Goal: Task Accomplishment & Management: Use online tool/utility

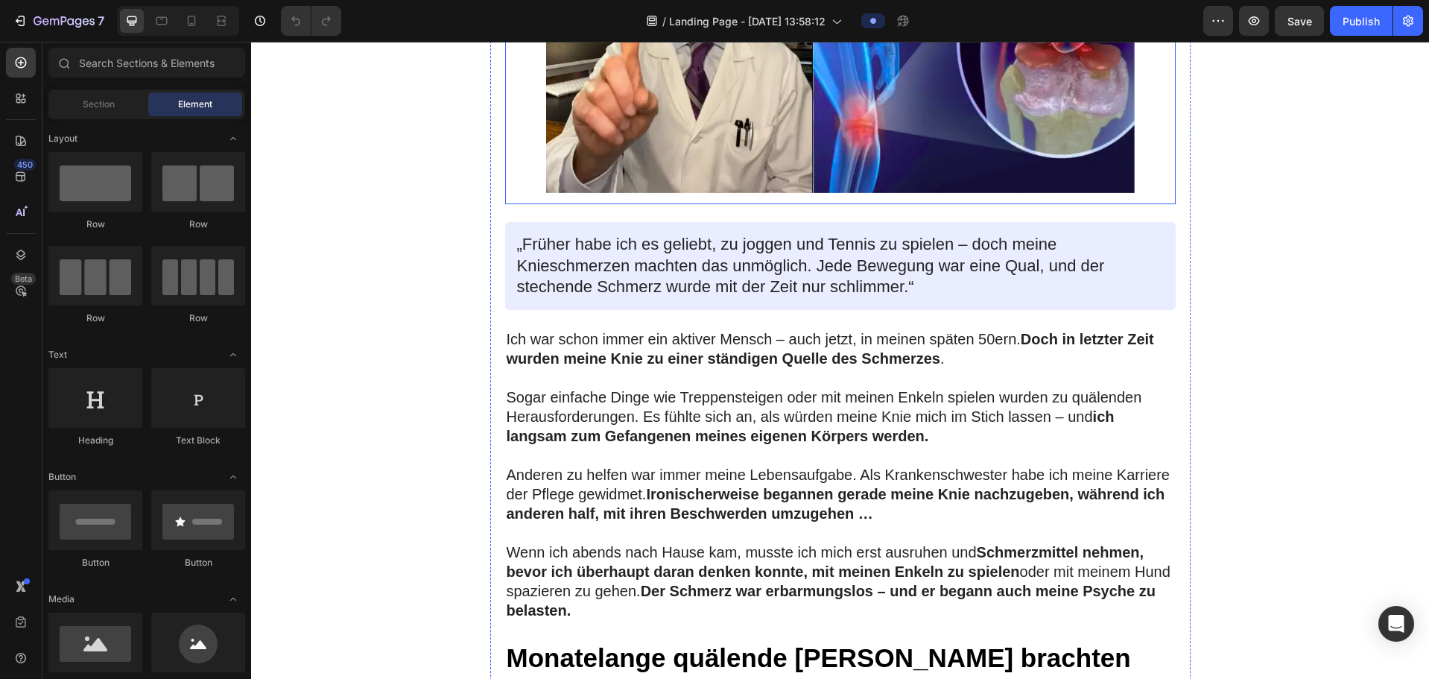
scroll to position [521, 0]
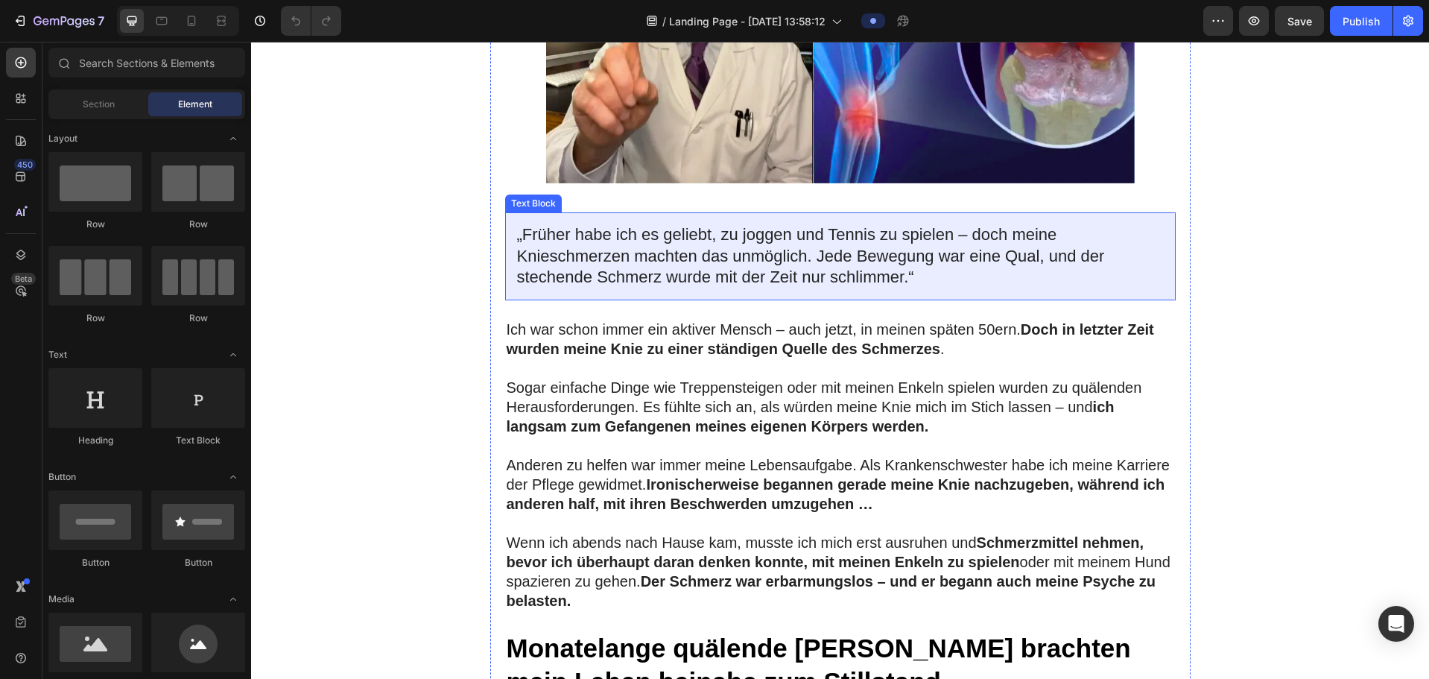
click at [874, 276] on p "„Früher habe ich es geliebt, zu joggen und Tennis zu spielen – doch meine Knies…" at bounding box center [840, 256] width 647 height 64
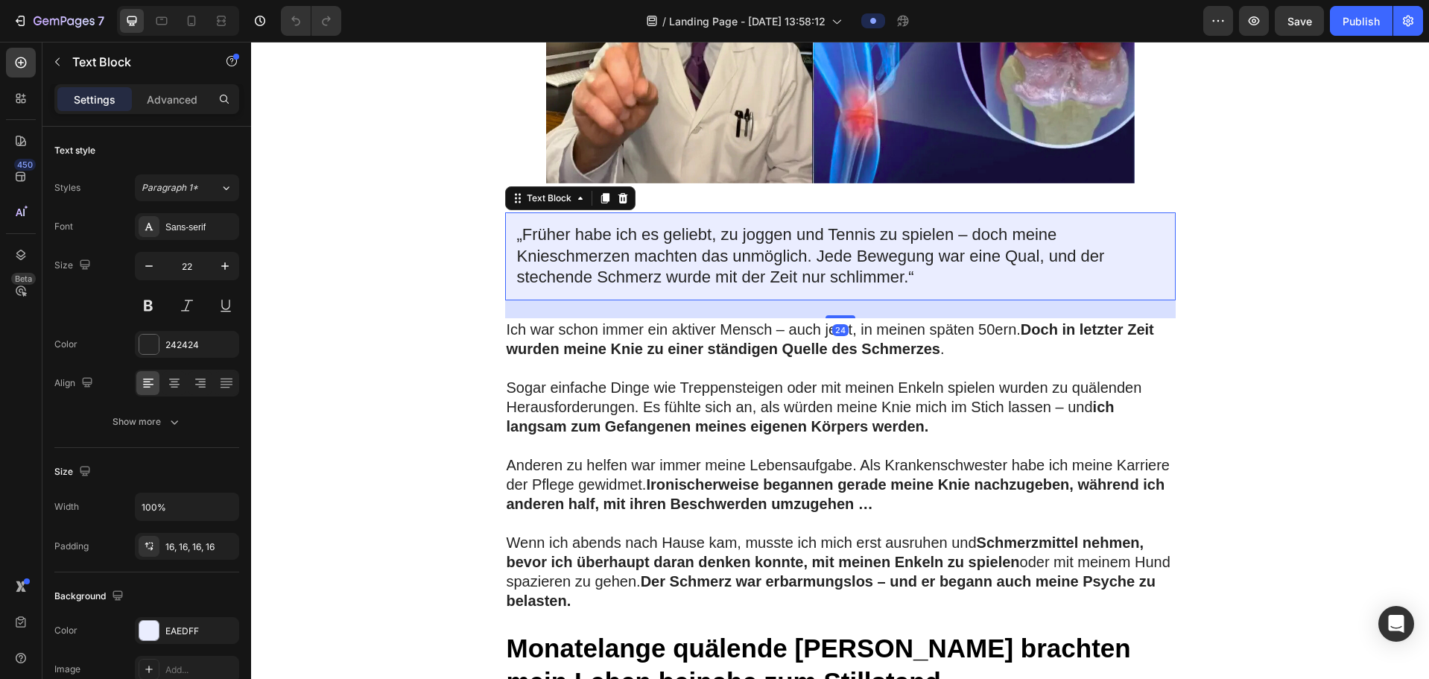
click at [872, 279] on p "„Früher habe ich es geliebt, zu joggen und Tennis zu spielen – doch meine Knies…" at bounding box center [840, 256] width 647 height 64
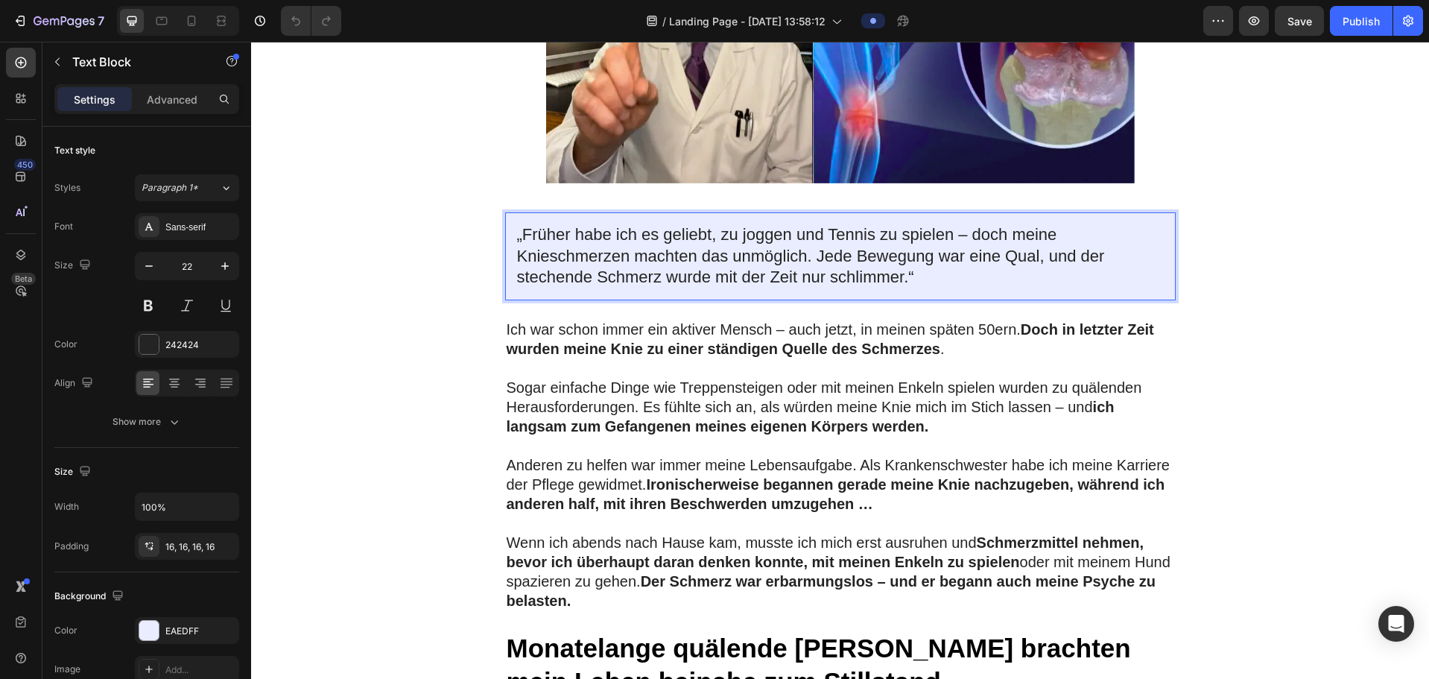
click at [867, 278] on p "„Früher habe ich es geliebt, zu joggen und Tennis zu spielen – doch meine Knies…" at bounding box center [840, 256] width 647 height 64
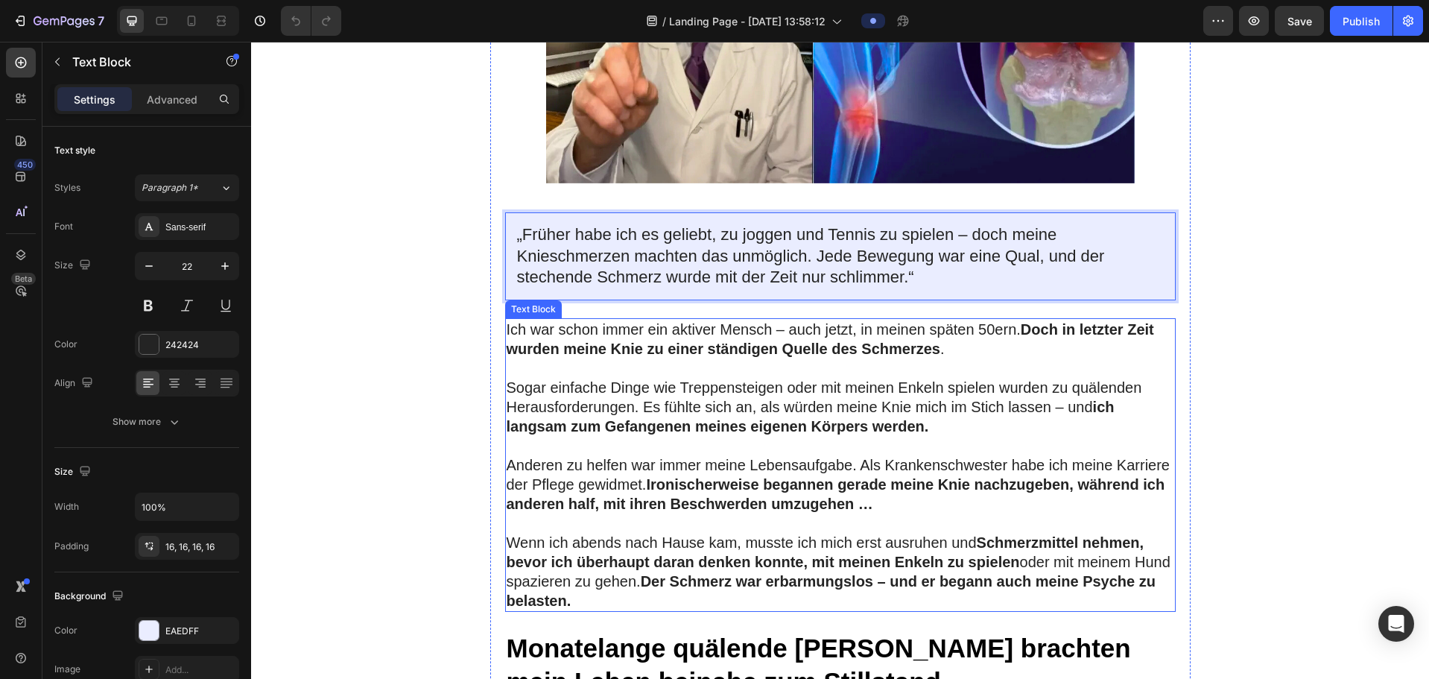
click at [899, 378] on p at bounding box center [840, 367] width 667 height 19
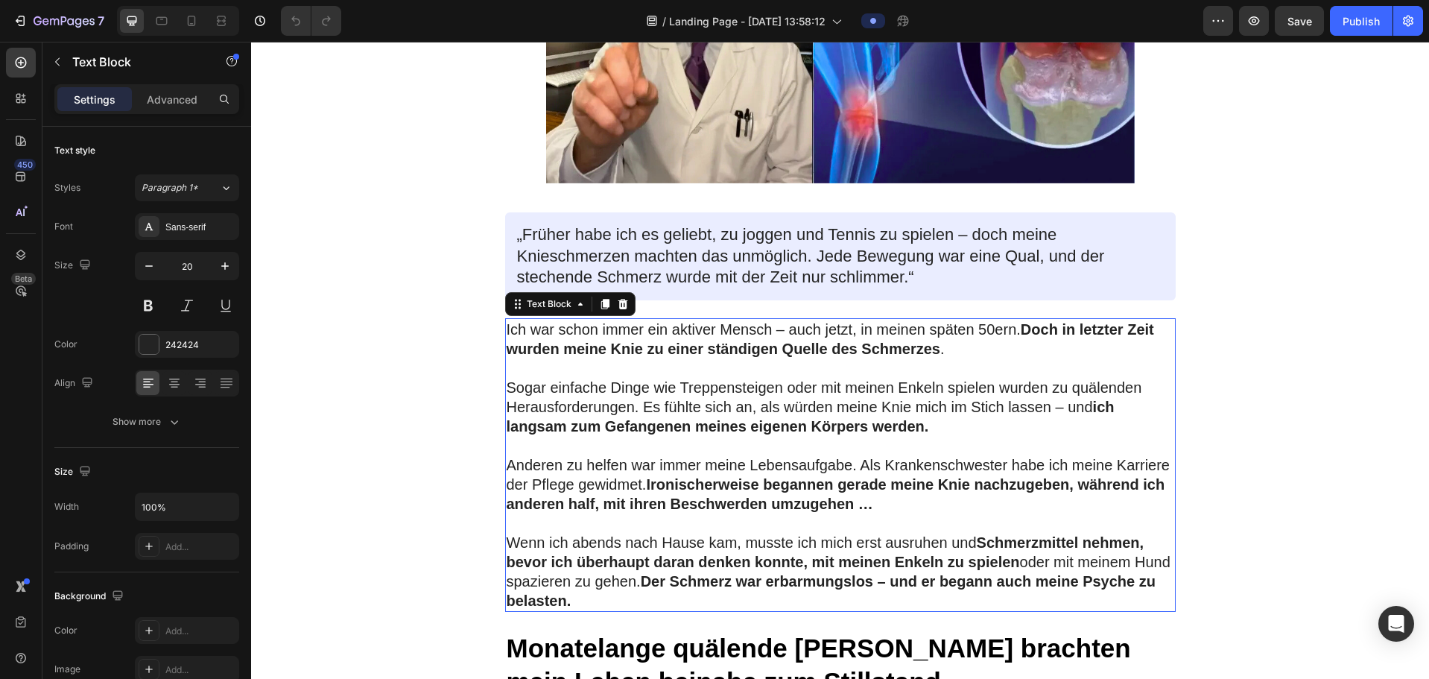
click at [860, 388] on strong "Ironischerweise begannen gerade meine Knie nachzugeben, während ich anderen hal…" at bounding box center [836, 494] width 658 height 36
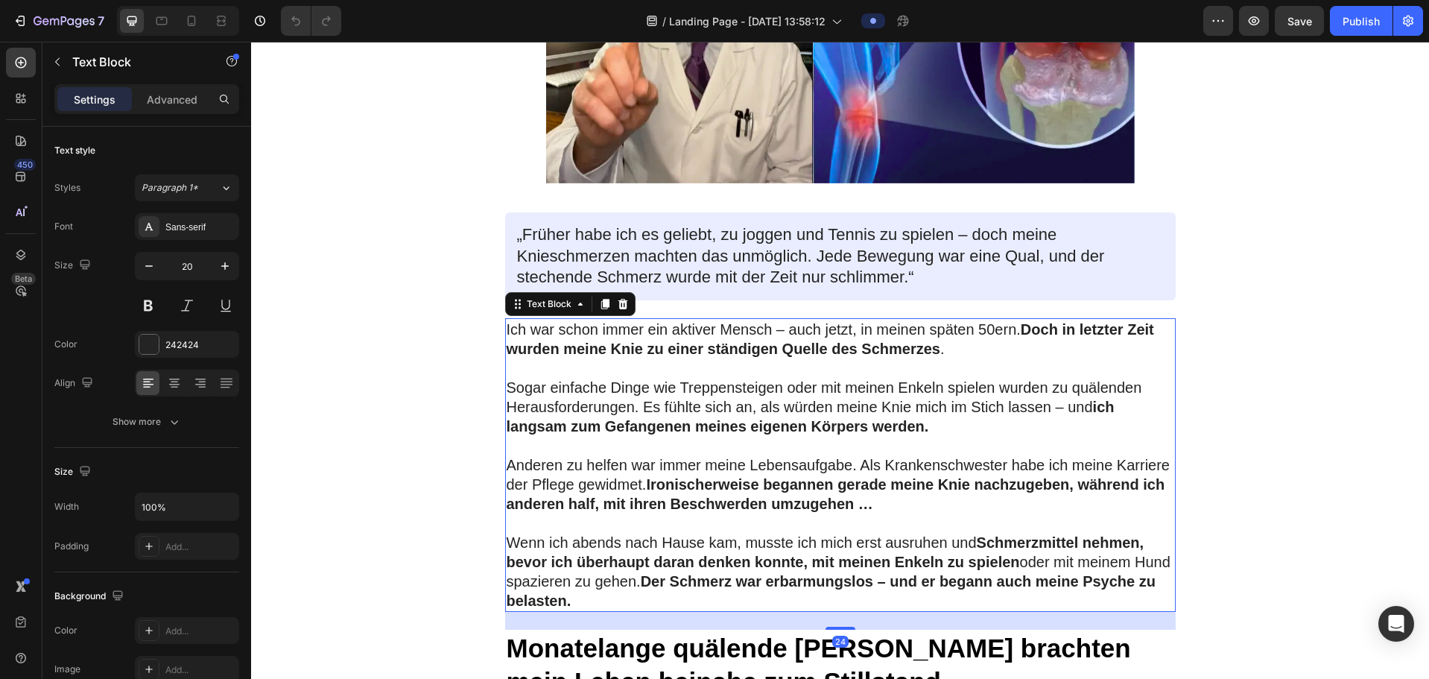
click at [861, 388] on strong "Ironischerweise begannen gerade meine Knie nachzugeben, während ich anderen hal…" at bounding box center [836, 494] width 658 height 36
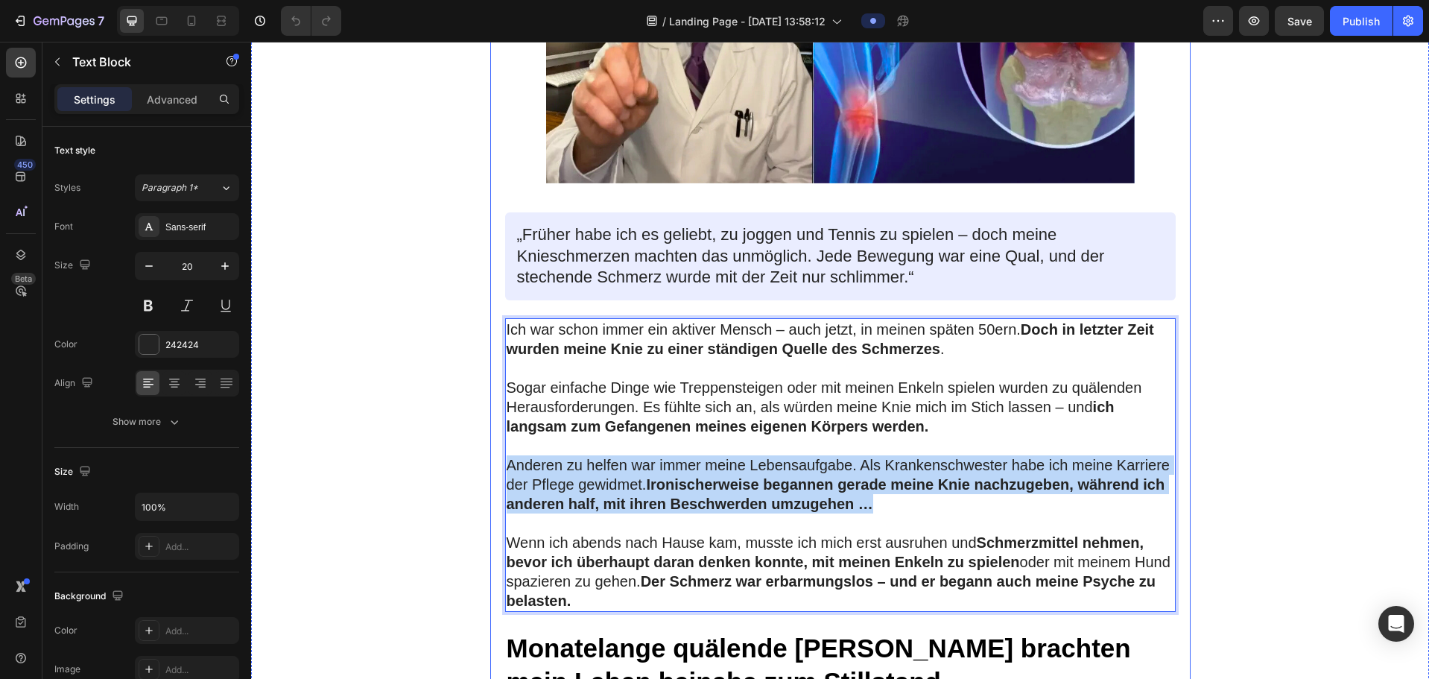
drag, startPoint x: 870, startPoint y: 547, endPoint x: 498, endPoint y: 505, distance: 374.9
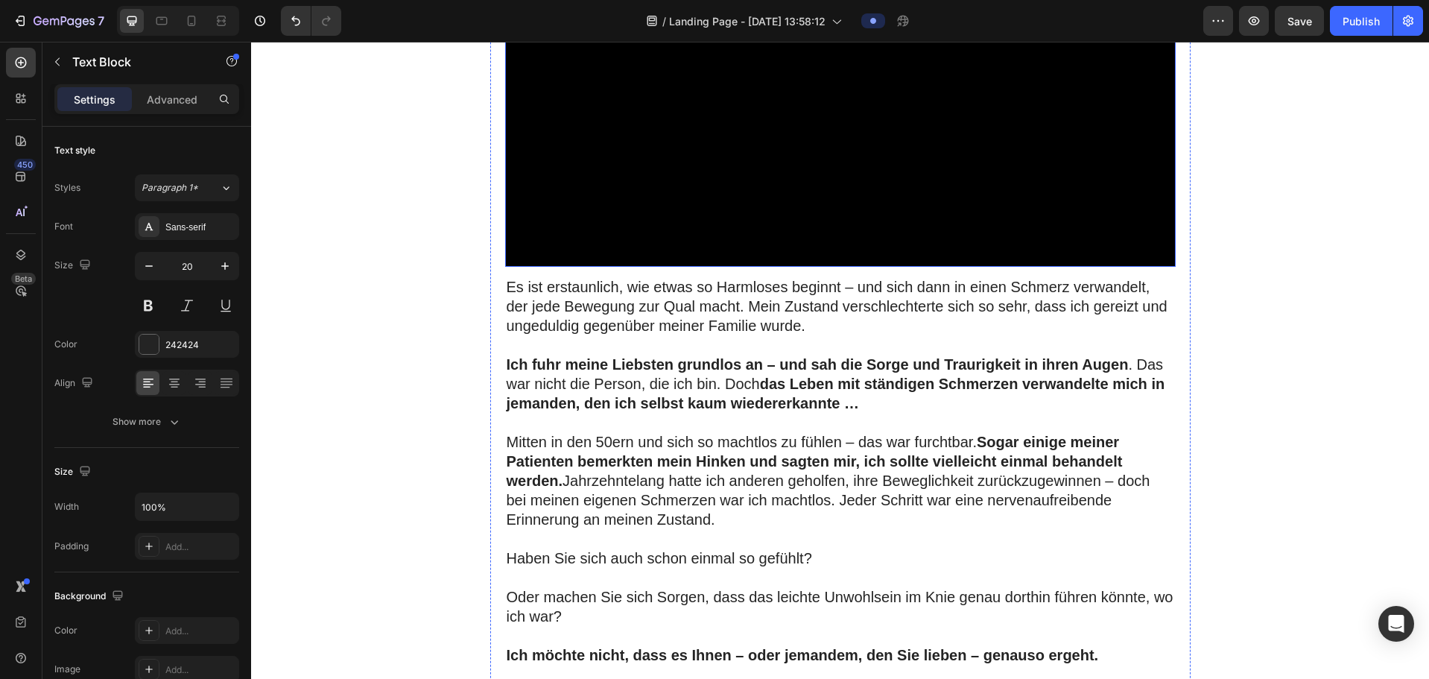
scroll to position [1266, 0]
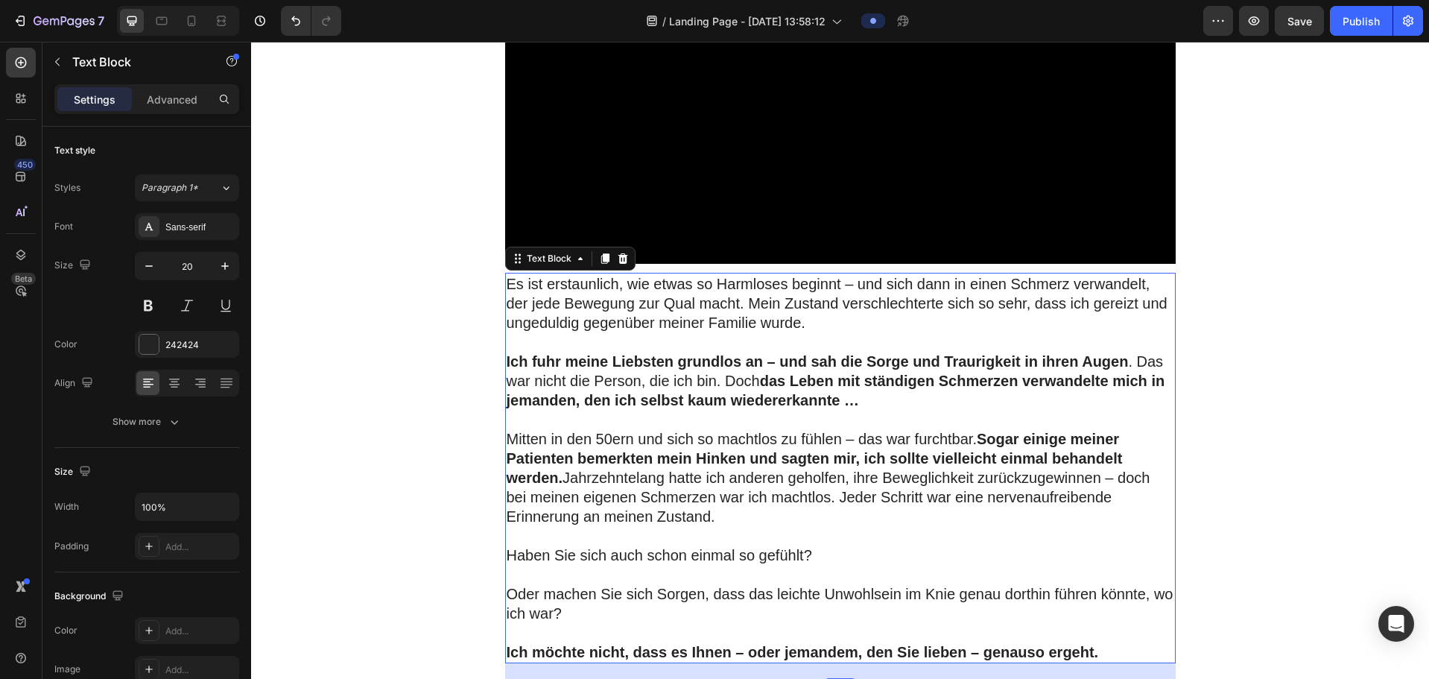
click at [565, 388] on p "Mitten in den 50ern und sich so machtlos zu fühlen – das war furchtbar. Sogar e…" at bounding box center [840, 477] width 667 height 97
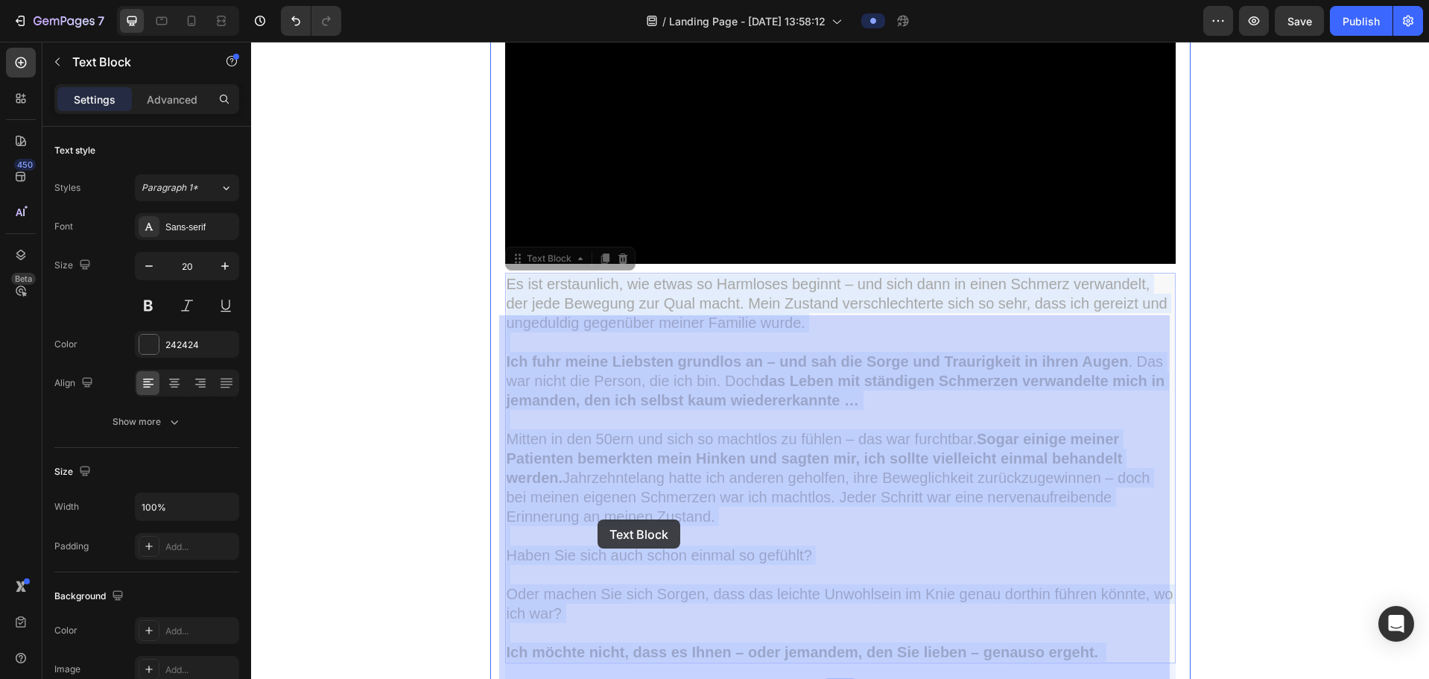
drag, startPoint x: 565, startPoint y: 518, endPoint x: 597, endPoint y: 519, distance: 32.0
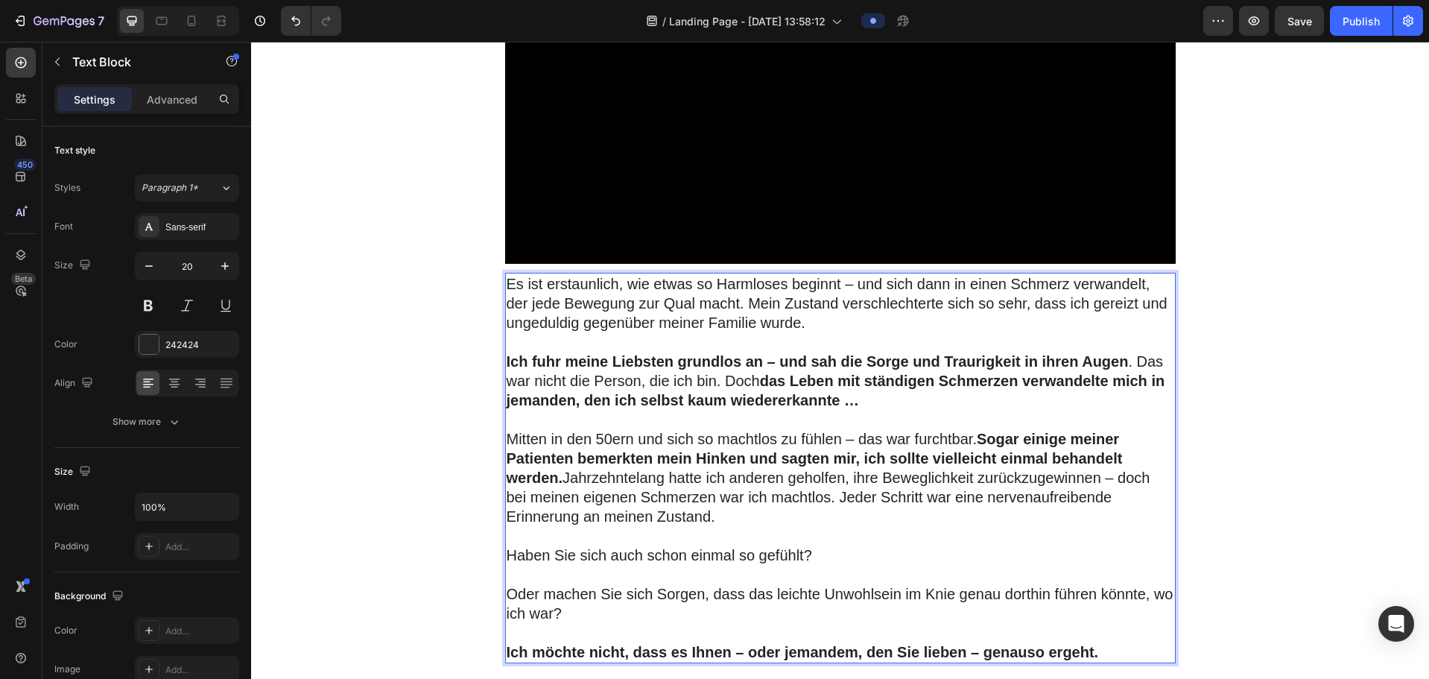
click at [562, 388] on p "Mitten in den 50ern und sich so machtlos zu fühlen – das war furchtbar. Sogar e…" at bounding box center [840, 477] width 667 height 97
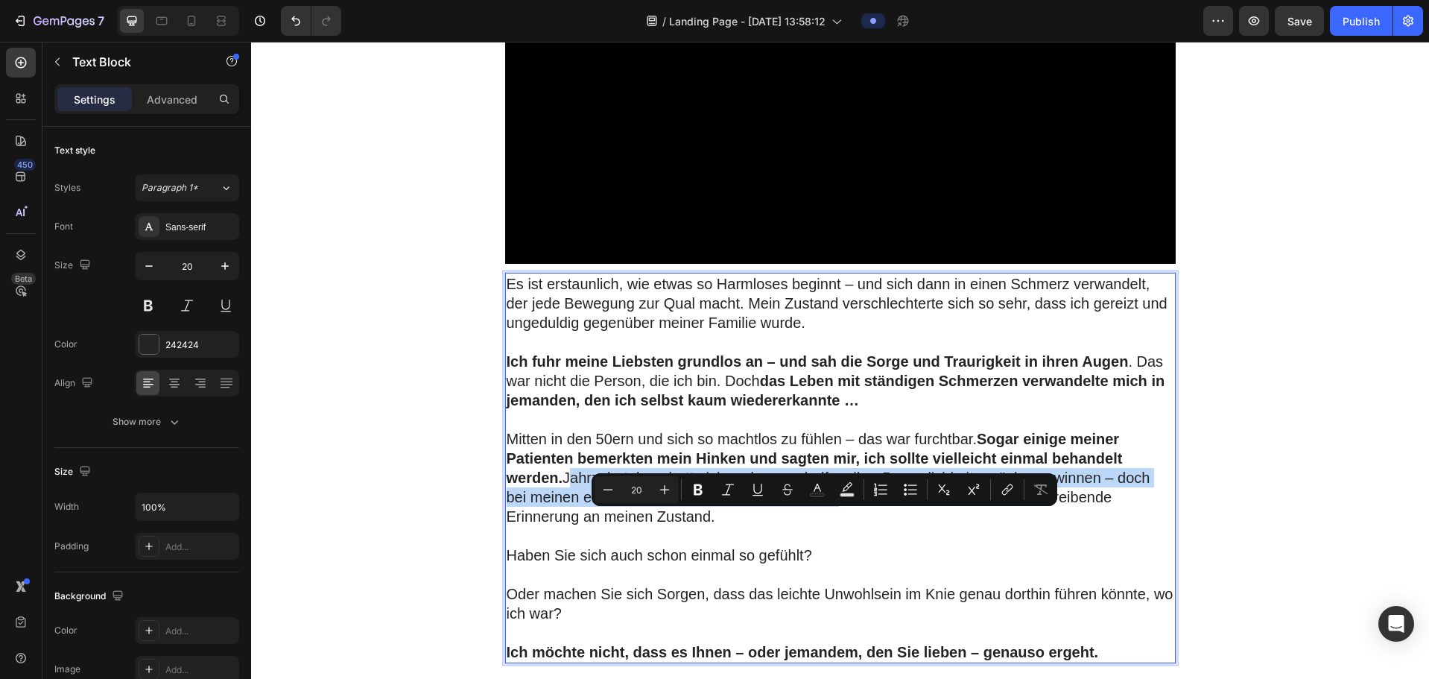
drag, startPoint x: 562, startPoint y: 518, endPoint x: 825, endPoint y: 532, distance: 262.5
click at [829, 388] on p "Mitten in den 50ern und sich so machtlos zu fühlen – das war furchtbar. Sogar e…" at bounding box center [840, 477] width 667 height 97
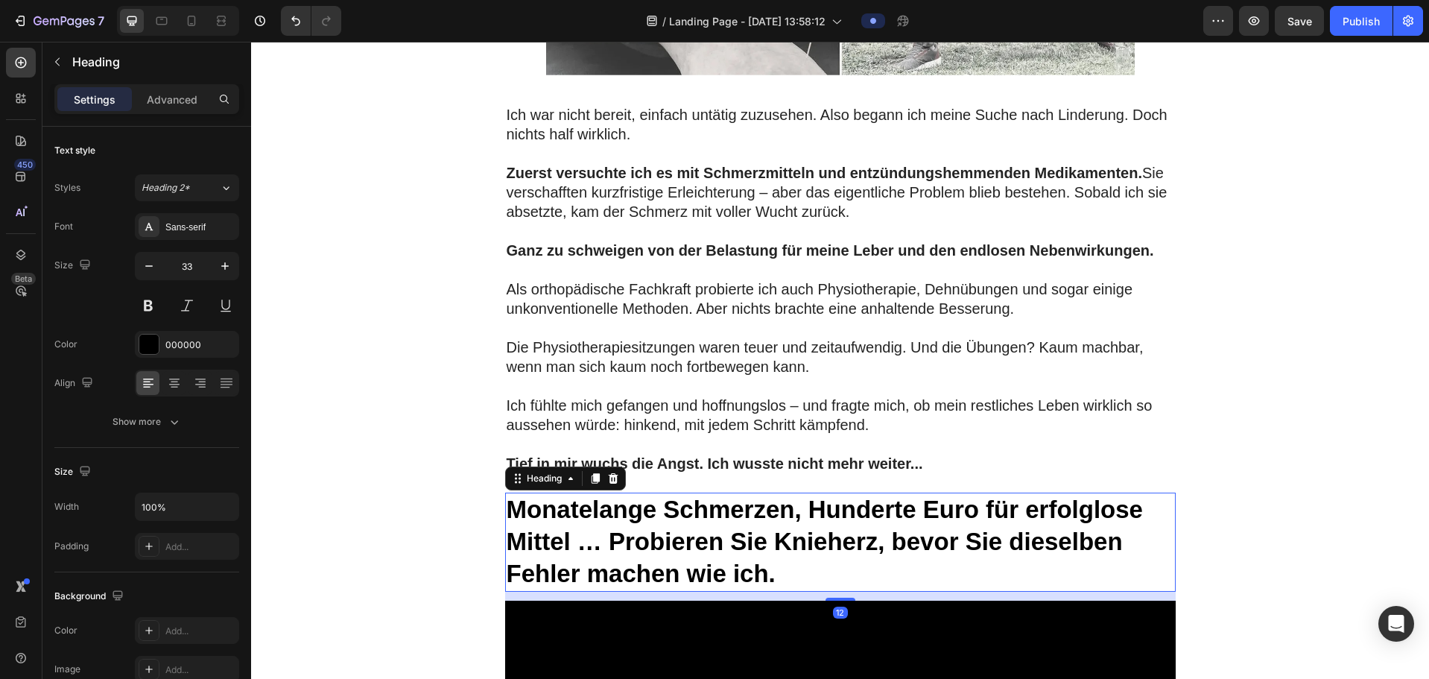
scroll to position [2458, 0]
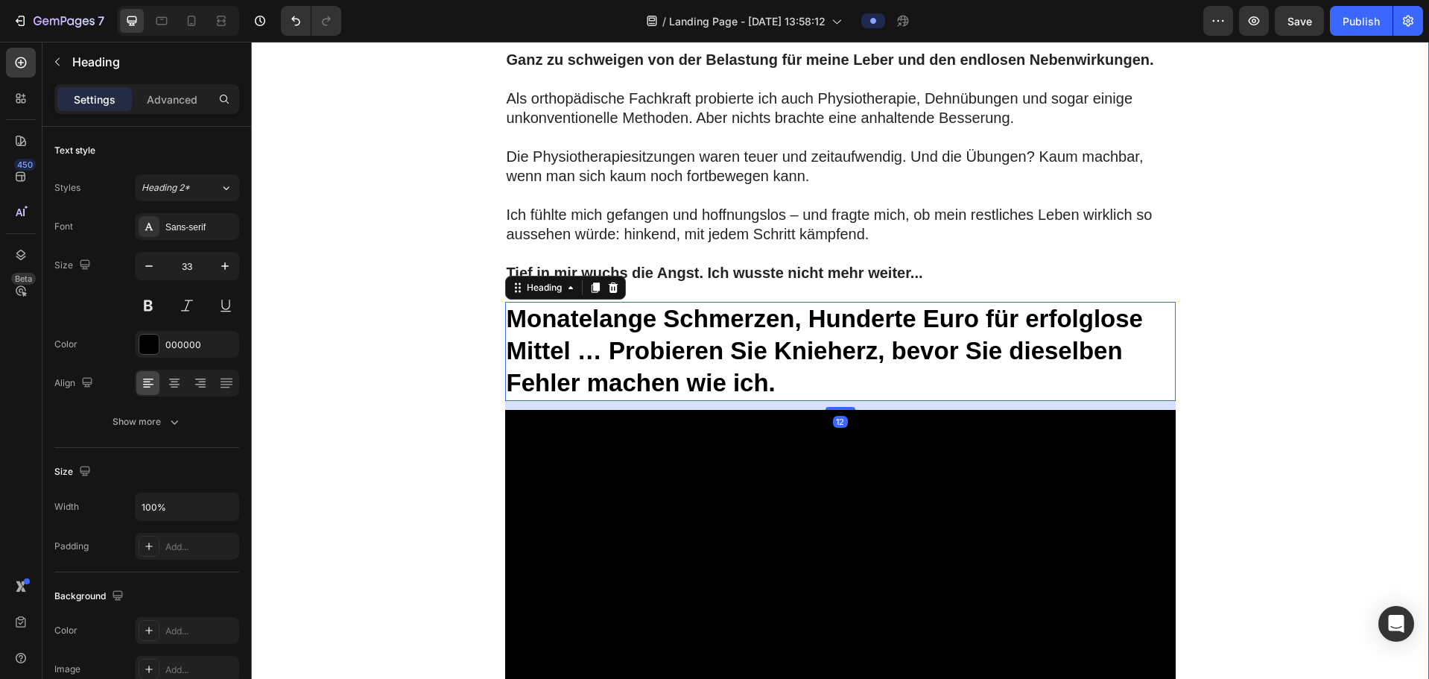
click at [384, 343] on div "Image Jetzt Sichern ! Button Row Row Stellen Sie sich vor, Sie könnten Knieschm…" at bounding box center [840, 51] width 1178 height 4874
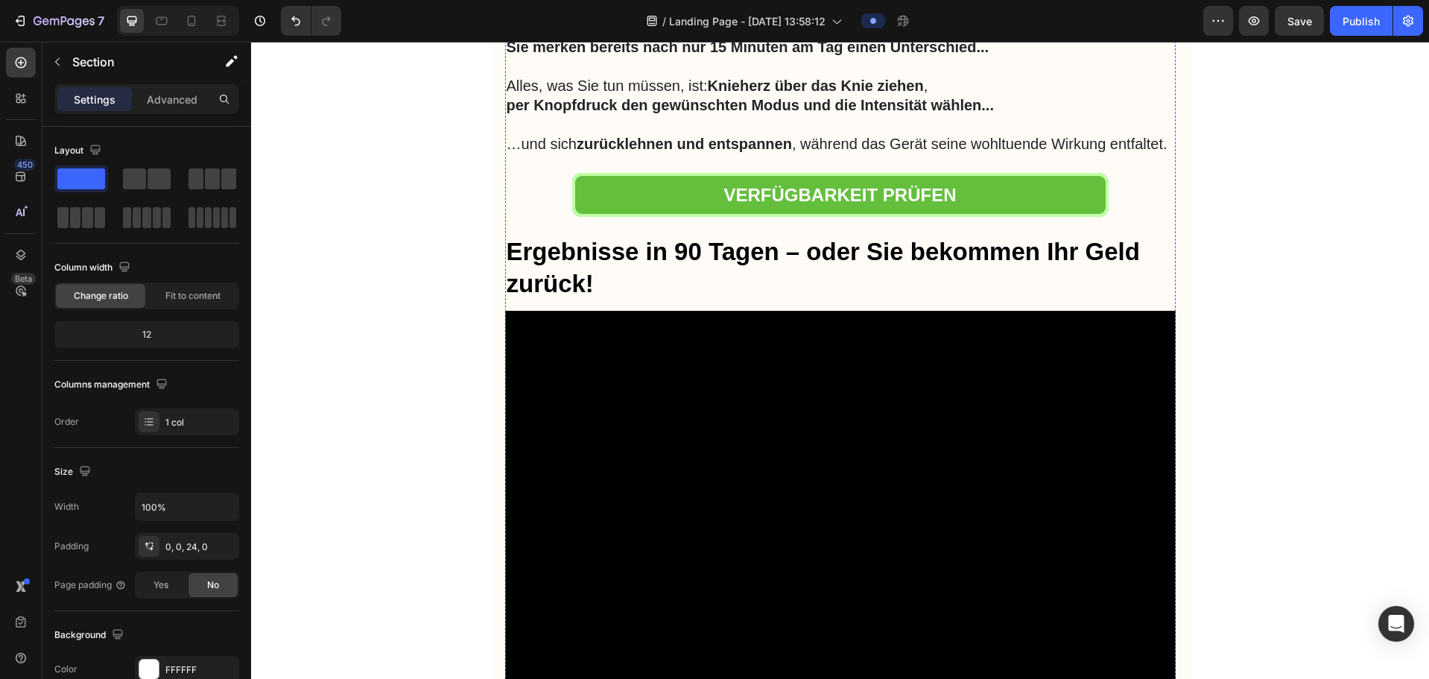
scroll to position [5661, 0]
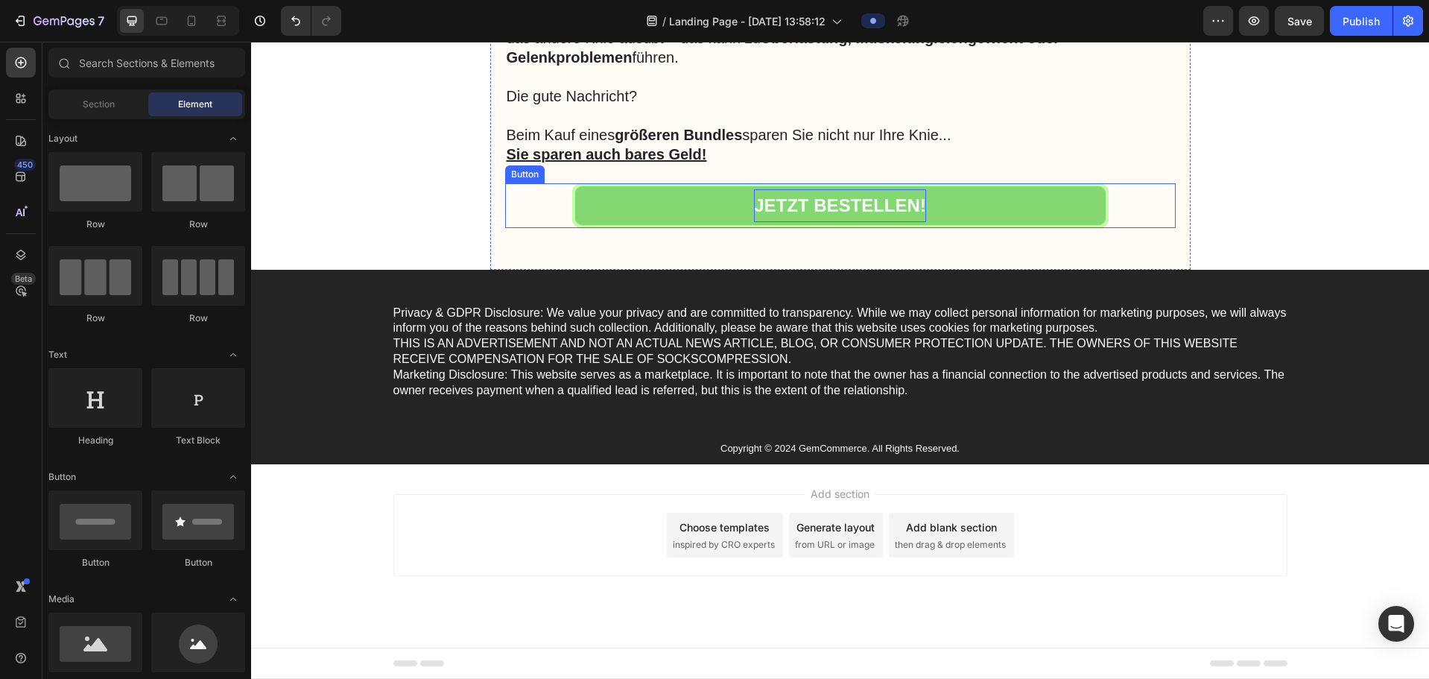
scroll to position [8042, 0]
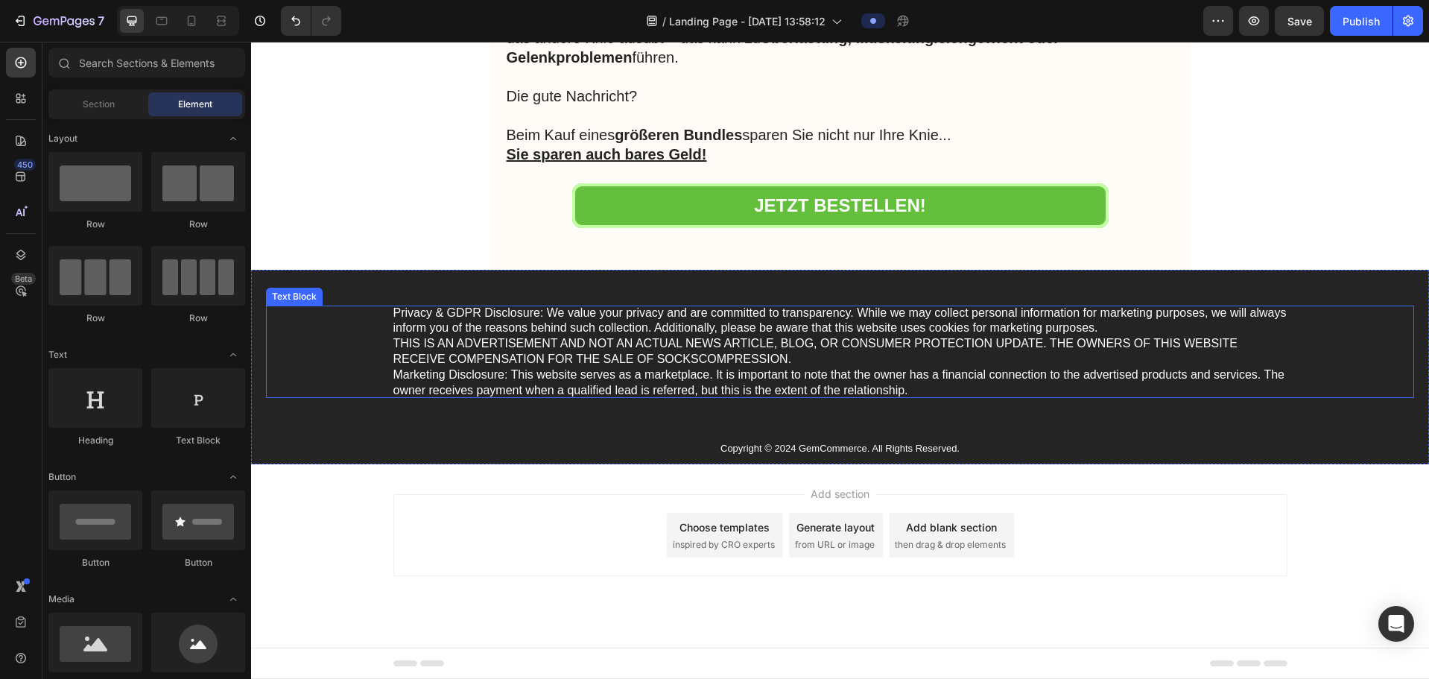
click at [393, 311] on p "Privacy & GDPR Disclosure: We value your privacy and are committed to transpare…" at bounding box center [840, 351] width 894 height 93
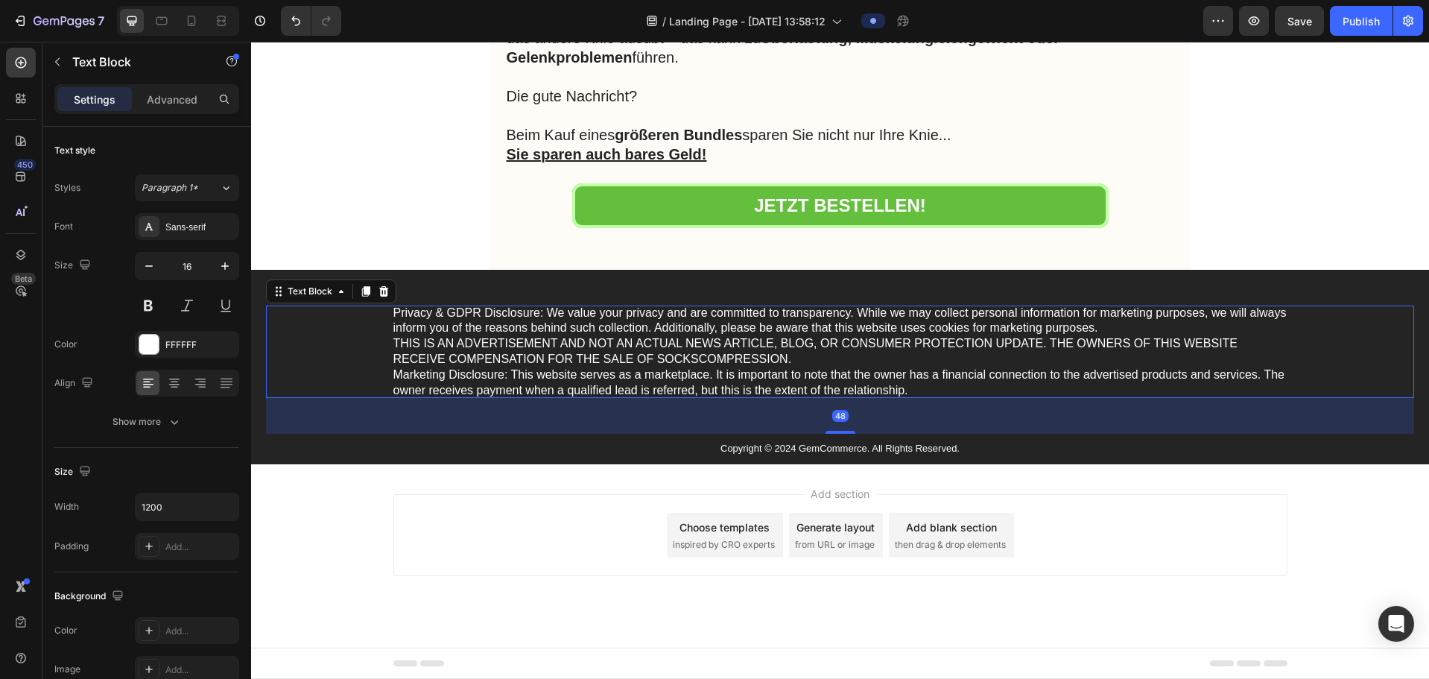
click at [393, 312] on p "Privacy & GDPR Disclosure: We value your privacy and are committed to transpare…" at bounding box center [840, 351] width 894 height 93
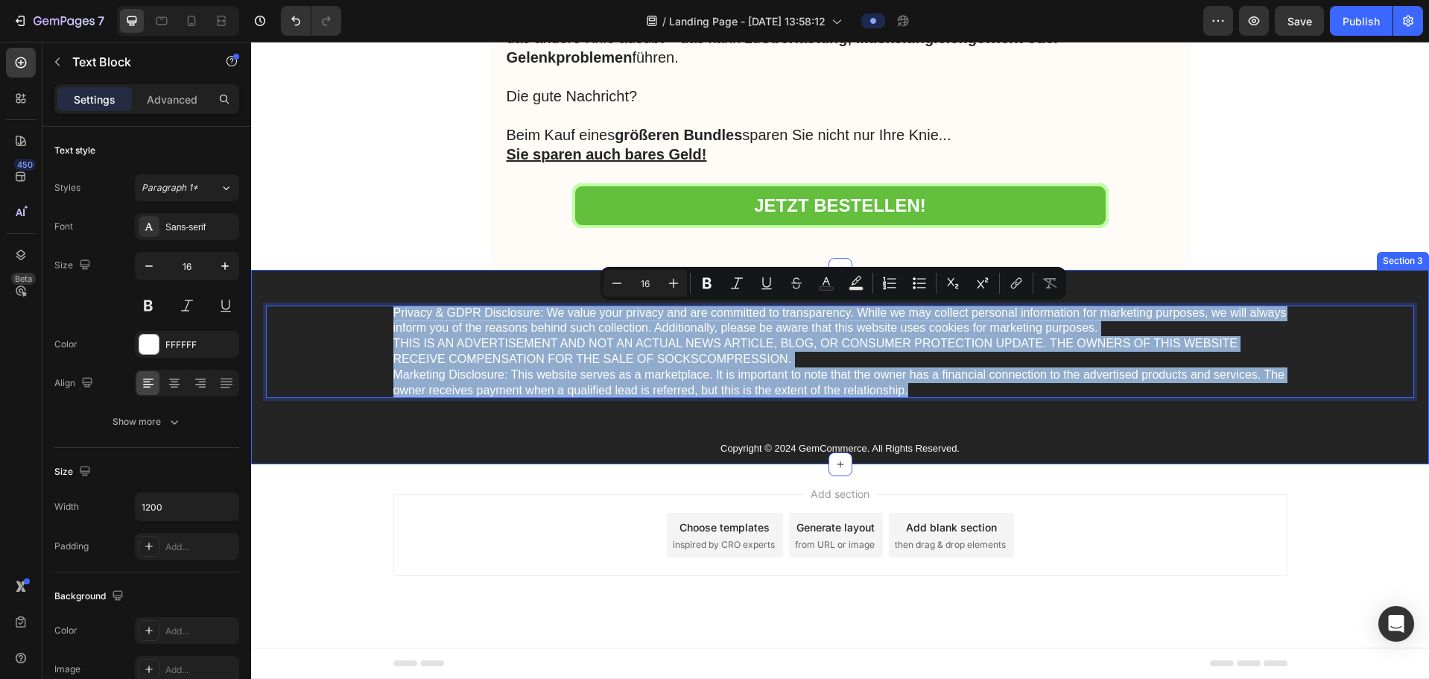
drag, startPoint x: 388, startPoint y: 311, endPoint x: 1060, endPoint y: 432, distance: 682.6
click at [899, 388] on div "Privacy & GDPR Disclosure: We value your privacy and are committed to transpare…" at bounding box center [840, 384] width 1148 height 159
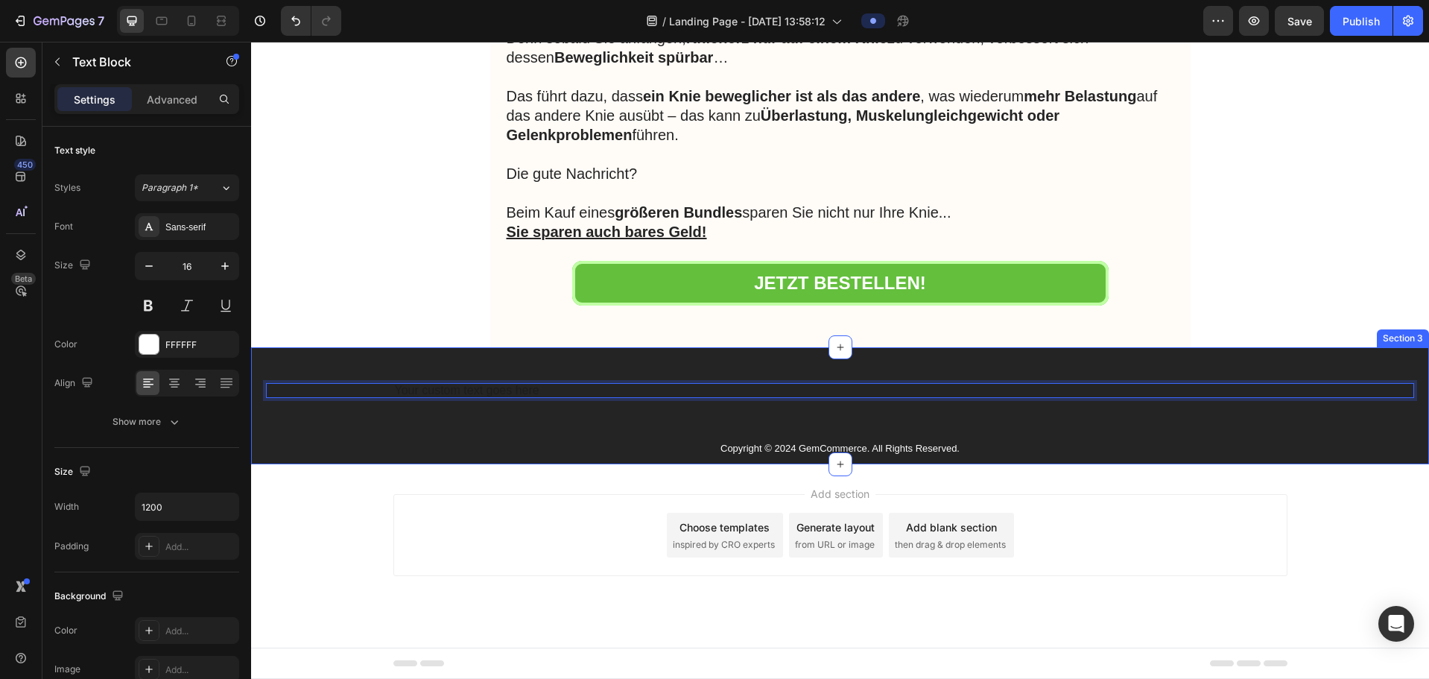
scroll to position [7965, 0]
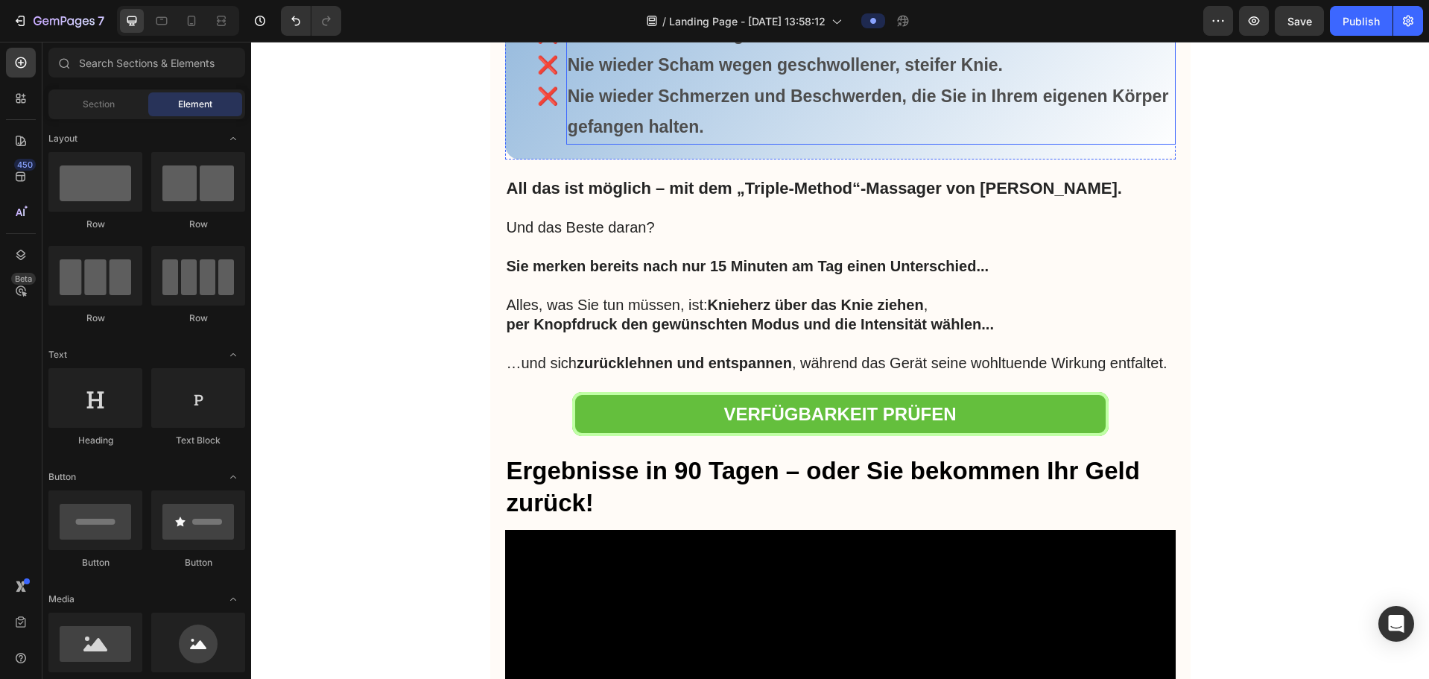
scroll to position [5438, 0]
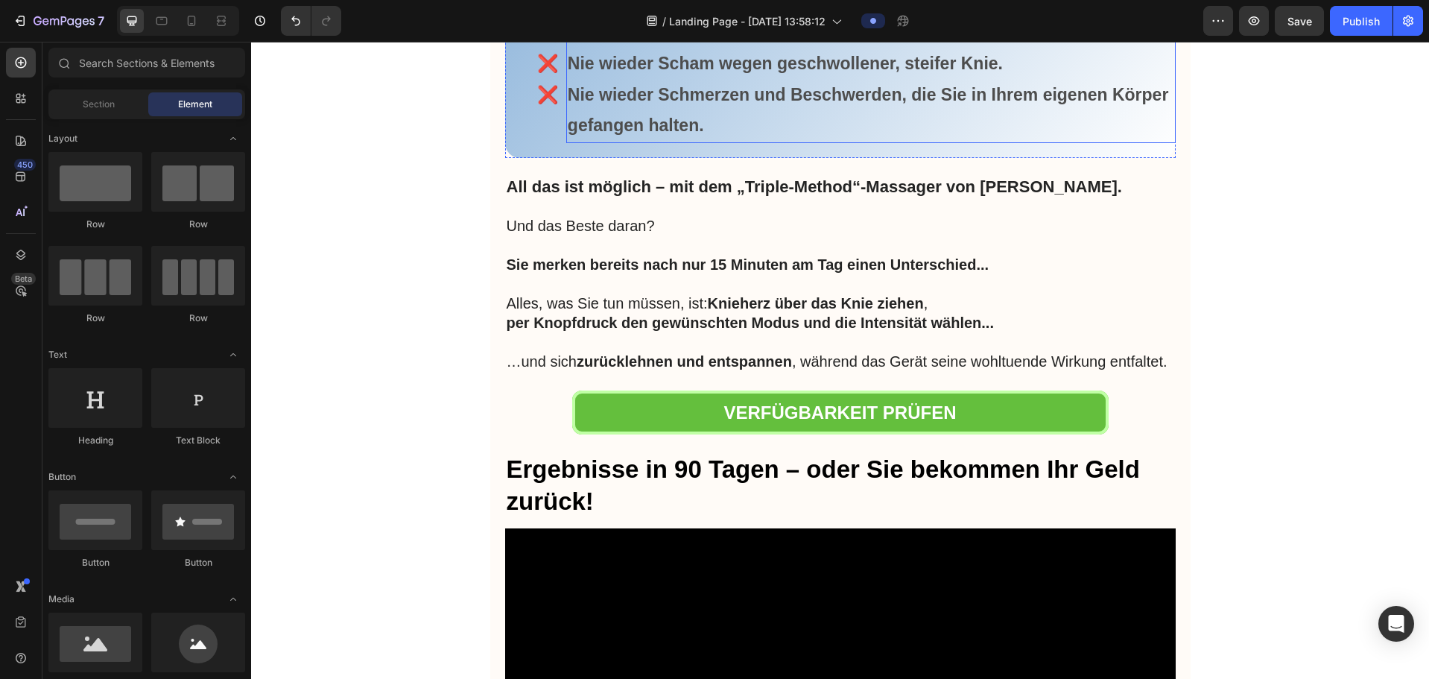
click at [708, 142] on p "Nie wieder mühsam gehen unter Schmerzen. Nie wieder Scham wegen geschwollener, …" at bounding box center [871, 80] width 606 height 124
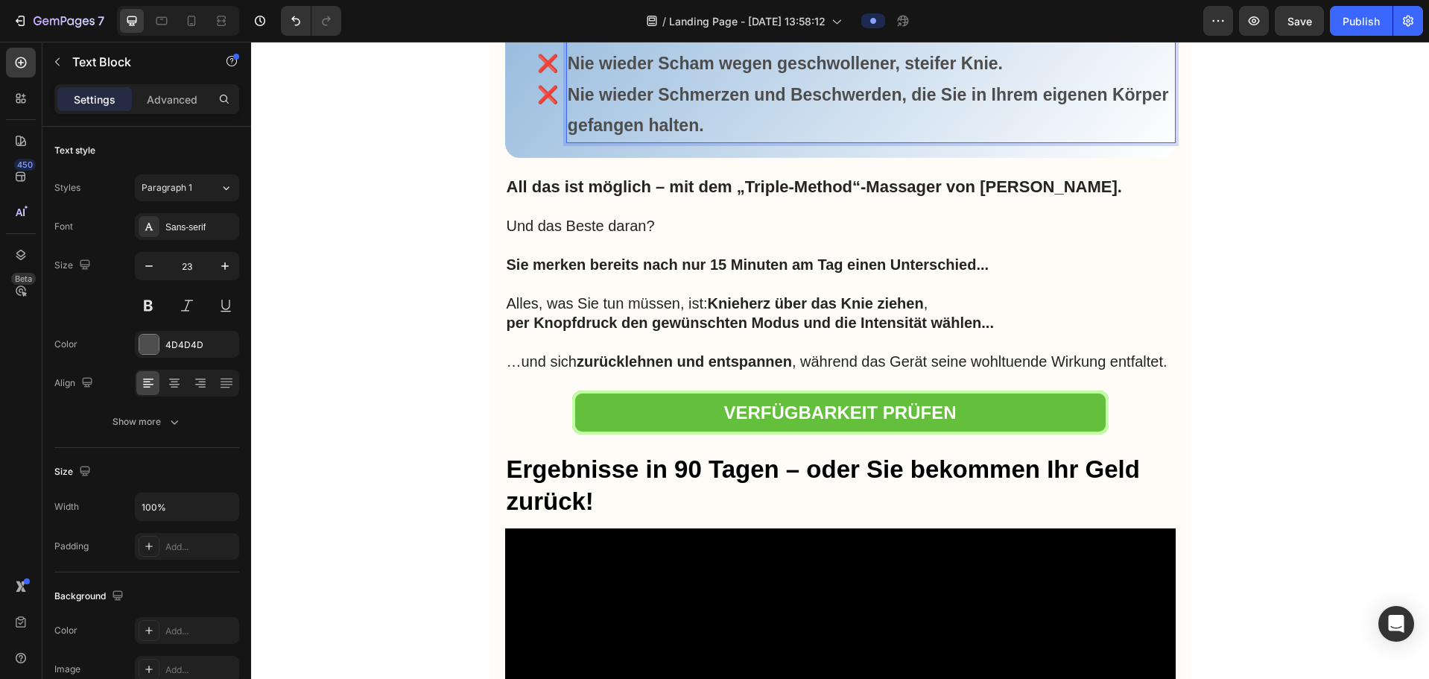
click at [709, 142] on p "Nie wieder mühsam gehen unter Schmerzen. Nie wieder Scham wegen geschwollener, …" at bounding box center [871, 80] width 606 height 124
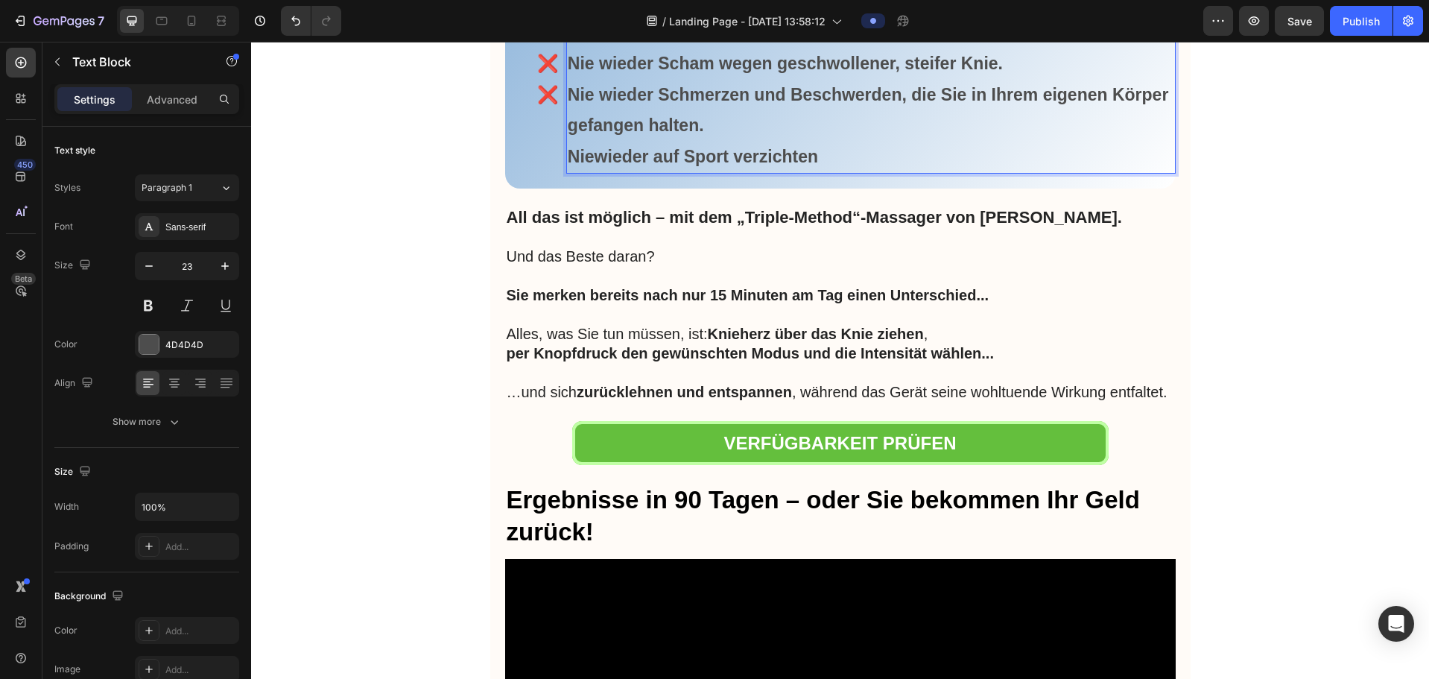
click at [590, 166] on strong "Niewieder auf Sport verzichten" at bounding box center [693, 156] width 250 height 19
click at [591, 166] on strong "Niewieder auf Sport verzichten" at bounding box center [693, 156] width 250 height 19
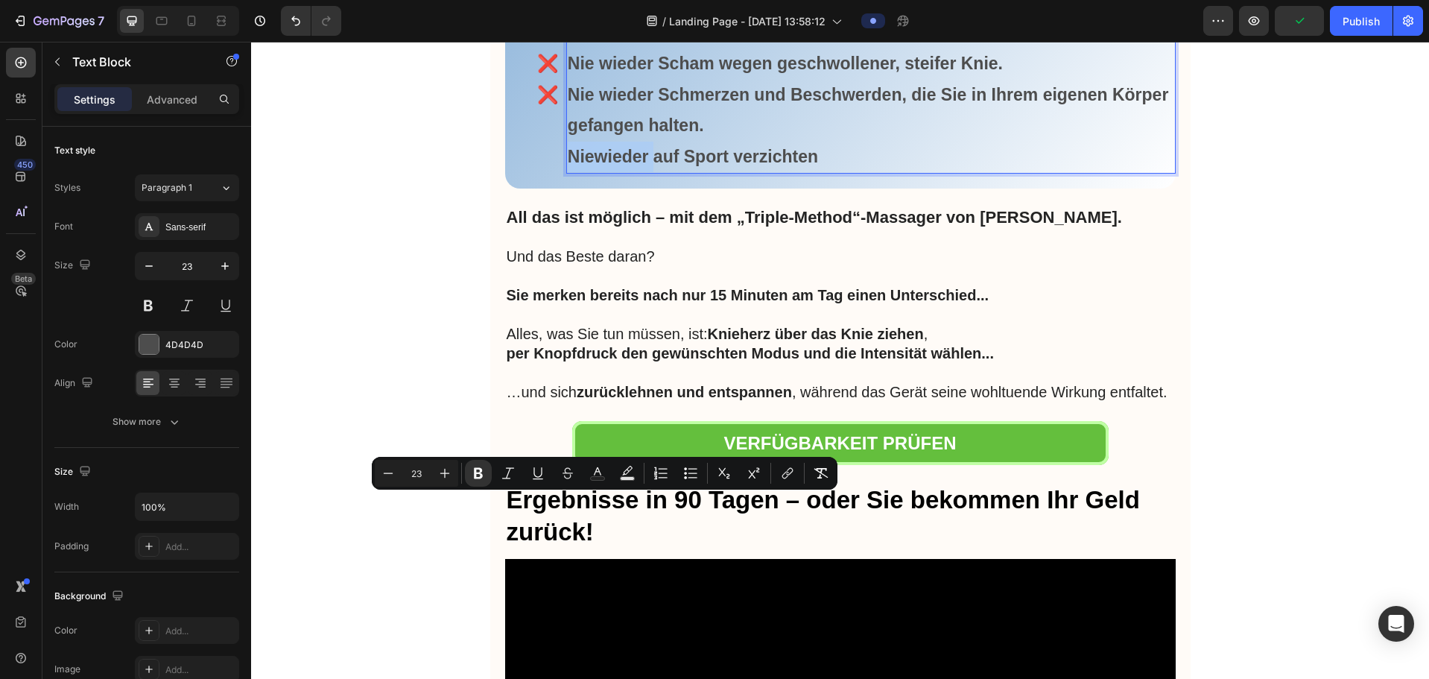
click at [591, 166] on strong "Niewieder auf Sport verzichten" at bounding box center [693, 156] width 250 height 19
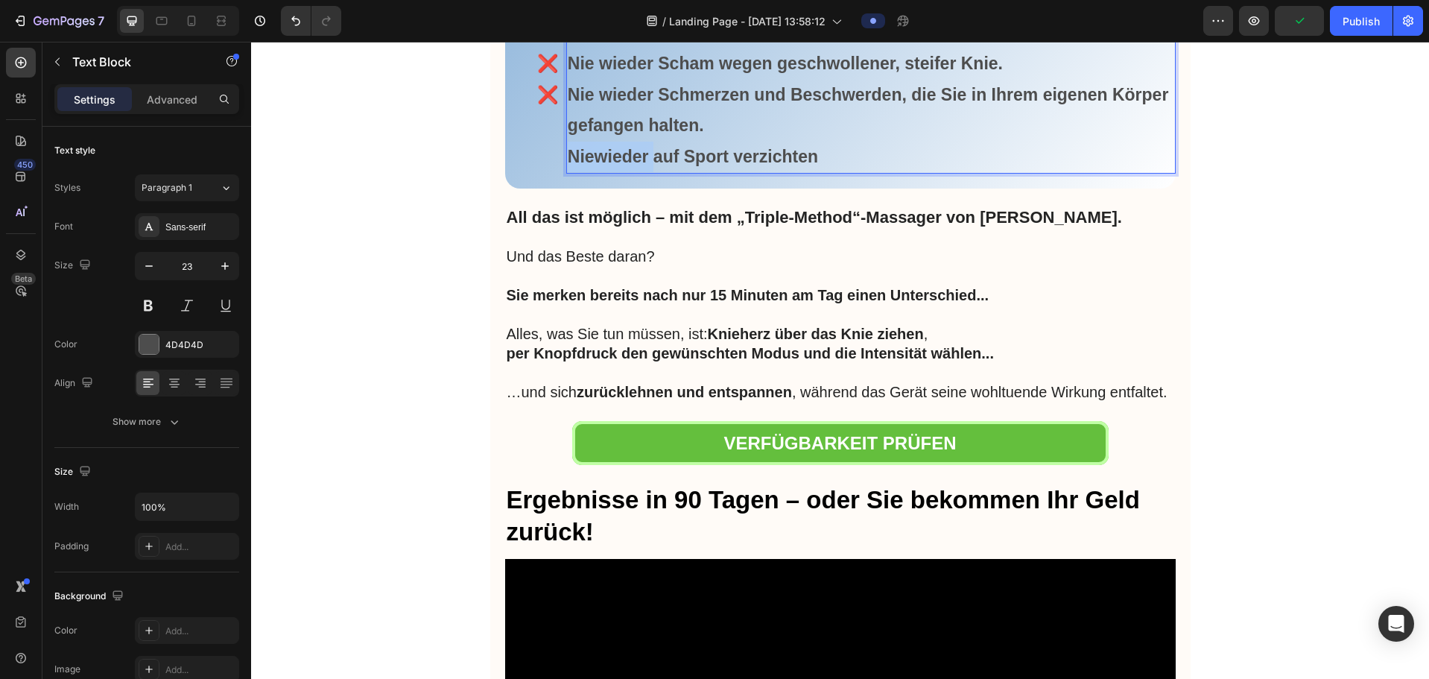
click at [591, 166] on strong "Niewieder auf Sport verzichten" at bounding box center [693, 156] width 250 height 19
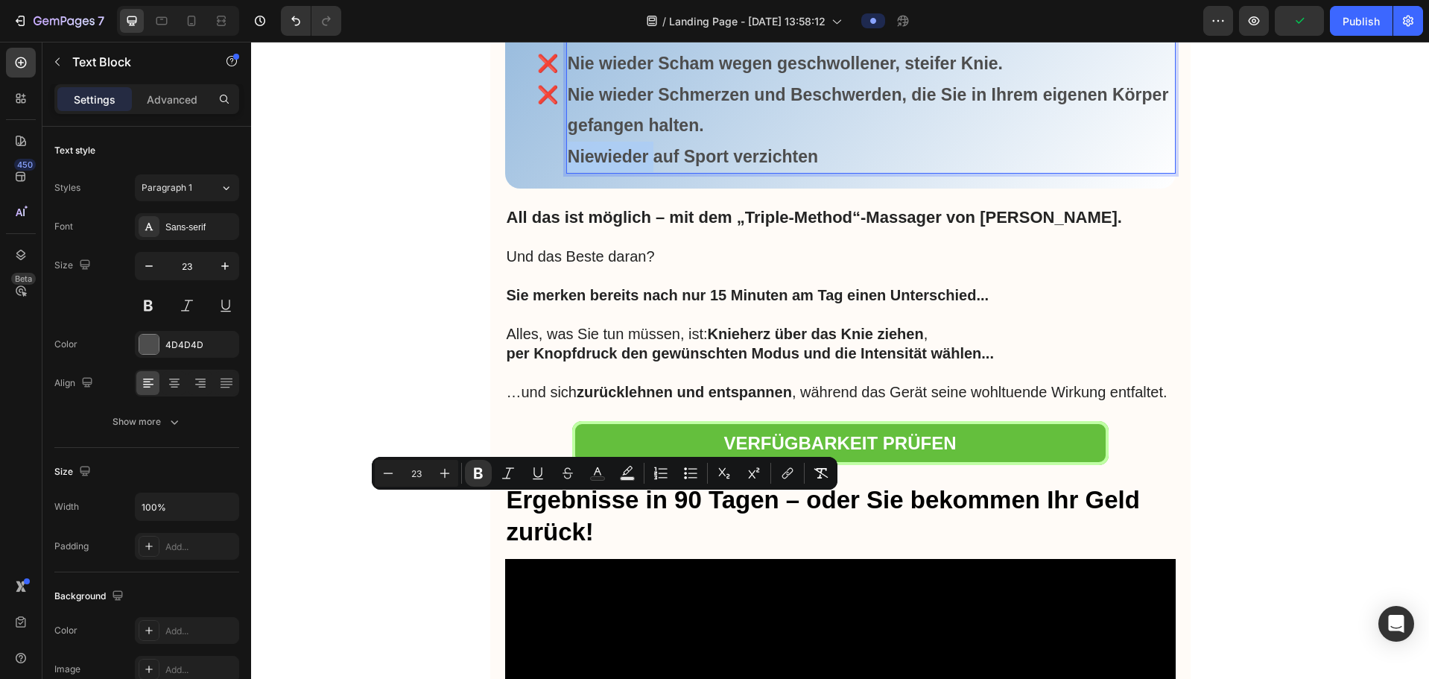
click at [591, 166] on strong "Niewieder auf Sport verzichten" at bounding box center [693, 156] width 250 height 19
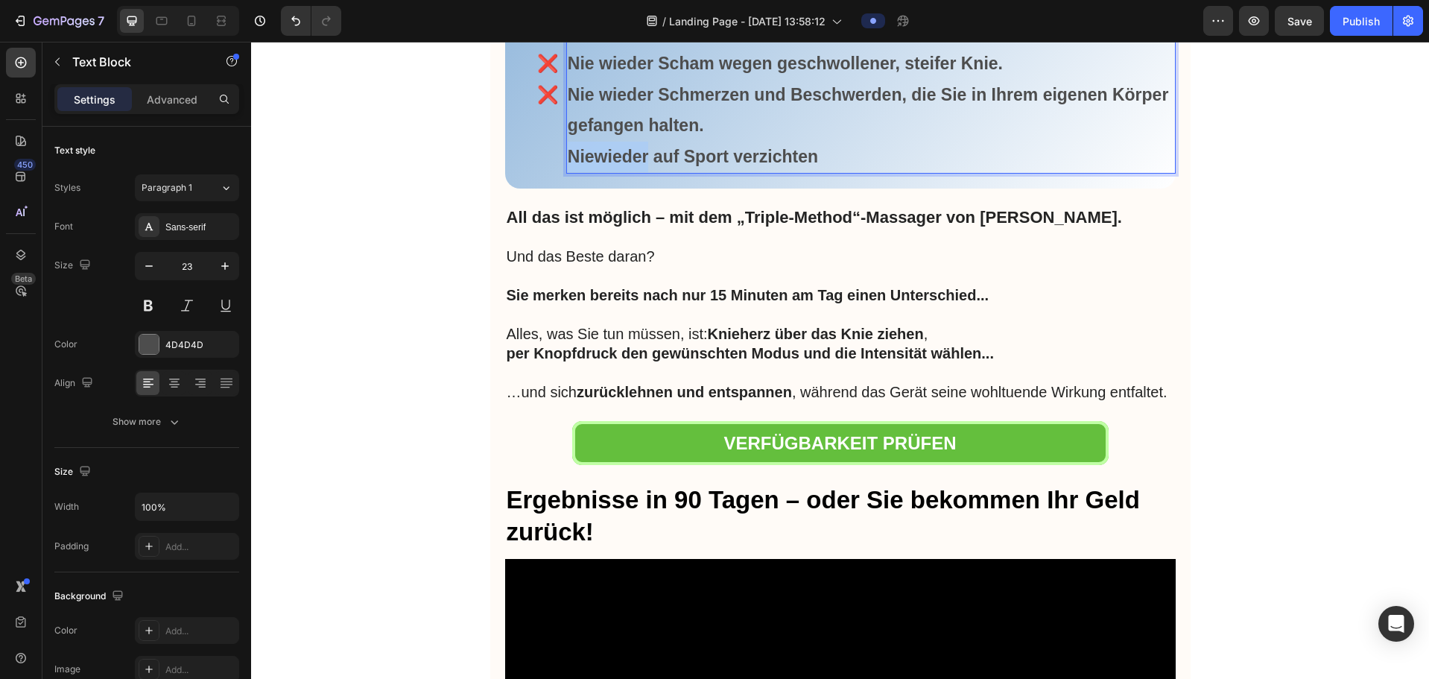
drag, startPoint x: 562, startPoint y: 502, endPoint x: 642, endPoint y: 501, distance: 79.7
drag, startPoint x: 641, startPoint y: 503, endPoint x: 585, endPoint y: 501, distance: 55.9
click at [585, 166] on strong "Niewieder auf Sport verzichten" at bounding box center [693, 156] width 250 height 19
click at [646, 166] on strong "Niewieder auf Sport verzichten" at bounding box center [693, 156] width 250 height 19
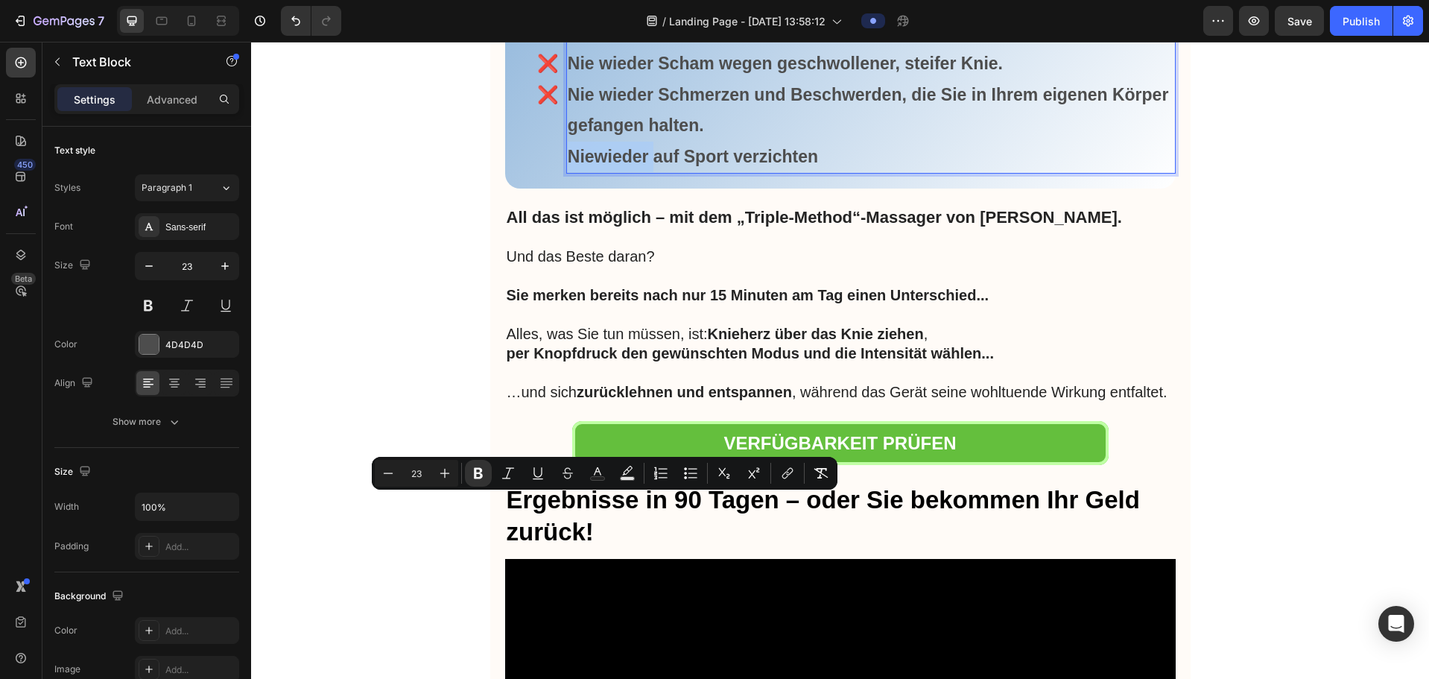
drag, startPoint x: 645, startPoint y: 504, endPoint x: 578, endPoint y: 505, distance: 67.0
click at [578, 166] on strong "Niewieder auf Sport verzichten" at bounding box center [693, 156] width 250 height 19
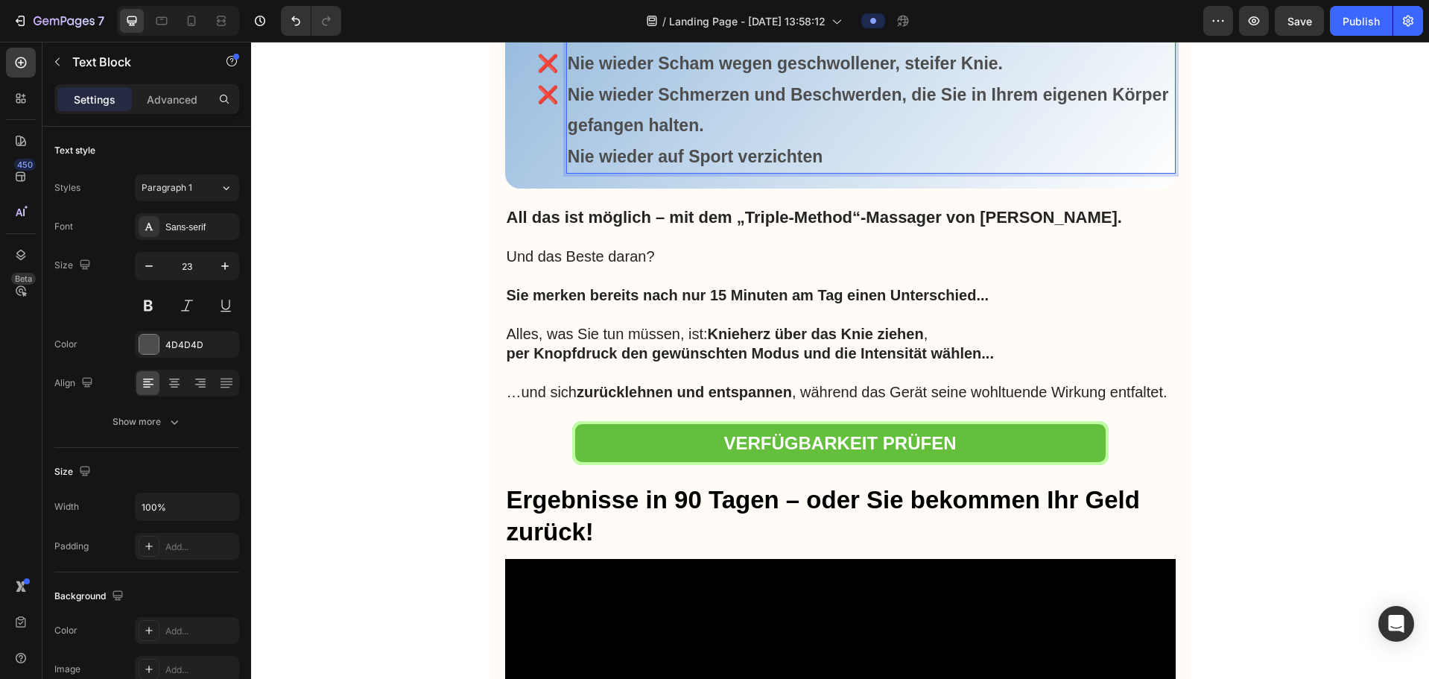
click at [843, 172] on p "Nie wieder auf Sport verzichten" at bounding box center [871, 157] width 606 height 31
click at [728, 166] on strong "Nie wieder auf Sport verzichten" at bounding box center [695, 156] width 255 height 19
click at [892, 172] on p "Nie wieder auf ihre Hobbys verzichten" at bounding box center [871, 157] width 606 height 31
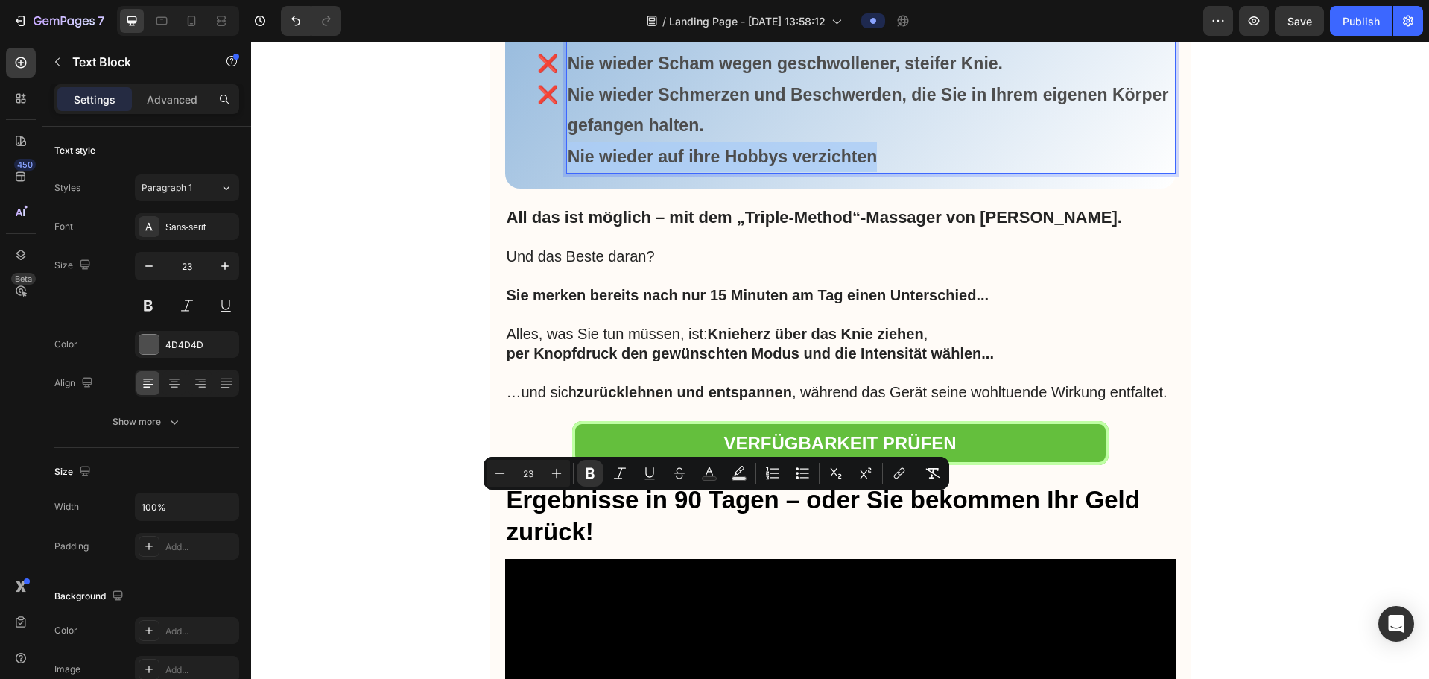
drag, startPoint x: 882, startPoint y: 507, endPoint x: 562, endPoint y: 505, distance: 320.3
click at [568, 172] on p "Nie wieder auf ihre Hobbys verzichten" at bounding box center [871, 157] width 606 height 31
copy strong "Nie wieder auf ihre Hobbys verzichten"
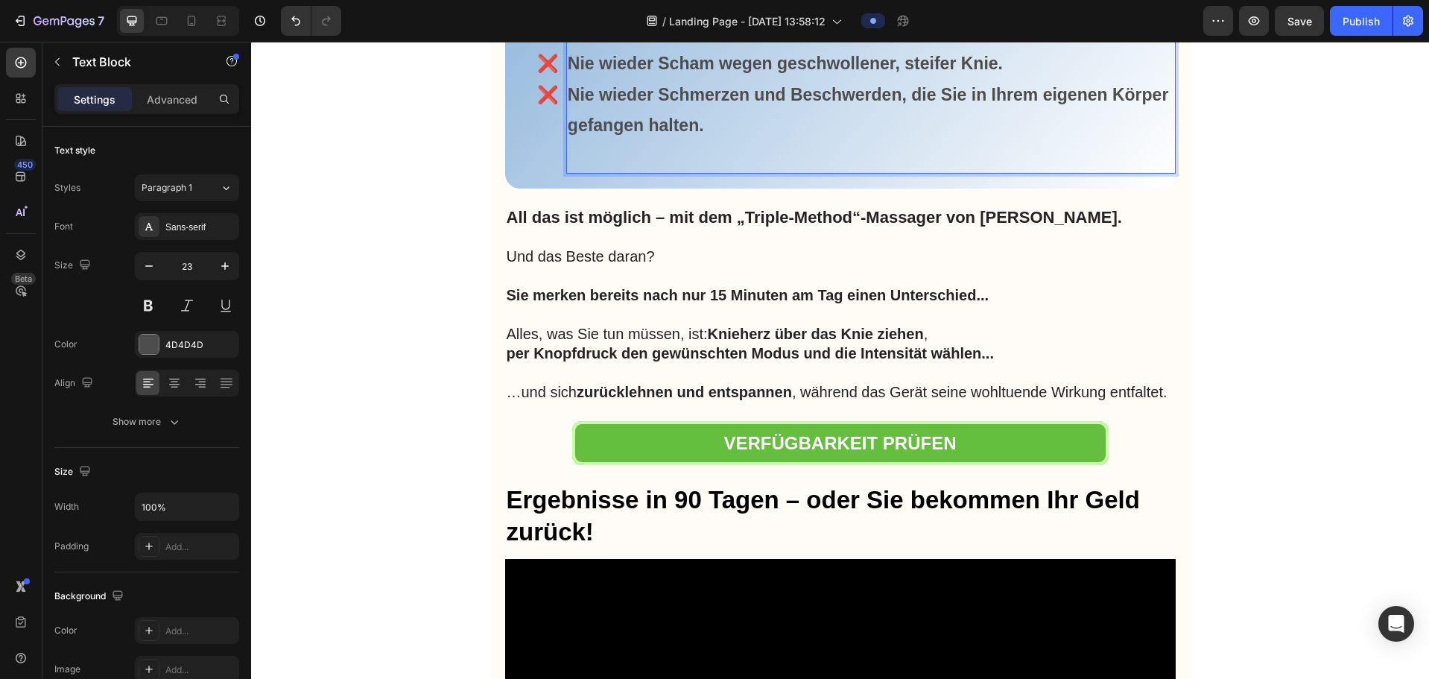
click at [568, 135] on strong "Nie wieder Schmerzen und Beschwerden, die Sie in Ihrem eigenen Körper gefangen …" at bounding box center [868, 110] width 601 height 50
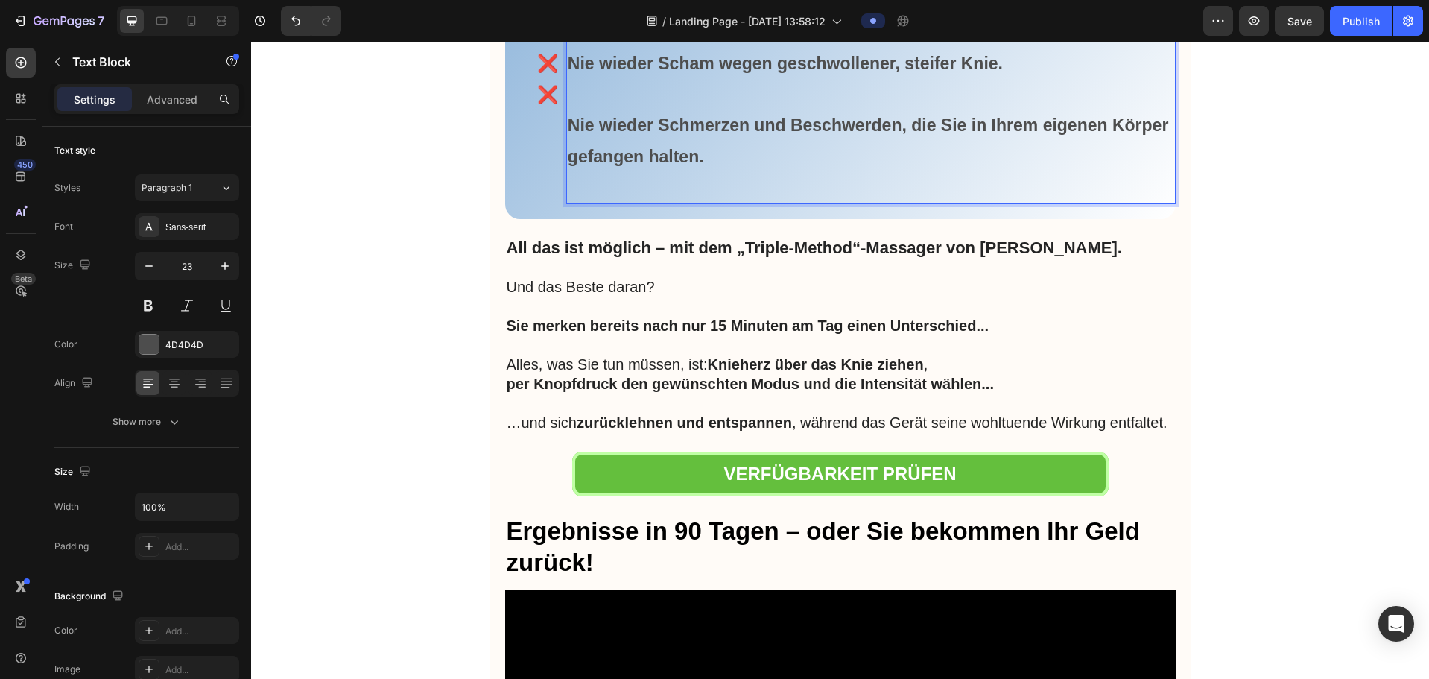
click at [568, 110] on p "Nie wieder mühsam gehen unter Schmerzen. Nie wieder Scham wegen geschwollener, …" at bounding box center [871, 64] width 606 height 92
click at [545, 110] on p "❌ ❌ ❌" at bounding box center [533, 64] width 52 height 92
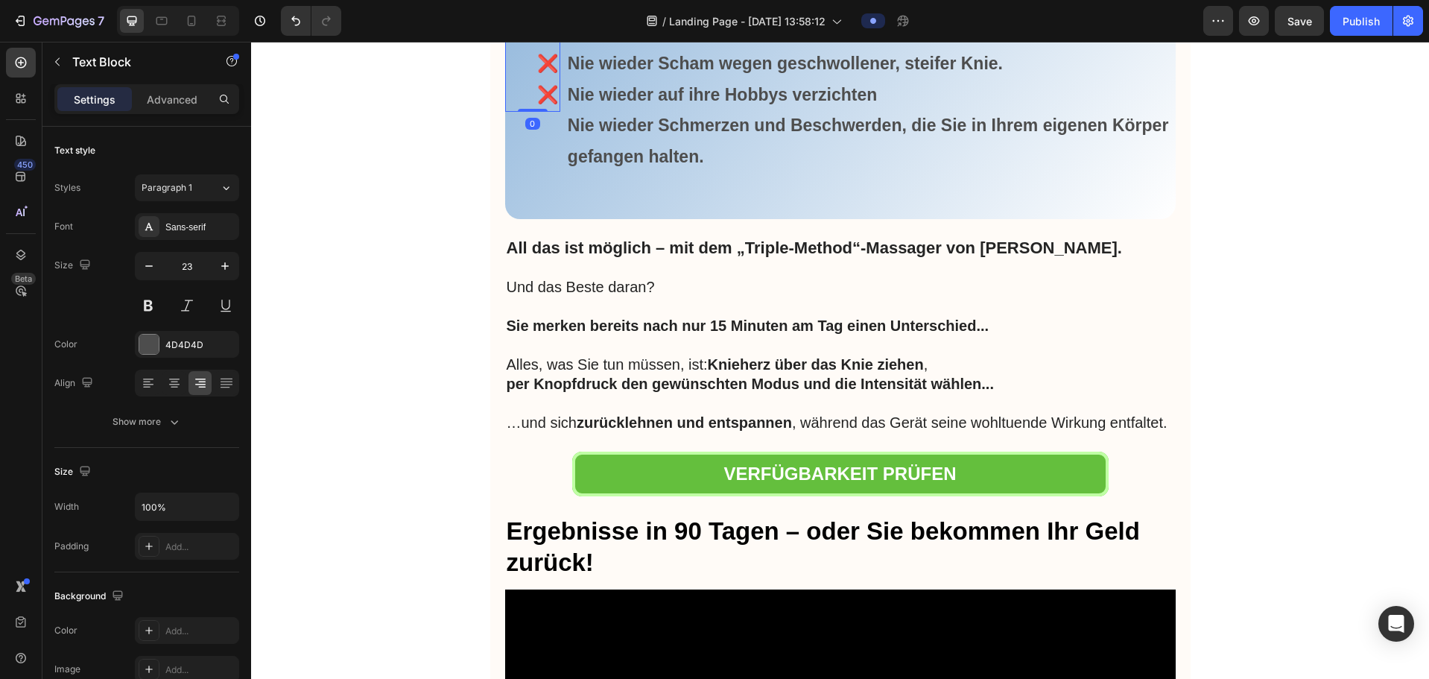
click at [545, 110] on p "❌ ❌ ❌" at bounding box center [533, 64] width 52 height 92
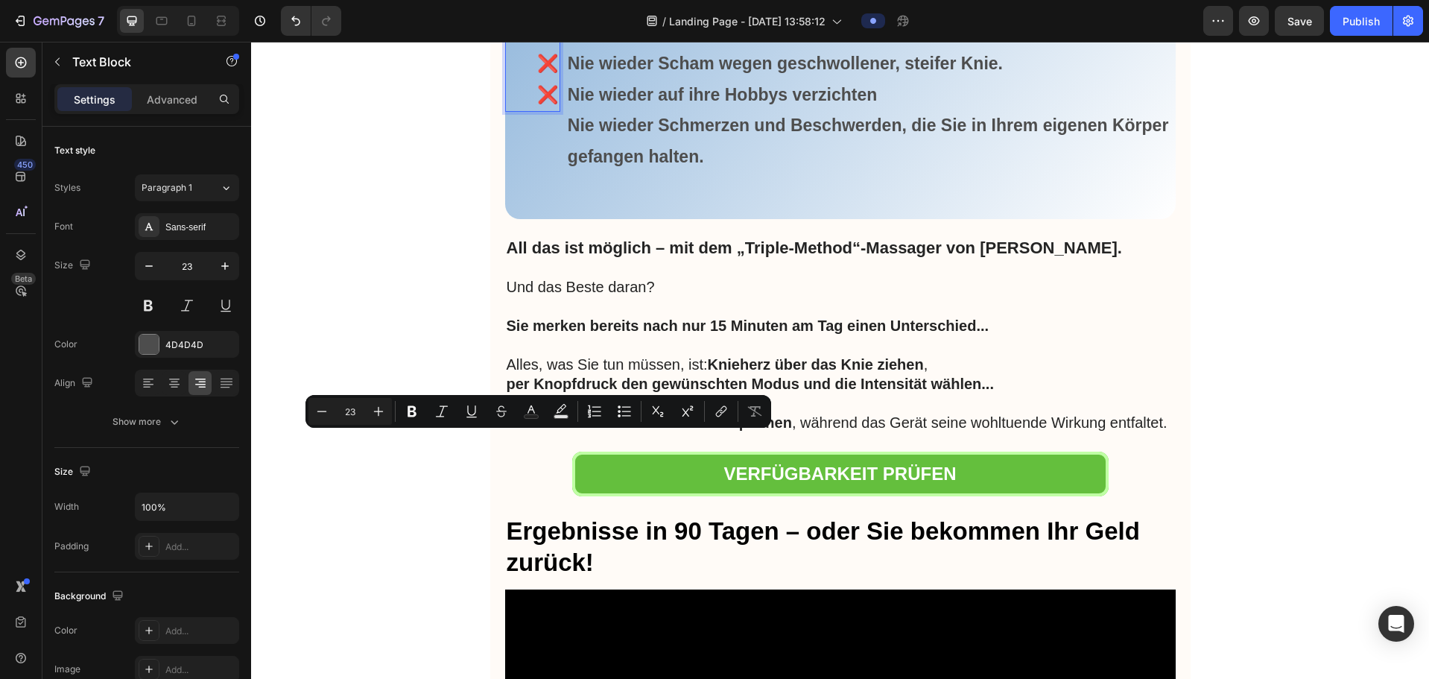
click at [545, 110] on p "❌ ❌ ❌" at bounding box center [533, 64] width 52 height 92
copy p "❌"
click at [542, 110] on p "❌ ❌ ❌" at bounding box center [533, 64] width 52 height 92
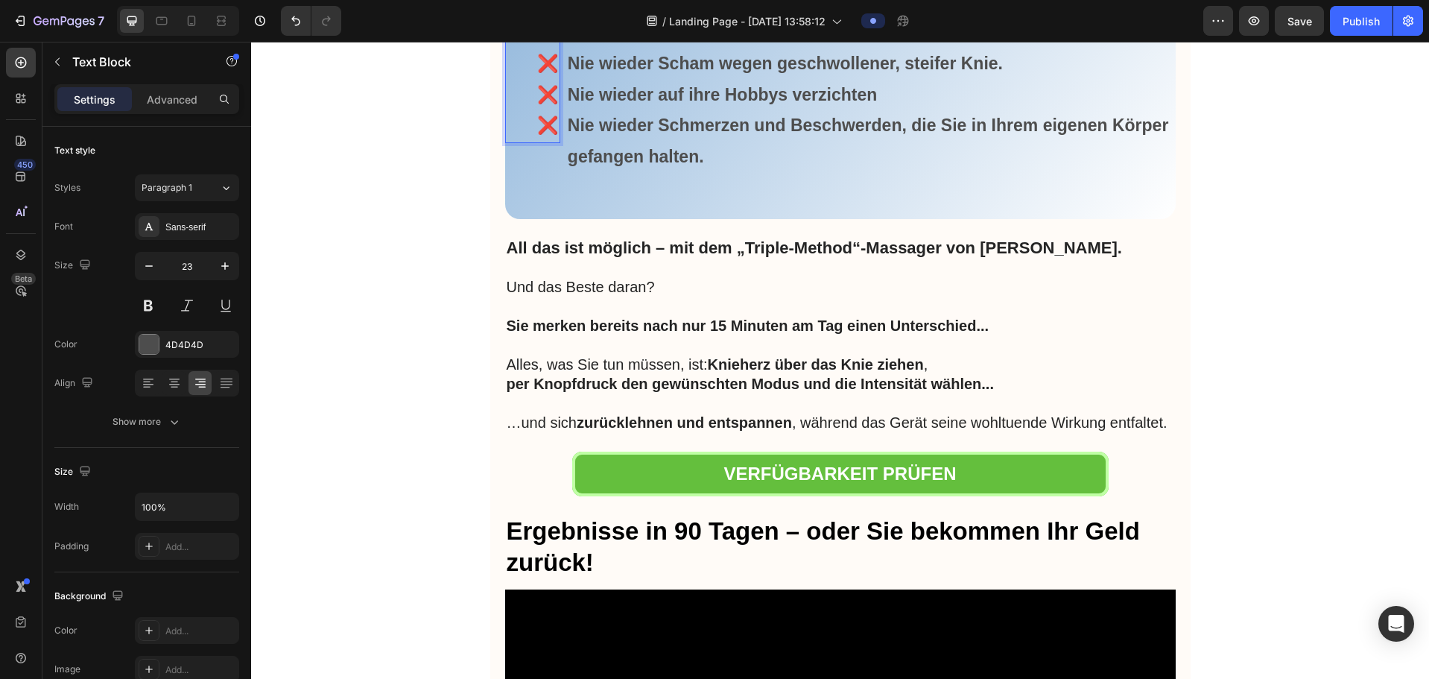
click at [530, 110] on p "❌ ❌ ❌" at bounding box center [533, 64] width 52 height 92
click at [551, 141] on p "❌" at bounding box center [533, 125] width 52 height 31
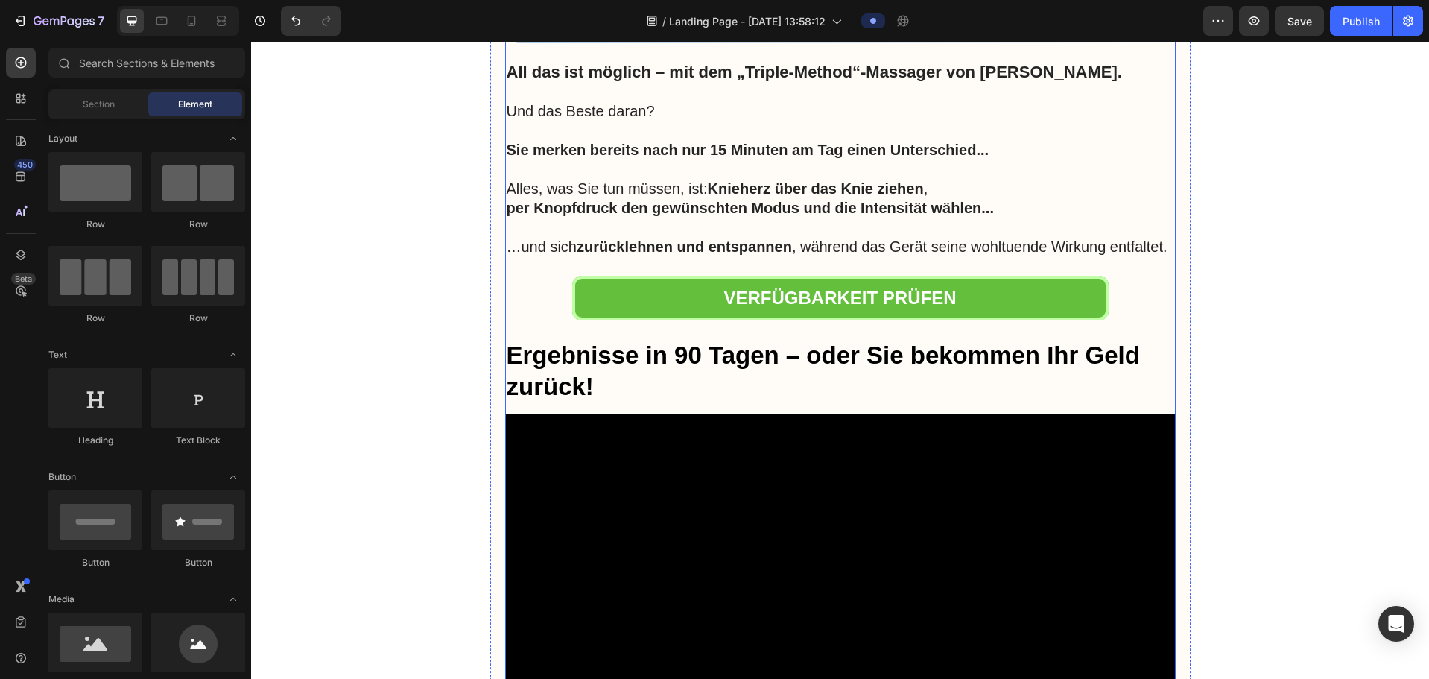
scroll to position [5661, 0]
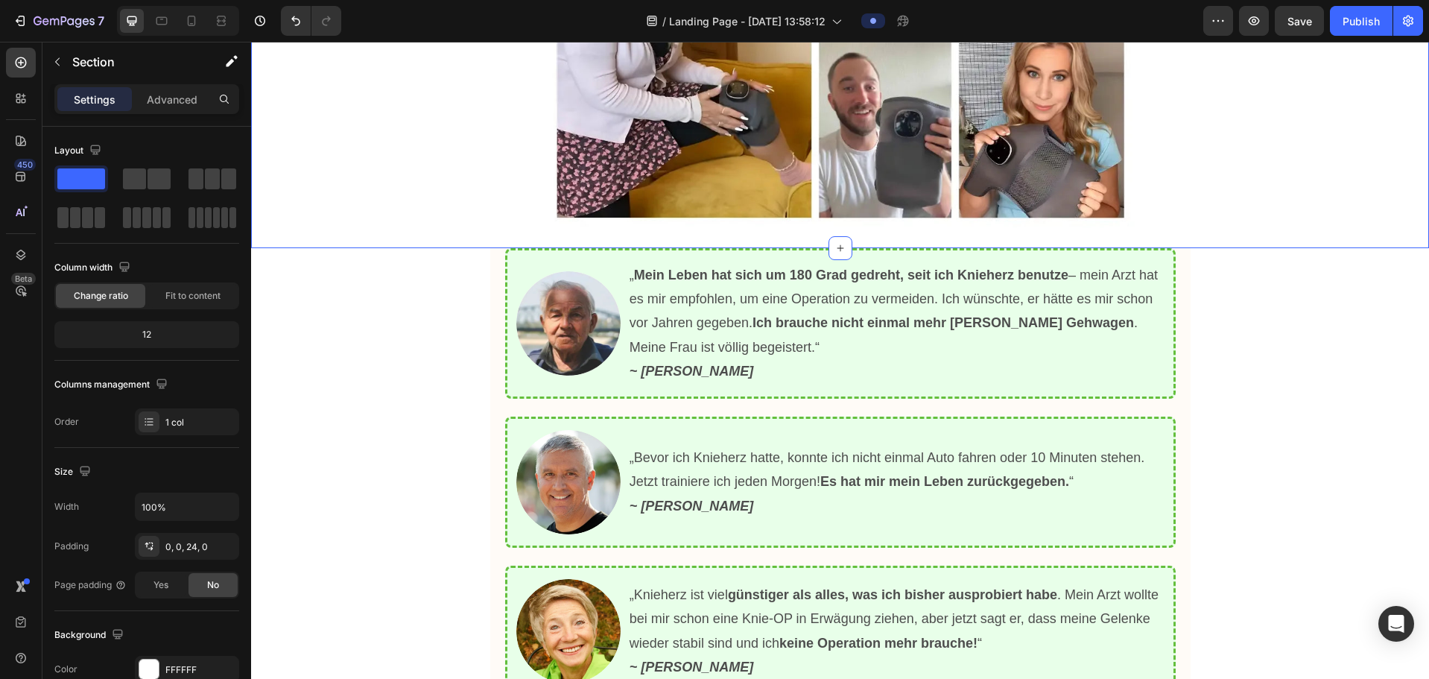
scroll to position [4767, 0]
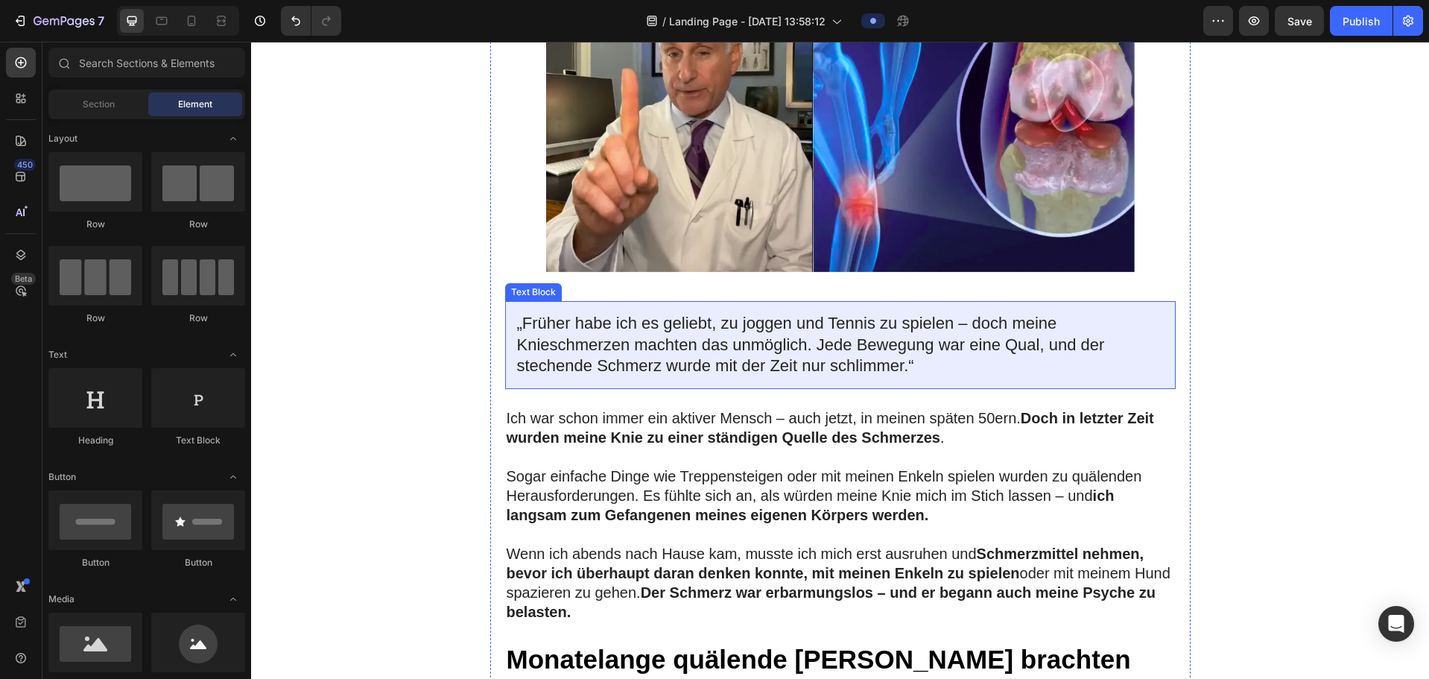
scroll to position [447, 0]
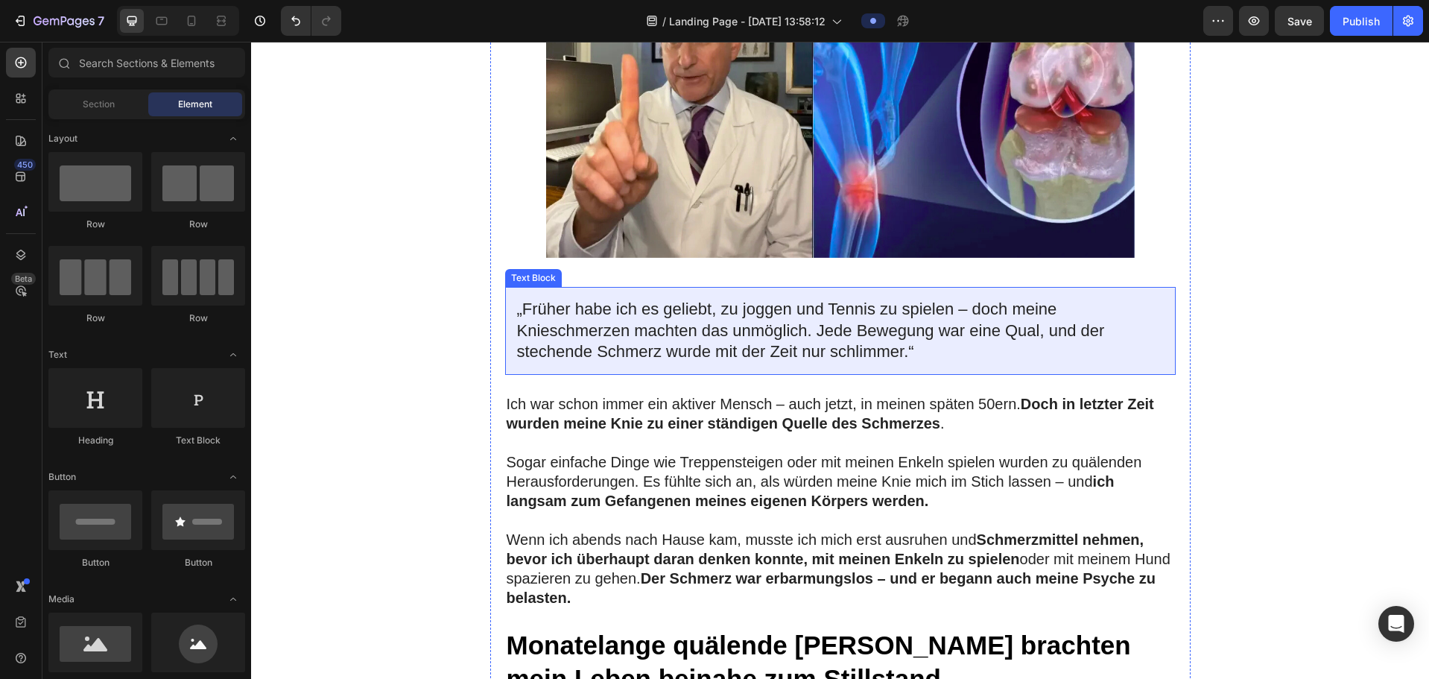
click at [899, 363] on p "„Früher habe ich es geliebt, zu joggen und Tennis zu spielen – doch meine Knies…" at bounding box center [840, 331] width 647 height 64
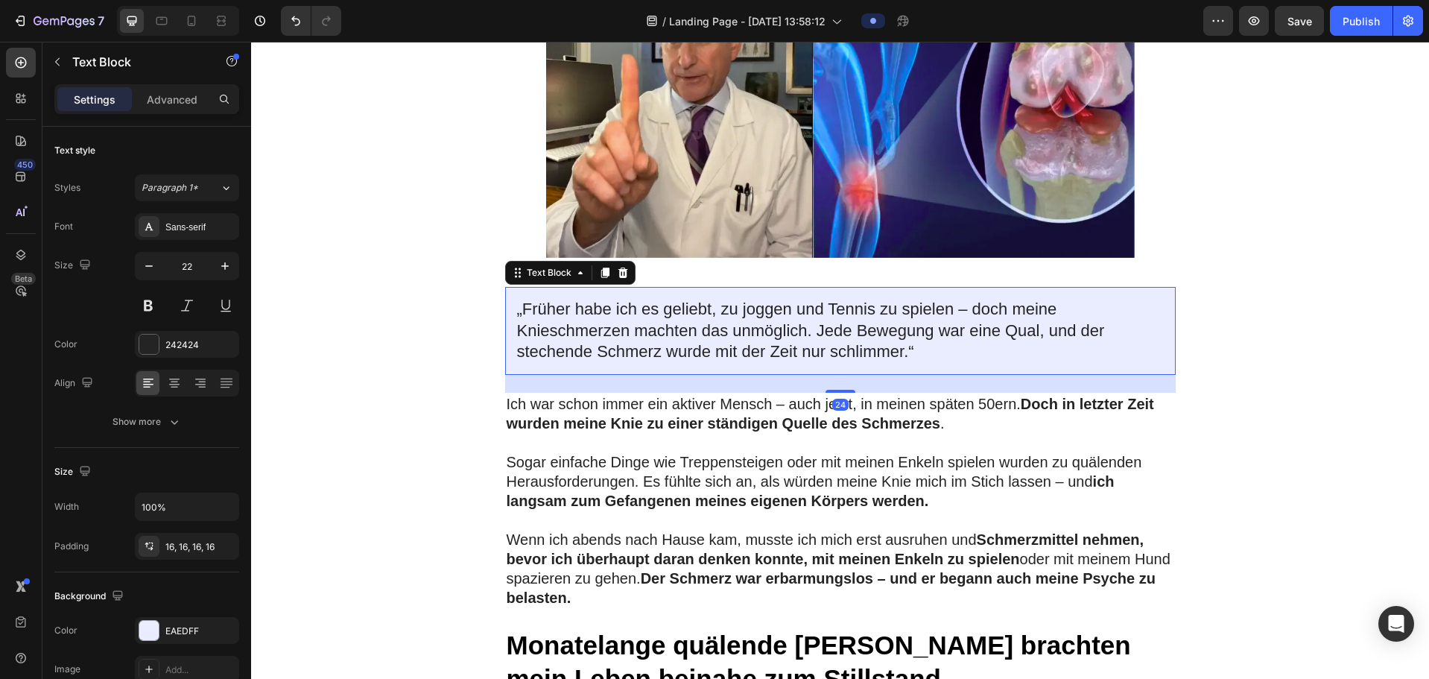
click at [899, 363] on p "„Früher habe ich es geliebt, zu joggen und Tennis zu spielen – doch meine Knies…" at bounding box center [840, 331] width 647 height 64
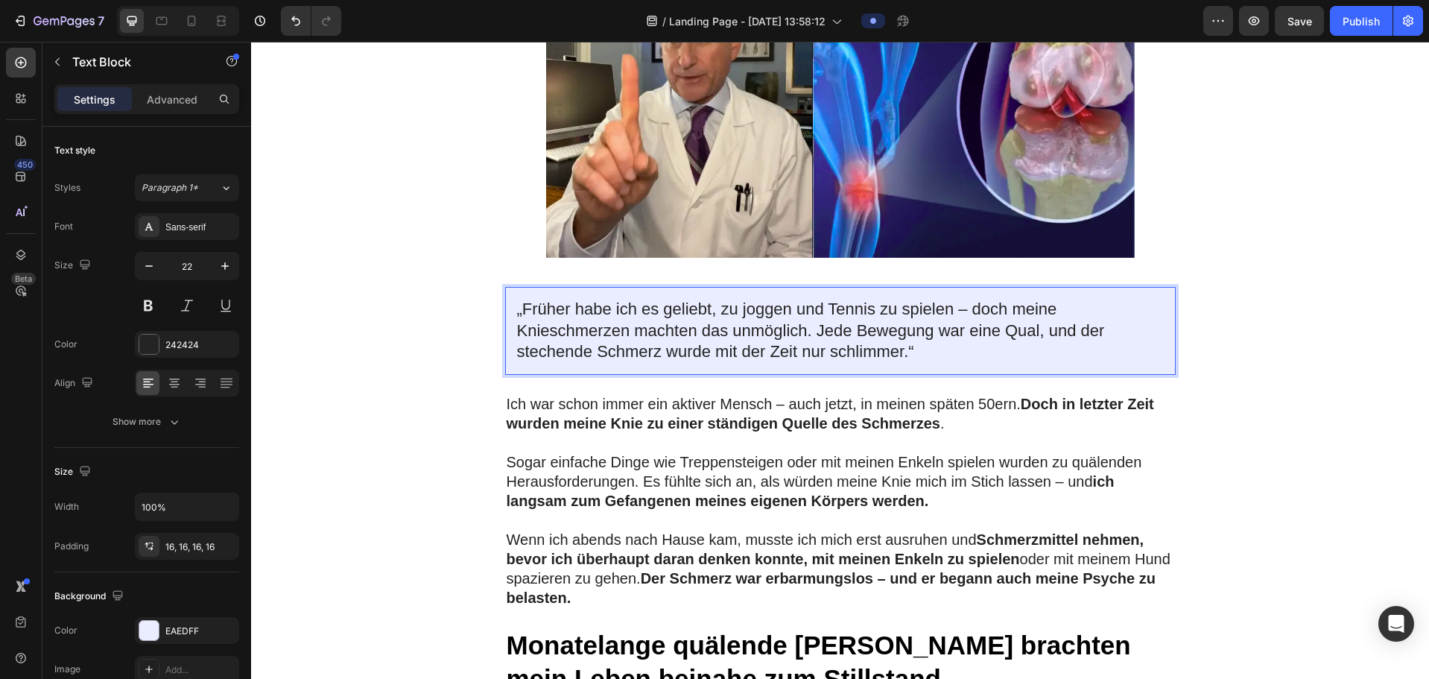
click at [899, 363] on p "„Früher habe ich es geliebt, zu joggen und Tennis zu spielen – doch meine Knies…" at bounding box center [840, 331] width 647 height 64
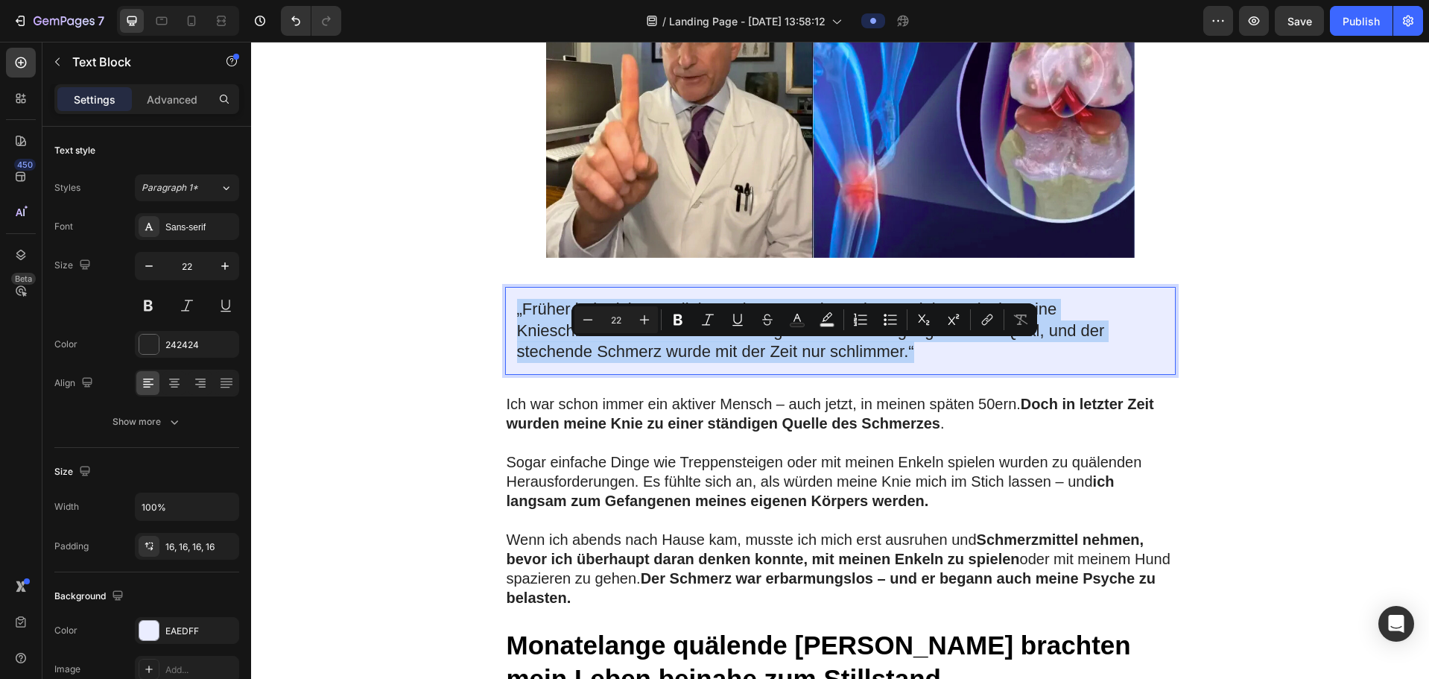
drag, startPoint x: 909, startPoint y: 393, endPoint x: 509, endPoint y: 341, distance: 403.4
click at [509, 341] on div "„Früher habe ich es geliebt, zu joggen und Tennis zu spielen – doch meine Knies…" at bounding box center [840, 331] width 670 height 88
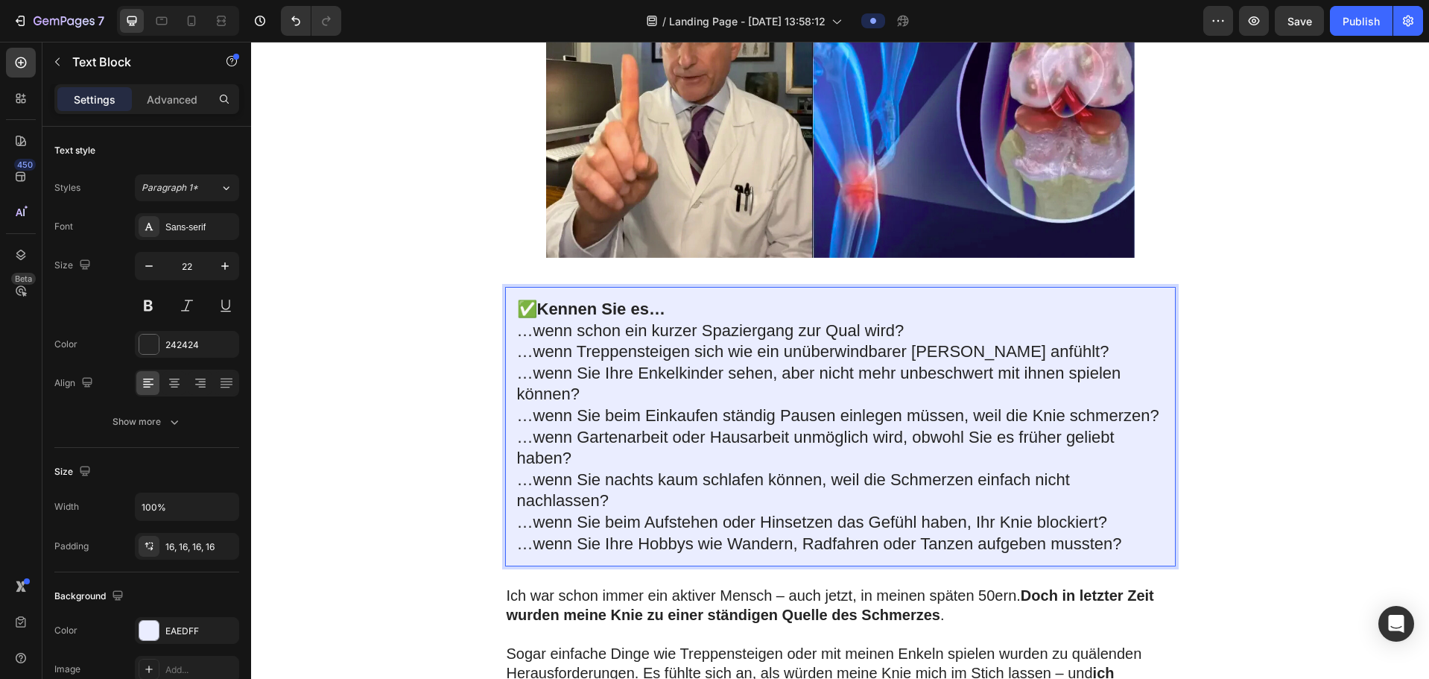
click at [899, 361] on div "✅ Kennen Sie es… …wenn schon ein kurzer Spaziergang zur Qual wird? …wenn Treppe…" at bounding box center [840, 426] width 670 height 279
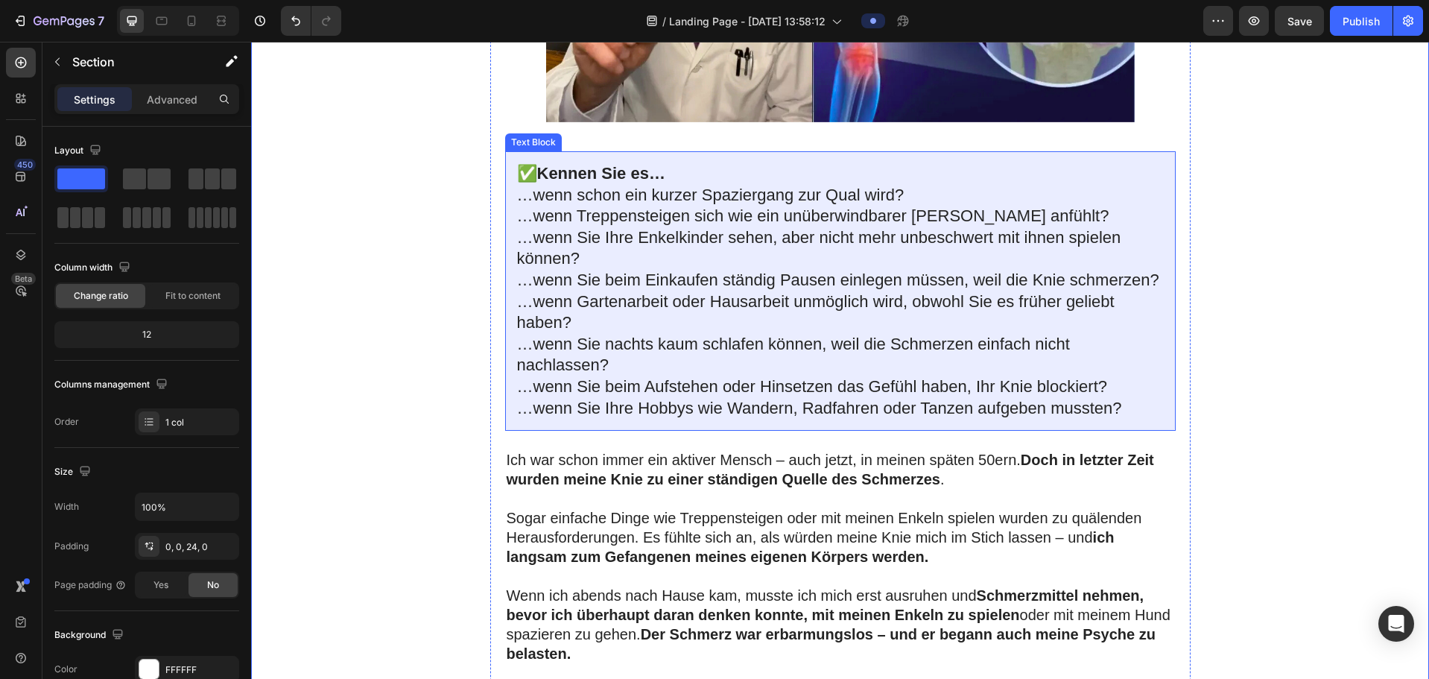
scroll to position [596, 0]
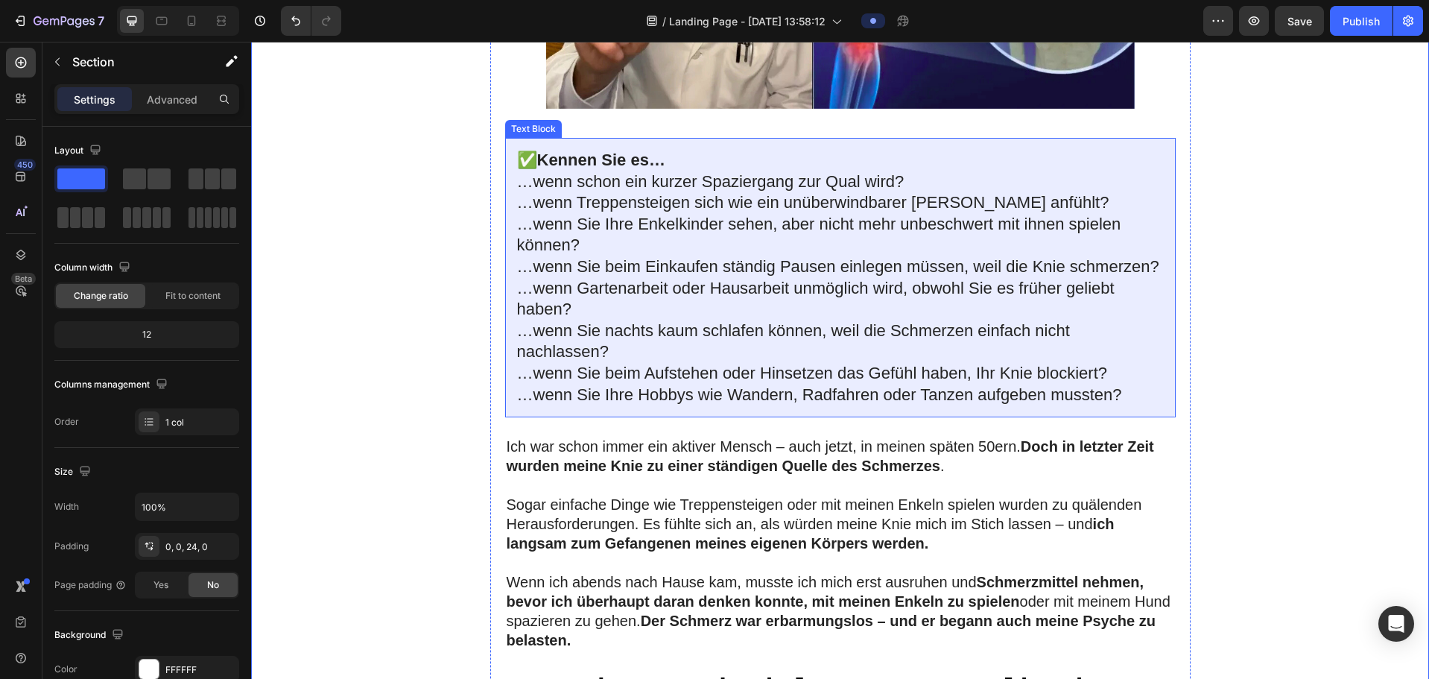
click at [509, 289] on div "✅ Kennen Sie es… …wenn schon ein kurzer Spaziergang zur Qual wird? …wenn Treppe…" at bounding box center [840, 277] width 670 height 279
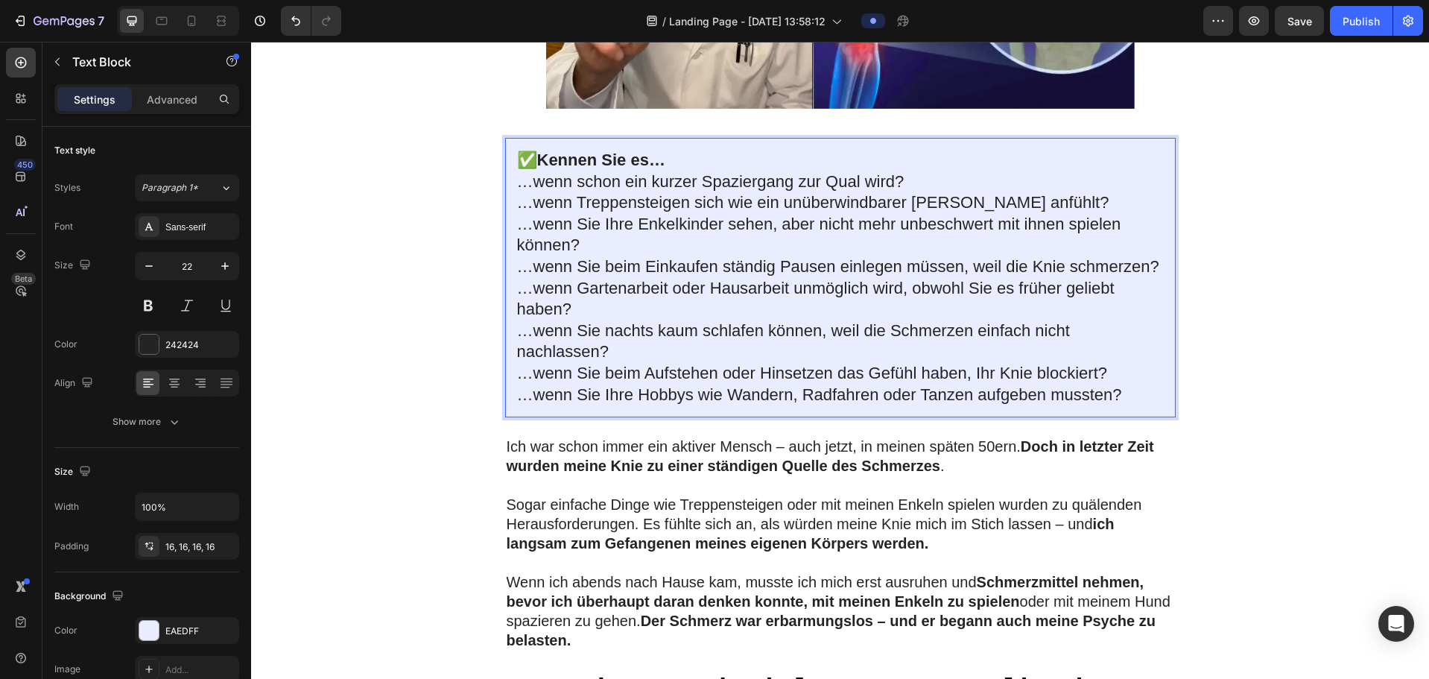
click at [517, 256] on p "…wenn Sie Ihre Enkelkinder sehen, aber nicht mehr unbeschwert mit ihnen spielen…" at bounding box center [840, 235] width 647 height 42
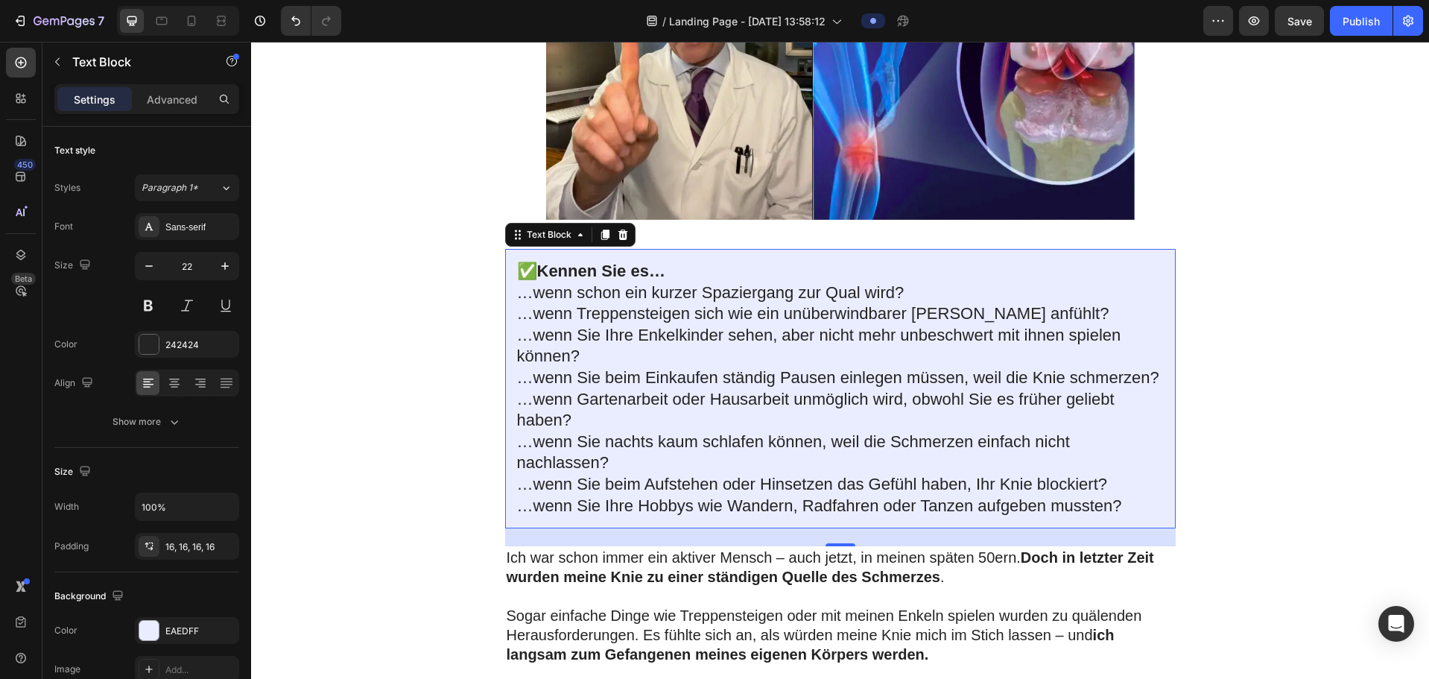
scroll to position [340, 0]
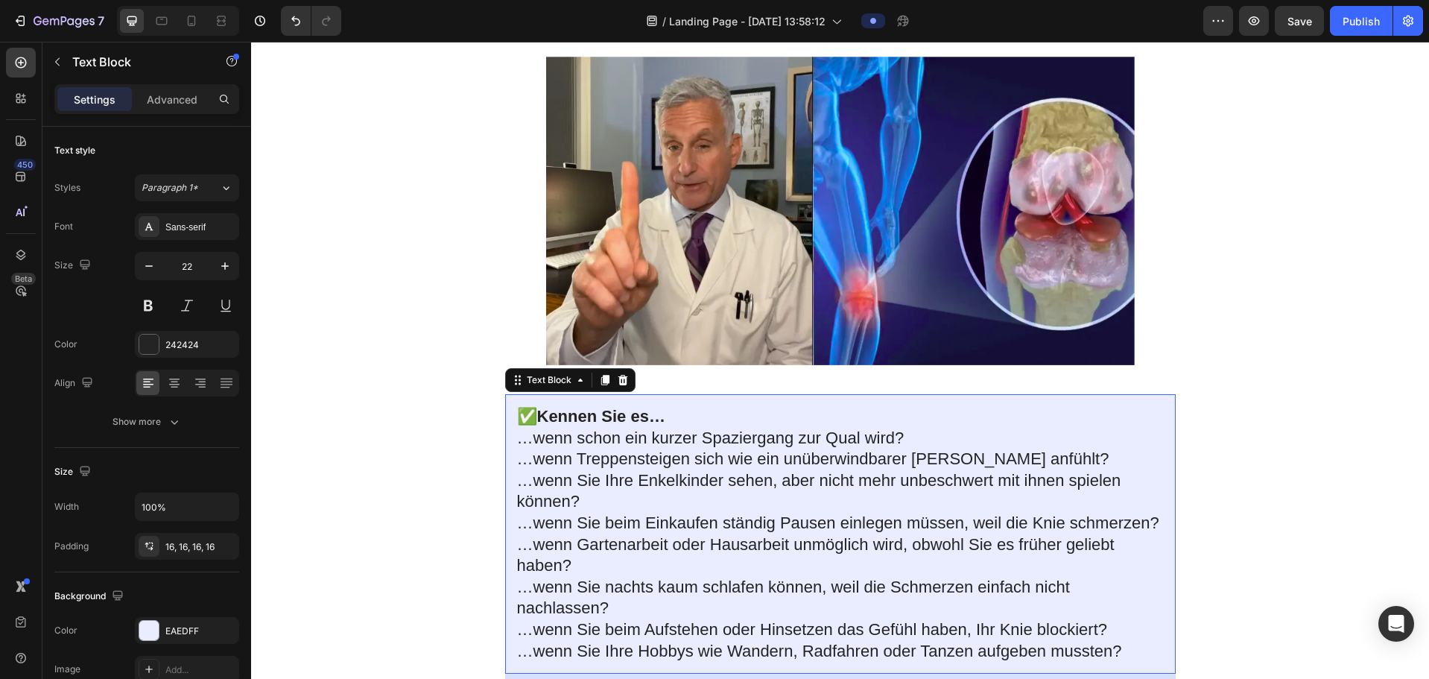
click at [510, 388] on div "✅ Kennen Sie es… …wenn schon ein kurzer Spaziergang zur Qual wird? …wenn Treppe…" at bounding box center [840, 533] width 670 height 279
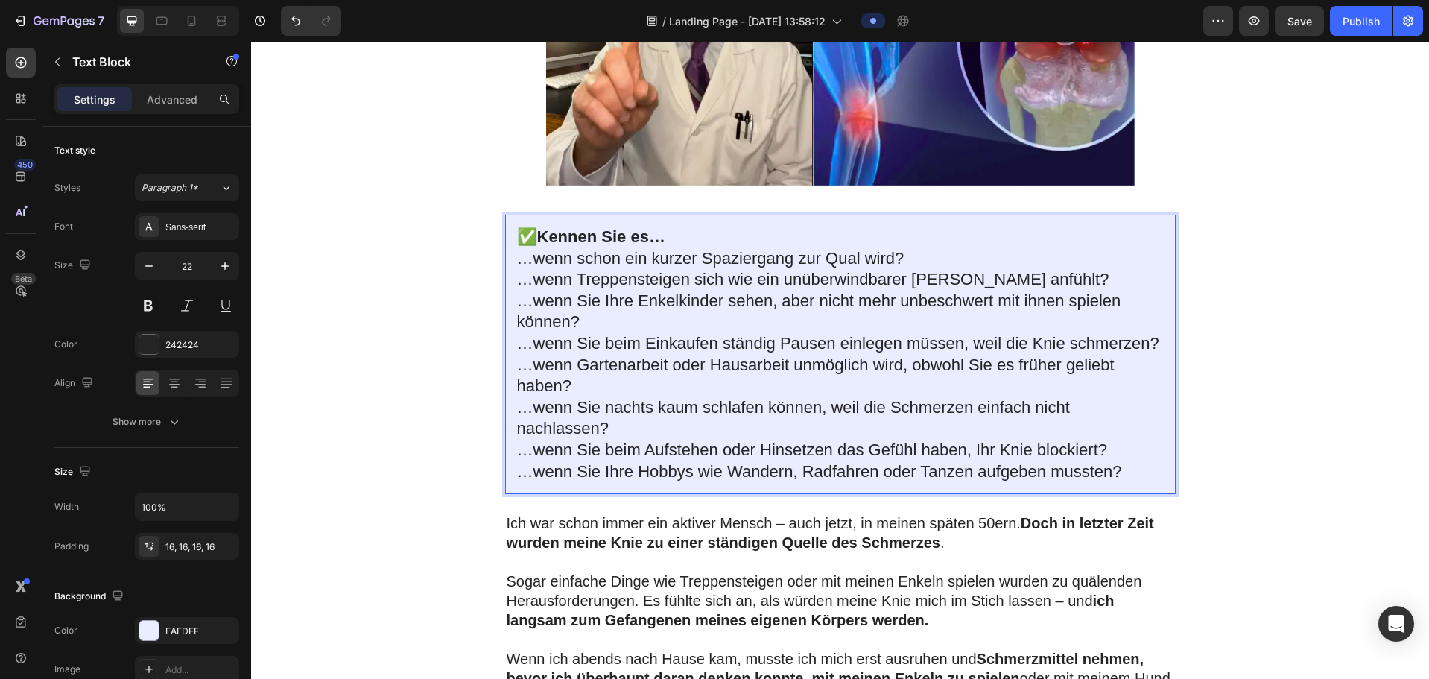
scroll to position [596, 0]
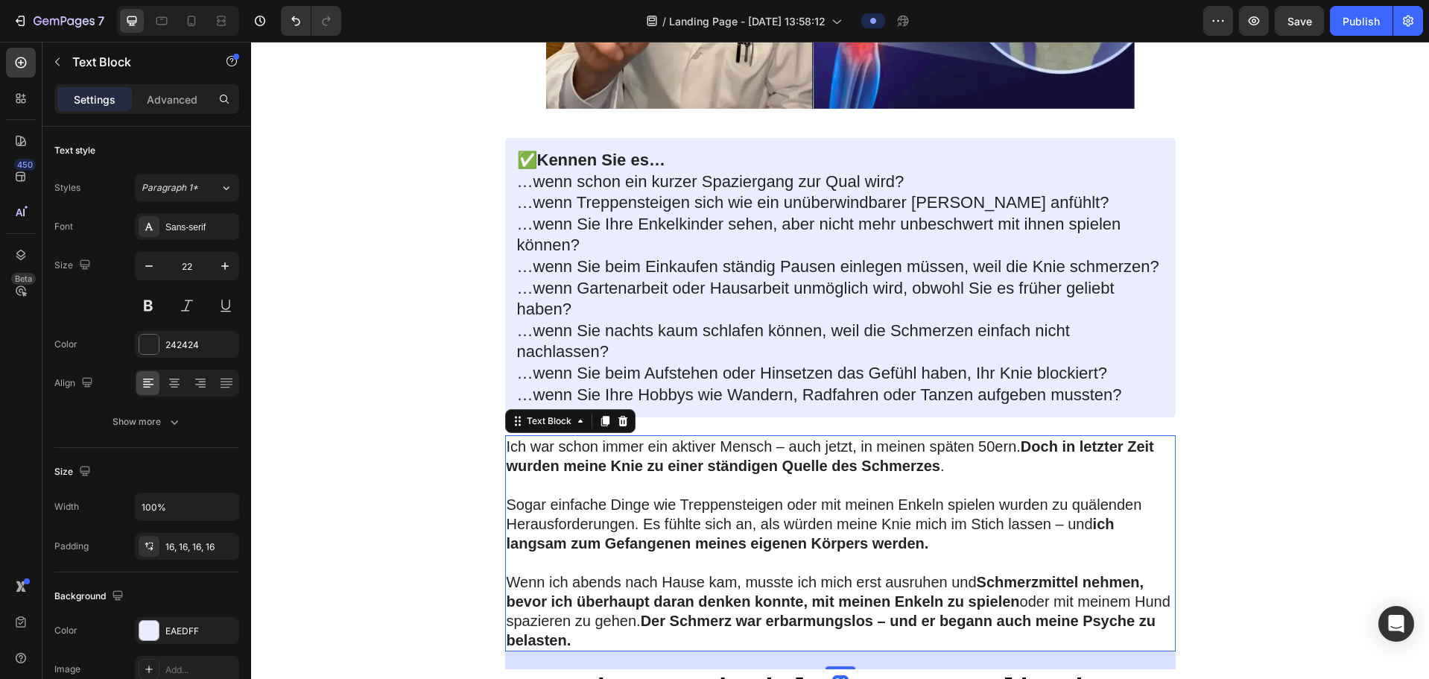
click at [565, 388] on p "Ich war schon immer ein aktiver [PERSON_NAME] – auch jetzt, in [PERSON_NAME] sp…" at bounding box center [840, 455] width 667 height 39
click at [600, 388] on icon at bounding box center [604, 421] width 8 height 10
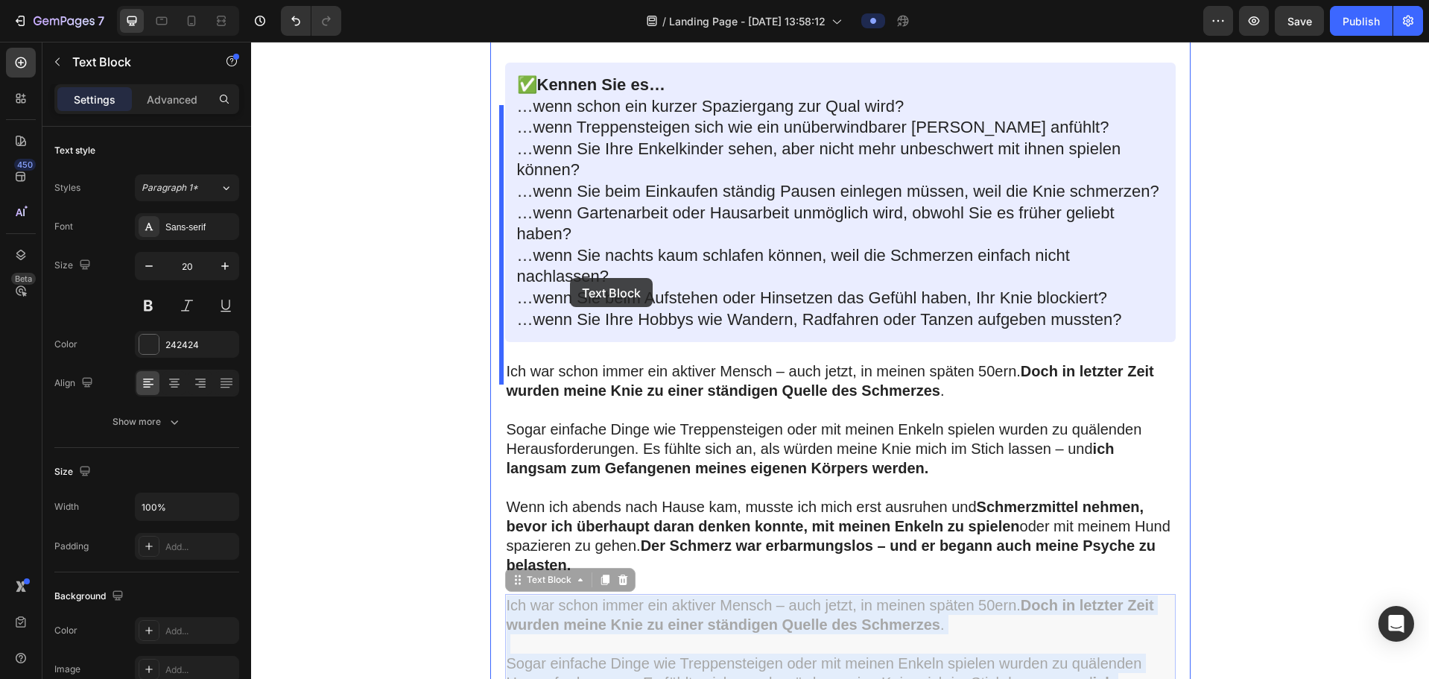
scroll to position [448, 0]
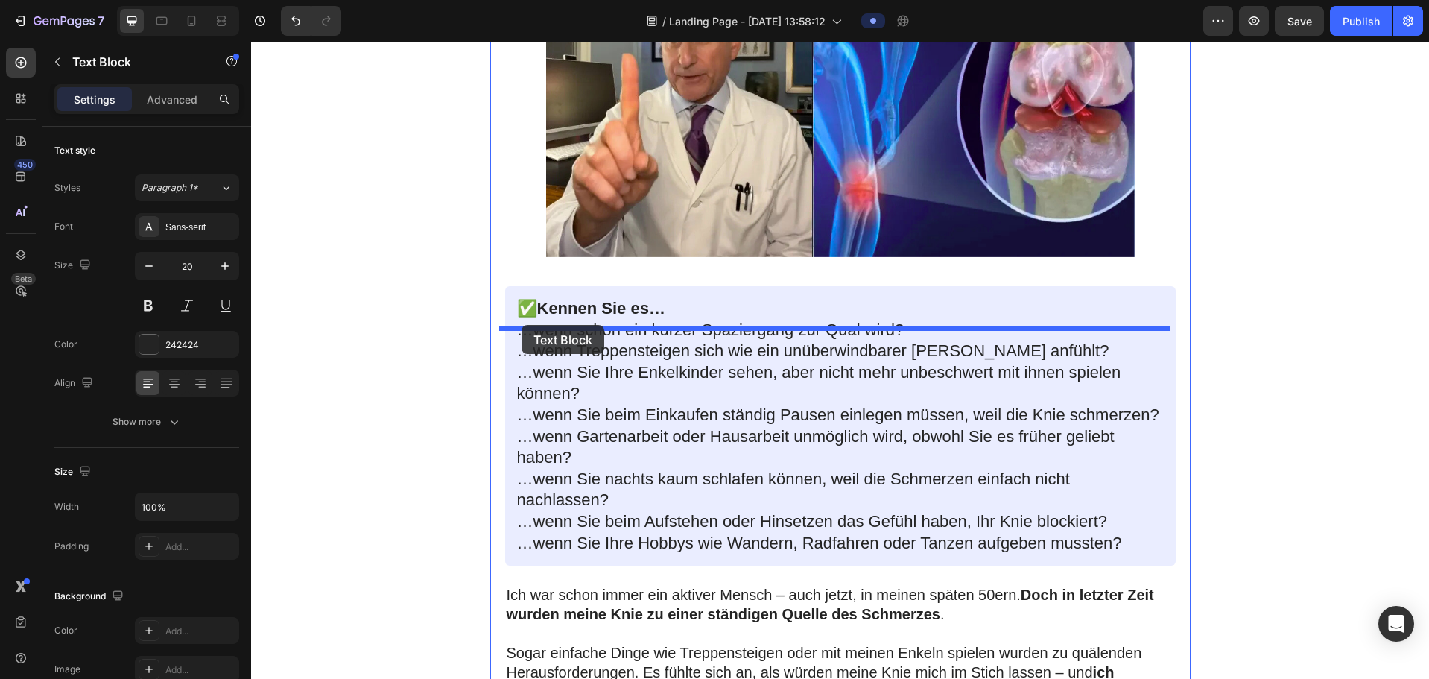
drag, startPoint x: 512, startPoint y: 401, endPoint x: 521, endPoint y: 325, distance: 76.6
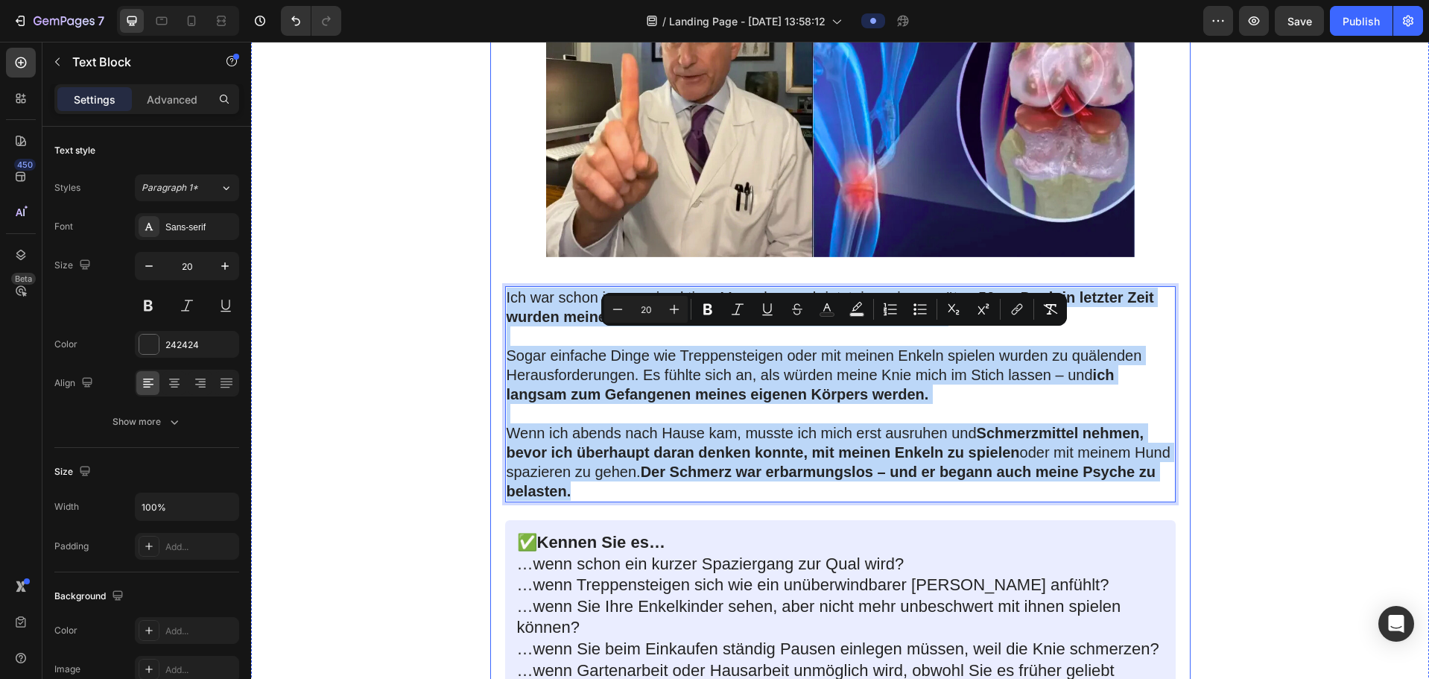
drag, startPoint x: 647, startPoint y: 533, endPoint x: 492, endPoint y: 335, distance: 250.9
click at [657, 388] on p "Wenn ich abends nach [PERSON_NAME], musste ich mich erst ausruhen und Schmerzmi…" at bounding box center [840, 461] width 667 height 77
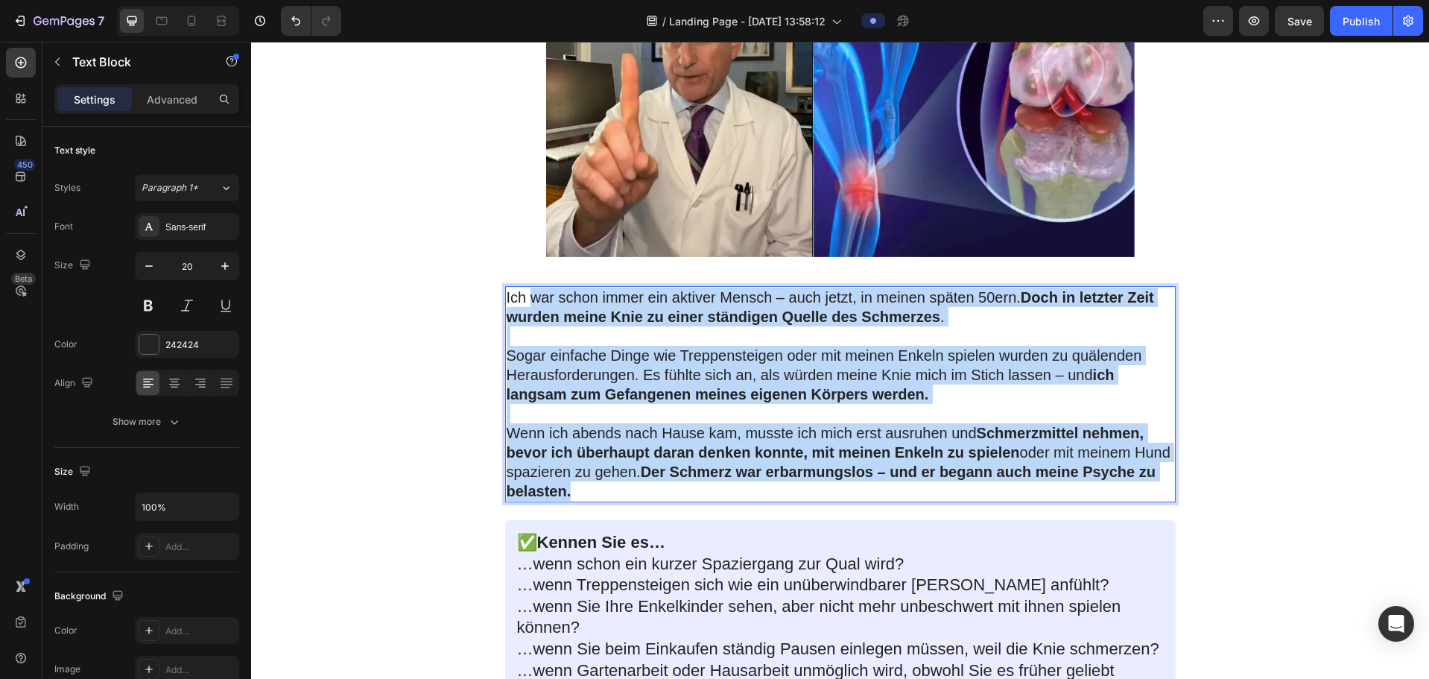
drag, startPoint x: 657, startPoint y: 533, endPoint x: 525, endPoint y: 340, distance: 233.7
click at [525, 340] on div "Ich war schon immer ein aktiver [PERSON_NAME] – auch jetzt, in [PERSON_NAME] sp…" at bounding box center [840, 394] width 670 height 216
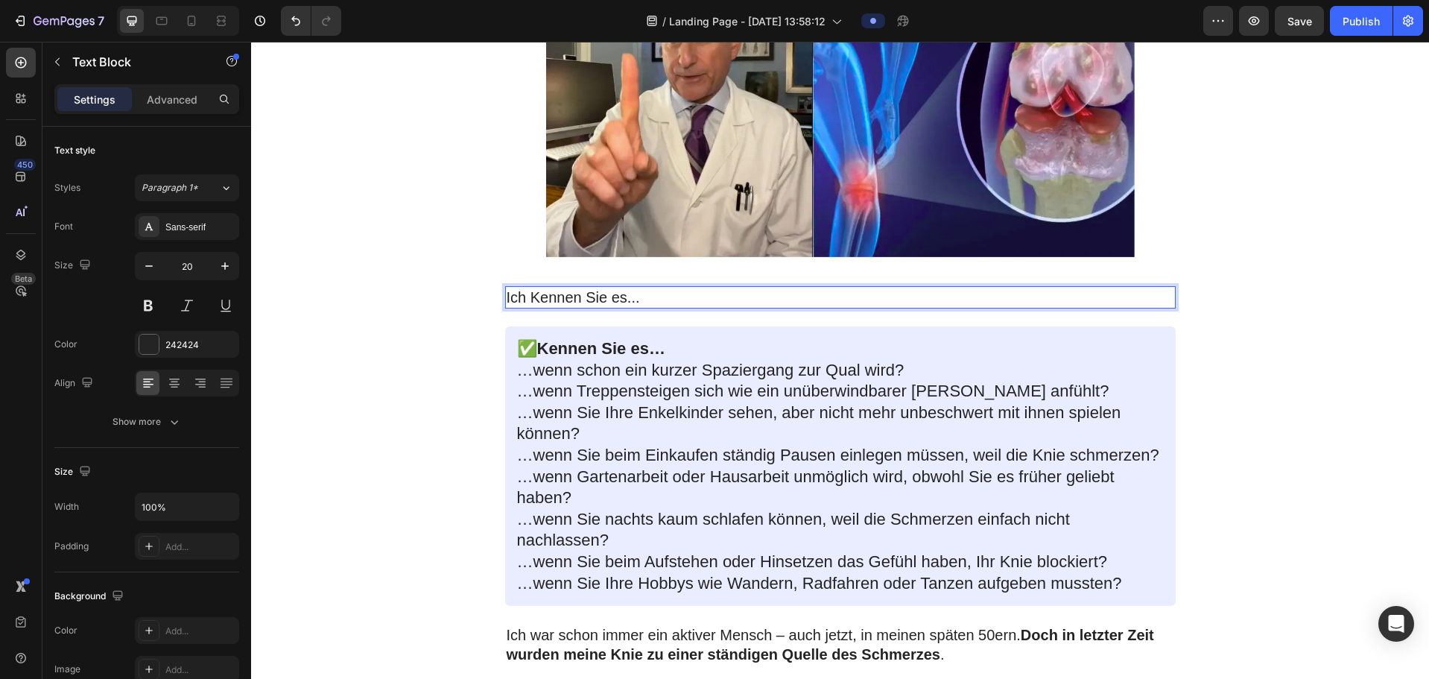
click at [522, 307] on p "Ich Kennen Sie es..." at bounding box center [840, 297] width 667 height 19
click at [526, 307] on p "Ich Kennen Sie es..." at bounding box center [840, 297] width 667 height 19
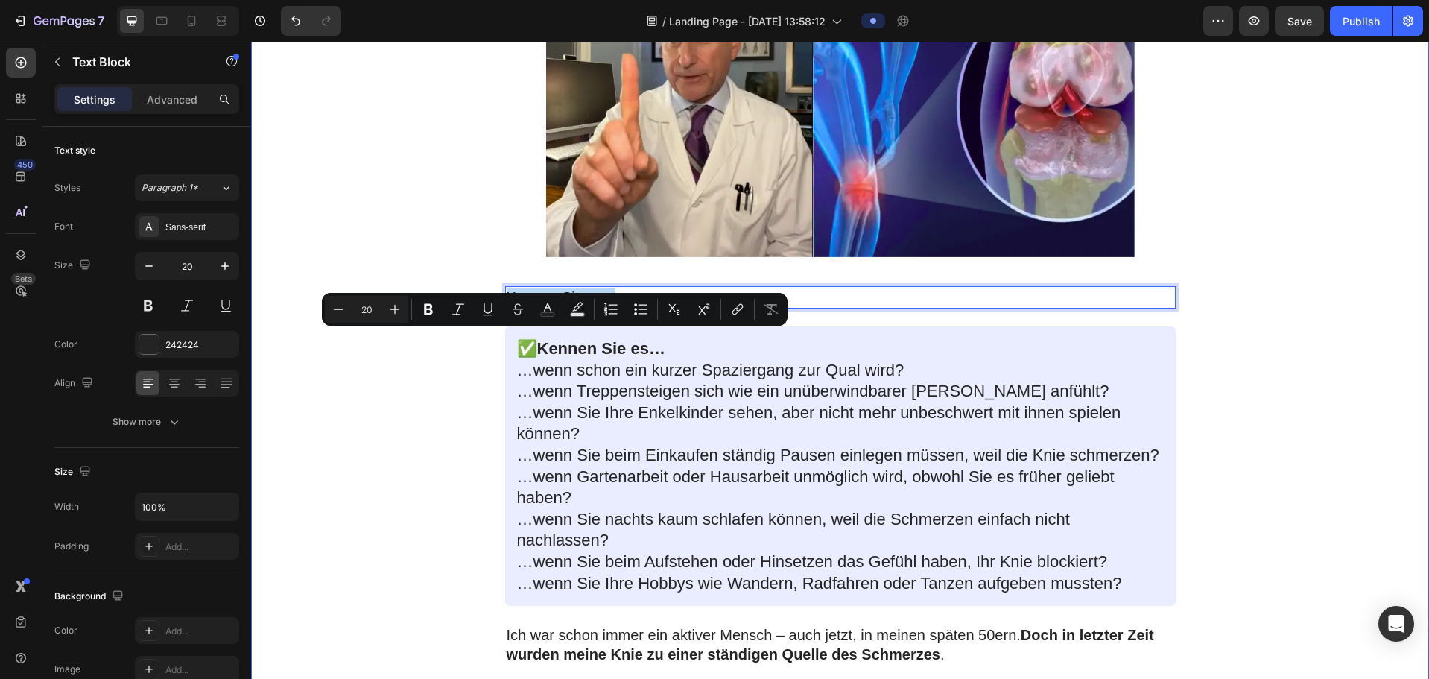
drag, startPoint x: 638, startPoint y: 334, endPoint x: 707, endPoint y: 364, distance: 75.4
click at [422, 311] on icon "Editor contextual toolbar" at bounding box center [428, 309] width 15 height 15
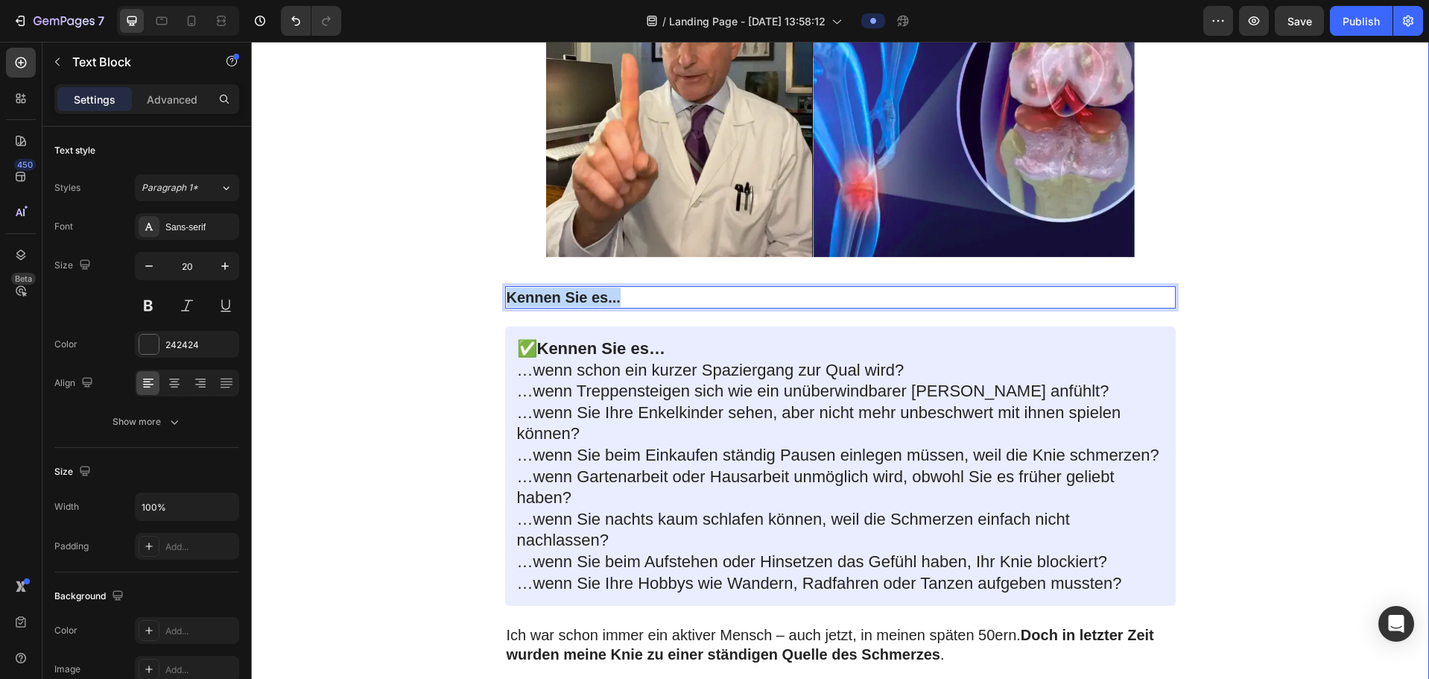
drag, startPoint x: 628, startPoint y: 340, endPoint x: 473, endPoint y: 334, distance: 155.0
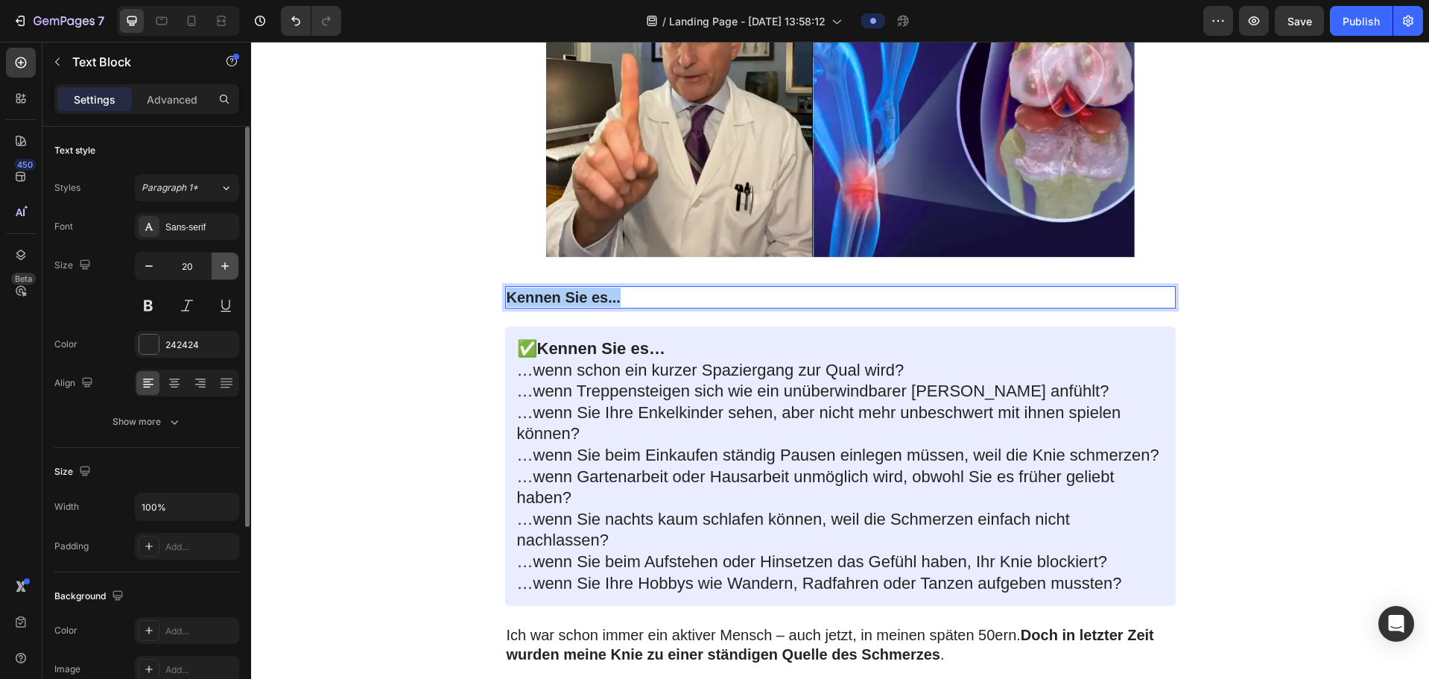
click at [229, 266] on icon "button" at bounding box center [224, 265] width 7 height 7
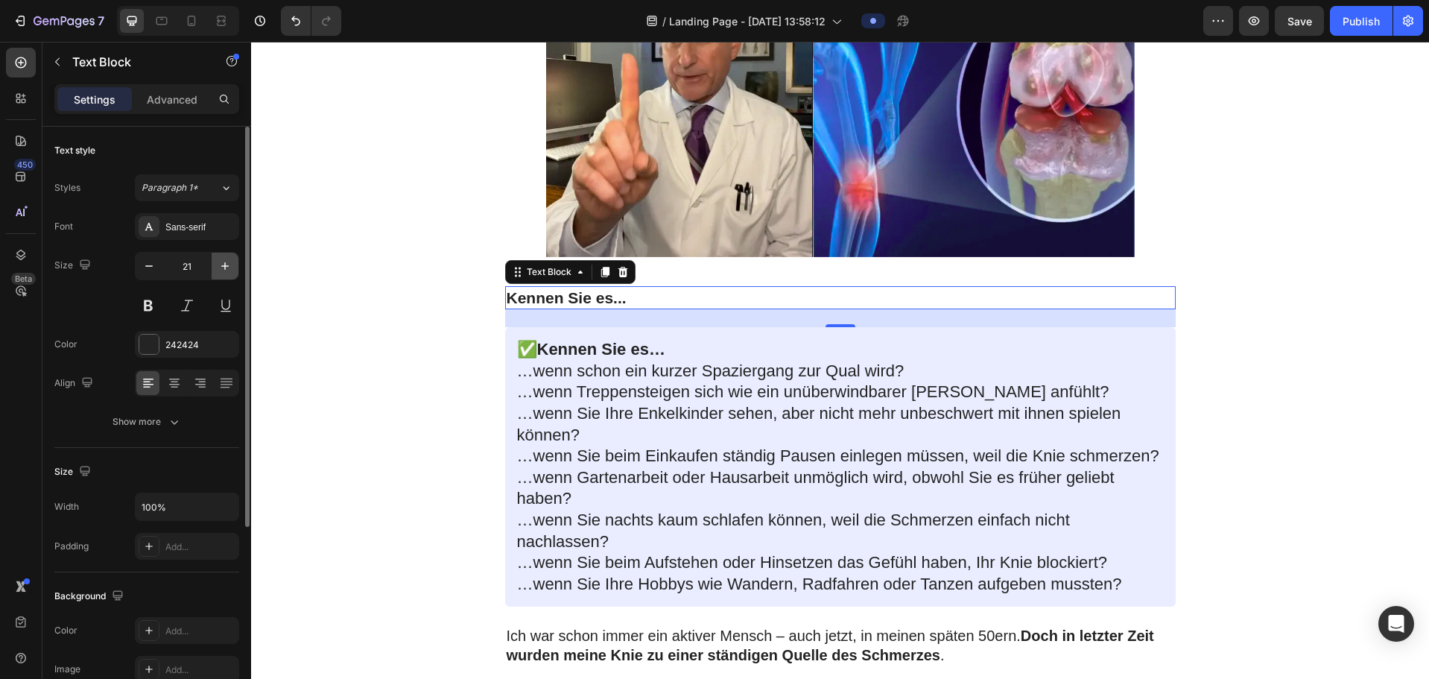
click at [229, 266] on icon "button" at bounding box center [224, 265] width 7 height 7
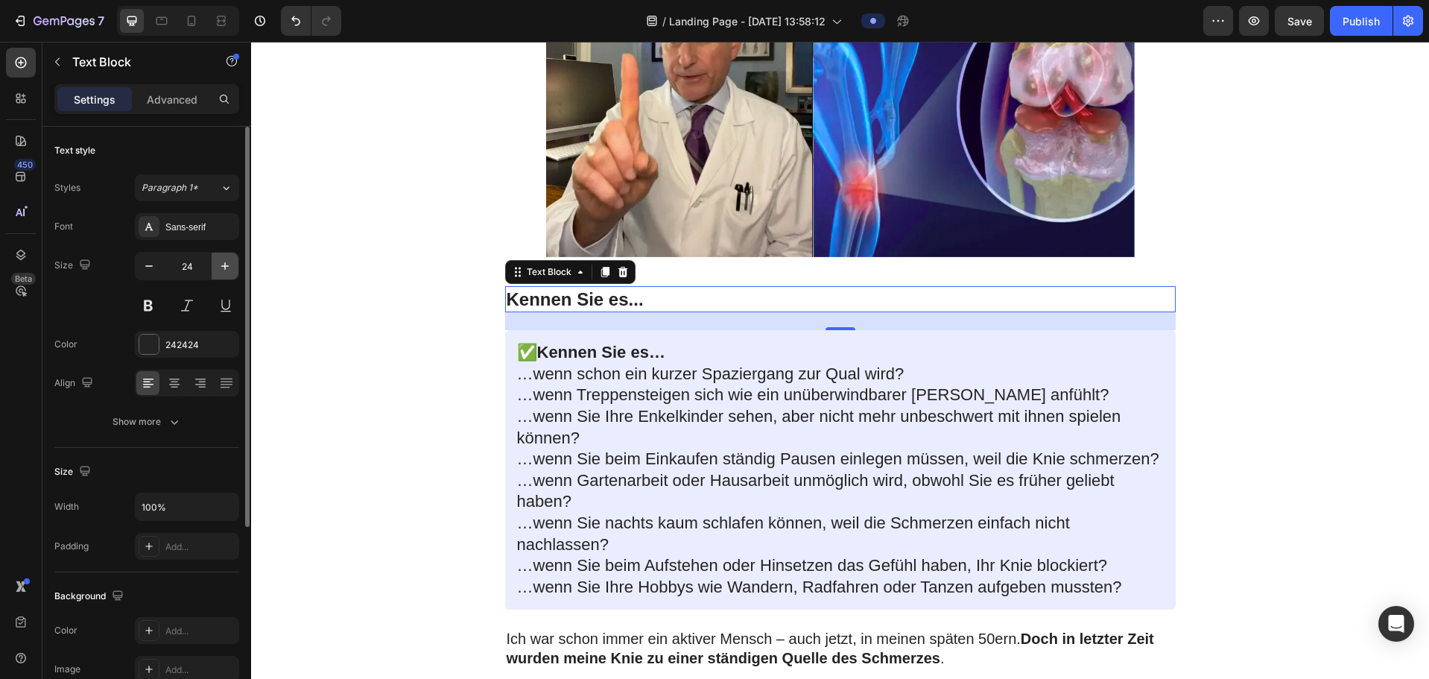
click at [229, 266] on icon "button" at bounding box center [224, 265] width 7 height 7
type input "27"
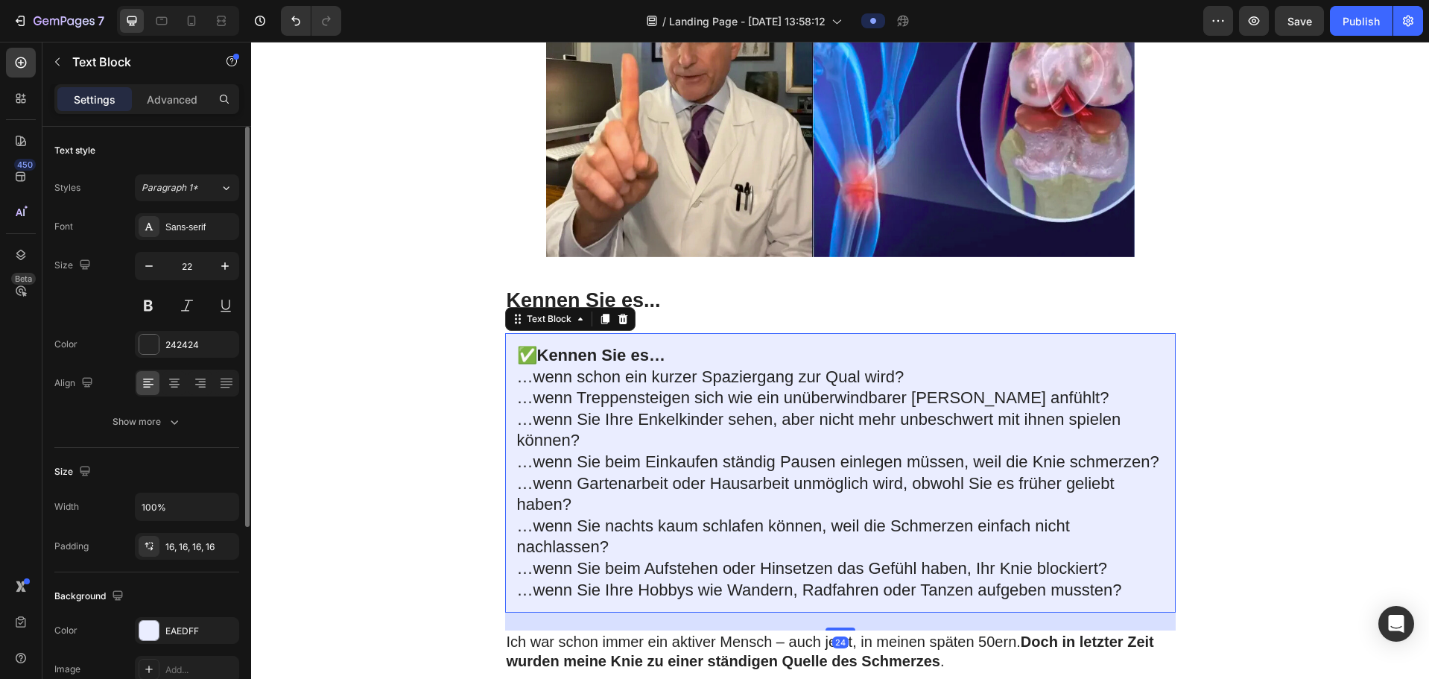
click at [673, 366] on p "✅ Kennen Sie es…" at bounding box center [840, 356] width 647 height 22
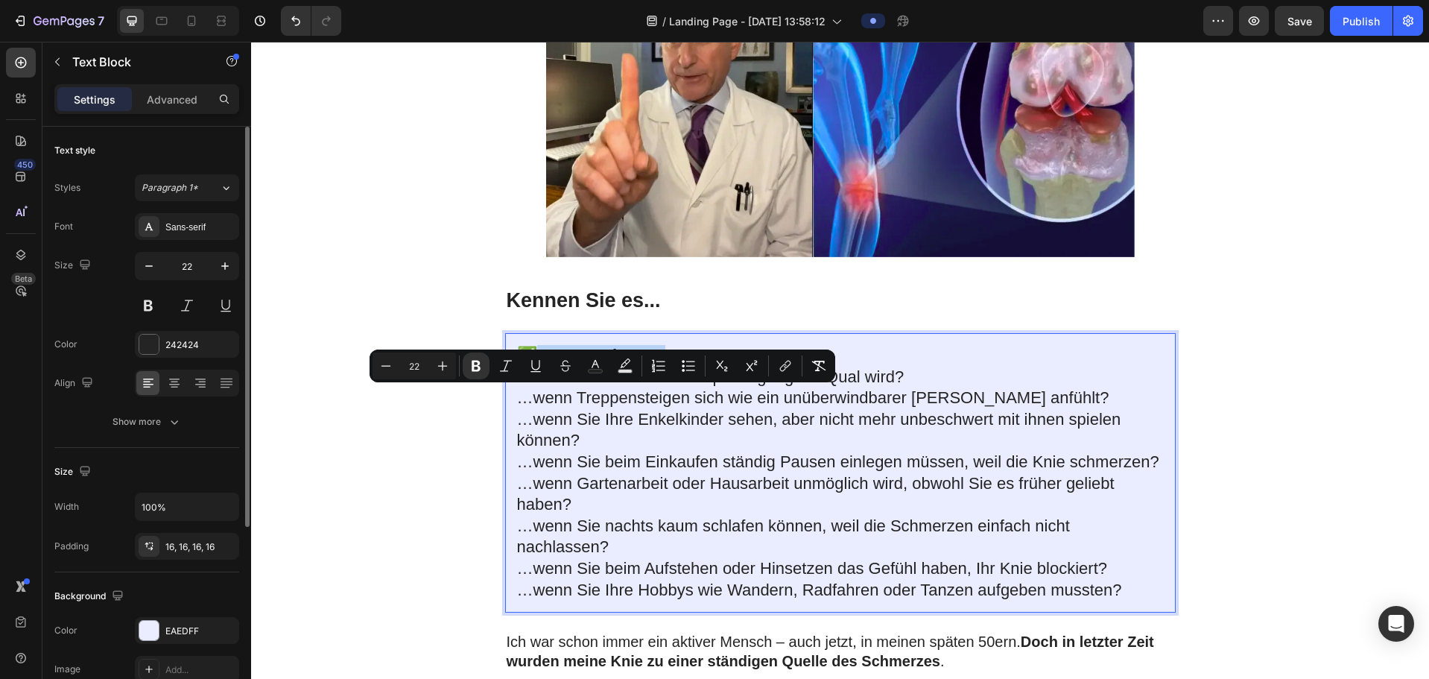
drag, startPoint x: 680, startPoint y: 396, endPoint x: 540, endPoint y: 396, distance: 140.0
click at [540, 366] on p "✅ Kennen Sie es…" at bounding box center [840, 356] width 647 height 22
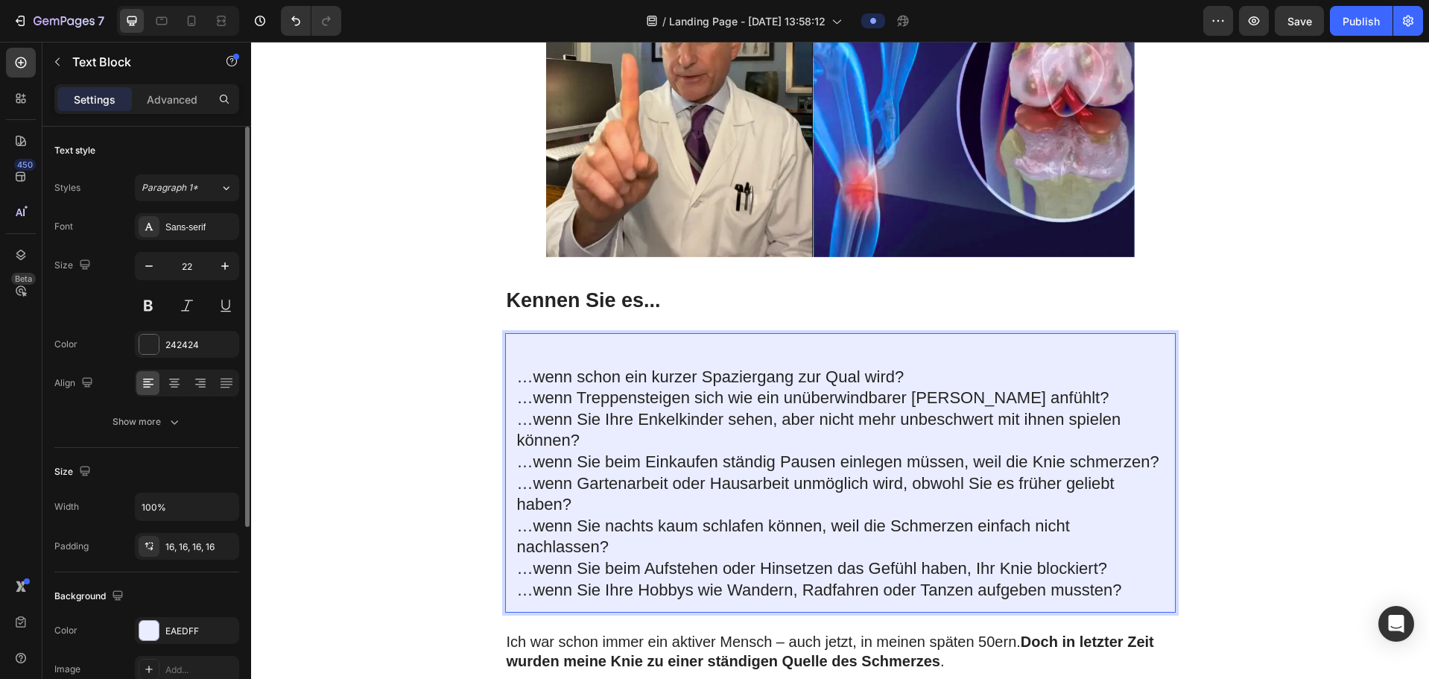
click at [517, 388] on p "…wenn schon ein kurzer Spaziergang zur Qual wird?" at bounding box center [840, 377] width 647 height 22
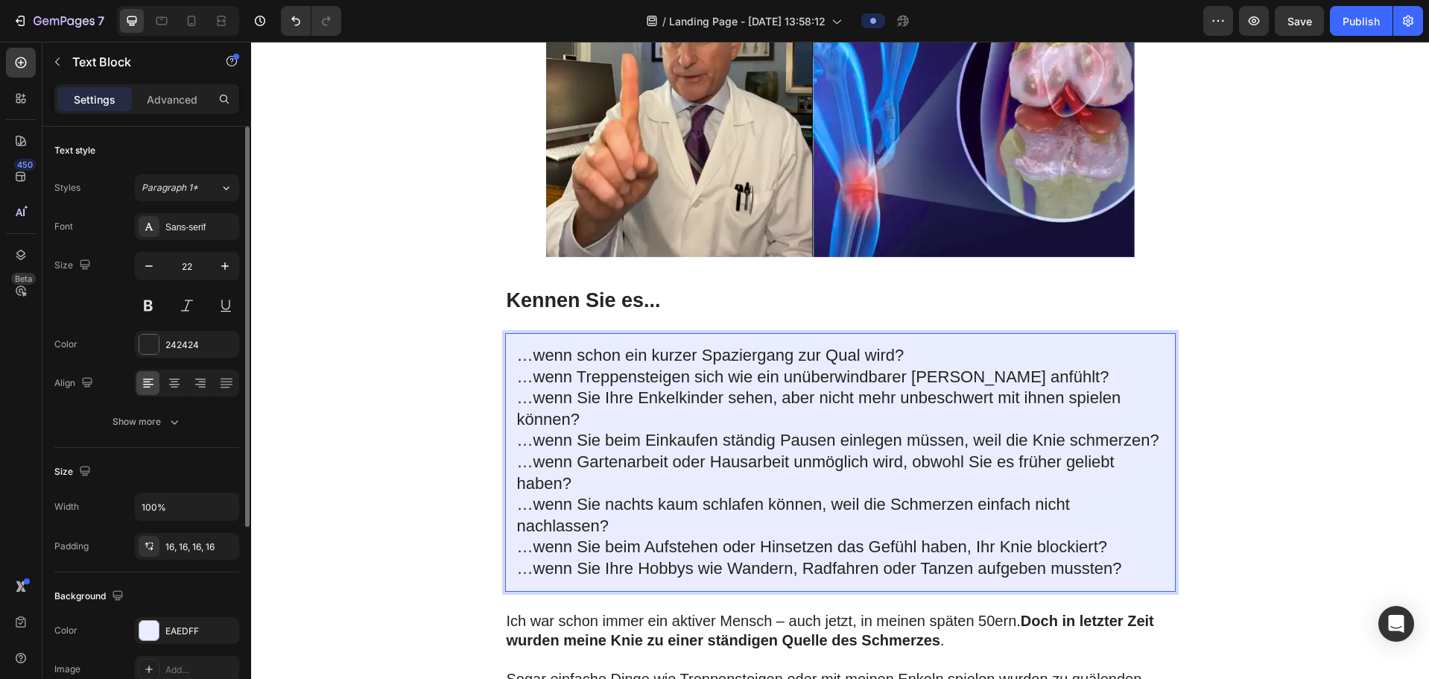
click at [899, 366] on p "…wenn schon ein kurzer Spaziergang zur Qual wird?" at bounding box center [840, 356] width 647 height 22
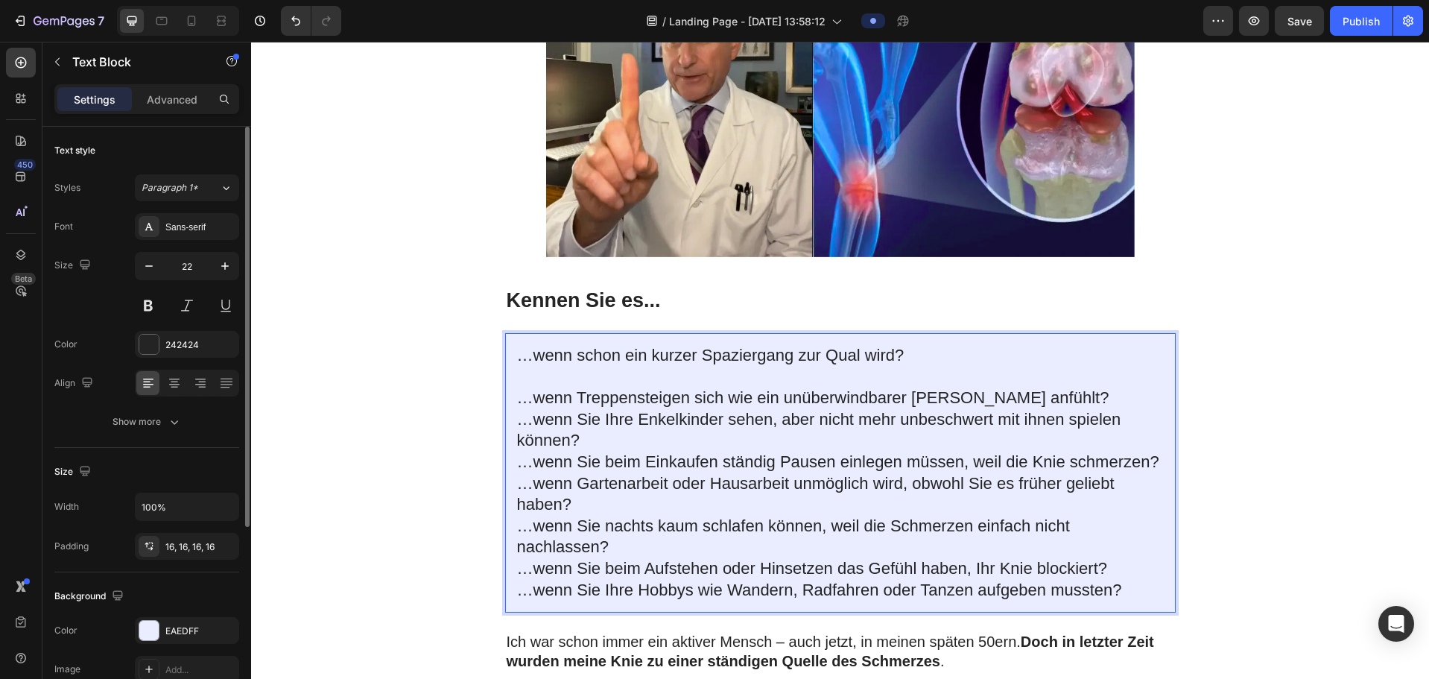
click at [899, 388] on p "…wenn Treppensteigen sich wie ein unüberwindbarer [PERSON_NAME] anfühlt?" at bounding box center [840, 398] width 647 height 22
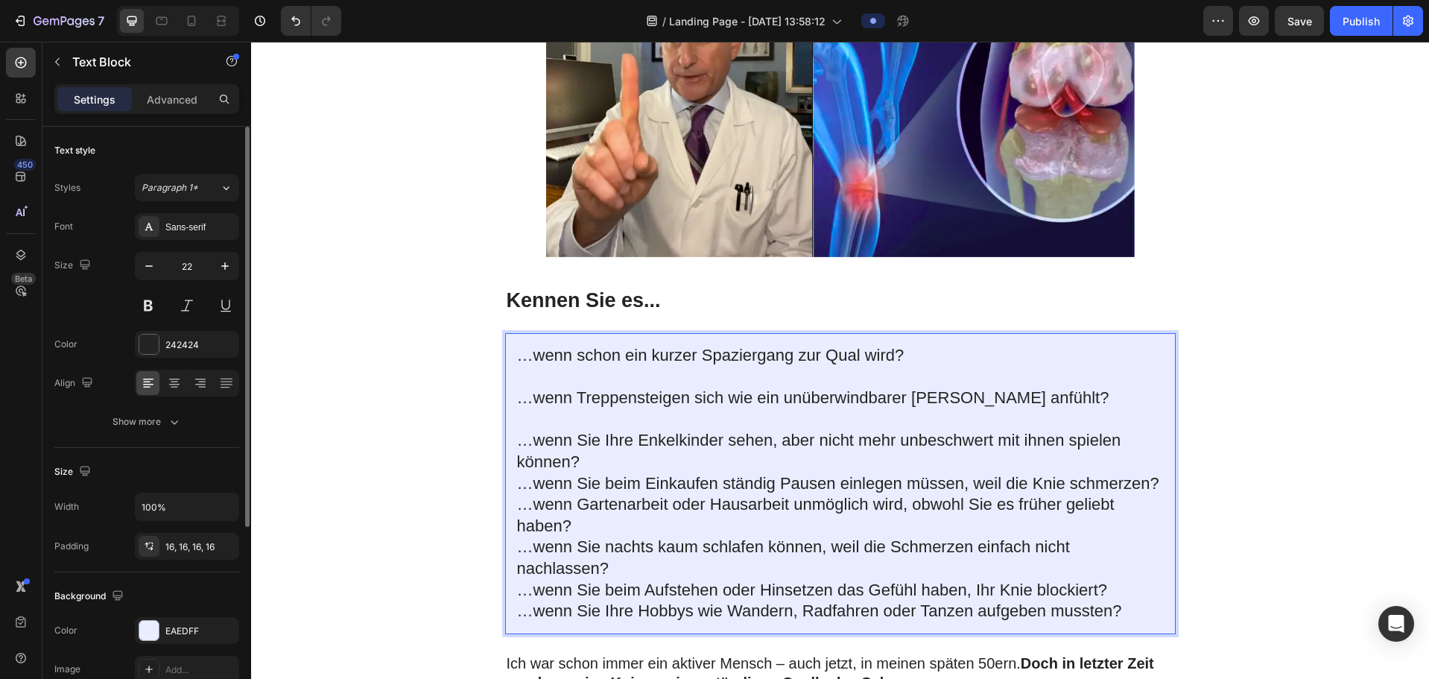
click at [592, 388] on p "…wenn Sie Ihre Enkelkinder sehen, aber nicht mehr unbeschwert mit ihnen spielen…" at bounding box center [840, 451] width 647 height 42
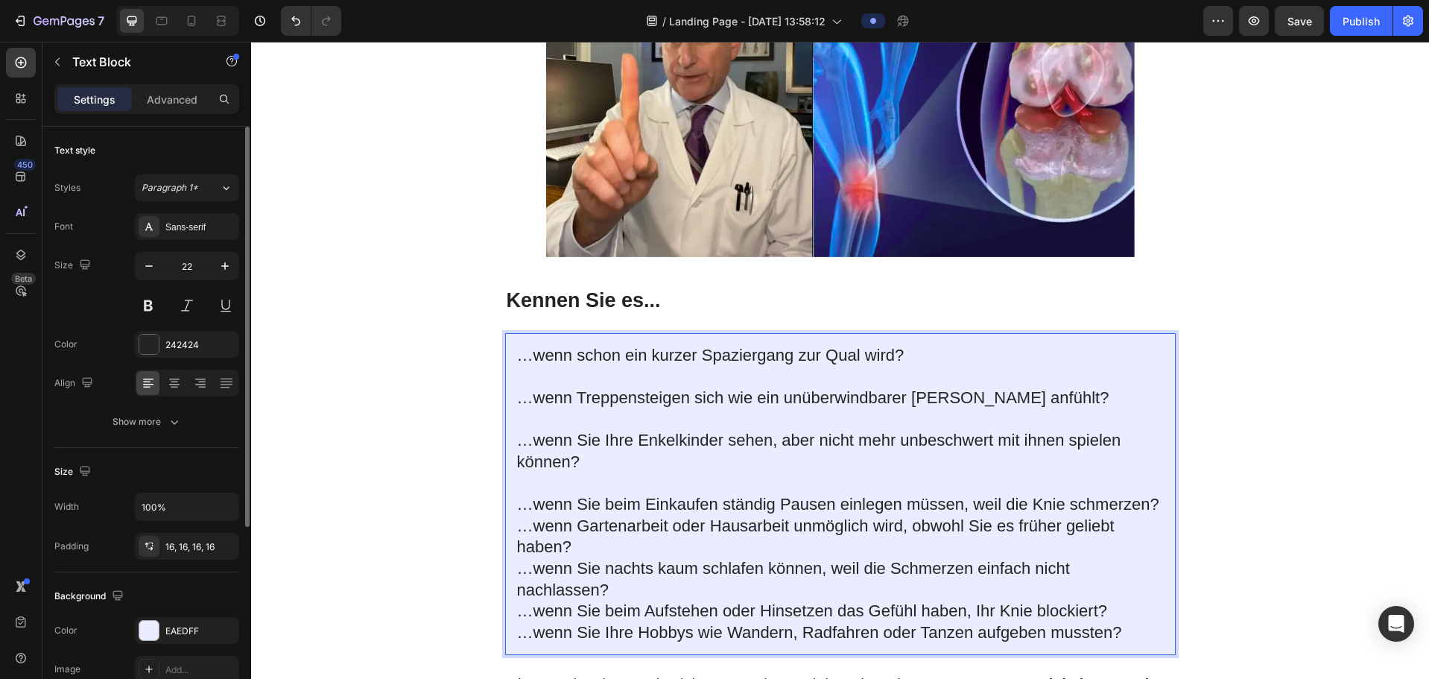
scroll to position [597, 0]
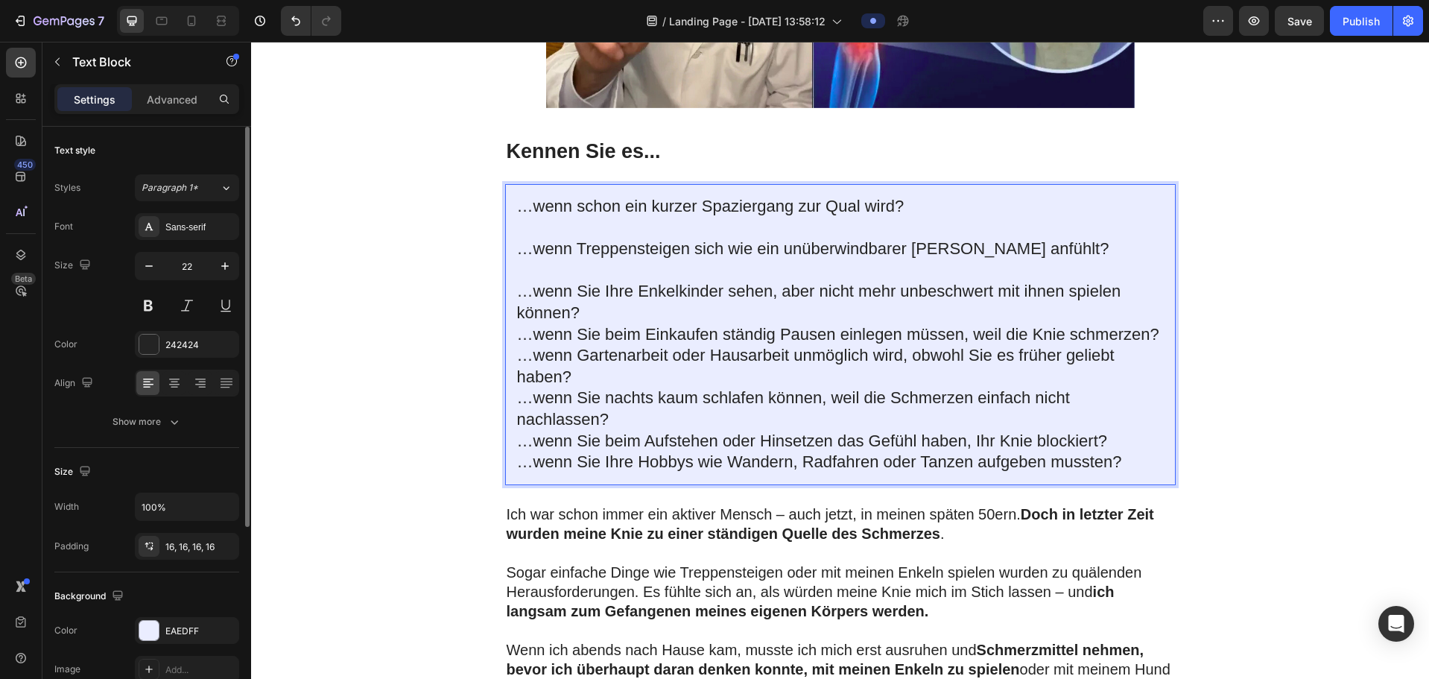
click at [552, 282] on p "Rich Text Editor. Editing area: main" at bounding box center [840, 271] width 647 height 22
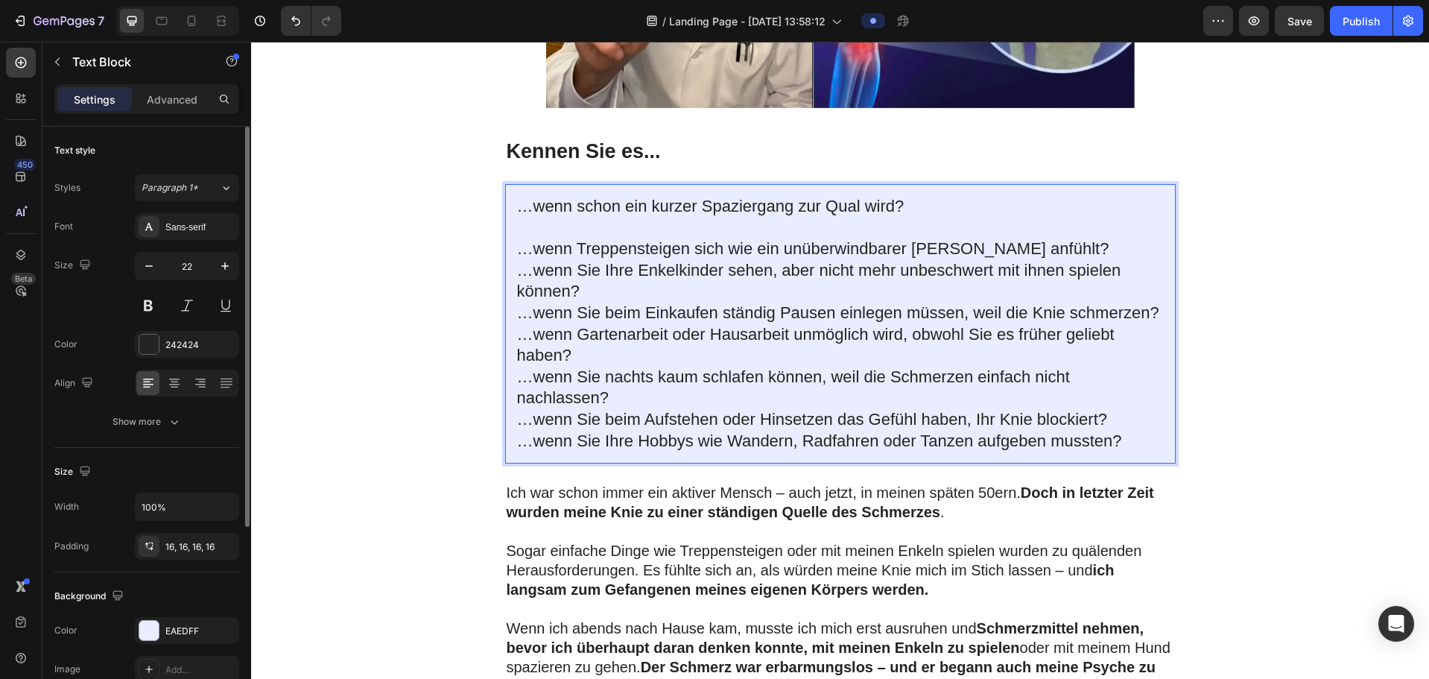
click at [545, 239] on p "Rich Text Editor. Editing area: main" at bounding box center [840, 229] width 647 height 22
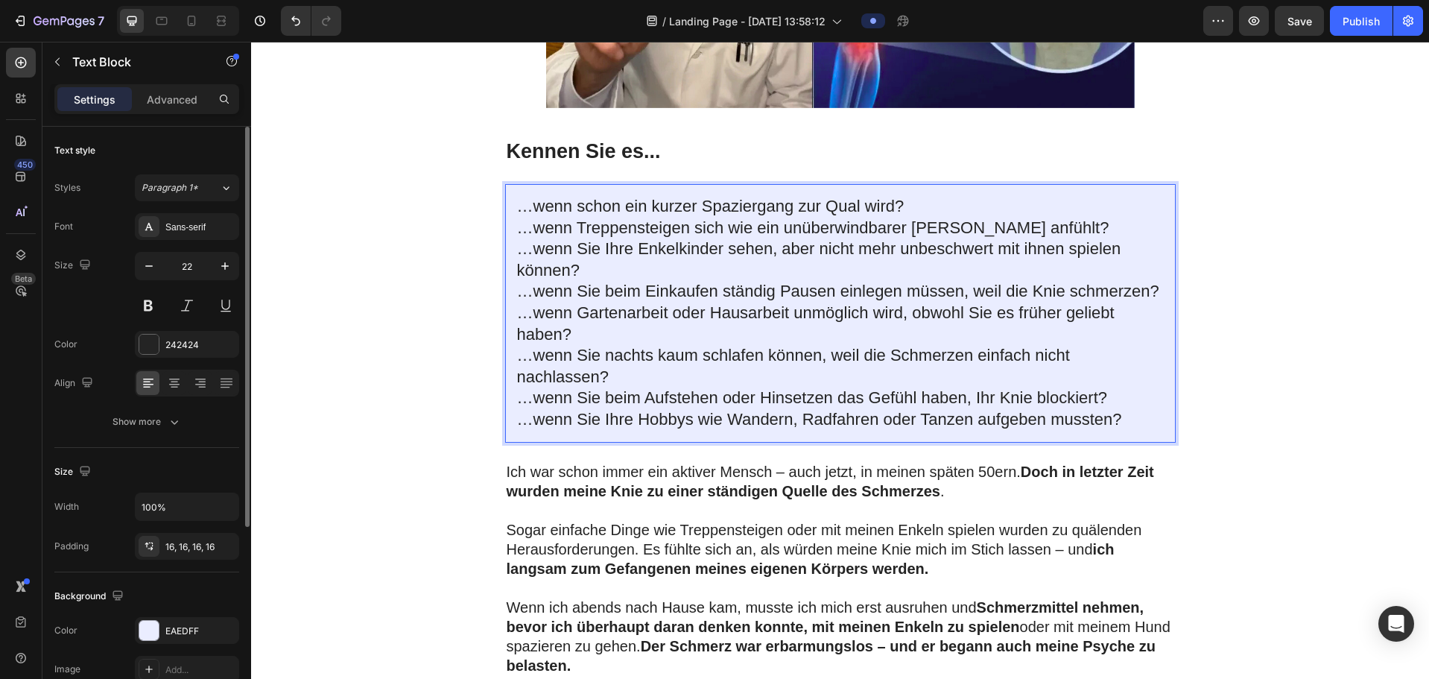
scroll to position [448, 0]
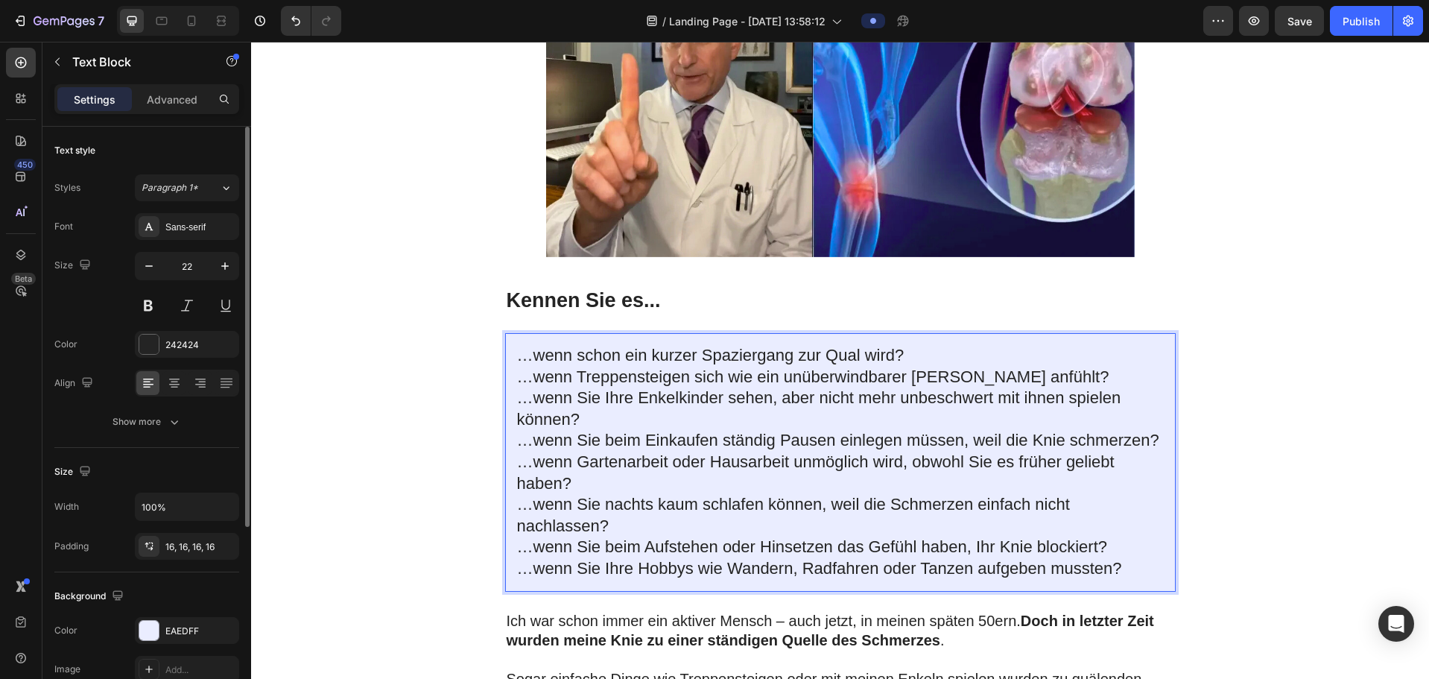
click at [529, 366] on p "…wenn schon ein kurzer Spaziergang zur Qual wird?" at bounding box center [840, 356] width 647 height 22
click at [509, 384] on div "…wenn schon ein kurzer Spaziergang zur Qual wird? …wenn Treppensteigen sich wie…" at bounding box center [840, 462] width 670 height 258
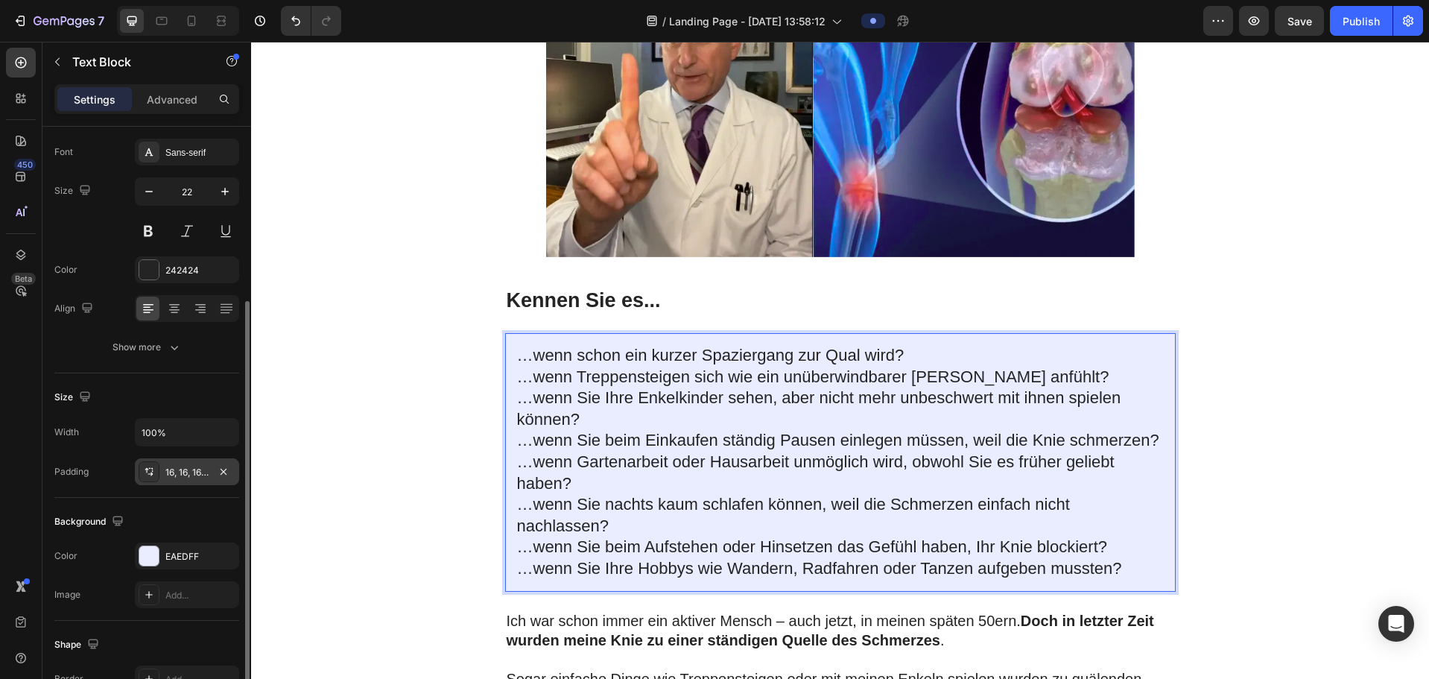
scroll to position [149, 0]
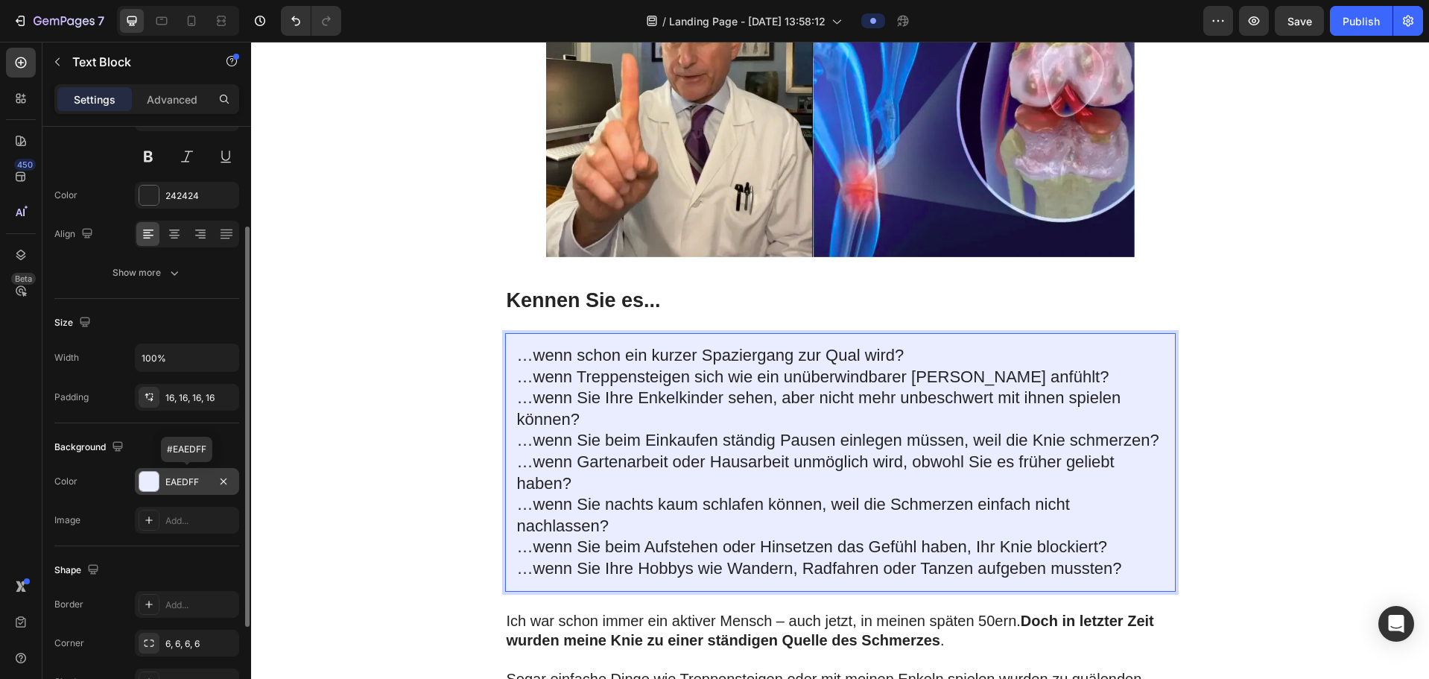
click at [146, 388] on div at bounding box center [148, 481] width 19 height 19
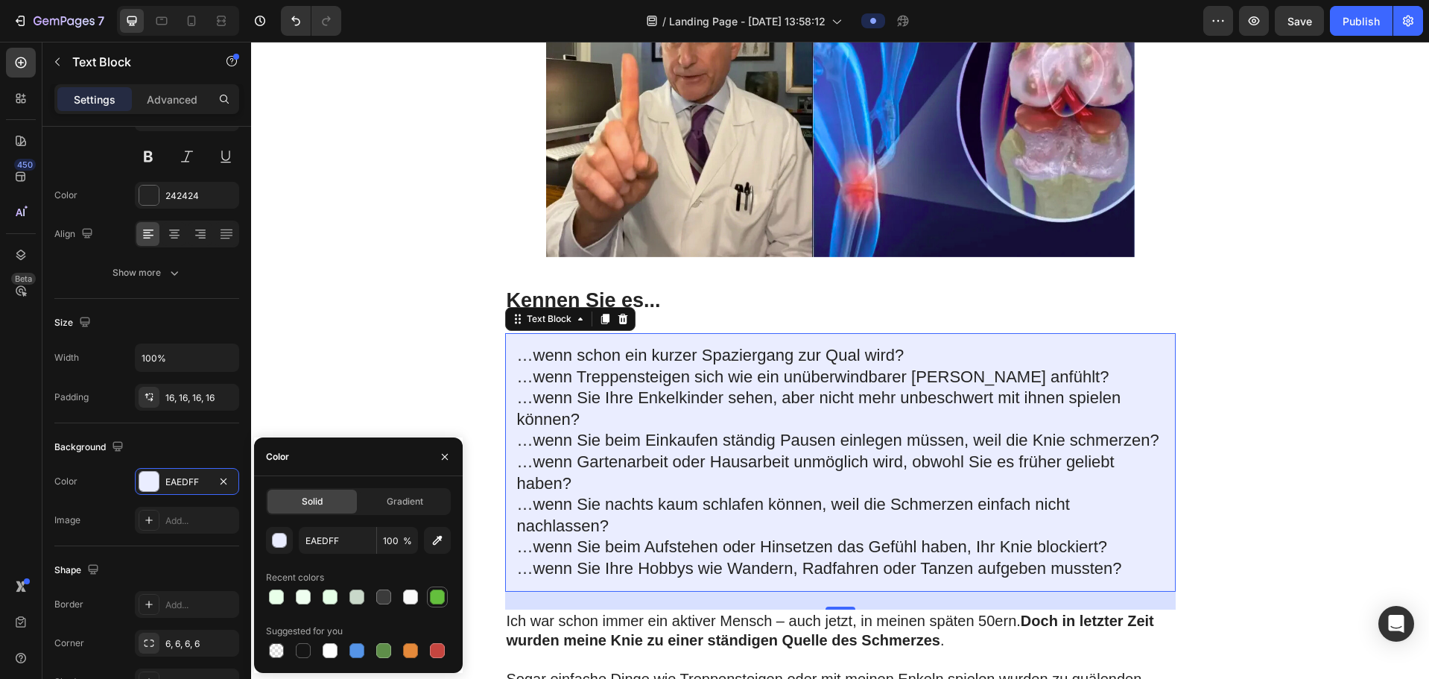
click at [435, 388] on div at bounding box center [437, 596] width 15 height 15
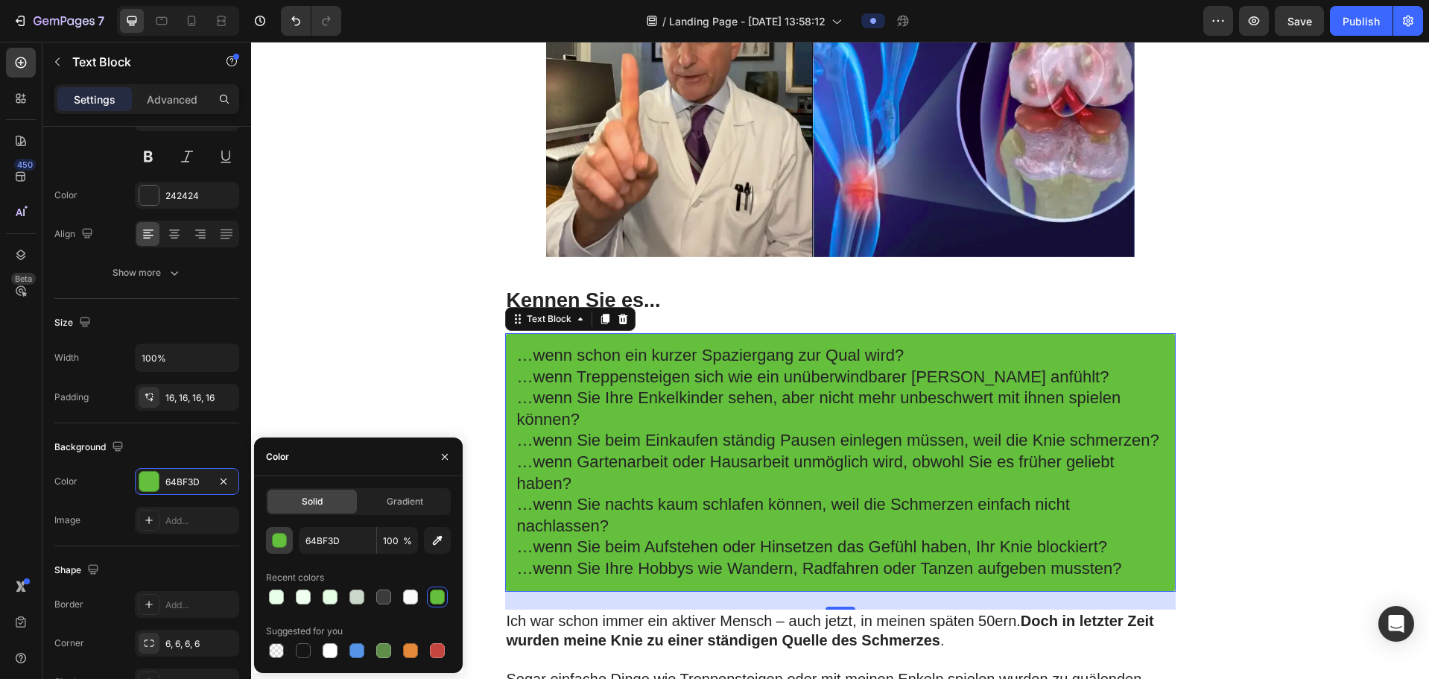
click at [274, 388] on div "button" at bounding box center [280, 540] width 15 height 15
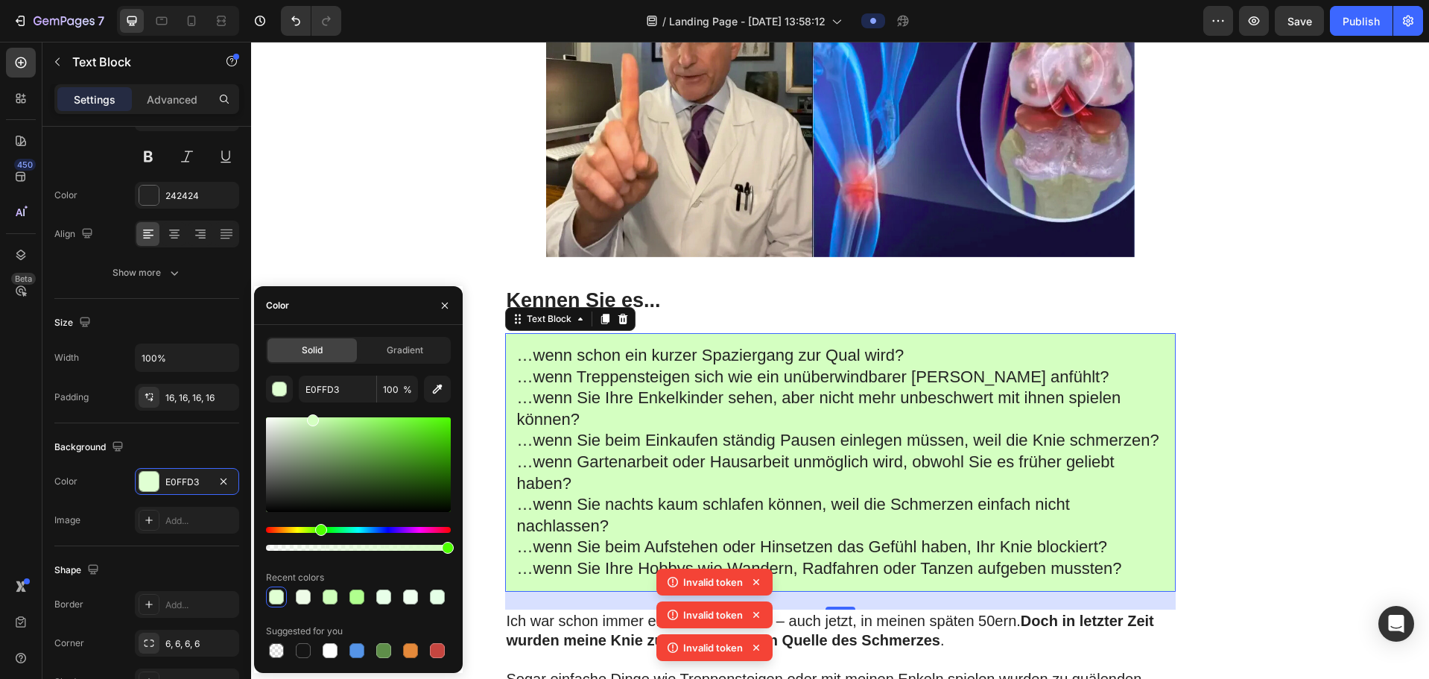
type input "D4FFC1"
drag, startPoint x: 391, startPoint y: 442, endPoint x: 311, endPoint y: 412, distance: 85.1
click at [311, 388] on div "D4FFC1 100 % Recent colors Suggested for you" at bounding box center [358, 517] width 185 height 285
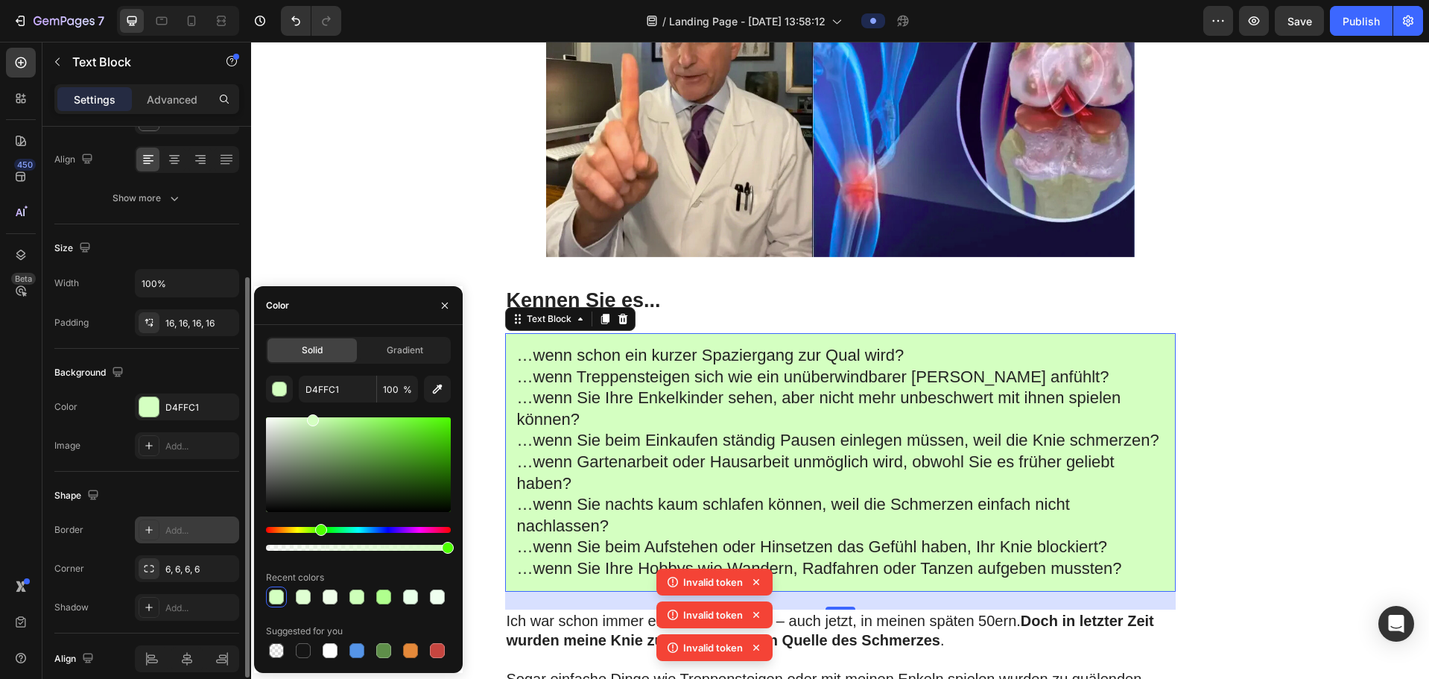
click at [150, 388] on icon at bounding box center [148, 529] width 7 height 7
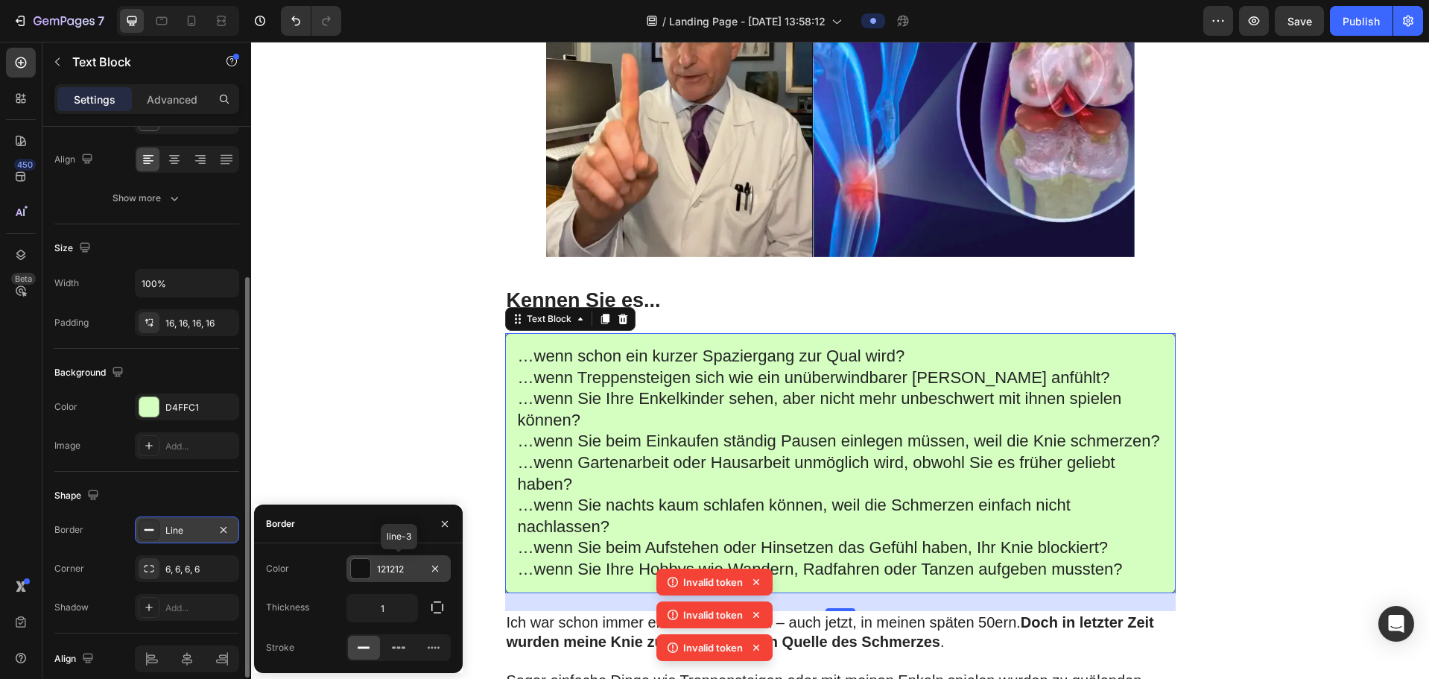
click at [357, 388] on div at bounding box center [360, 568] width 19 height 19
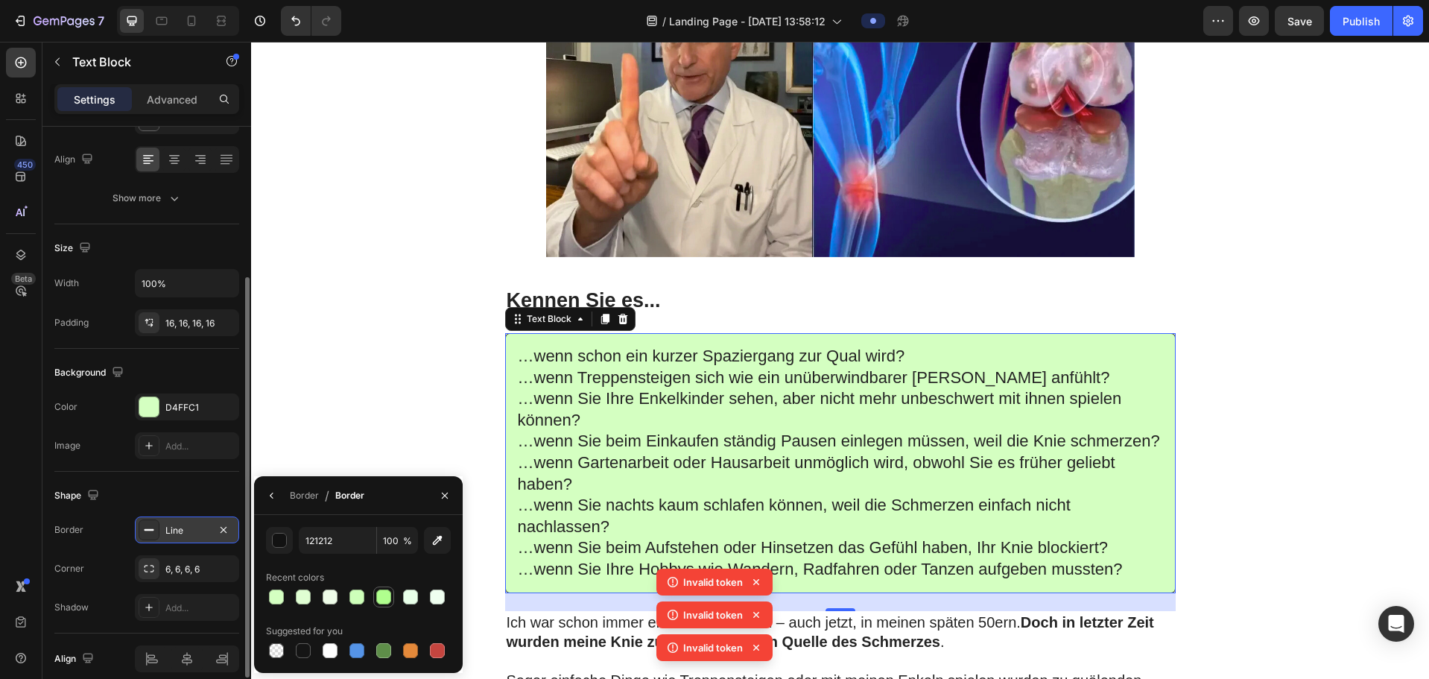
click at [384, 388] on div at bounding box center [383, 596] width 15 height 15
type input "B0FF8E"
click at [271, 388] on icon "button" at bounding box center [272, 495] width 12 height 12
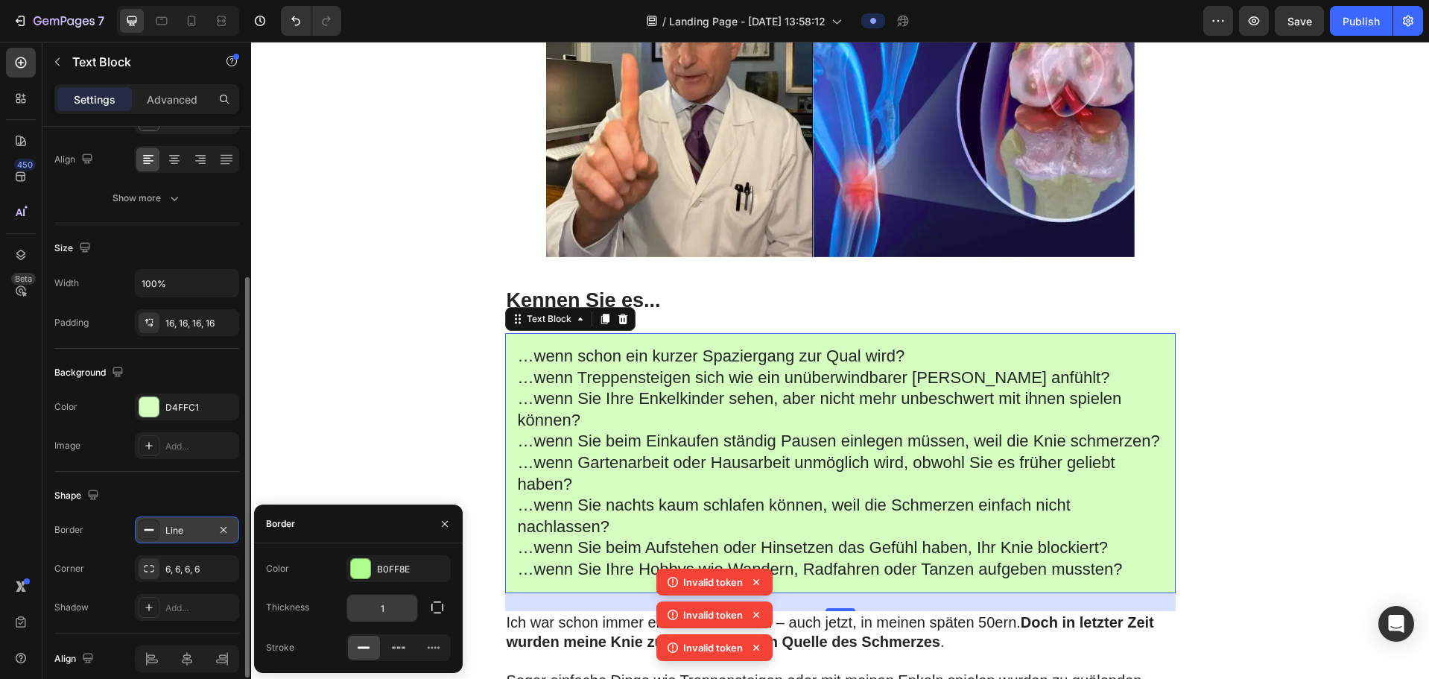
click at [392, 388] on input "1" at bounding box center [382, 607] width 70 height 27
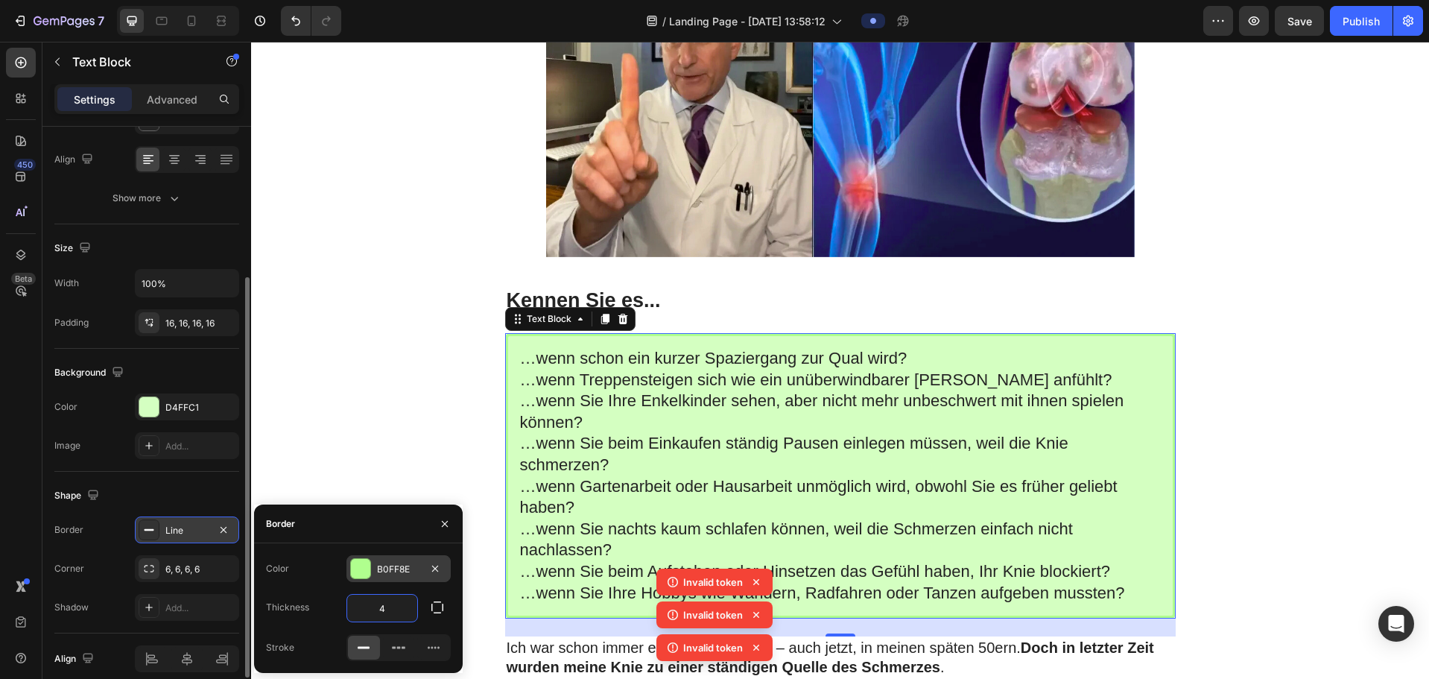
type input "4"
click at [369, 388] on div at bounding box center [360, 568] width 19 height 19
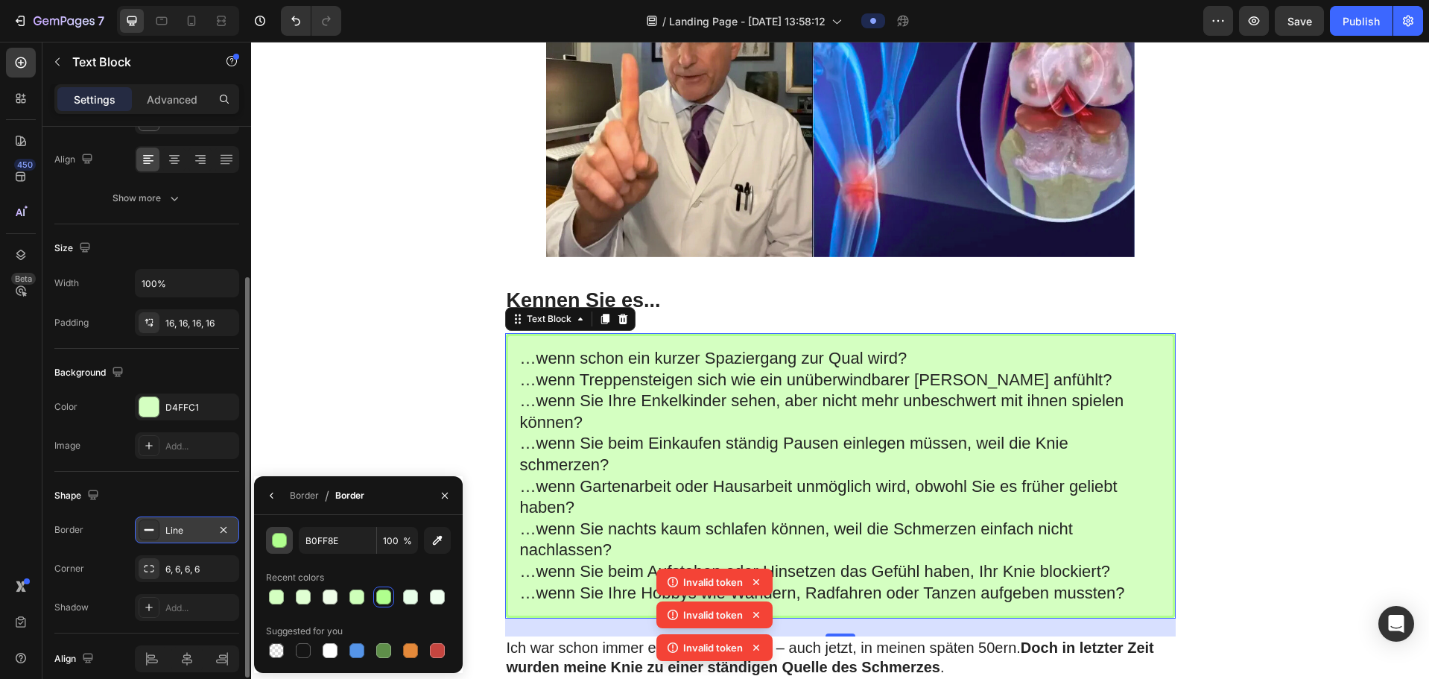
click at [279, 388] on div "button" at bounding box center [280, 540] width 15 height 15
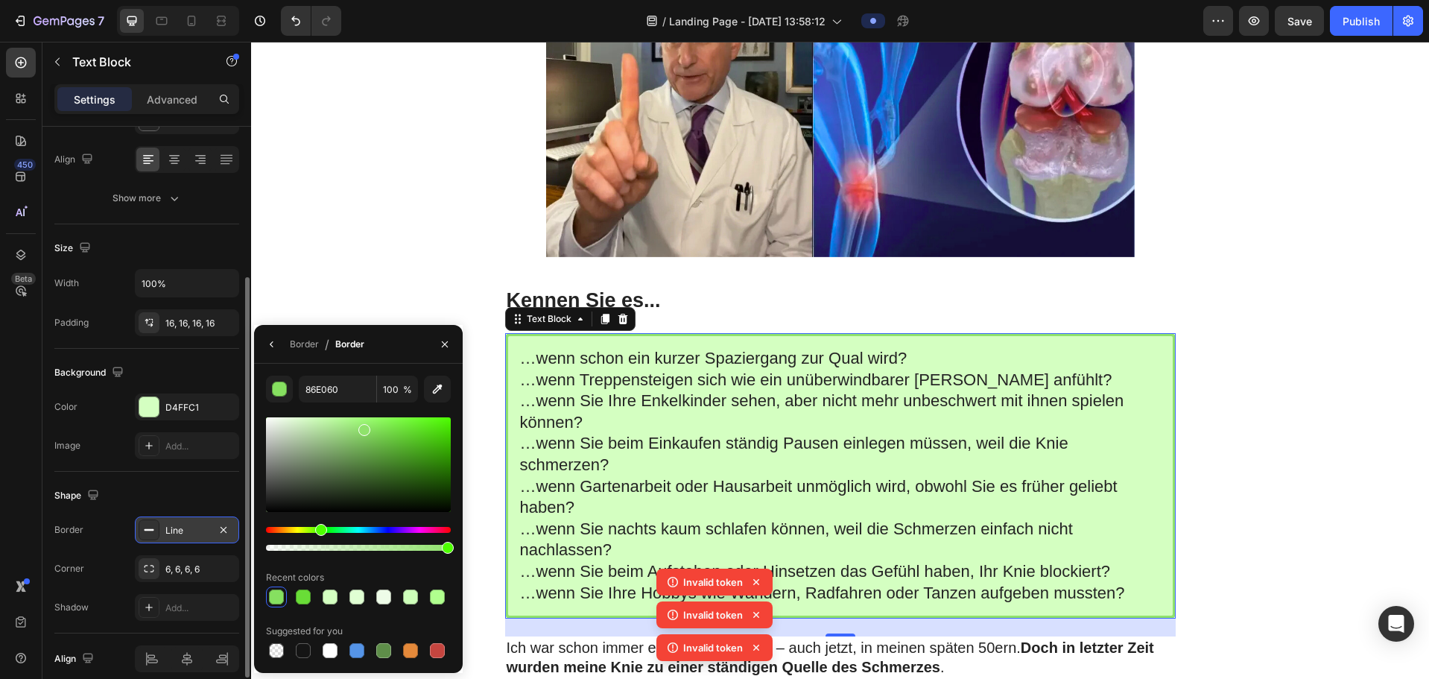
type input "90E26C"
drag, startPoint x: 349, startPoint y: 421, endPoint x: 364, endPoint y: 427, distance: 15.4
click at [364, 388] on div at bounding box center [364, 430] width 12 height 12
click at [153, 388] on icon at bounding box center [149, 568] width 12 height 12
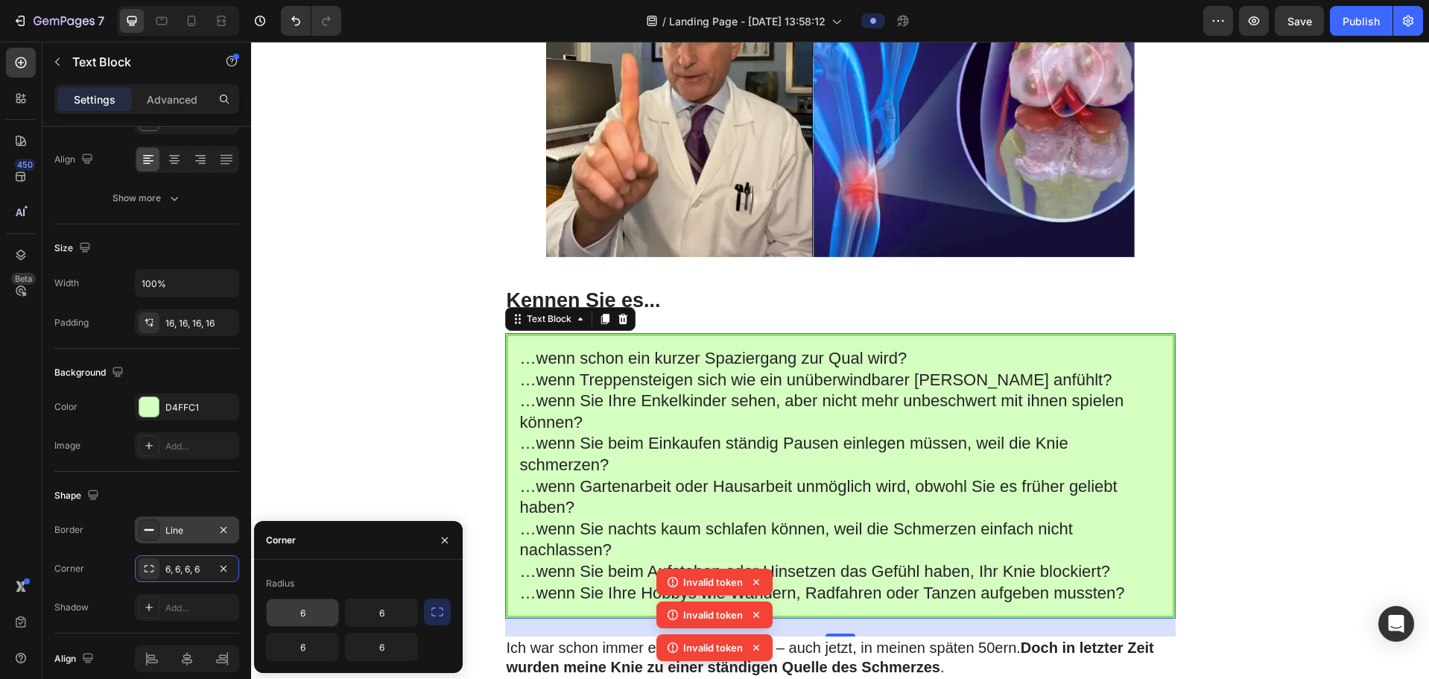
click at [311, 388] on input "6" at bounding box center [303, 612] width 72 height 27
type input "16"
click at [381, 388] on input "6" at bounding box center [382, 612] width 72 height 27
click at [377, 388] on input "6" at bounding box center [382, 612] width 72 height 27
type input "16"
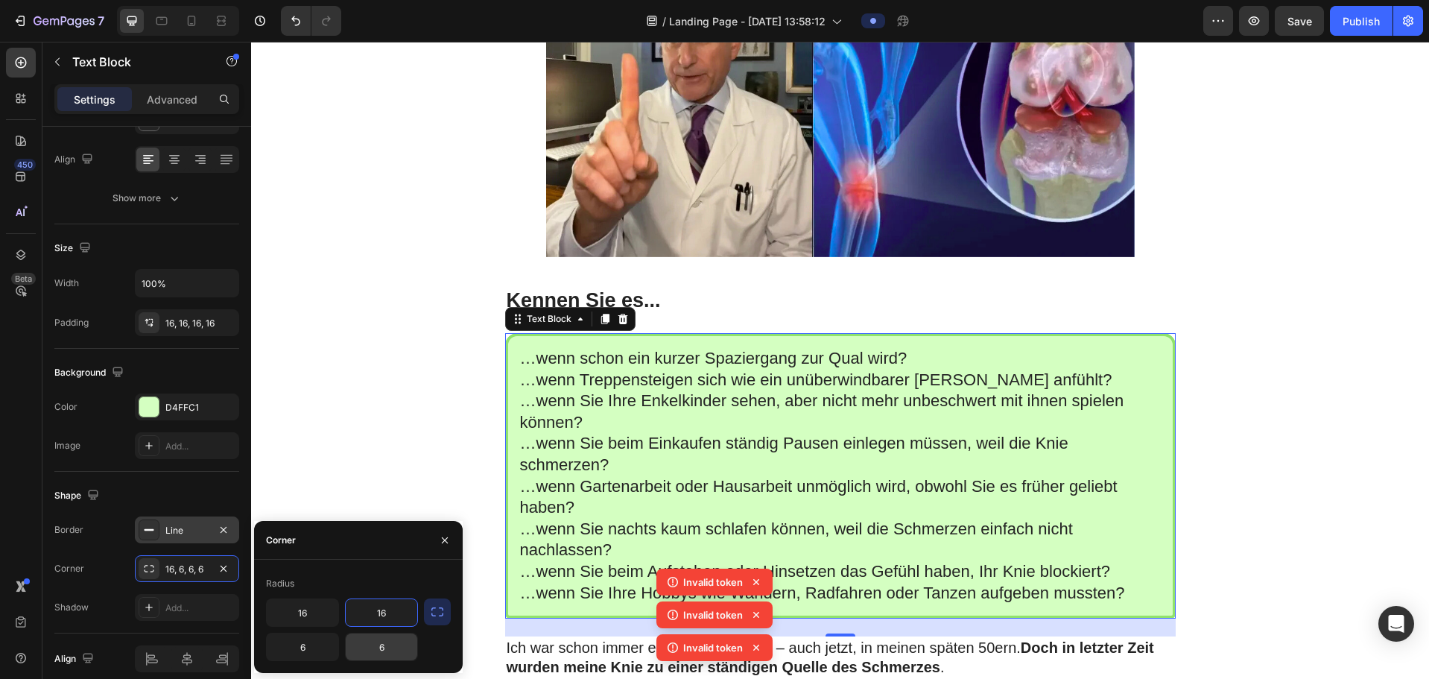
click at [378, 388] on input "6" at bounding box center [382, 646] width 72 height 27
type input "16"
click at [300, 388] on input "6" at bounding box center [303, 646] width 72 height 27
type input "16"
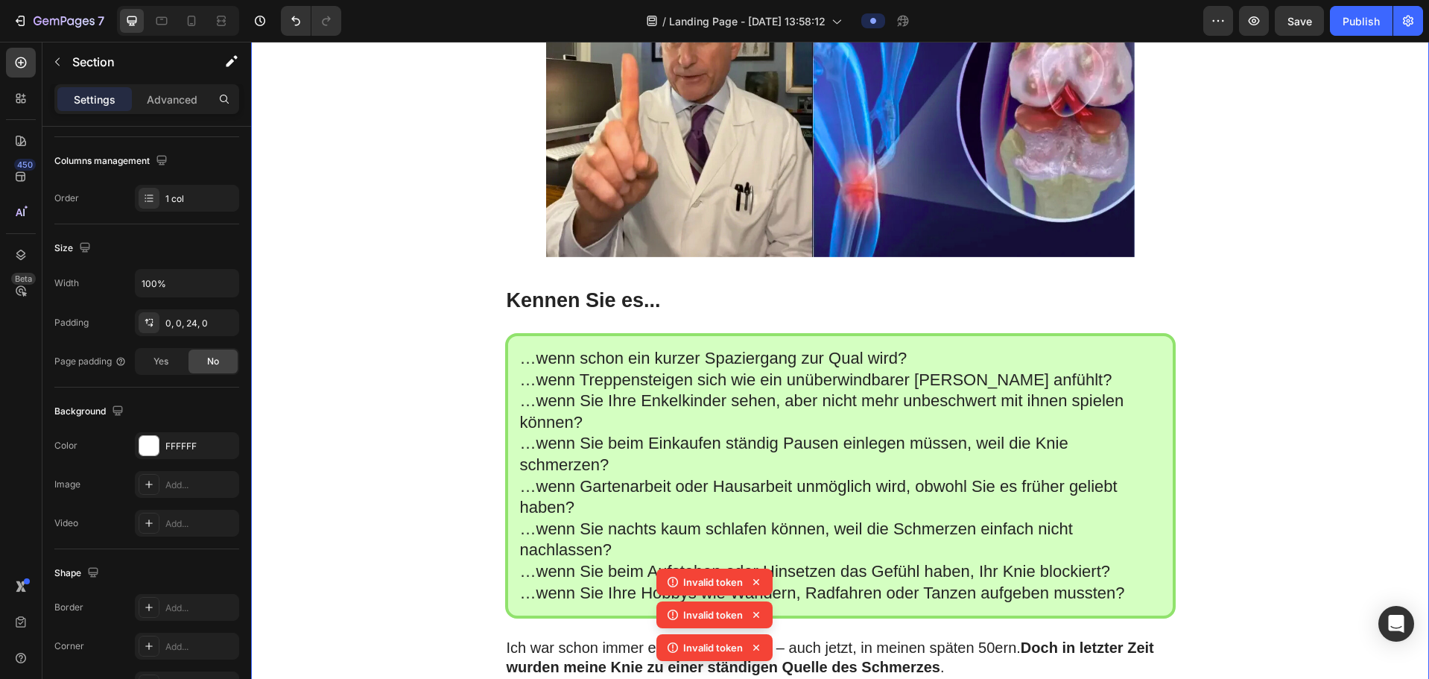
scroll to position [0, 0]
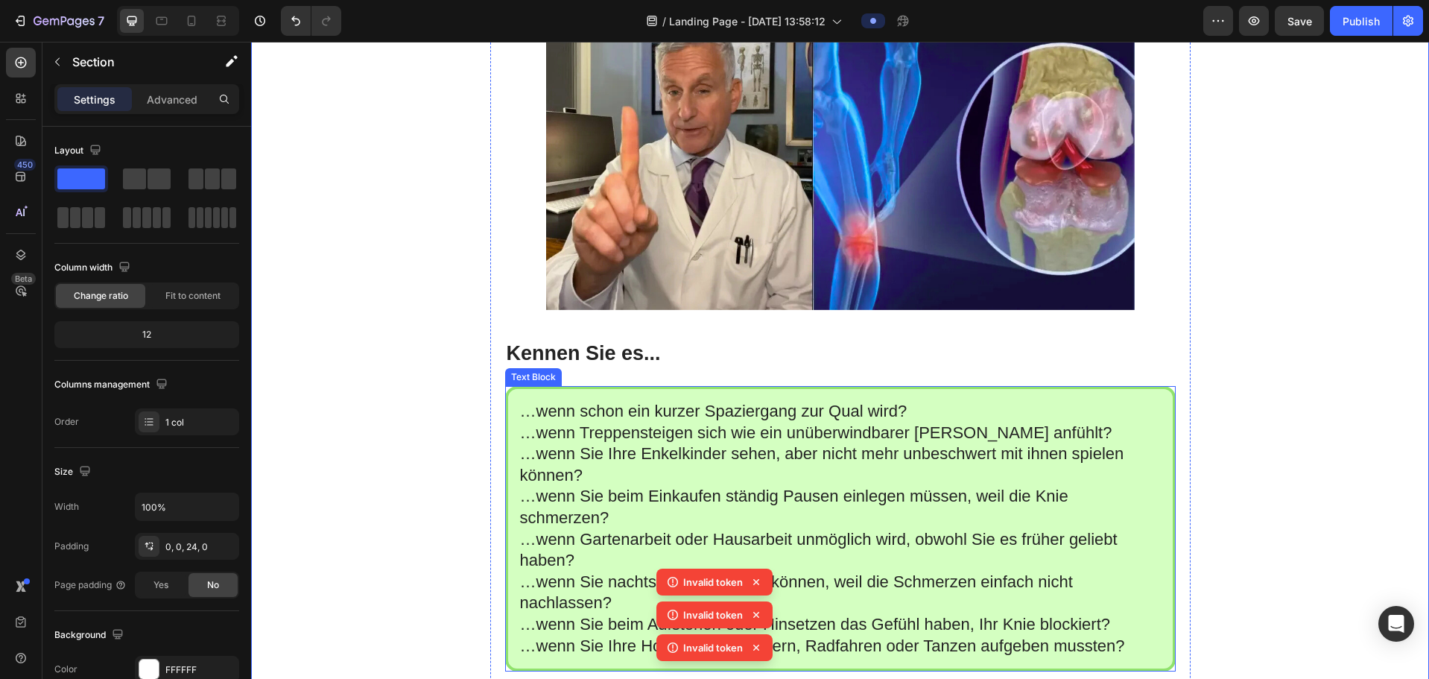
scroll to position [372, 0]
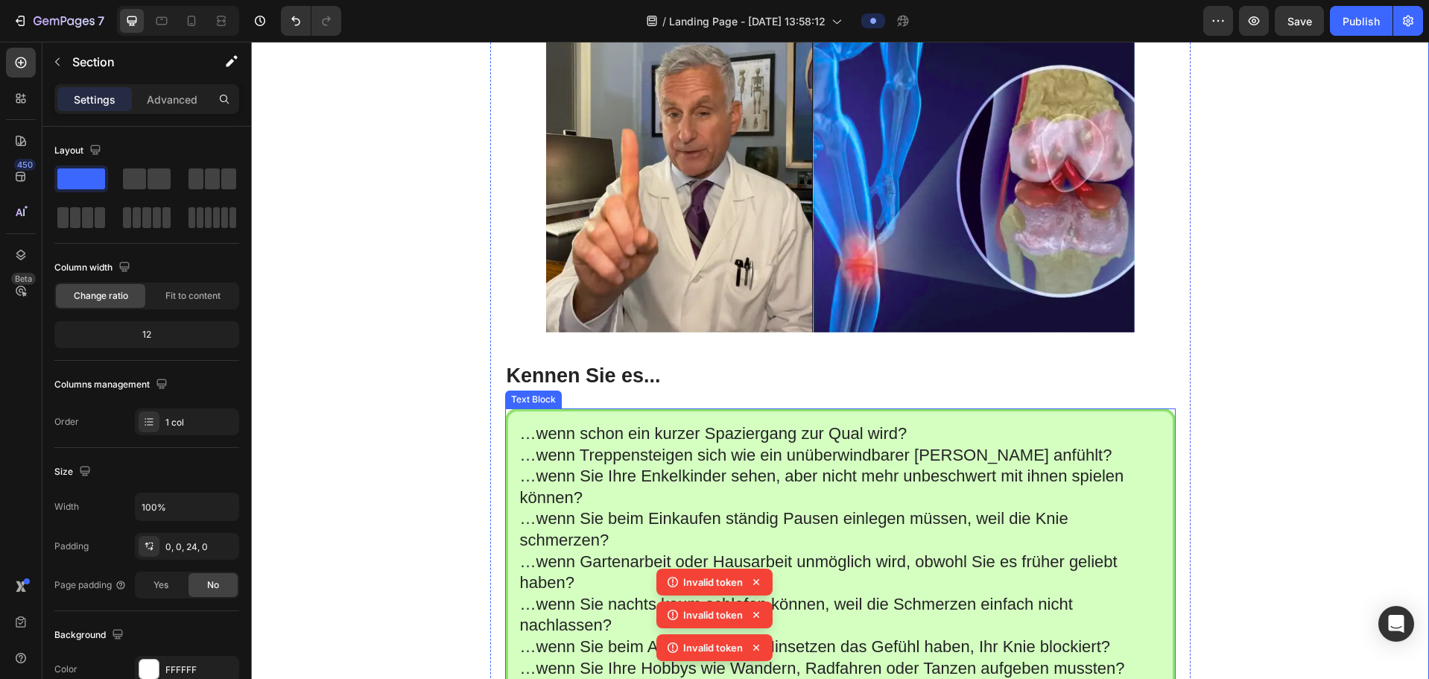
click at [527, 388] on div "…wenn schon ein kurzer Spaziergang zur Qual wird? …wenn Treppensteigen sich wie…" at bounding box center [840, 550] width 670 height 285
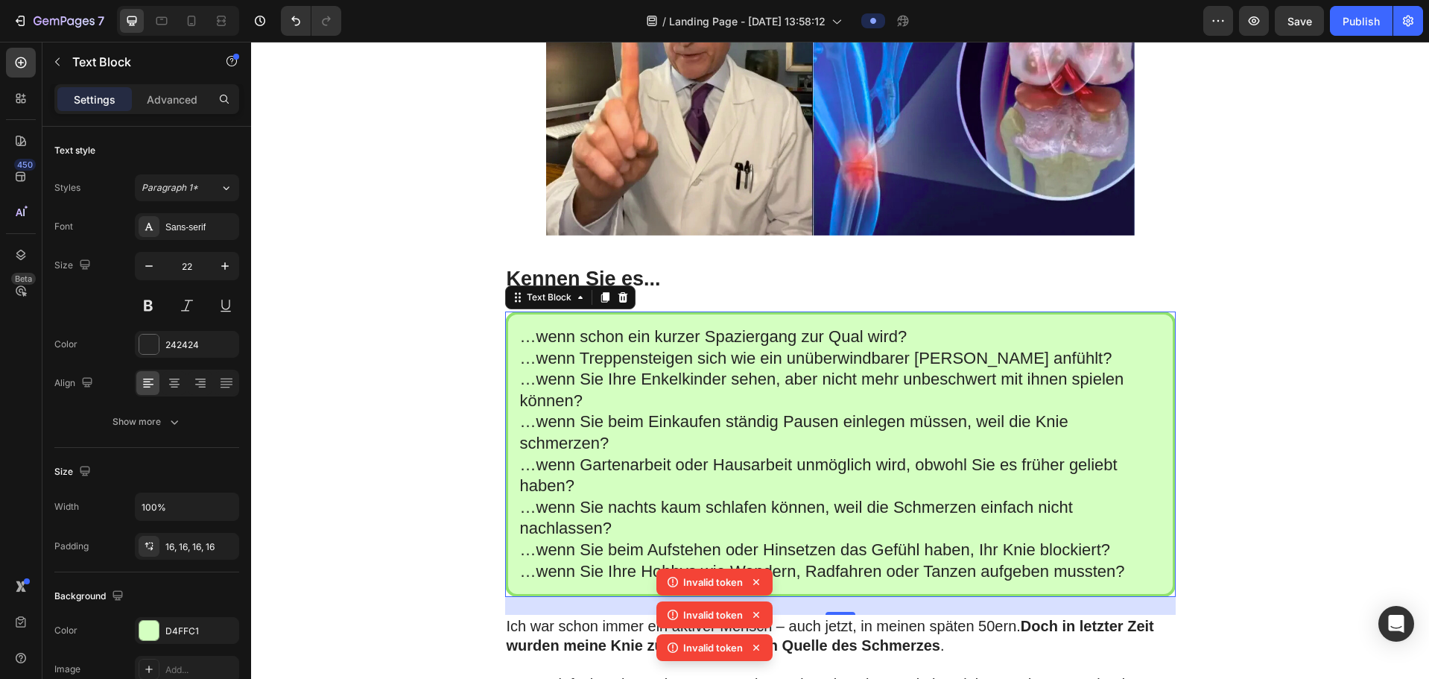
scroll to position [447, 0]
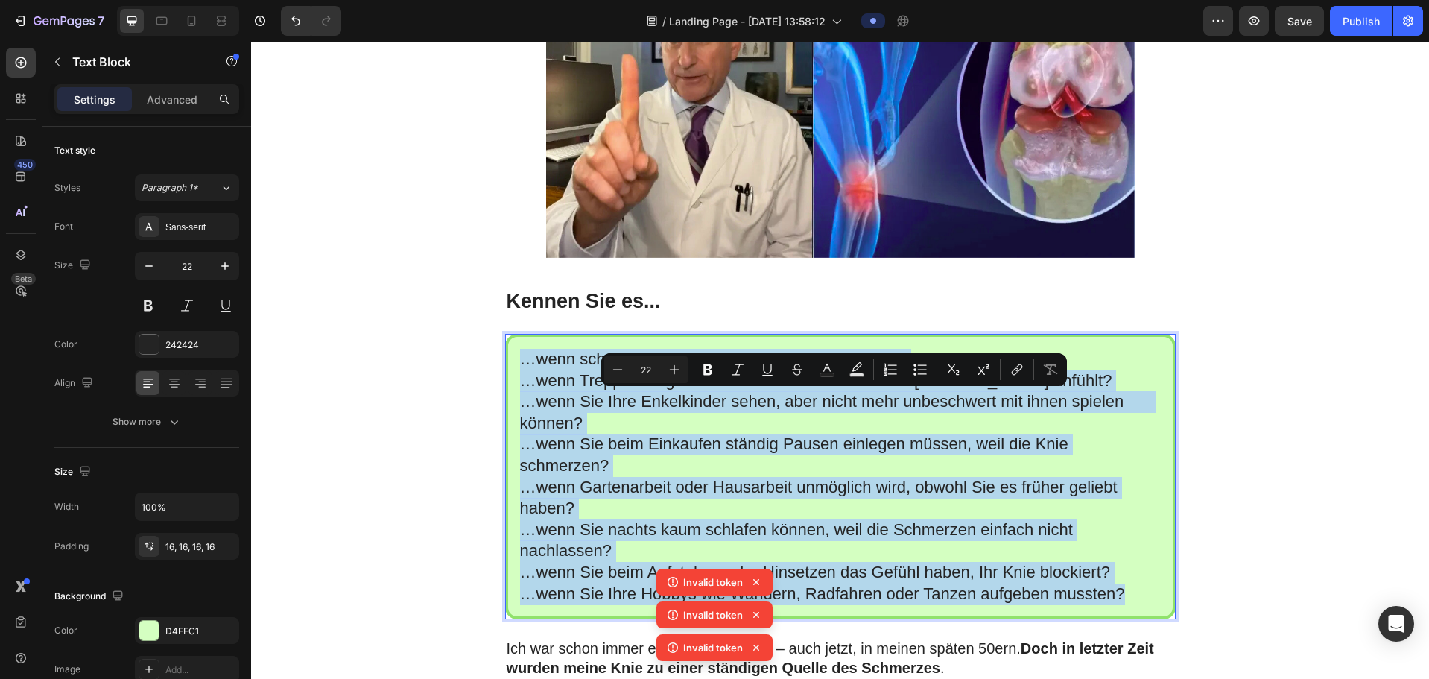
drag, startPoint x: 515, startPoint y: 401, endPoint x: 1158, endPoint y: 636, distance: 684.3
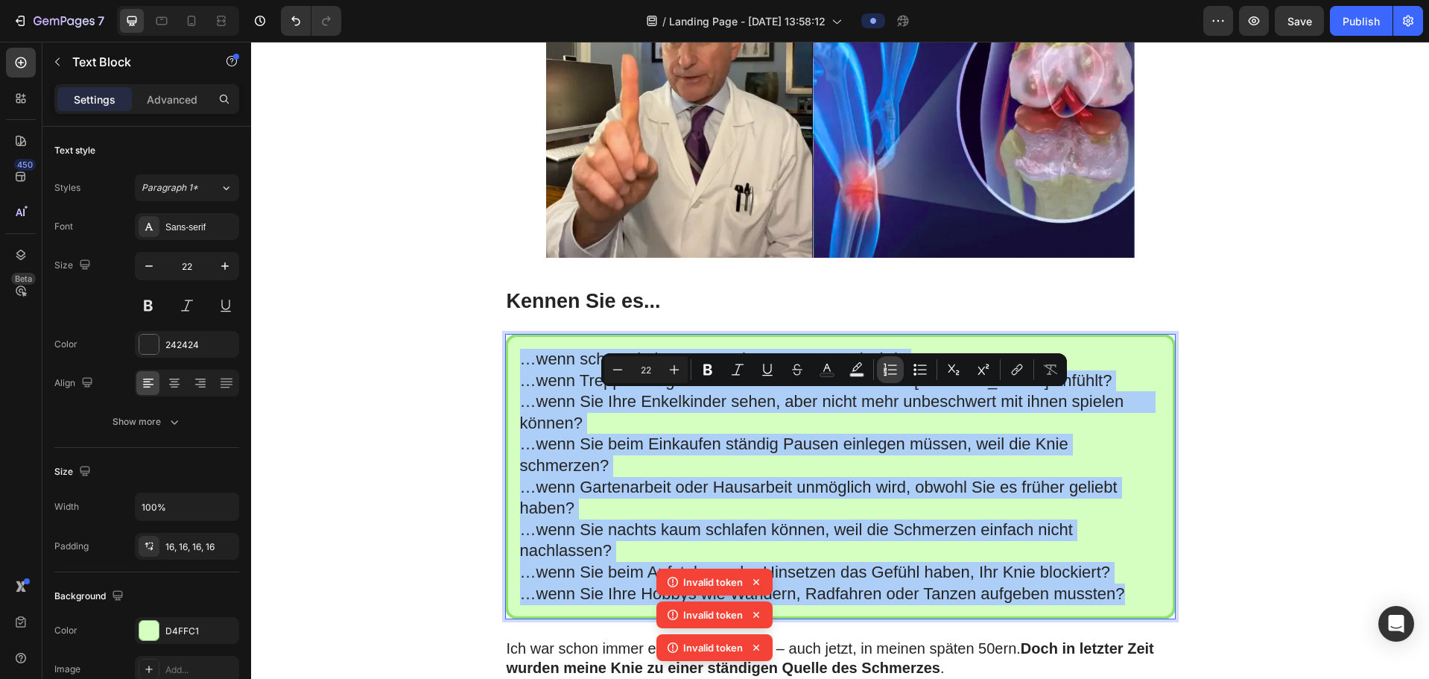
click at [892, 369] on icon "Editor contextual toolbar" at bounding box center [890, 369] width 15 height 15
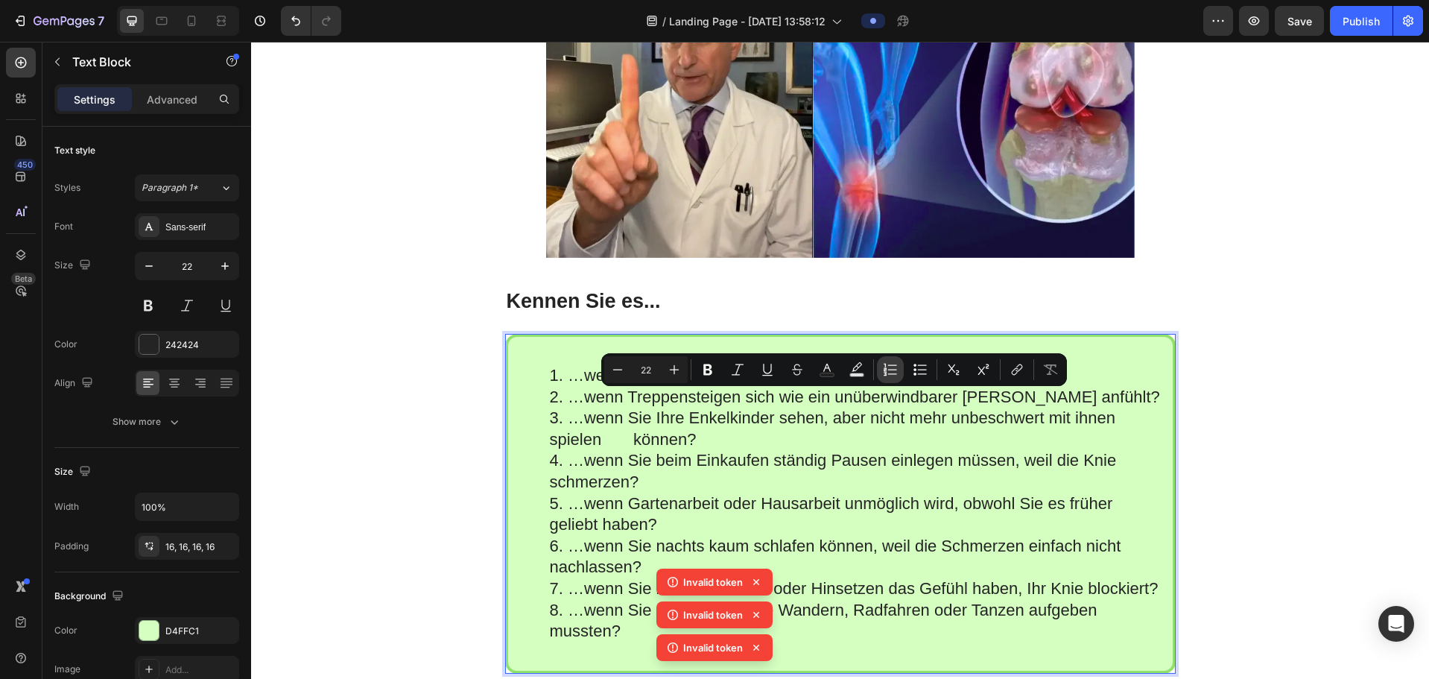
click at [892, 369] on icon "Editor contextual toolbar" at bounding box center [890, 369] width 15 height 15
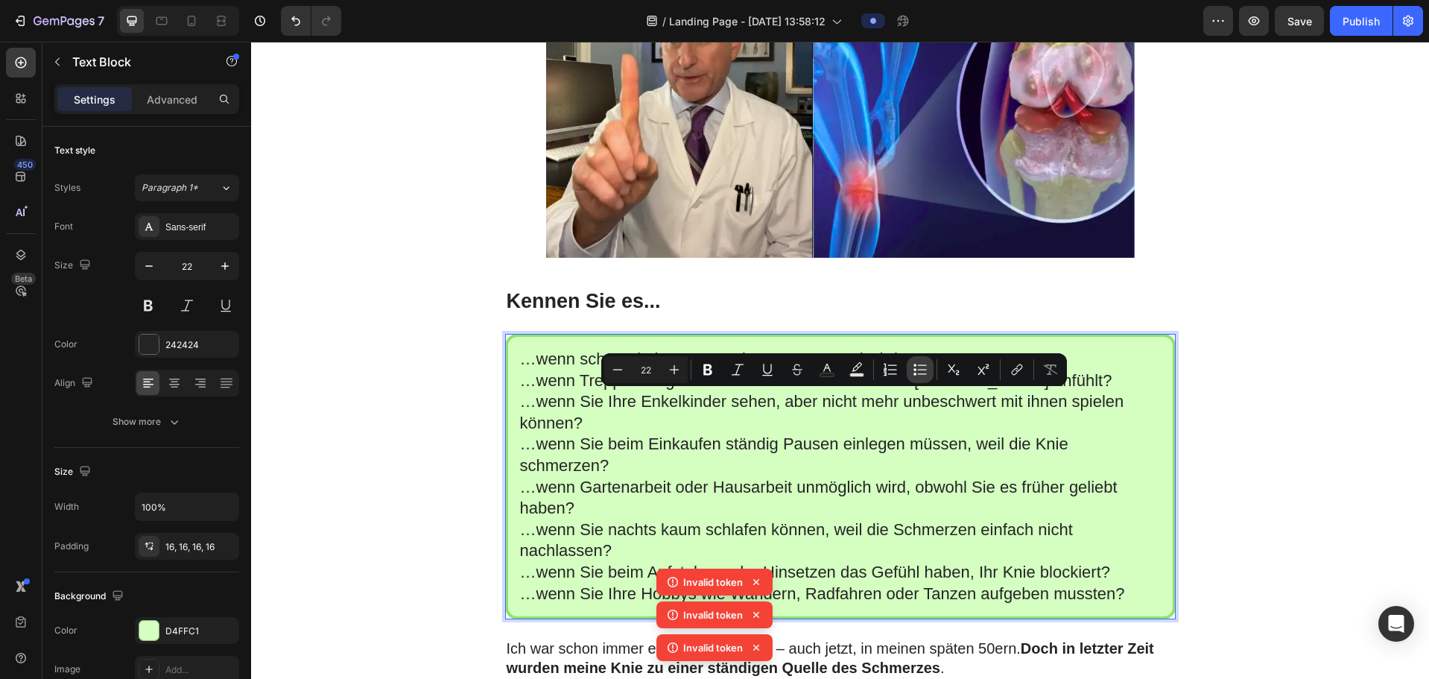
click at [899, 373] on icon "Editor contextual toolbar" at bounding box center [914, 373] width 3 height 3
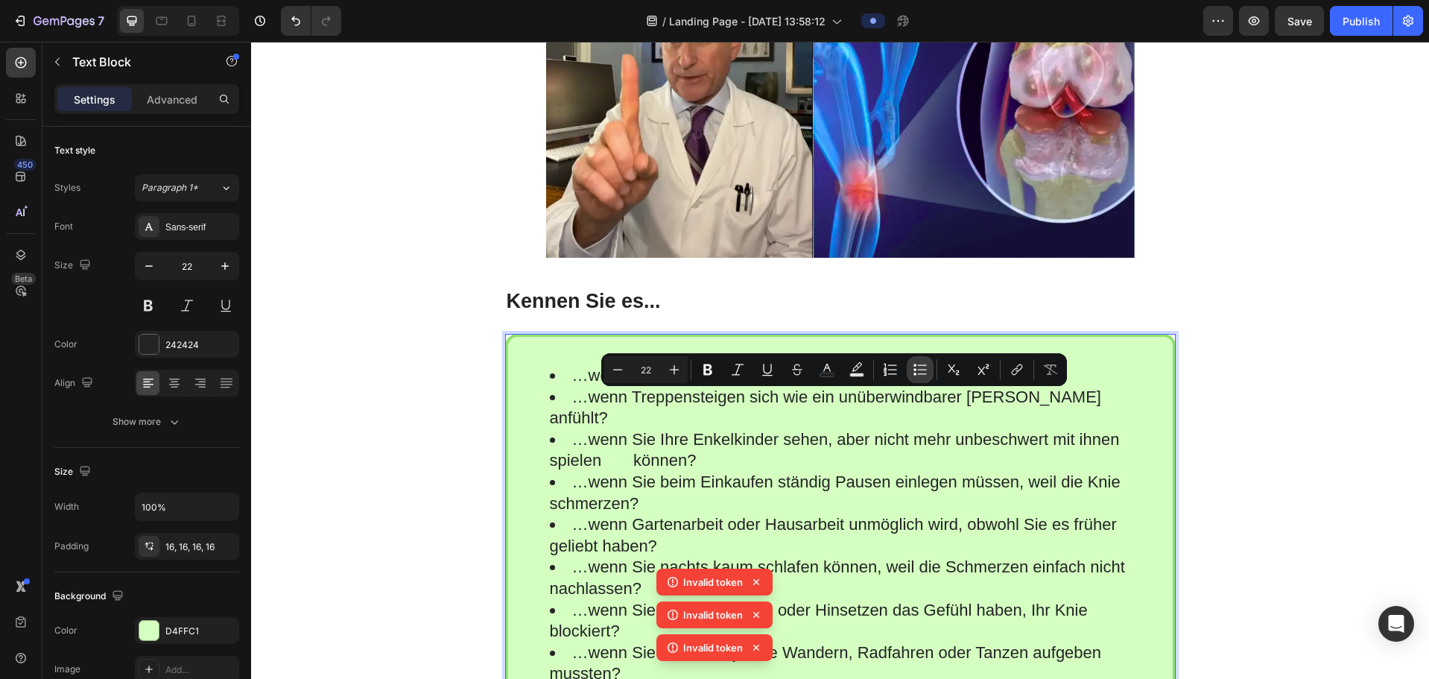
click at [899, 373] on icon "Editor contextual toolbar" at bounding box center [914, 373] width 3 height 3
type input "22"
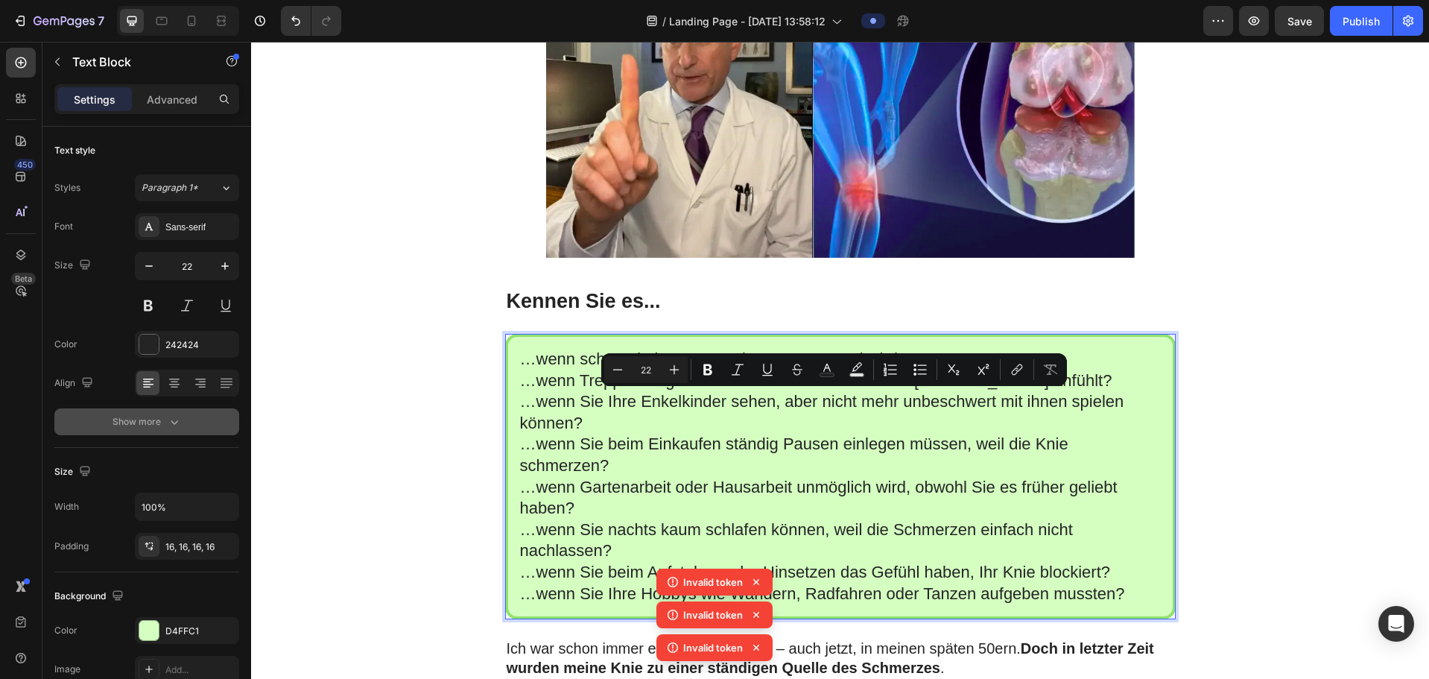
click at [167, 388] on icon "button" at bounding box center [174, 421] width 15 height 15
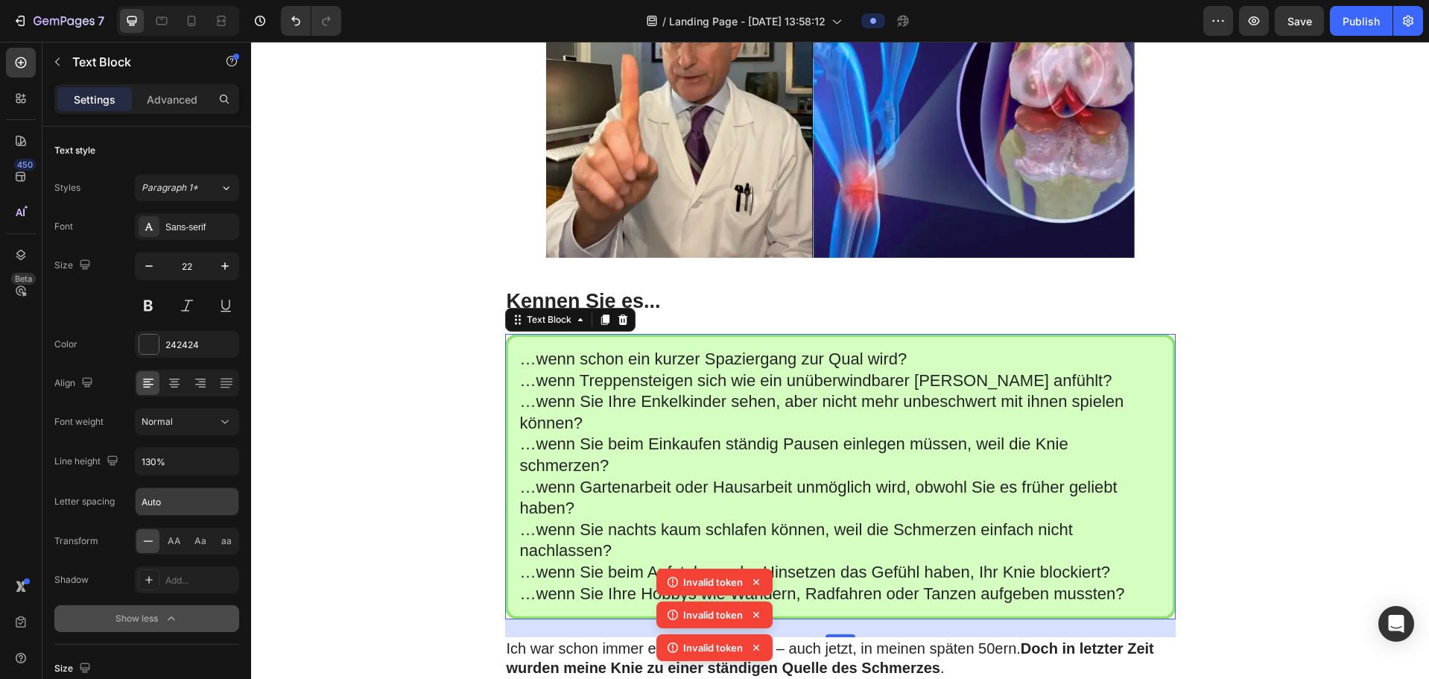
click at [168, 388] on input "Auto" at bounding box center [187, 501] width 103 height 27
type input "5"
click at [163, 388] on input "130%" at bounding box center [187, 461] width 103 height 27
click at [153, 388] on input "130%" at bounding box center [187, 461] width 103 height 27
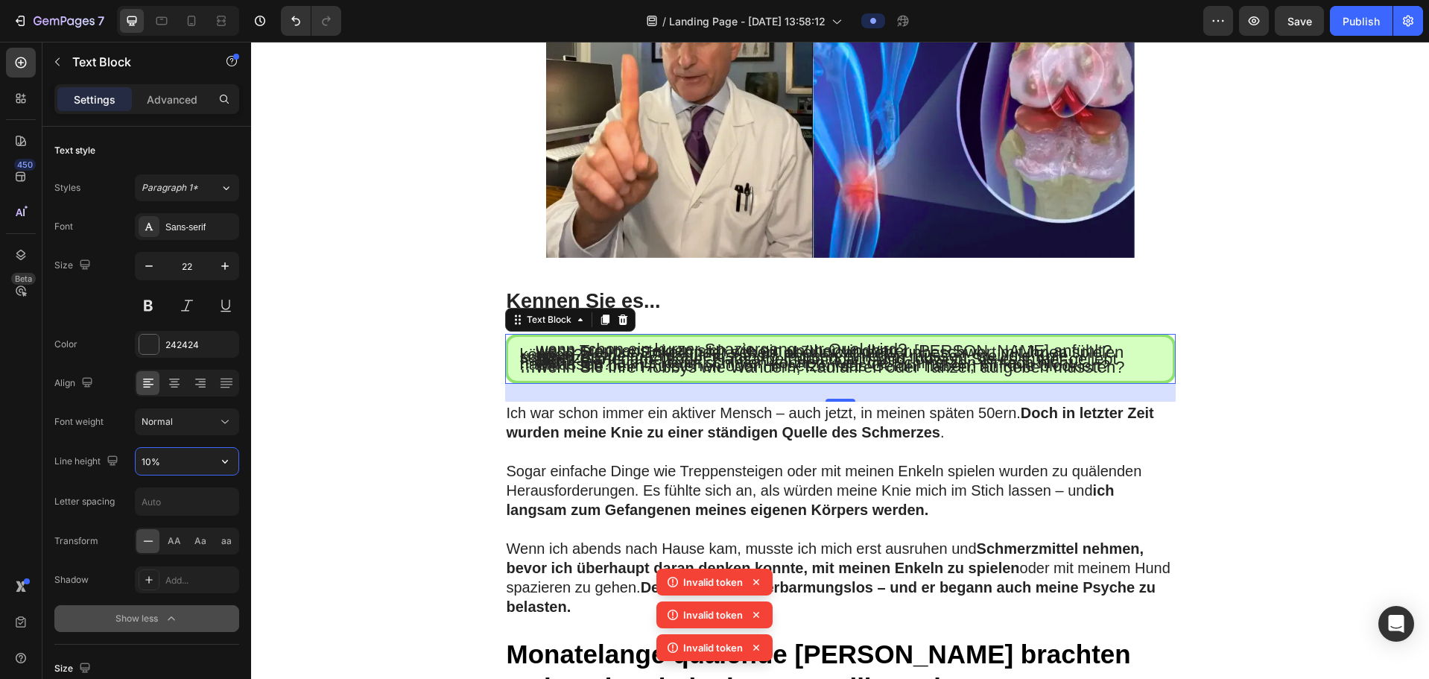
type input "150%"
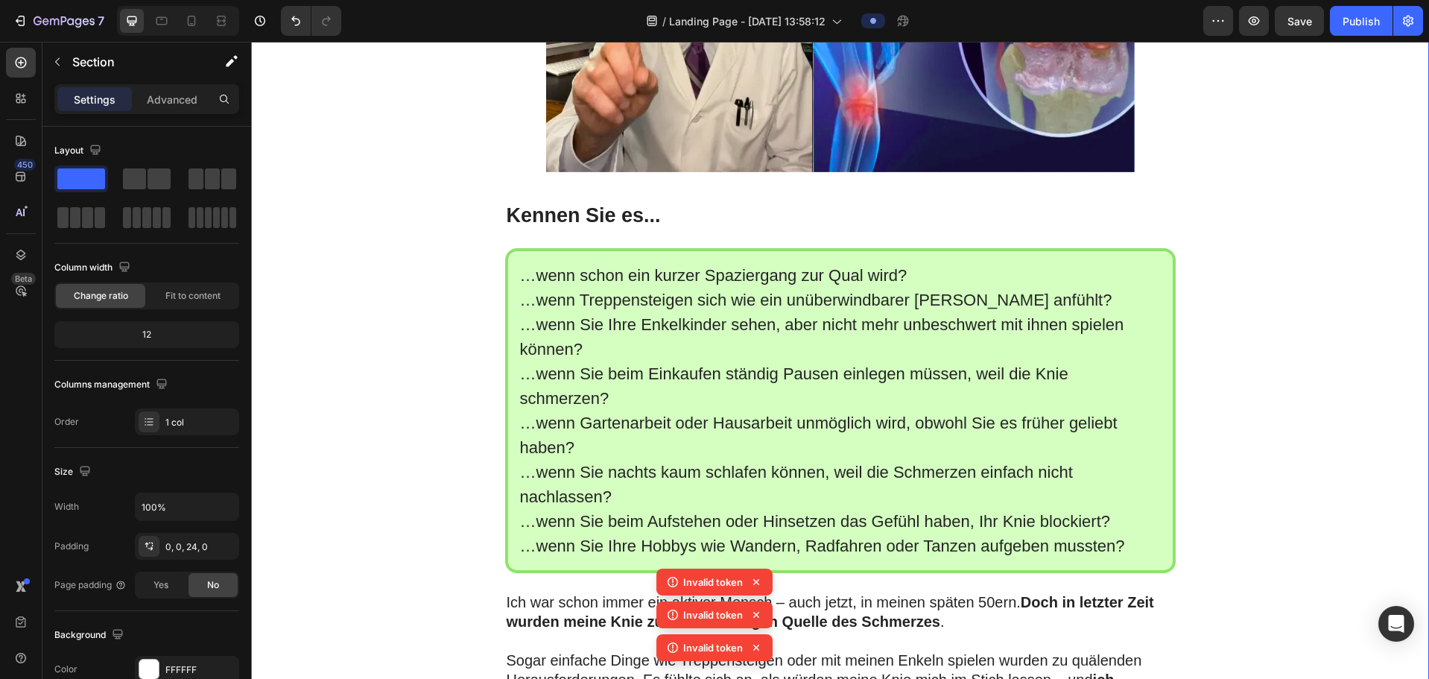
scroll to position [521, 0]
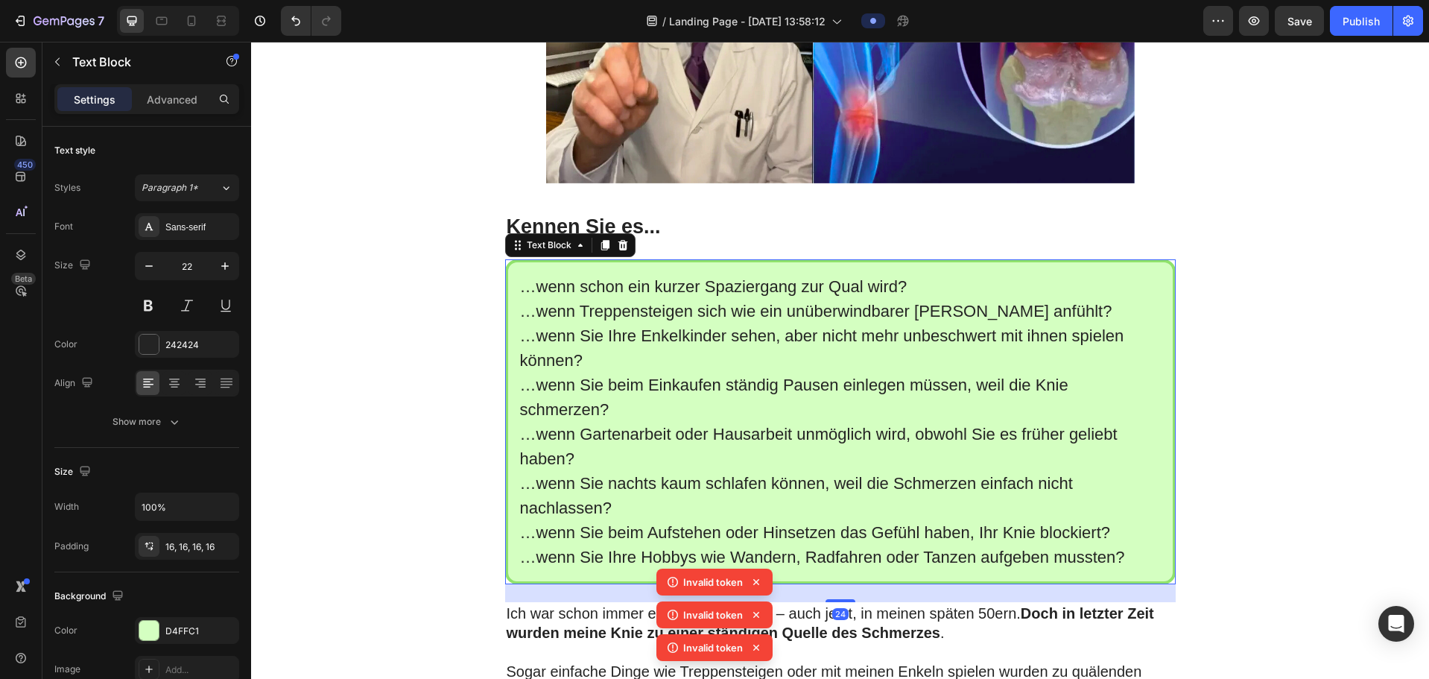
click at [520, 372] on p "…wenn Sie Ihre Enkelkinder sehen, aber nicht mehr unbeschwert mit ihnen spielen…" at bounding box center [840, 347] width 641 height 49
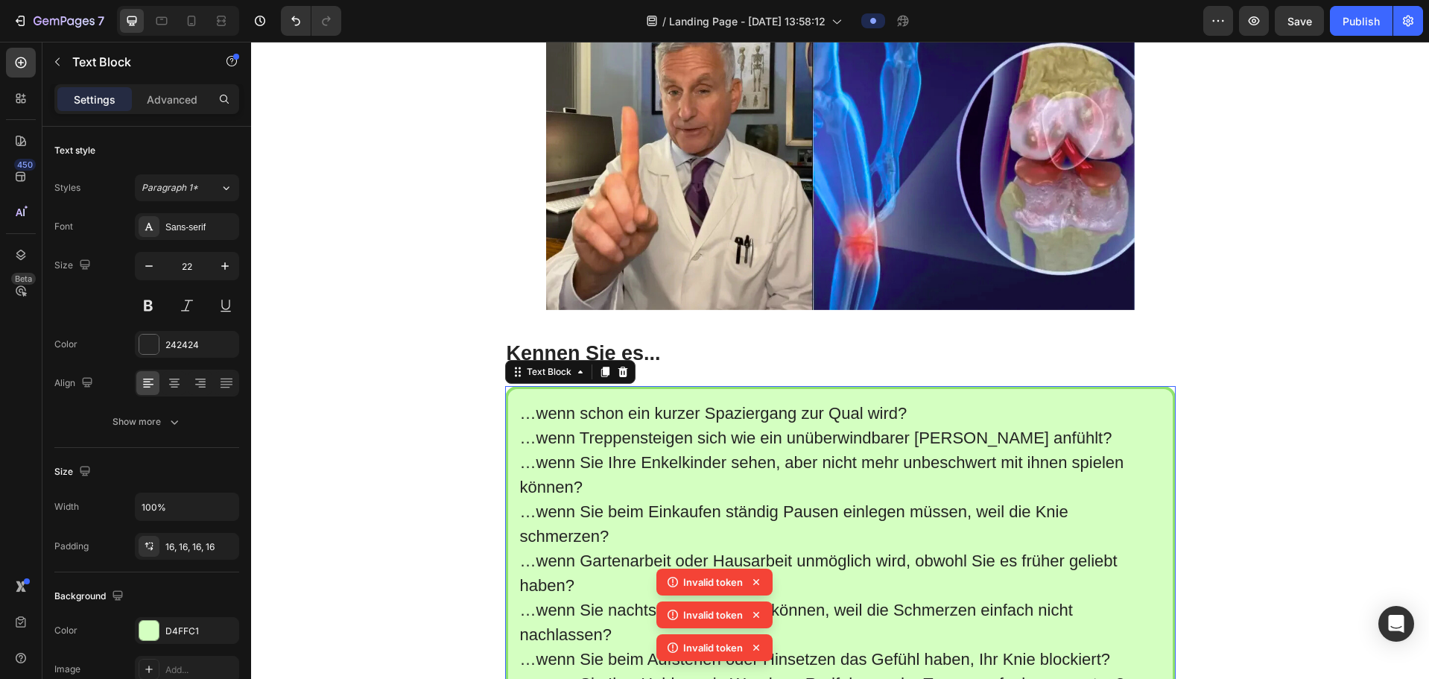
scroll to position [372, 0]
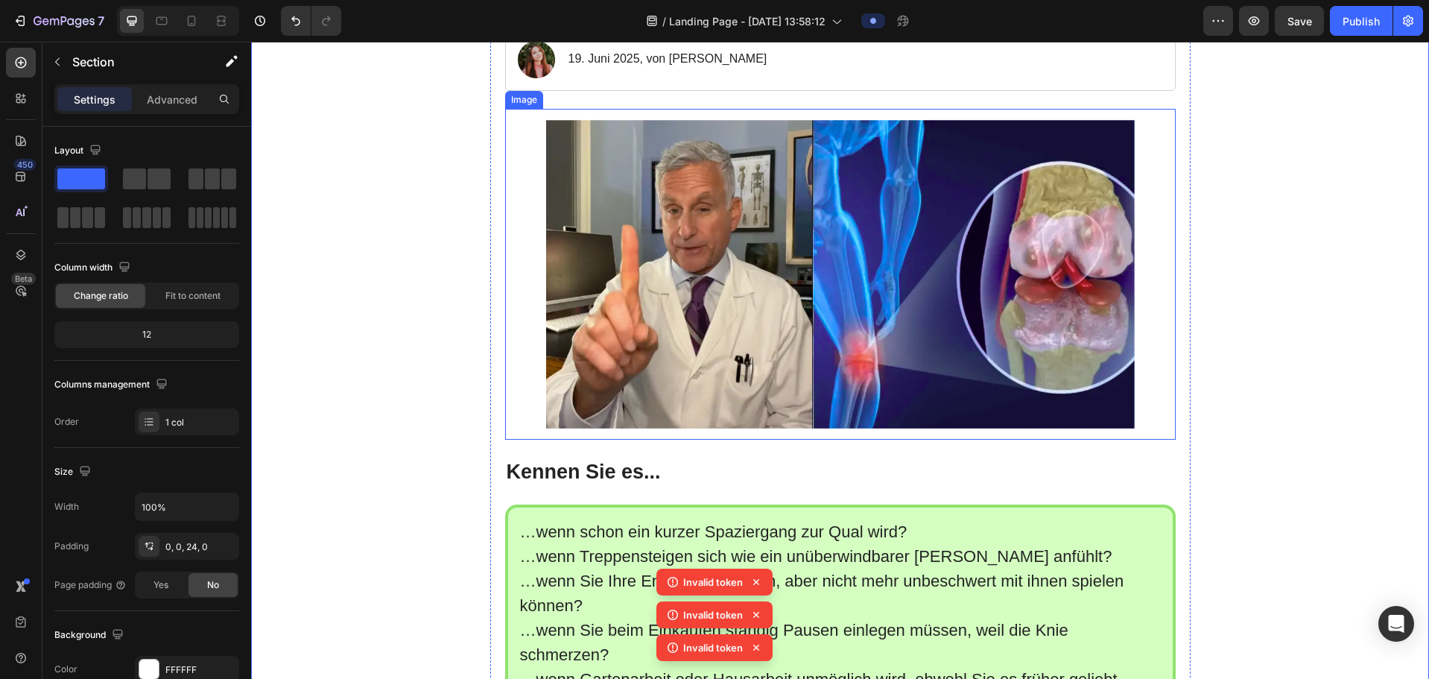
scroll to position [298, 0]
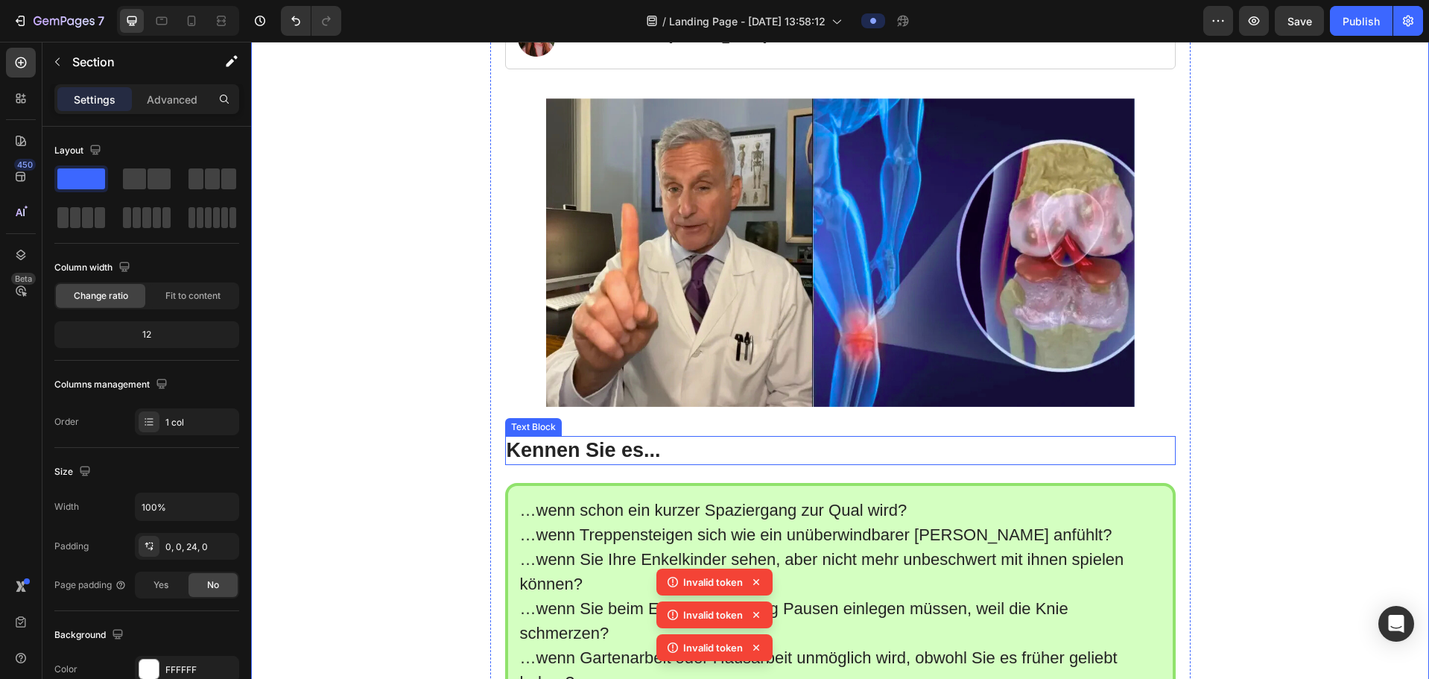
click at [661, 388] on p "Kennen Sie es..." at bounding box center [840, 450] width 667 height 26
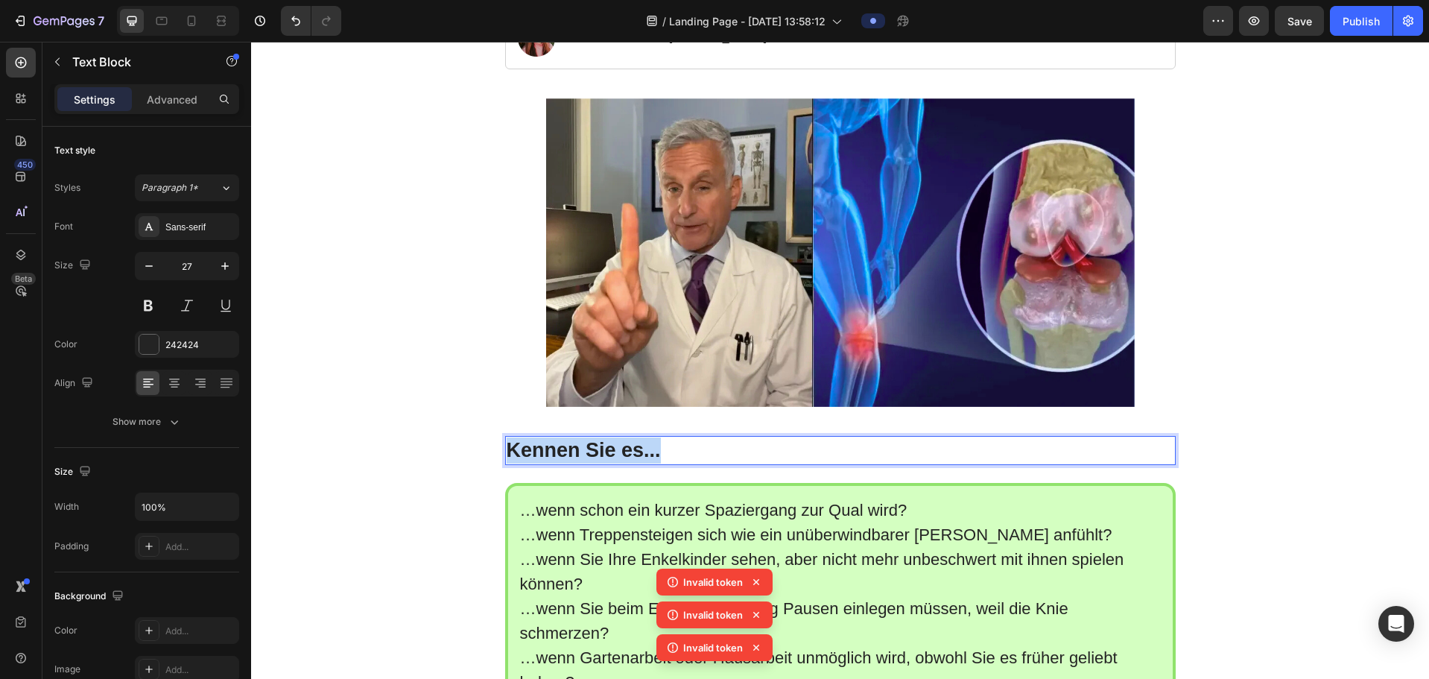
drag, startPoint x: 663, startPoint y: 492, endPoint x: 504, endPoint y: 484, distance: 158.8
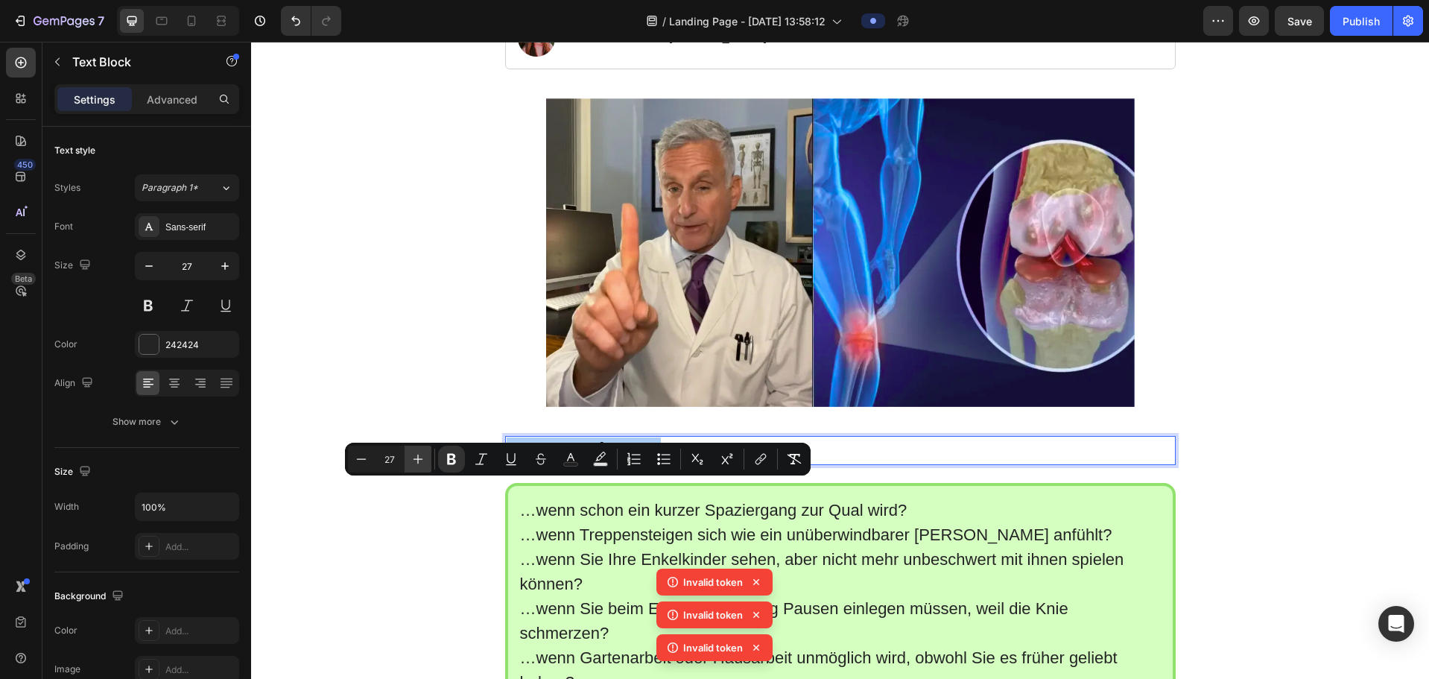
click at [415, 388] on icon "Editor contextual toolbar" at bounding box center [417, 458] width 15 height 15
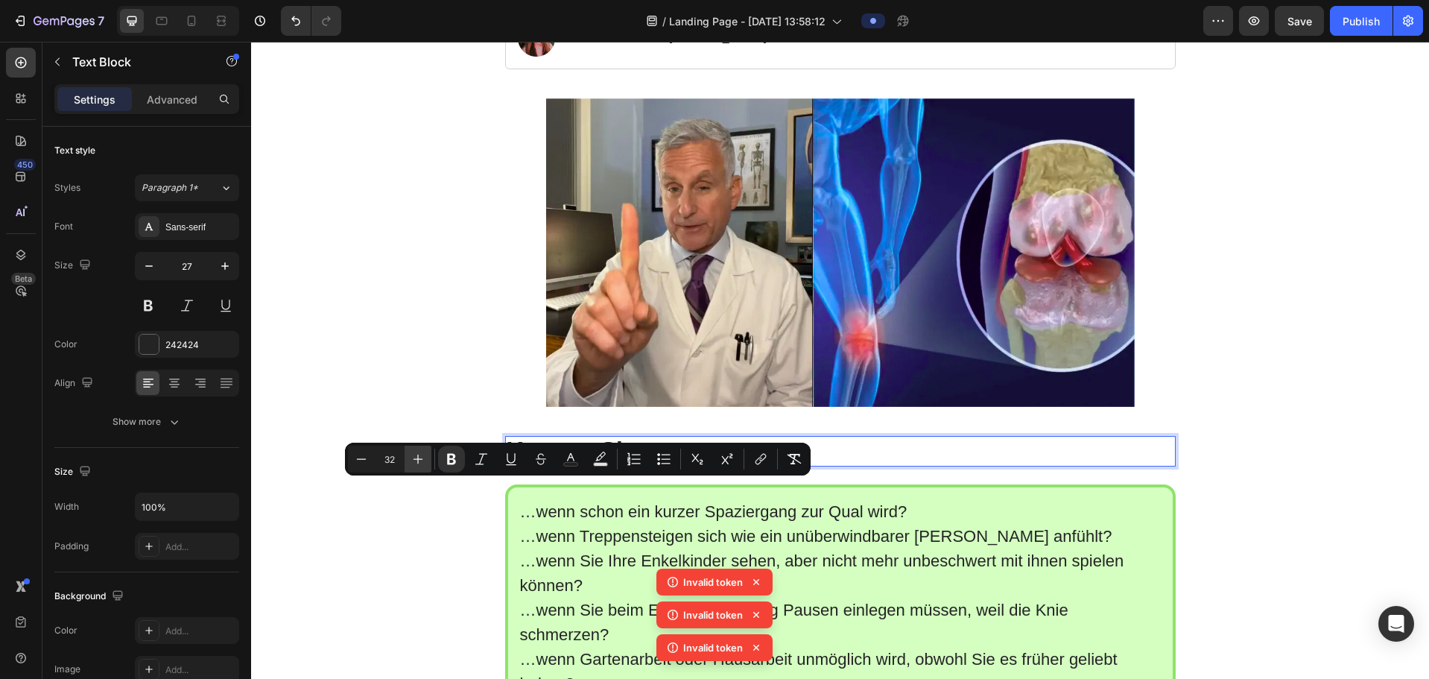
click at [415, 388] on icon "Editor contextual toolbar" at bounding box center [417, 458] width 15 height 15
type input "35"
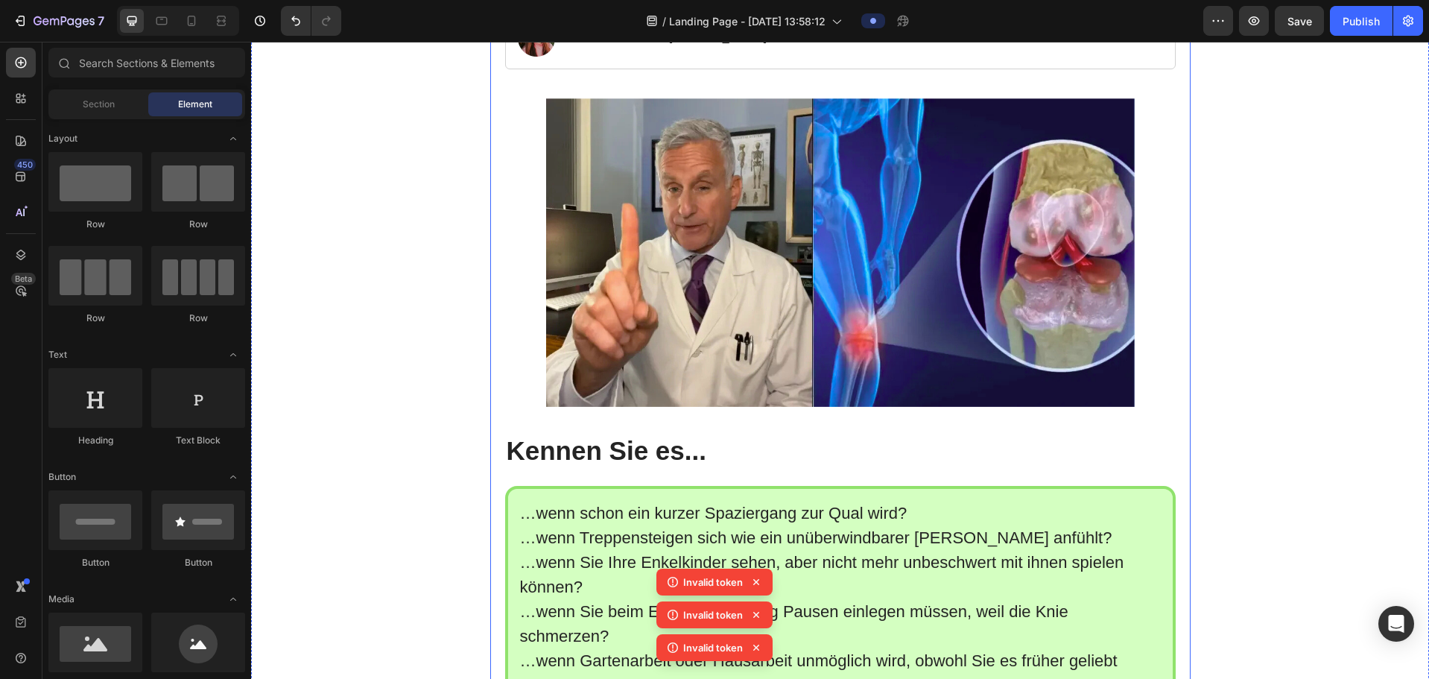
scroll to position [372, 0]
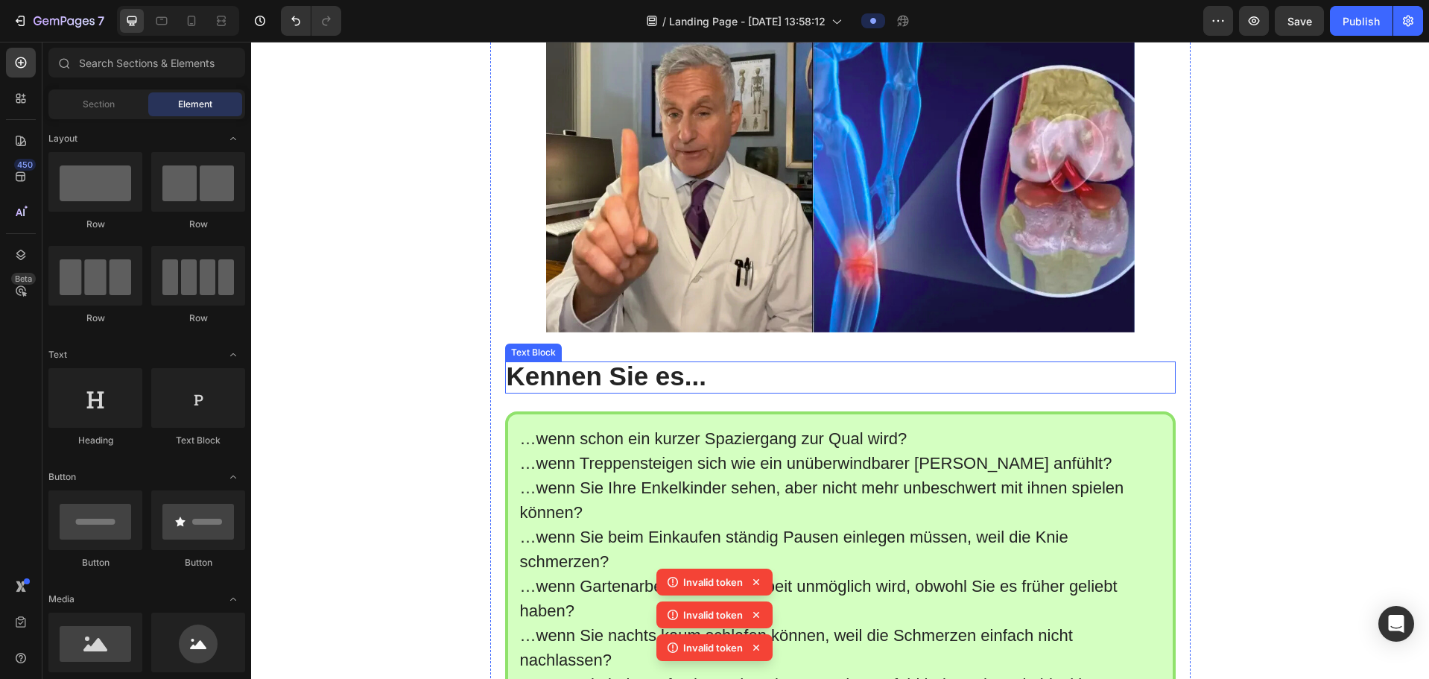
click at [705, 388] on p "Kennen Sie es..." at bounding box center [840, 377] width 667 height 29
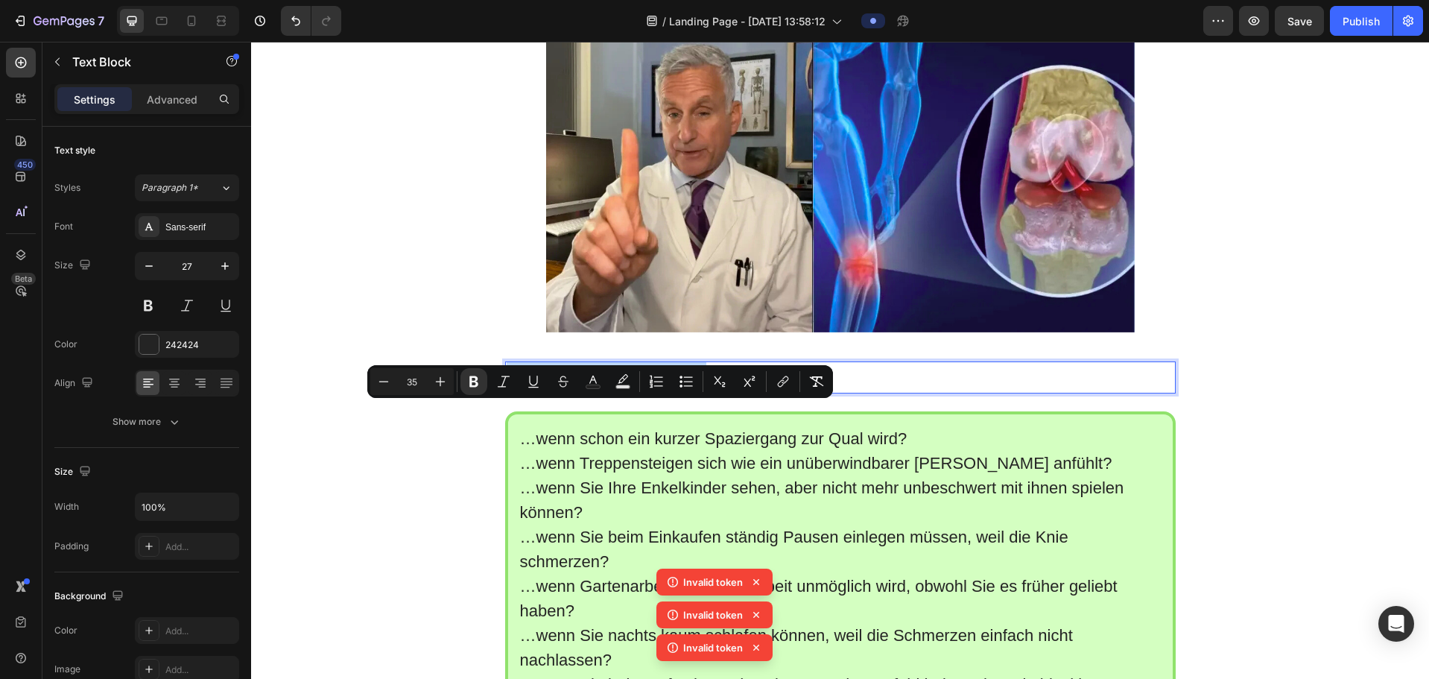
drag, startPoint x: 705, startPoint y: 418, endPoint x: 518, endPoint y: 414, distance: 186.3
click at [520, 388] on p "Kennen Sie es..." at bounding box center [840, 377] width 667 height 29
click at [390, 379] on icon "Editor contextual toolbar" at bounding box center [383, 381] width 15 height 15
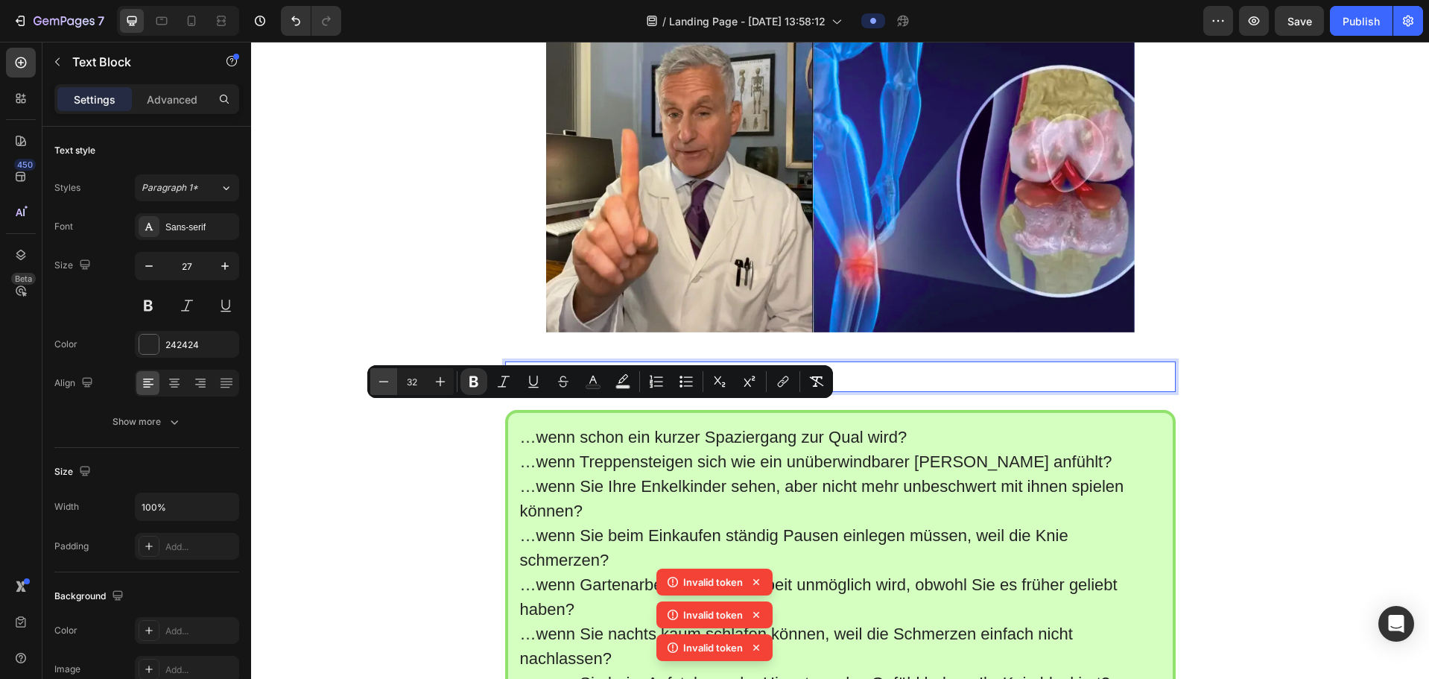
click at [390, 379] on icon "Editor contextual toolbar" at bounding box center [383, 381] width 15 height 15
type input "30"
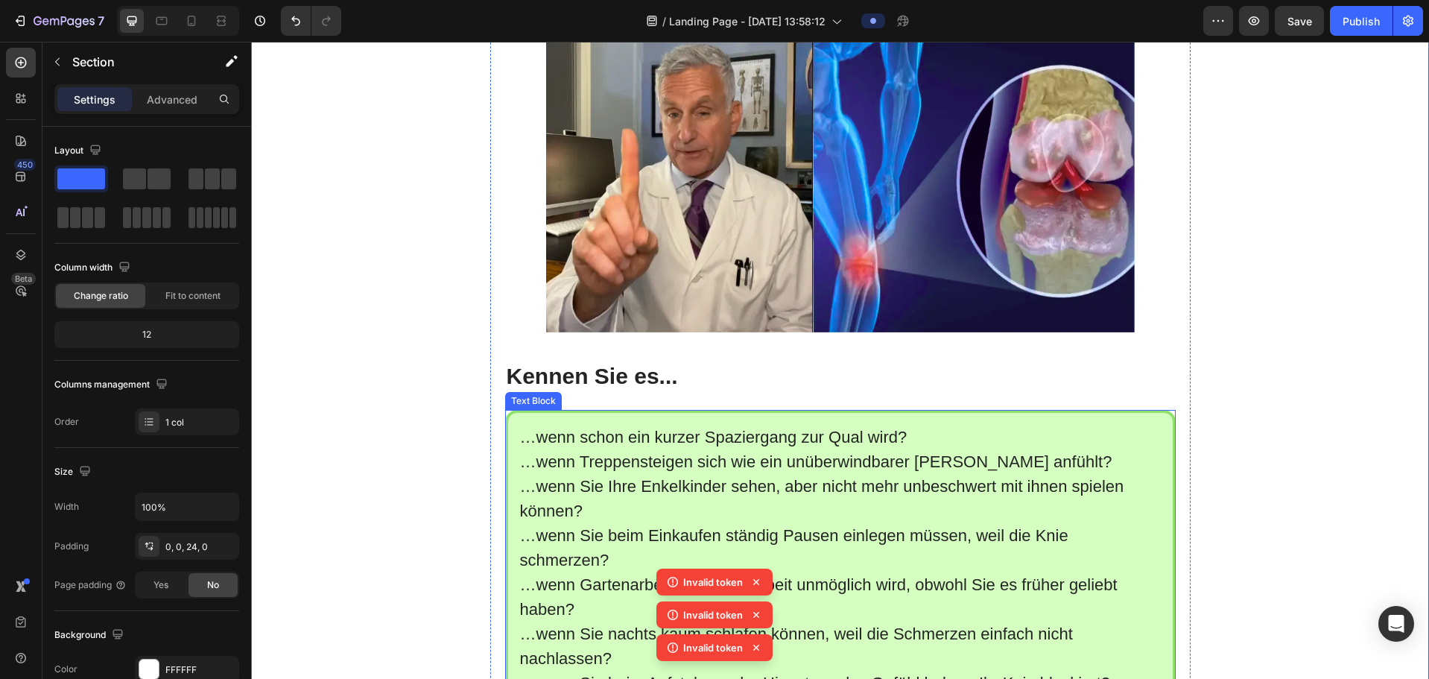
click at [513, 388] on div "…wenn schon ein kurzer Spaziergang zur Qual wird? …wenn Treppensteigen sich wie…" at bounding box center [840, 572] width 670 height 325
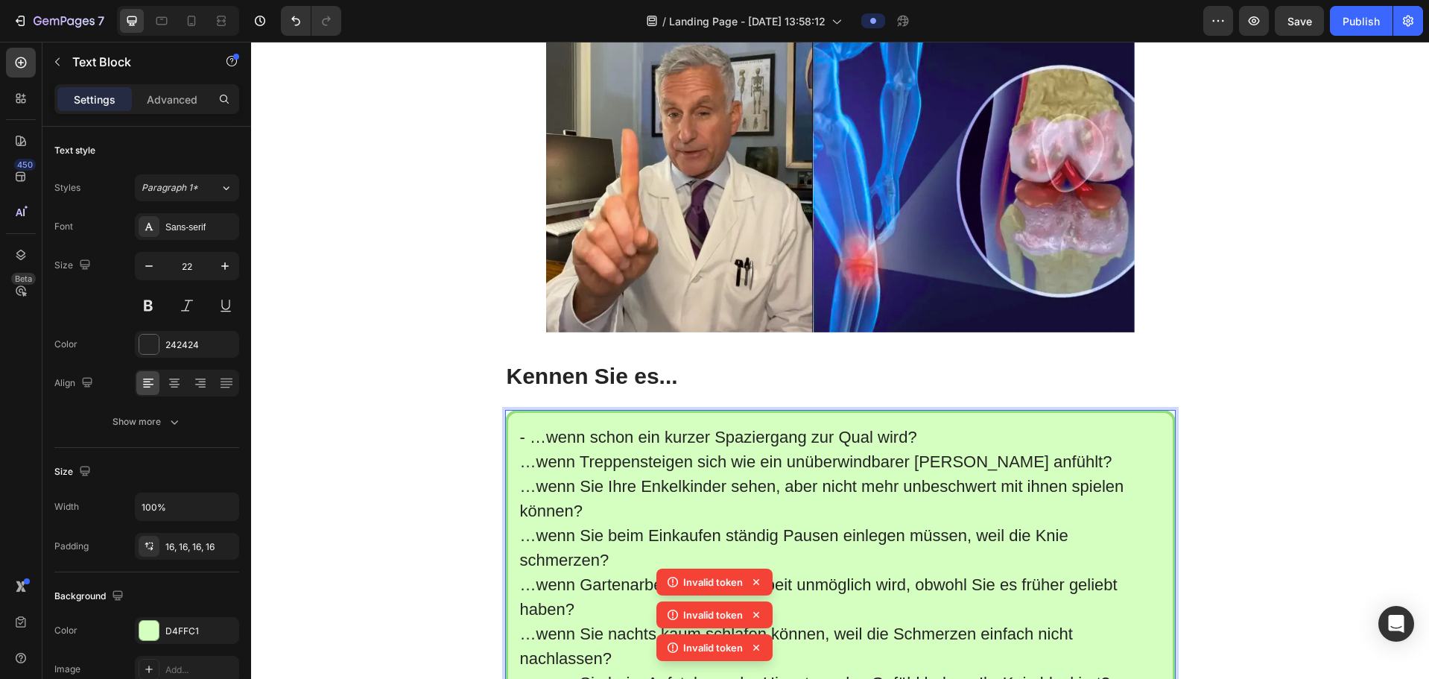
click at [541, 388] on p "- …wenn schon ein kurzer Spaziergang zur Qual wird?" at bounding box center [840, 437] width 641 height 25
click at [530, 388] on p "…wenn Treppensteigen sich wie ein unüberwindbarer [PERSON_NAME] anfühlt?" at bounding box center [840, 461] width 641 height 25
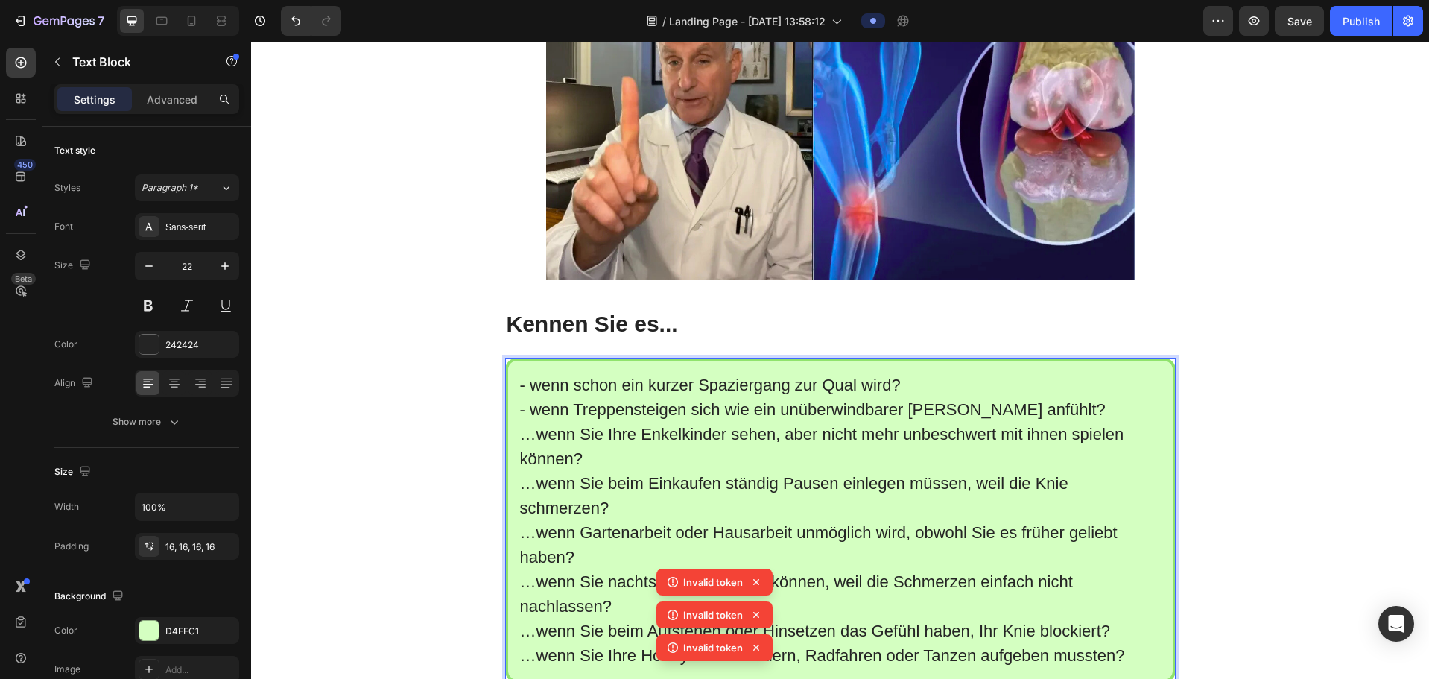
scroll to position [447, 0]
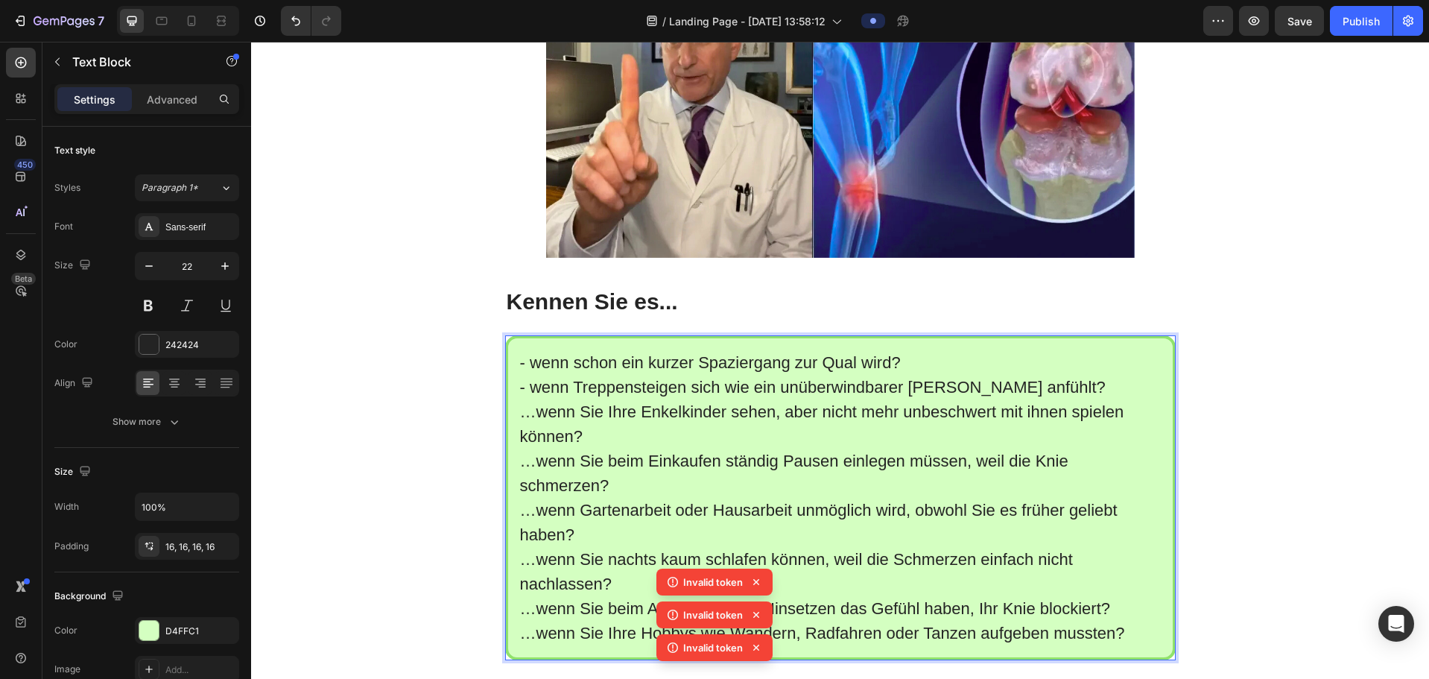
click at [529, 388] on p "…wenn Sie Ihre Enkelkinder sehen, aber nicht mehr unbeschwert mit ihnen spielen…" at bounding box center [840, 423] width 641 height 49
click at [521, 388] on p "- wenn Treppensteigen sich wie ein unüberwindbarer [PERSON_NAME] anfühlt?" at bounding box center [840, 387] width 641 height 25
click at [523, 375] on p "- wenn schon ein kurzer Spaziergang zur Qual wird?" at bounding box center [840, 362] width 641 height 25
click at [520, 388] on p "wenn Treppensteigen sich wie ein unüberwindbarer [PERSON_NAME] anfühlt?" at bounding box center [840, 387] width 641 height 25
click at [520, 388] on p "✅wenn Treppensteigen sich wie ein unüberwindbarer [PERSON_NAME] anfühlt?" at bounding box center [840, 387] width 641 height 25
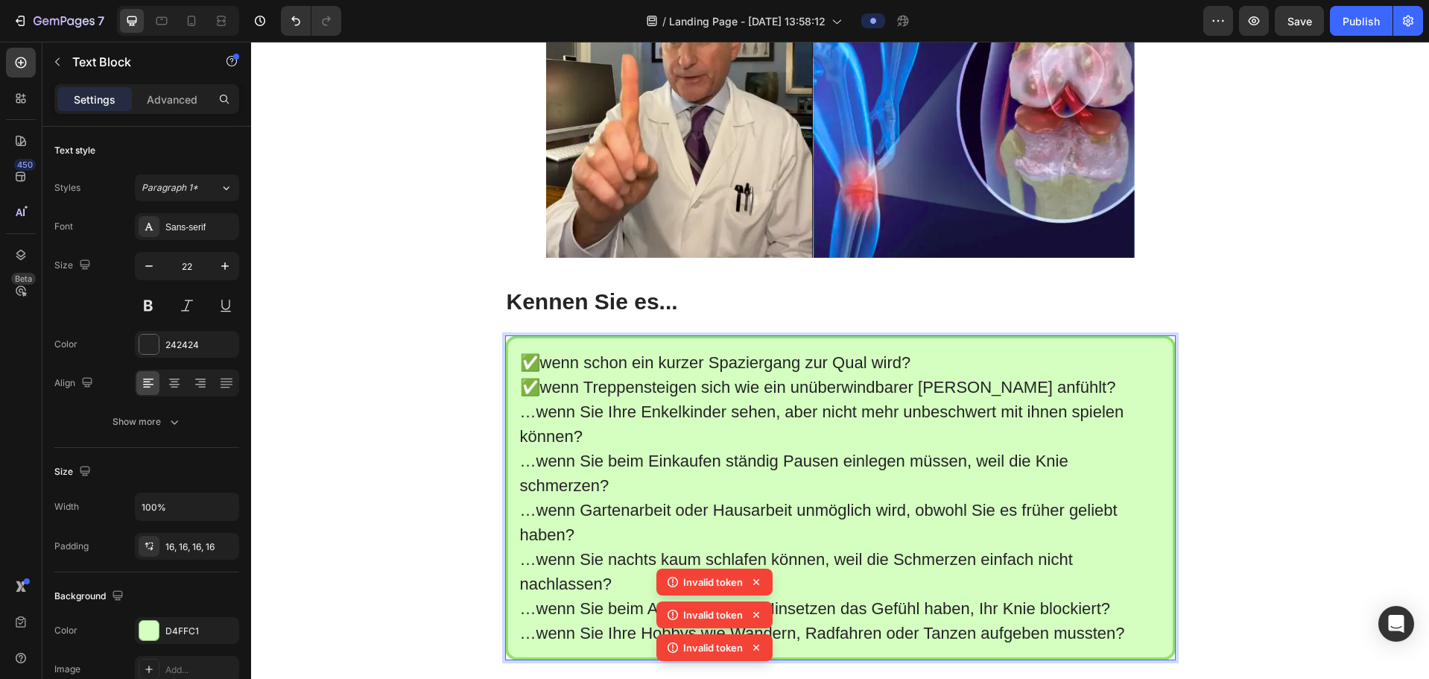
click at [533, 388] on p "…wenn Sie Ihre Enkelkinder sehen, aber nicht mehr unbeschwert mit ihnen spielen…" at bounding box center [840, 423] width 641 height 49
click at [520, 388] on p "…wenn Sie Ihre Enkelkinder sehen, aber nicht mehr unbeschwert mit ihnen spielen…" at bounding box center [840, 423] width 641 height 49
click at [539, 388] on p "✅wenn Treppensteigen sich wie ein unüberwindbarer [PERSON_NAME] anfühlt?" at bounding box center [840, 387] width 641 height 25
click at [538, 375] on p "✅wenn schon ein kurzer Spaziergang zur Qual wird?" at bounding box center [840, 362] width 641 height 25
click at [553, 388] on p "✅...wenn Treppensteigen sich wie ein unüberwindbarer [PERSON_NAME] anfühlt?" at bounding box center [840, 387] width 641 height 25
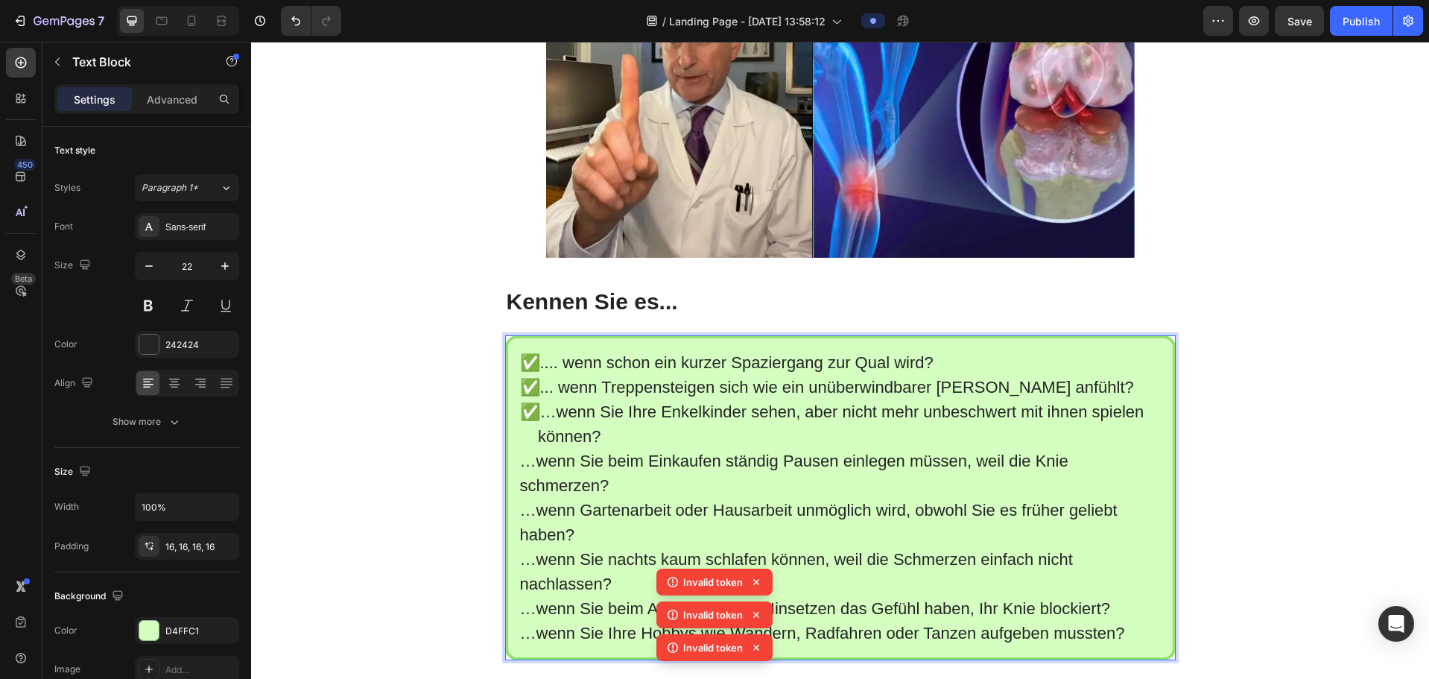
click at [555, 388] on p "✅…wenn Sie Ihre Enkelkinder sehen, aber nicht mehr unbeschwert mit ihnen spiele…" at bounding box center [840, 423] width 641 height 49
click at [555, 388] on p "✅... wenn Treppensteigen sich wie ein unüberwindbarer [PERSON_NAME] anfühlt?" at bounding box center [840, 387] width 641 height 25
click at [562, 375] on p "✅.... wenn schon ein kurzer Spaziergang zur Qual wird?" at bounding box center [840, 362] width 641 height 25
click at [546, 375] on p "✅...wenn schon ein kurzer Spaziergang zur Qual wird?" at bounding box center [840, 362] width 641 height 25
click at [862, 388] on p "✅...wenn Treppensteigen sich wie ein unüberwindbarer [PERSON_NAME] anfühlt?" at bounding box center [840, 387] width 641 height 25
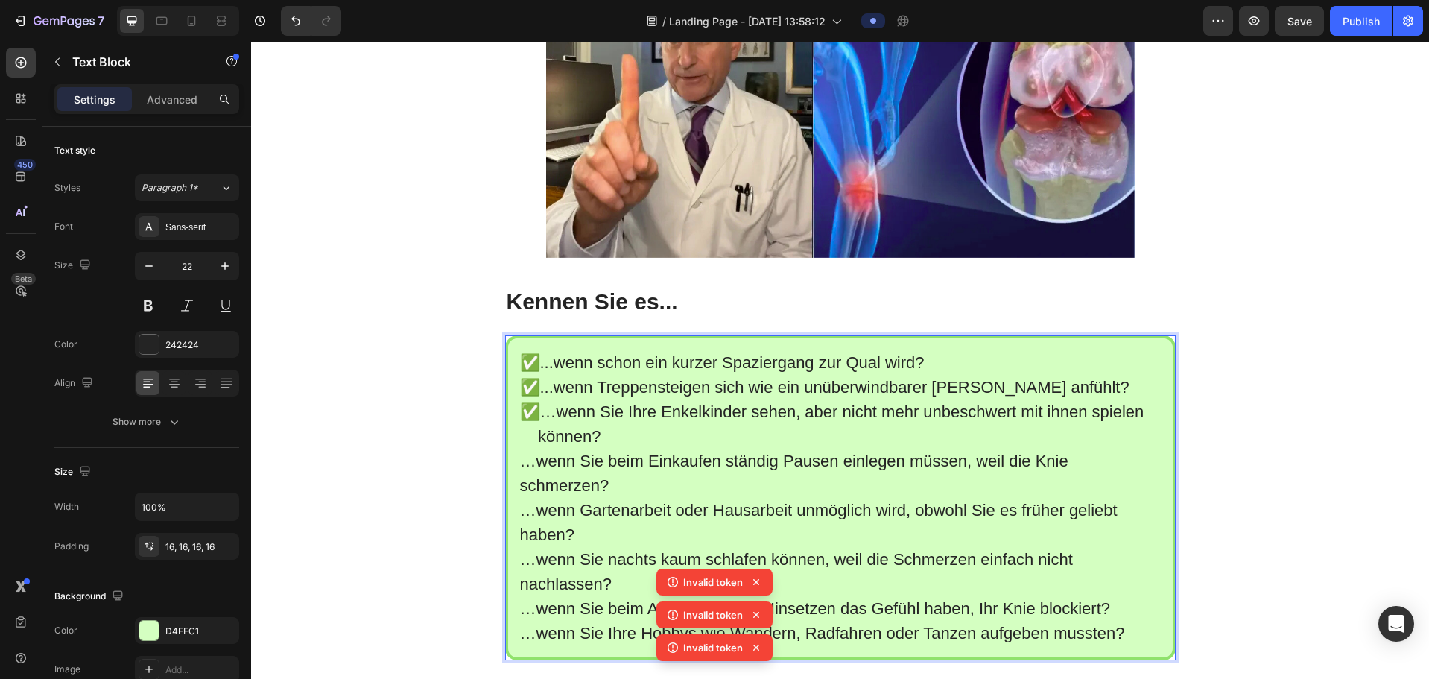
click at [520, 388] on p "…wenn Sie beim Einkaufen ständig Pausen einlegen müssen, weil die Knie schmerze…" at bounding box center [840, 472] width 641 height 49
click at [520, 388] on p "…wenn Gartenarbeit oder Hausarbeit unmöglich wird, obwohl Sie es früher geliebt…" at bounding box center [840, 522] width 641 height 49
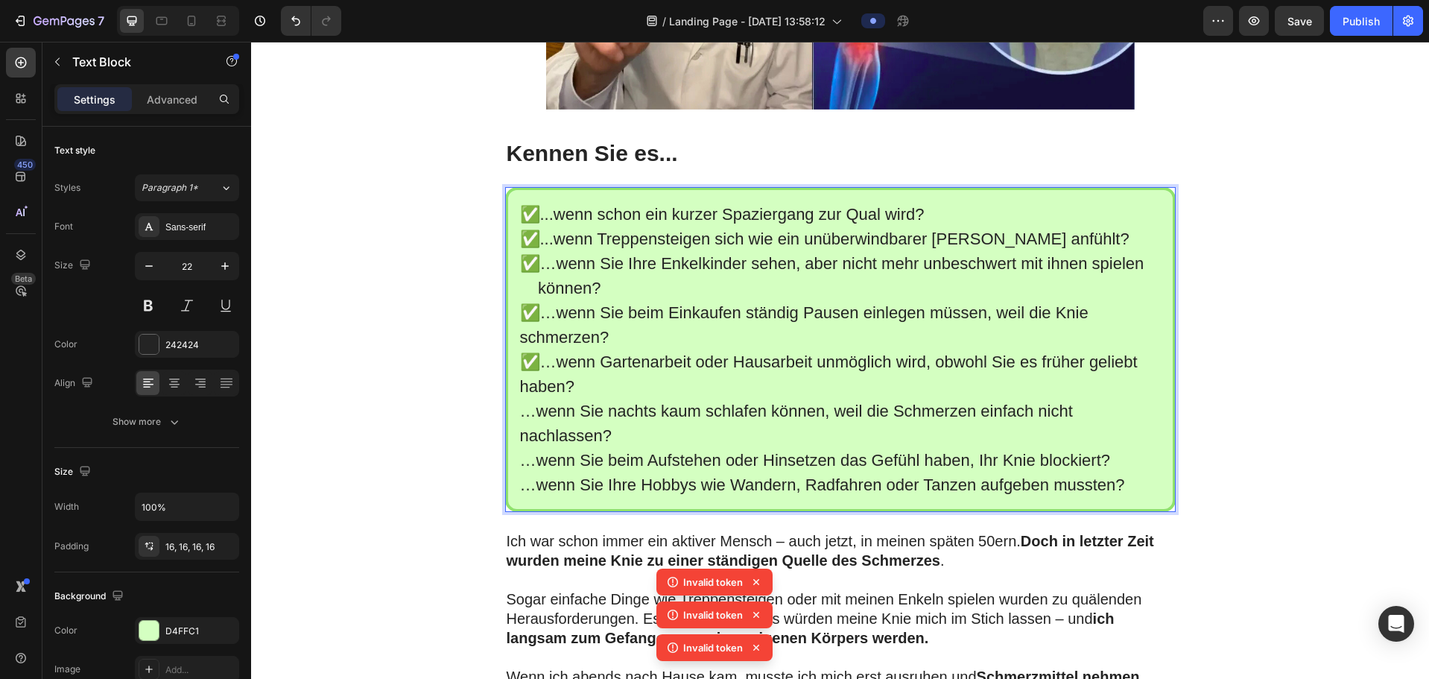
scroll to position [596, 0]
click at [520, 388] on p "…wenn Sie nachts kaum schlafen können, weil die Schmerzen einfach nicht nachlas…" at bounding box center [840, 422] width 641 height 49
click at [520, 388] on p "…wenn Sie beim Aufstehen oder Hinsetzen das Gefühl haben, Ihr Knie blockiert?" at bounding box center [840, 459] width 641 height 25
click at [520, 388] on p "…wenn Sie Ihre Hobbys wie Wandern, Radfahren oder Tanzen aufgeben mussten?" at bounding box center [840, 484] width 641 height 25
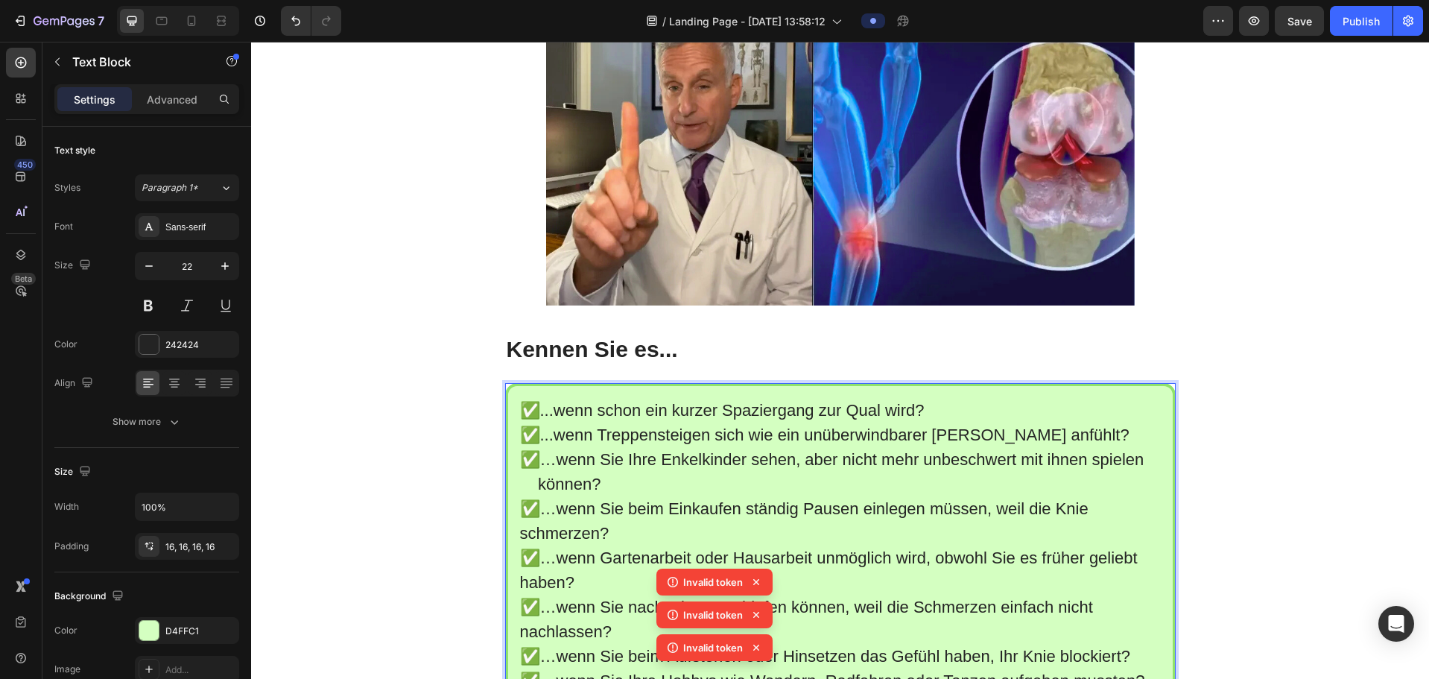
scroll to position [372, 0]
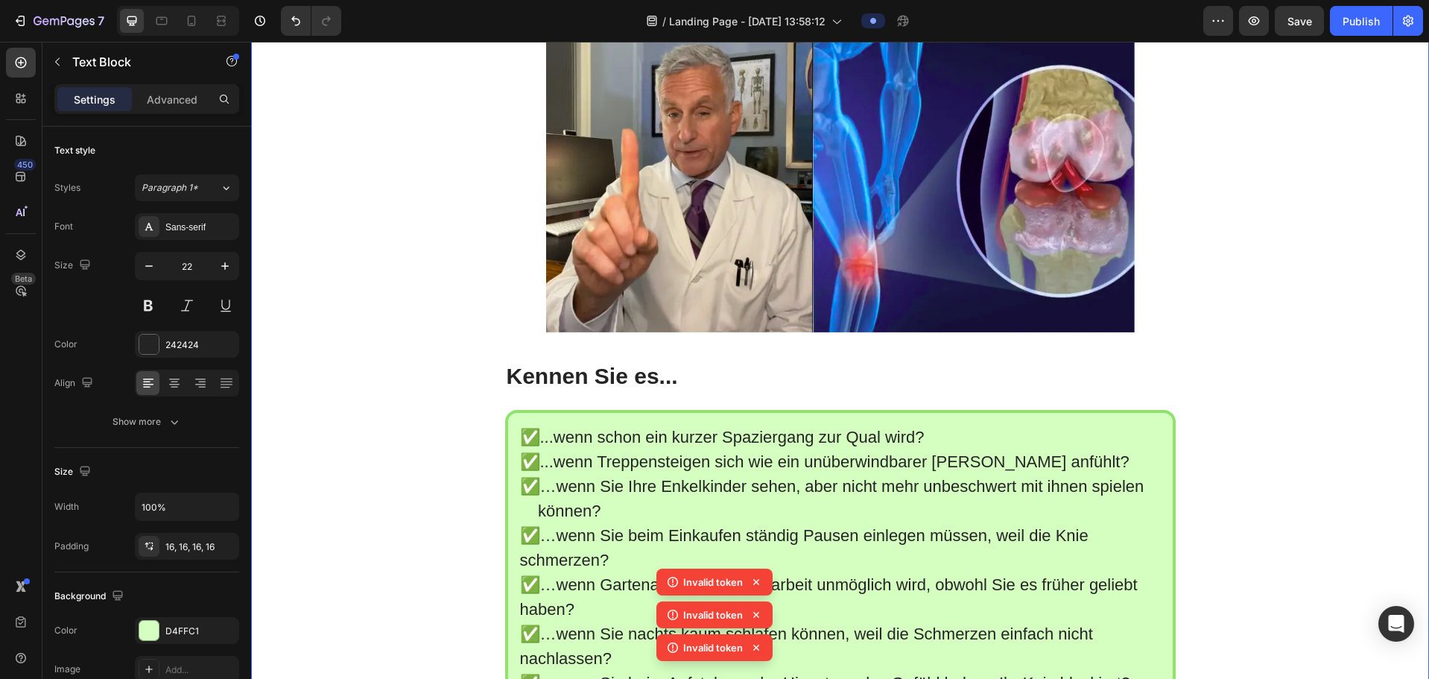
drag, startPoint x: 1280, startPoint y: 396, endPoint x: 1274, endPoint y: 407, distance: 12.4
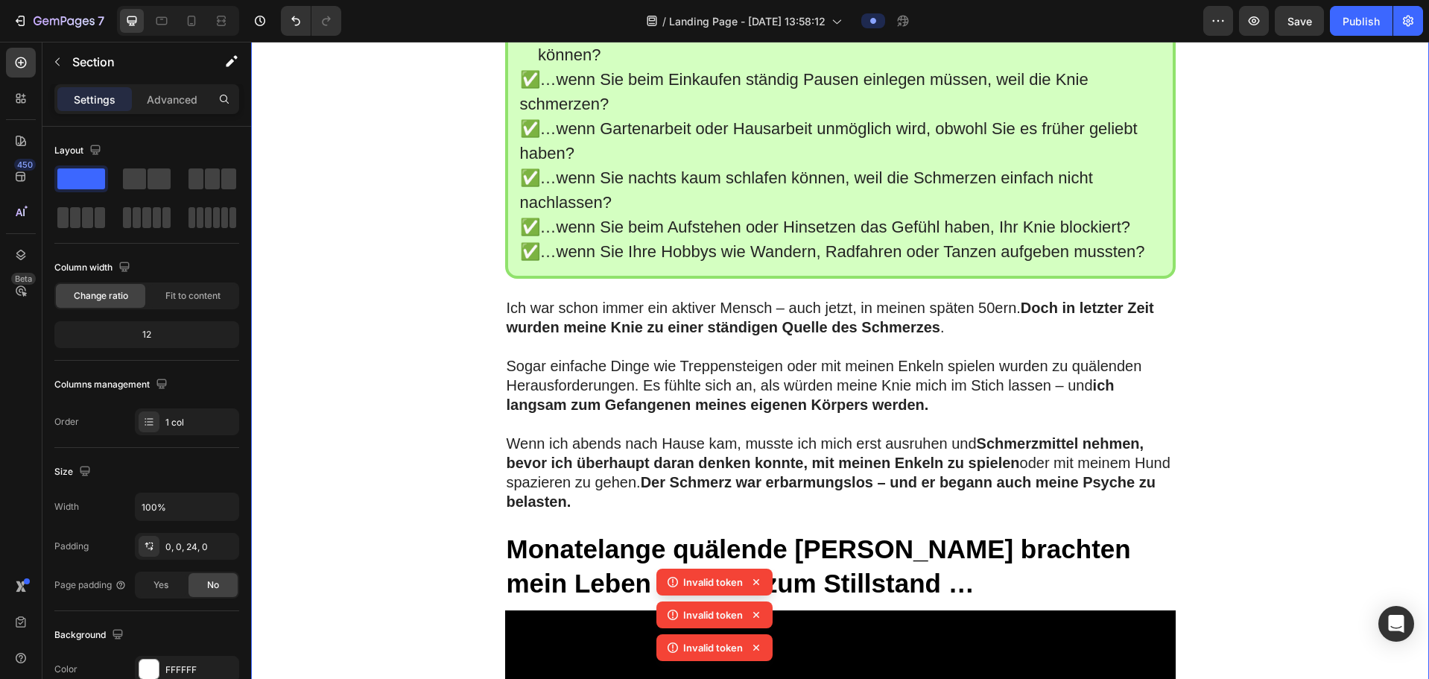
scroll to position [894, 0]
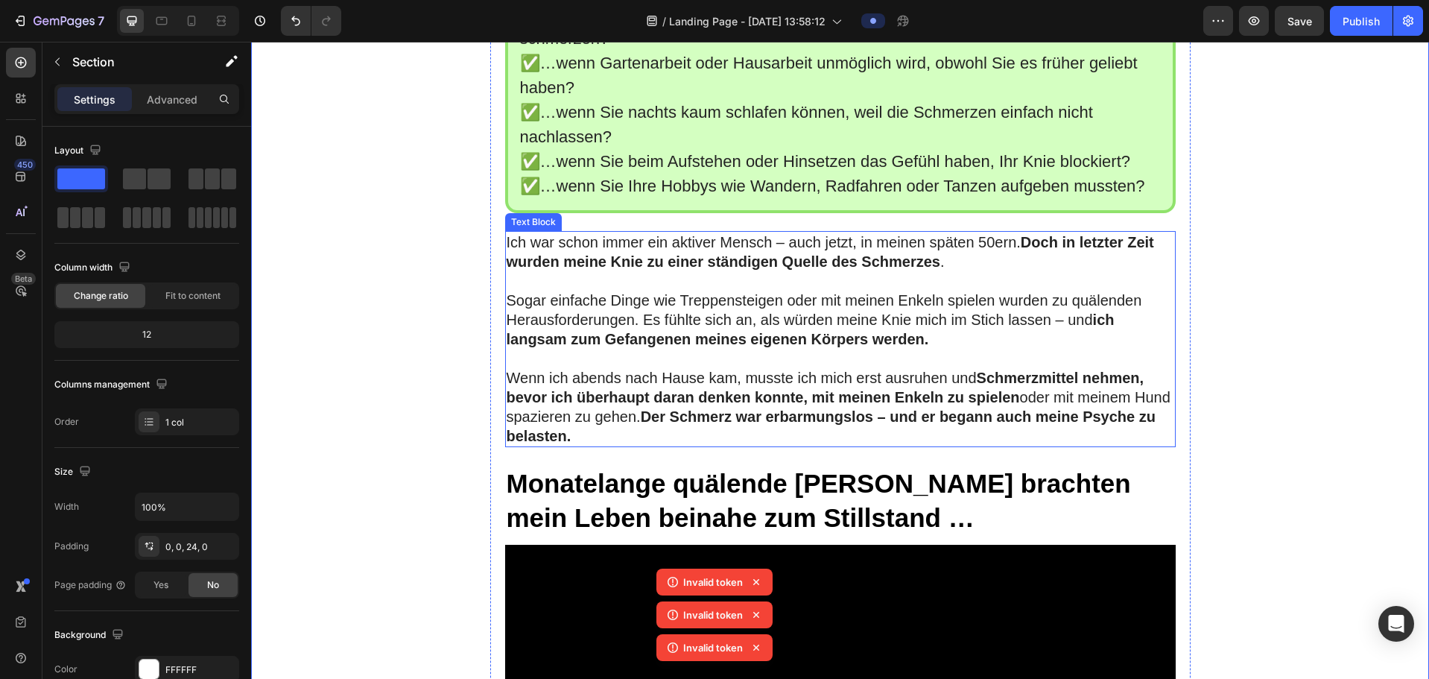
click at [653, 347] on strong "ich langsam zum Gefangenen meines eigenen Körpers werden." at bounding box center [811, 329] width 608 height 36
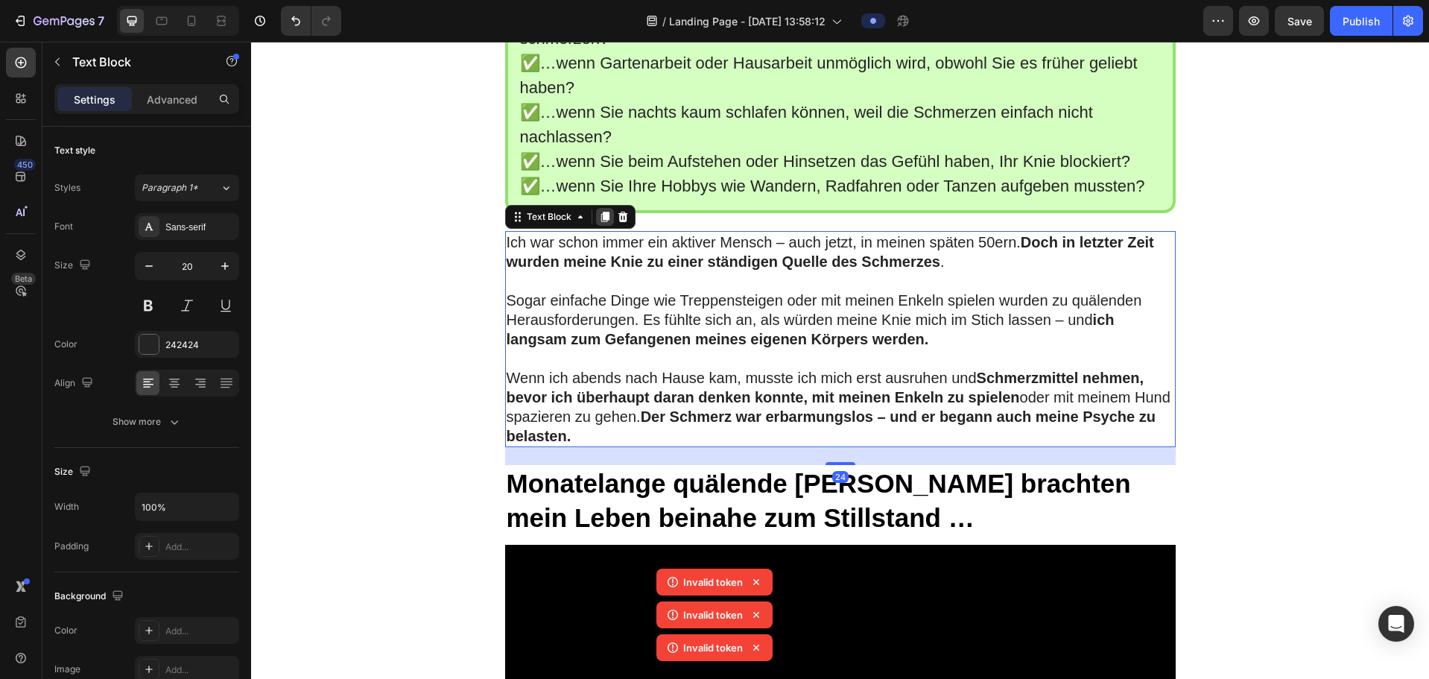
click at [605, 226] on div at bounding box center [605, 217] width 18 height 18
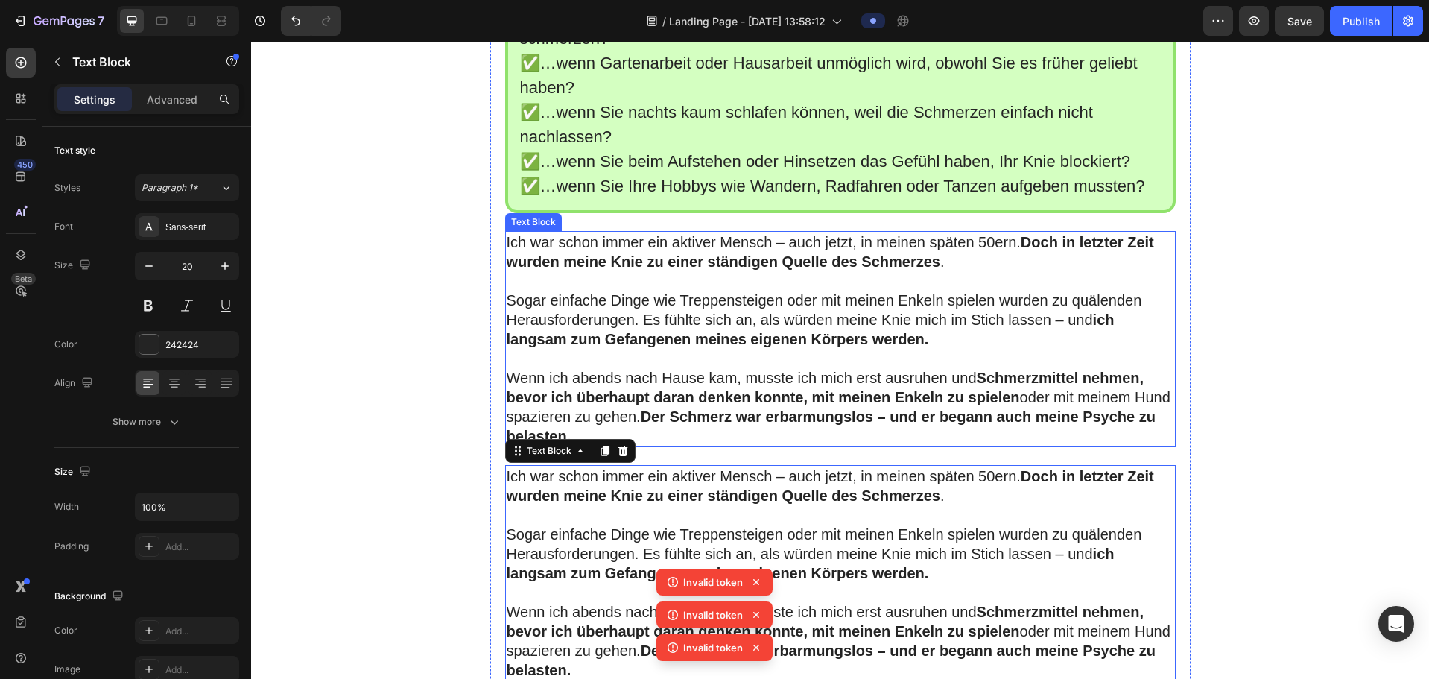
click at [639, 291] on p at bounding box center [840, 280] width 667 height 19
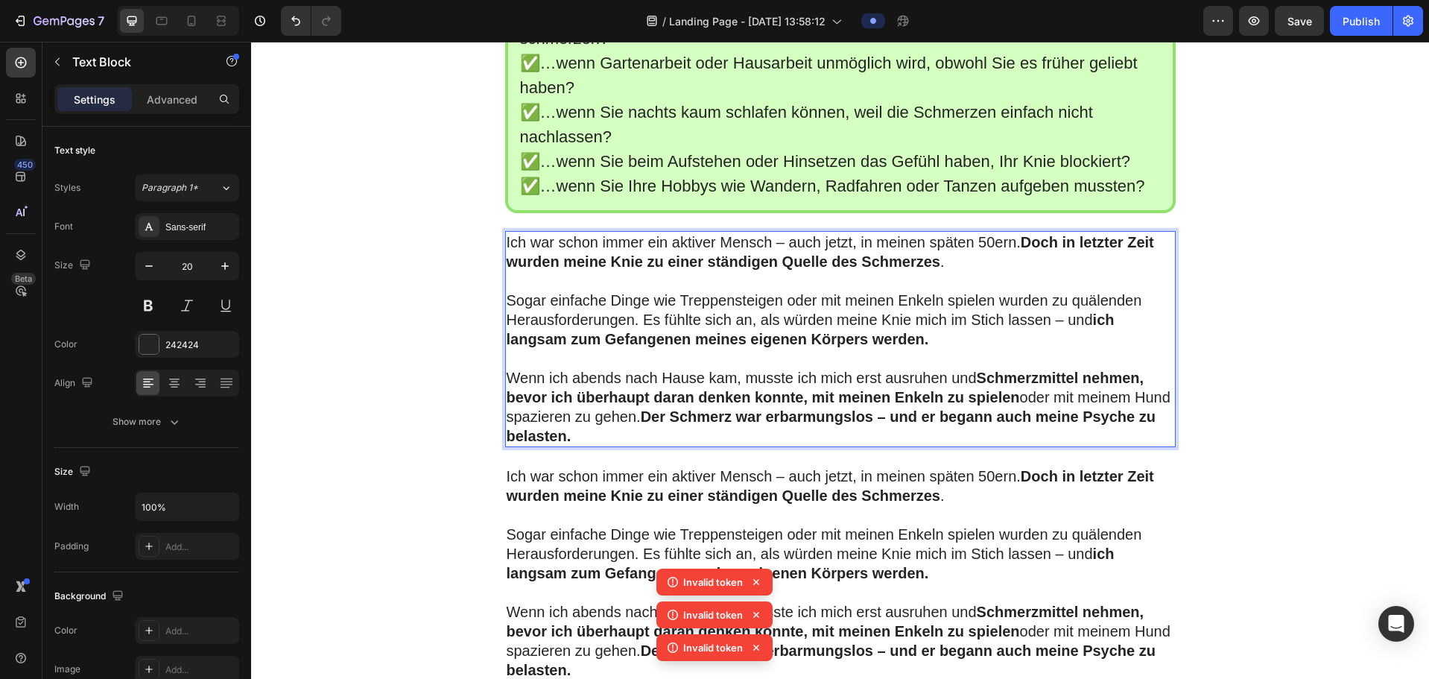
click at [655, 388] on p "Wenn ich abends nach [PERSON_NAME], musste ich mich erst ausruhen und Schmerzmi…" at bounding box center [840, 406] width 667 height 77
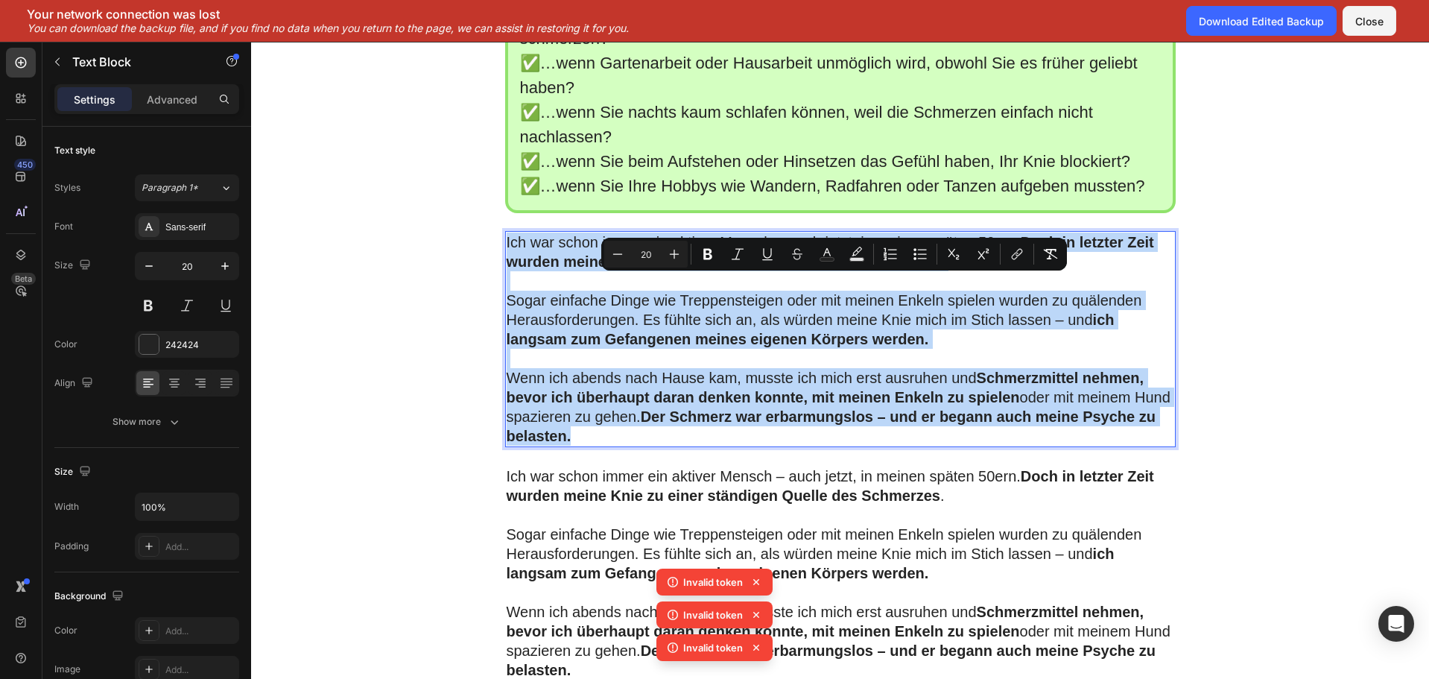
drag, startPoint x: 654, startPoint y: 477, endPoint x: 501, endPoint y: 282, distance: 248.8
click at [505, 282] on div "Ich war schon immer ein aktiver [PERSON_NAME] – auch jetzt, in [PERSON_NAME] sp…" at bounding box center [840, 339] width 670 height 216
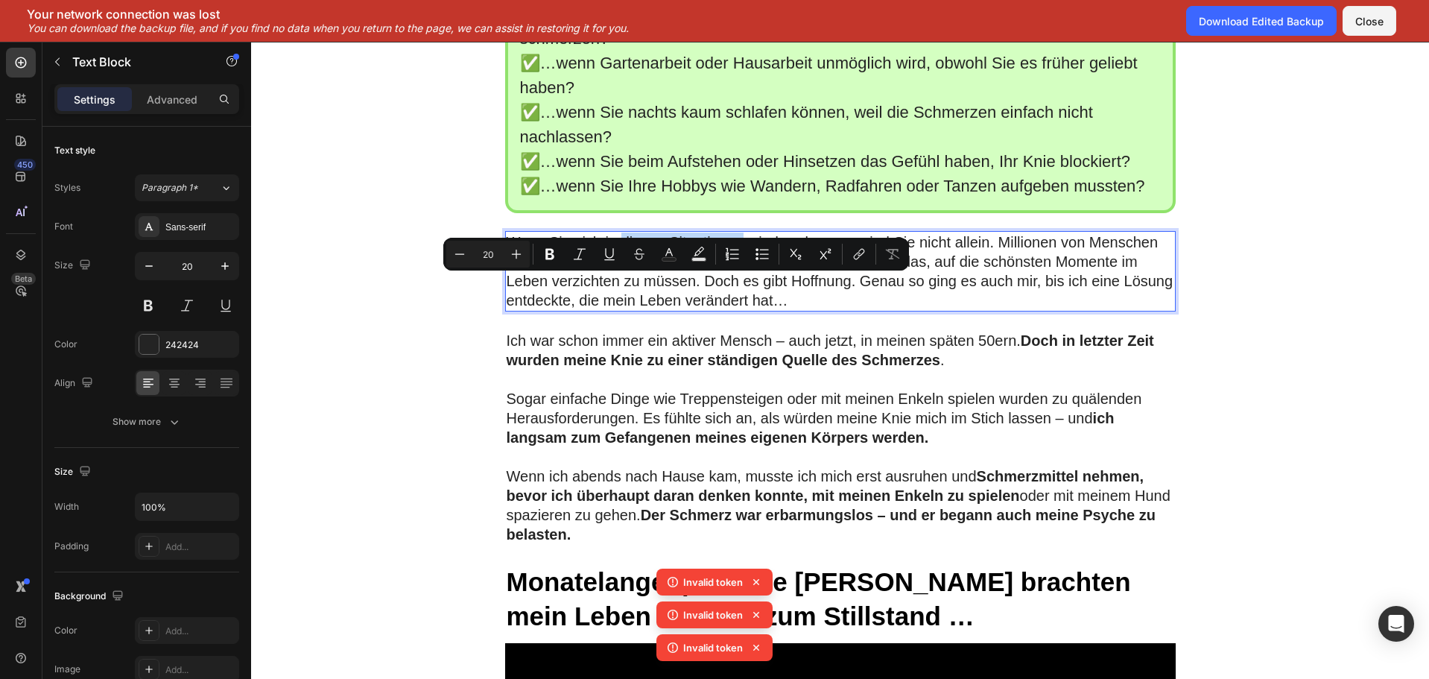
drag, startPoint x: 615, startPoint y: 290, endPoint x: 739, endPoint y: 286, distance: 123.7
click at [739, 286] on p "Wenn Sie sich in diesen Situationen wiedererkennen, sind Sie nicht allein. Mill…" at bounding box center [840, 270] width 667 height 77
click at [555, 250] on icon "Editor contextual toolbar" at bounding box center [549, 254] width 15 height 15
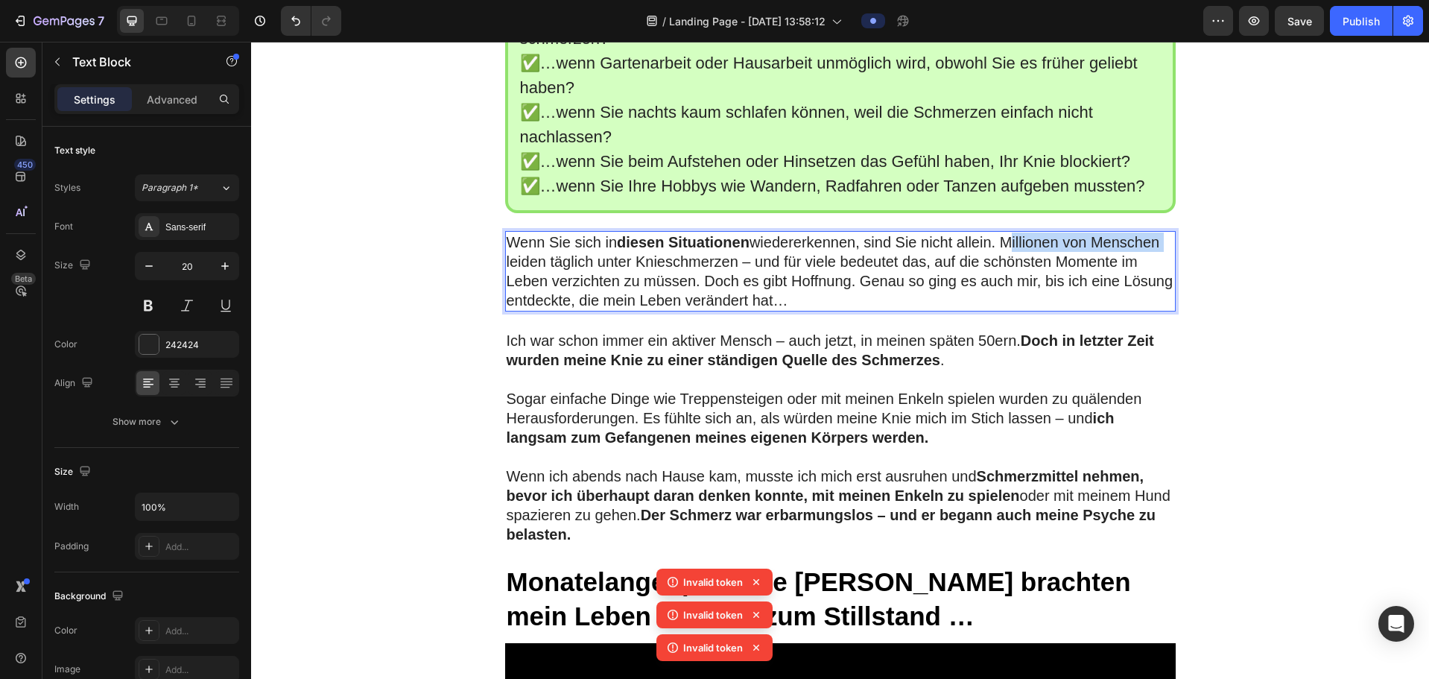
drag, startPoint x: 1003, startPoint y: 288, endPoint x: 1146, endPoint y: 283, distance: 143.1
click at [899, 288] on p "Wenn Sie sich in diesen Situationen wiedererkennen, sind Sie nicht allein. Mill…" at bounding box center [840, 270] width 667 height 77
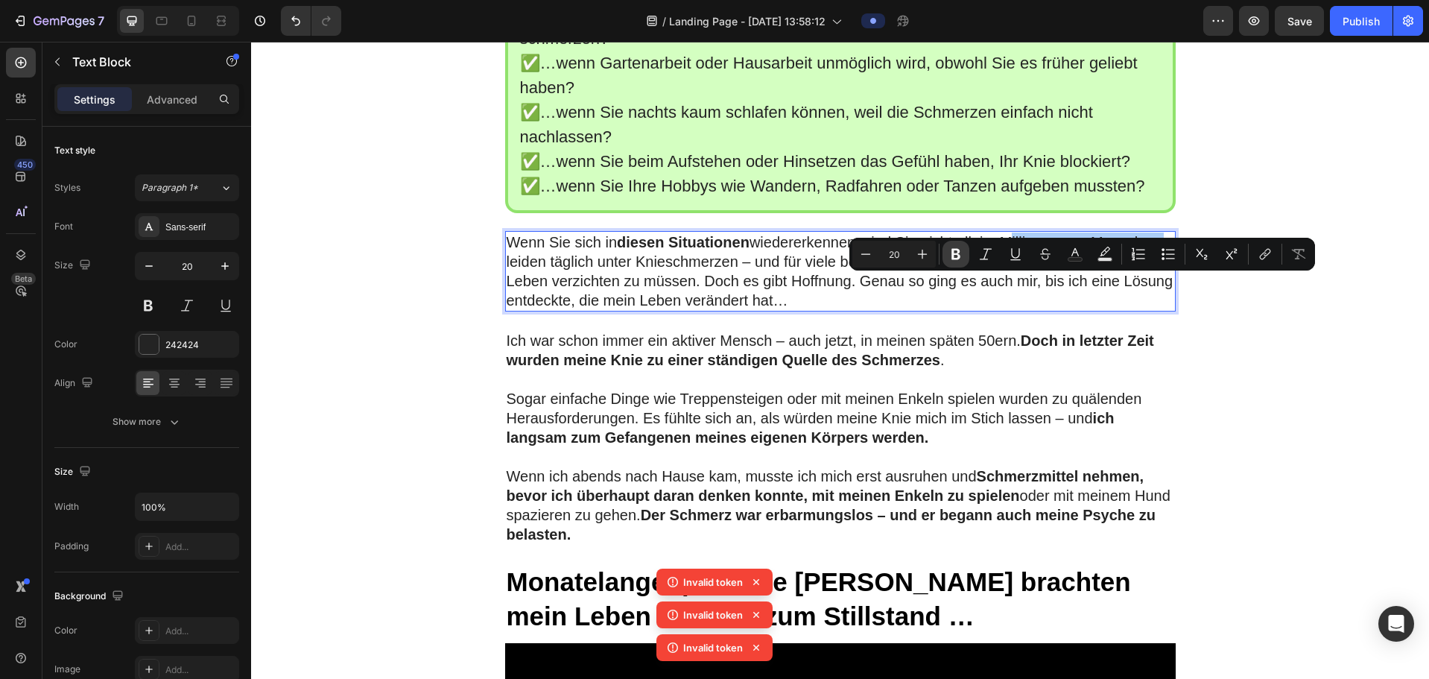
click at [899, 256] on icon "Editor contextual toolbar" at bounding box center [955, 254] width 15 height 15
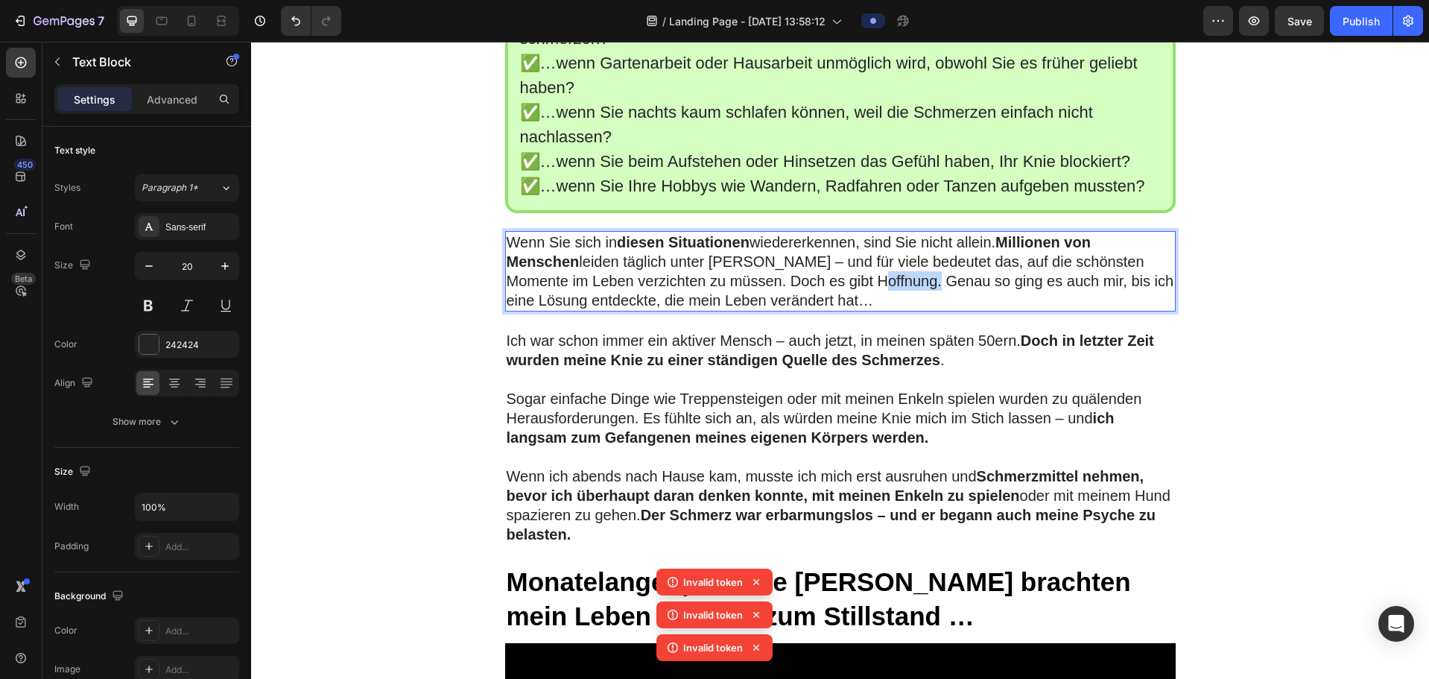
drag, startPoint x: 872, startPoint y: 323, endPoint x: 933, endPoint y: 322, distance: 60.3
click at [899, 310] on p "Wenn Sie sich in diesen Situationen wiedererkennen, sind Sie nicht allein. Mill…" at bounding box center [840, 270] width 667 height 77
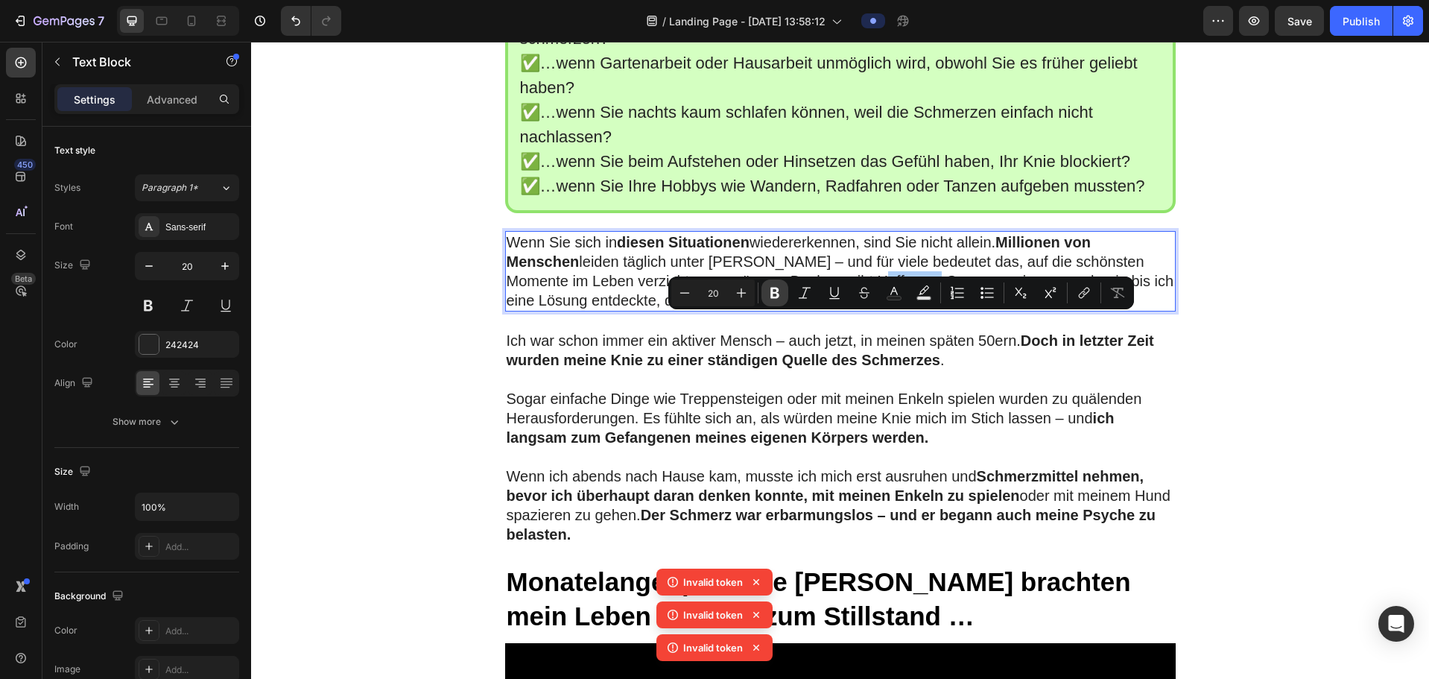
click at [781, 291] on icon "Editor contextual toolbar" at bounding box center [774, 292] width 15 height 15
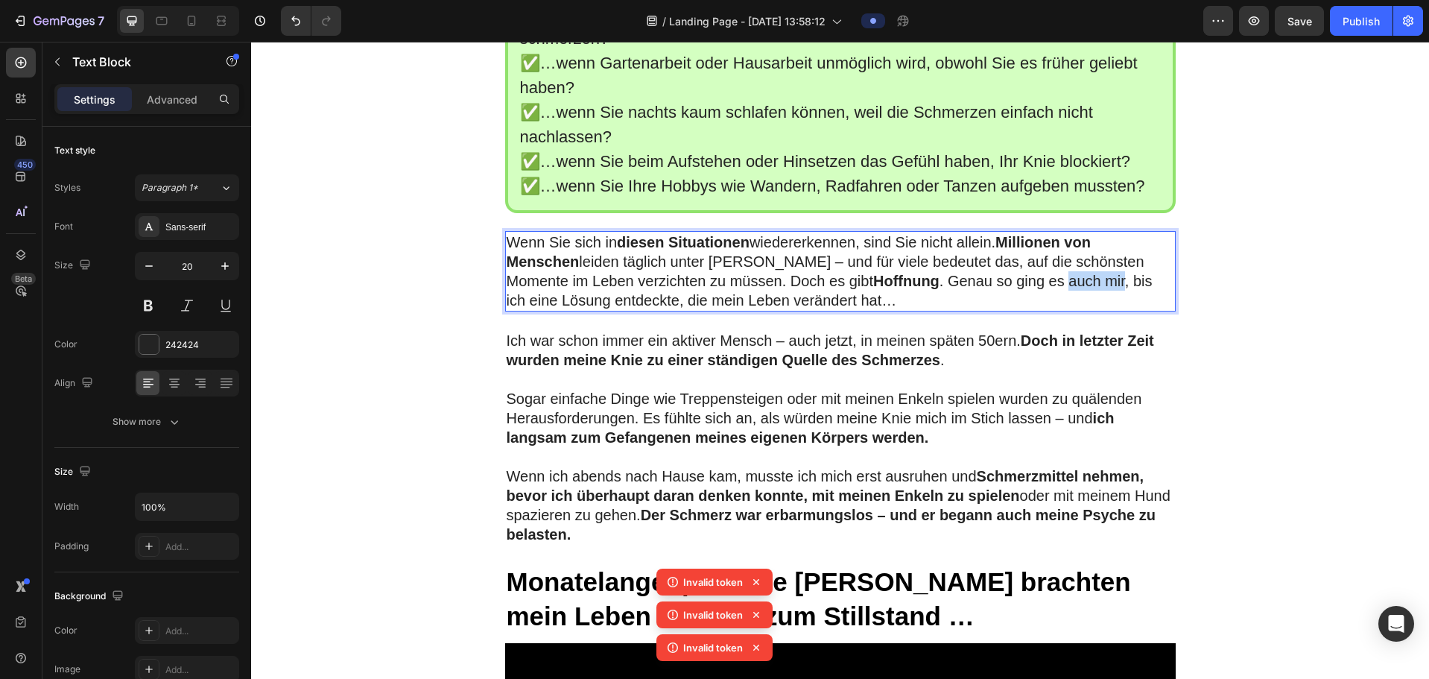
drag, startPoint x: 1068, startPoint y: 326, endPoint x: 1122, endPoint y: 327, distance: 53.6
click at [899, 310] on p "Wenn Sie sich in diesen Situationen wiedererkennen, sind Sie nicht allein. Mill…" at bounding box center [840, 270] width 667 height 77
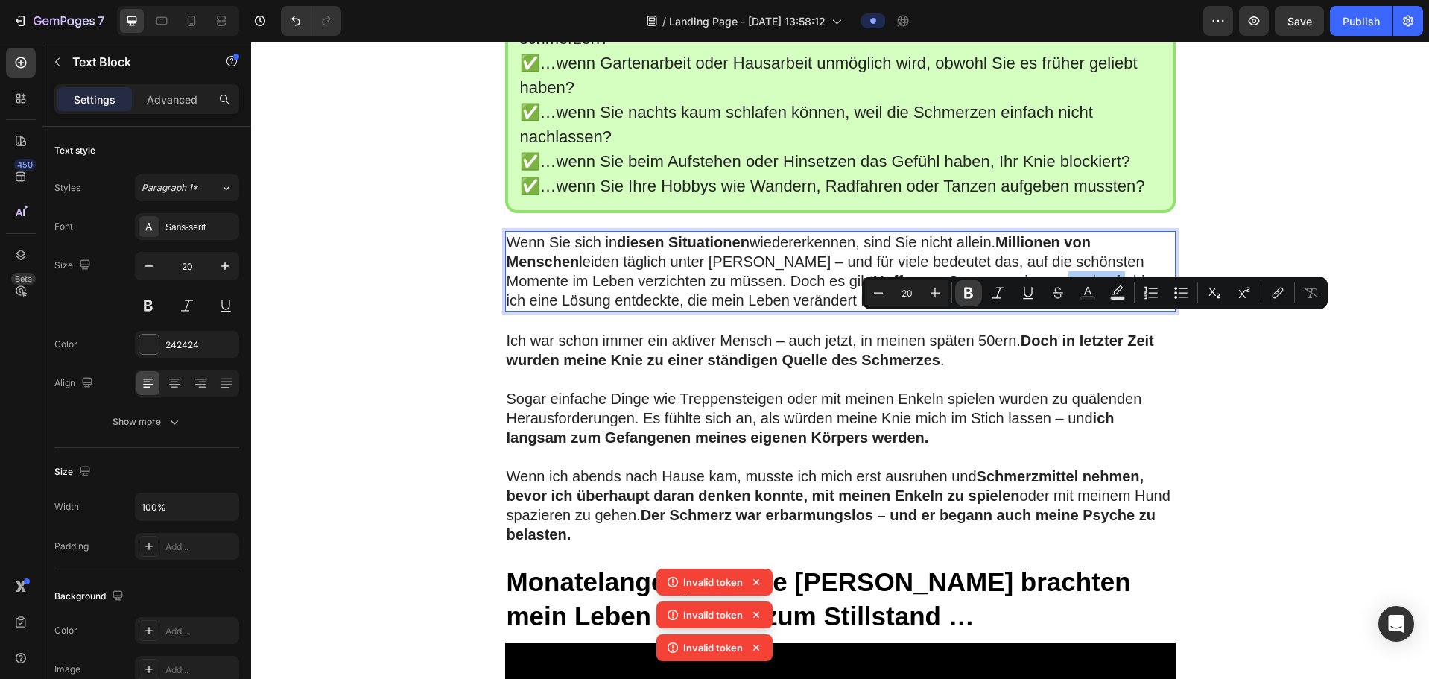
click at [899, 290] on icon "Editor contextual toolbar" at bounding box center [968, 292] width 15 height 15
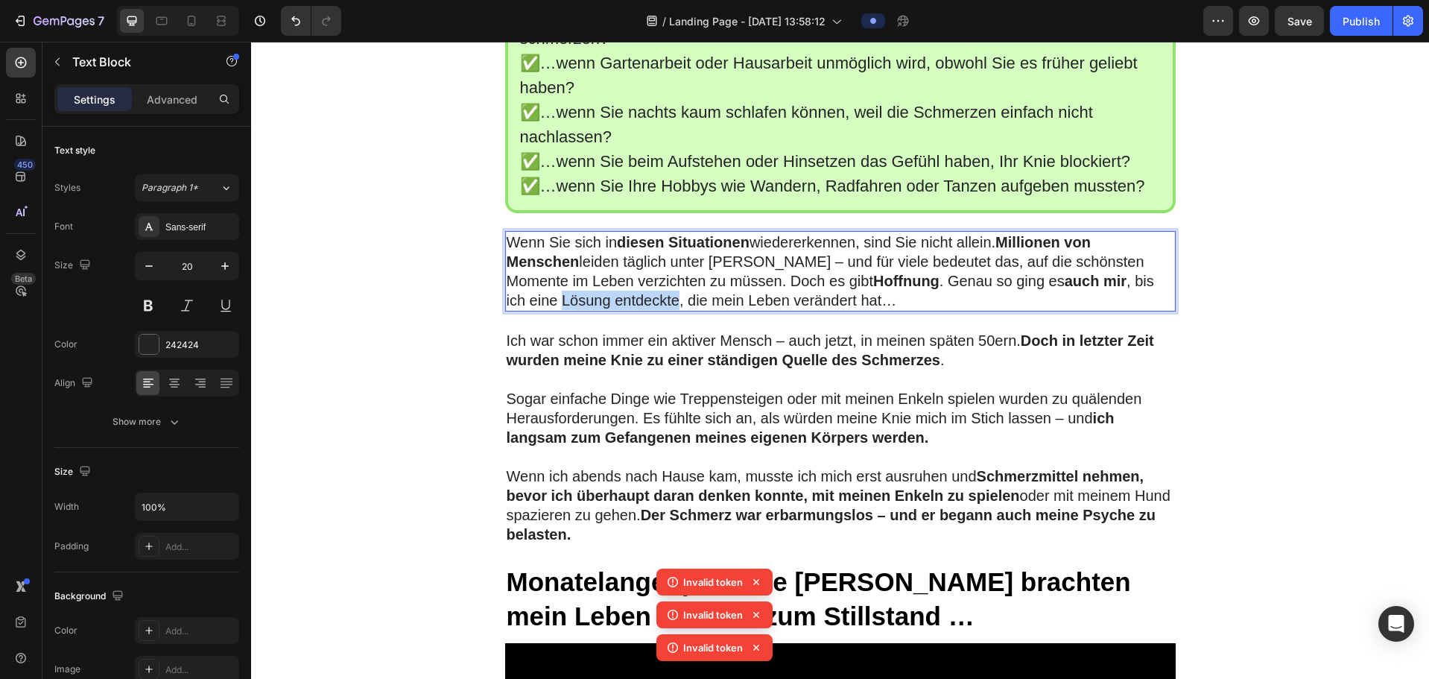
drag, startPoint x: 556, startPoint y: 343, endPoint x: 671, endPoint y: 341, distance: 115.5
click at [672, 310] on p "Wenn Sie sich in diesen Situationen wiedererkennen, sind Sie nicht allein. Mill…" at bounding box center [840, 270] width 667 height 77
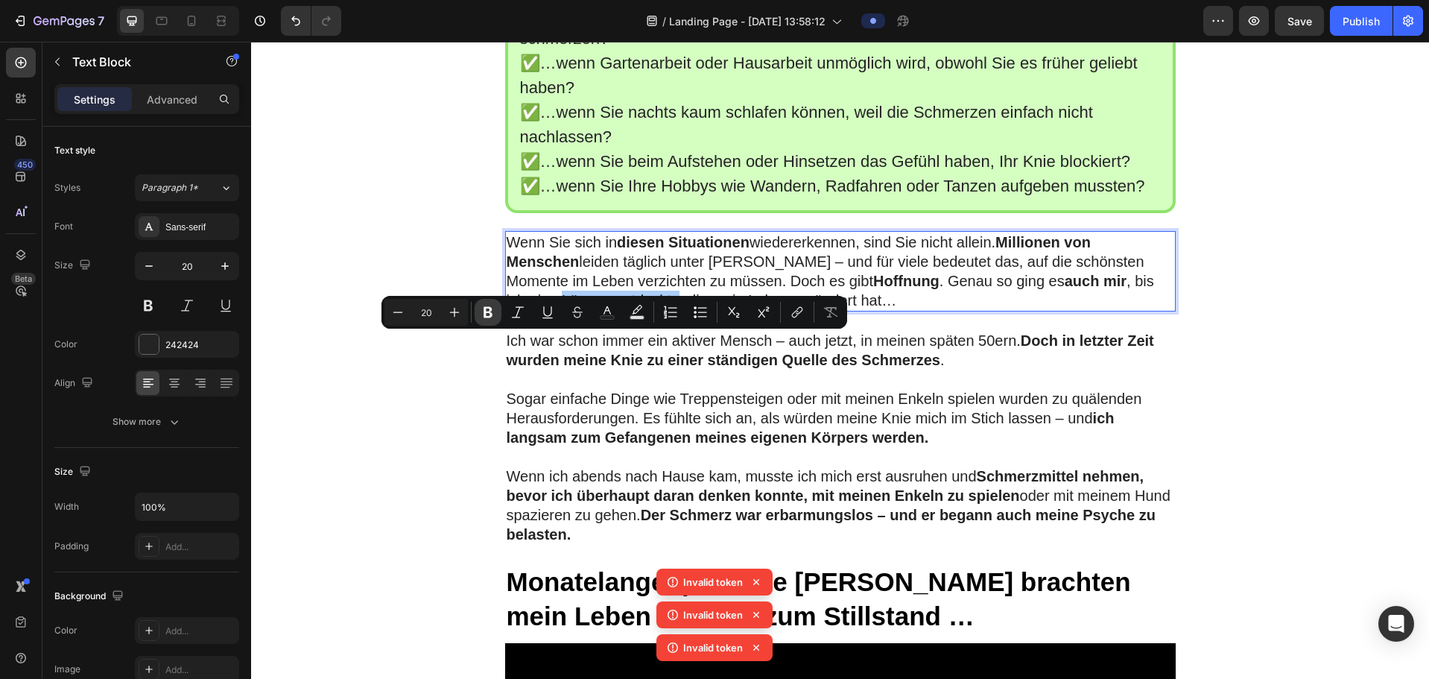
click at [484, 310] on icon "Editor contextual toolbar" at bounding box center [487, 312] width 9 height 11
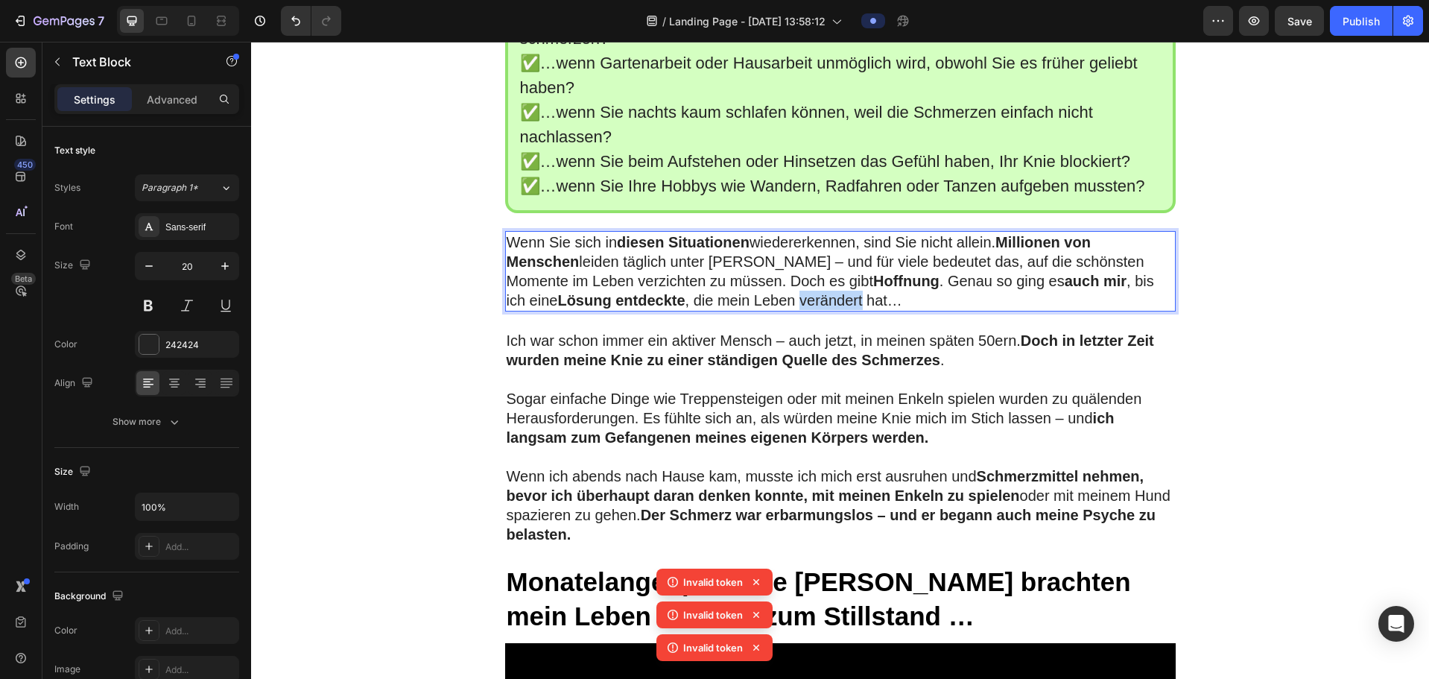
drag, startPoint x: 798, startPoint y: 343, endPoint x: 862, endPoint y: 343, distance: 64.1
click at [862, 310] on p "Wenn Sie sich in diesen Situationen wiedererkennen, sind Sie nicht allein. Mill…" at bounding box center [840, 270] width 667 height 77
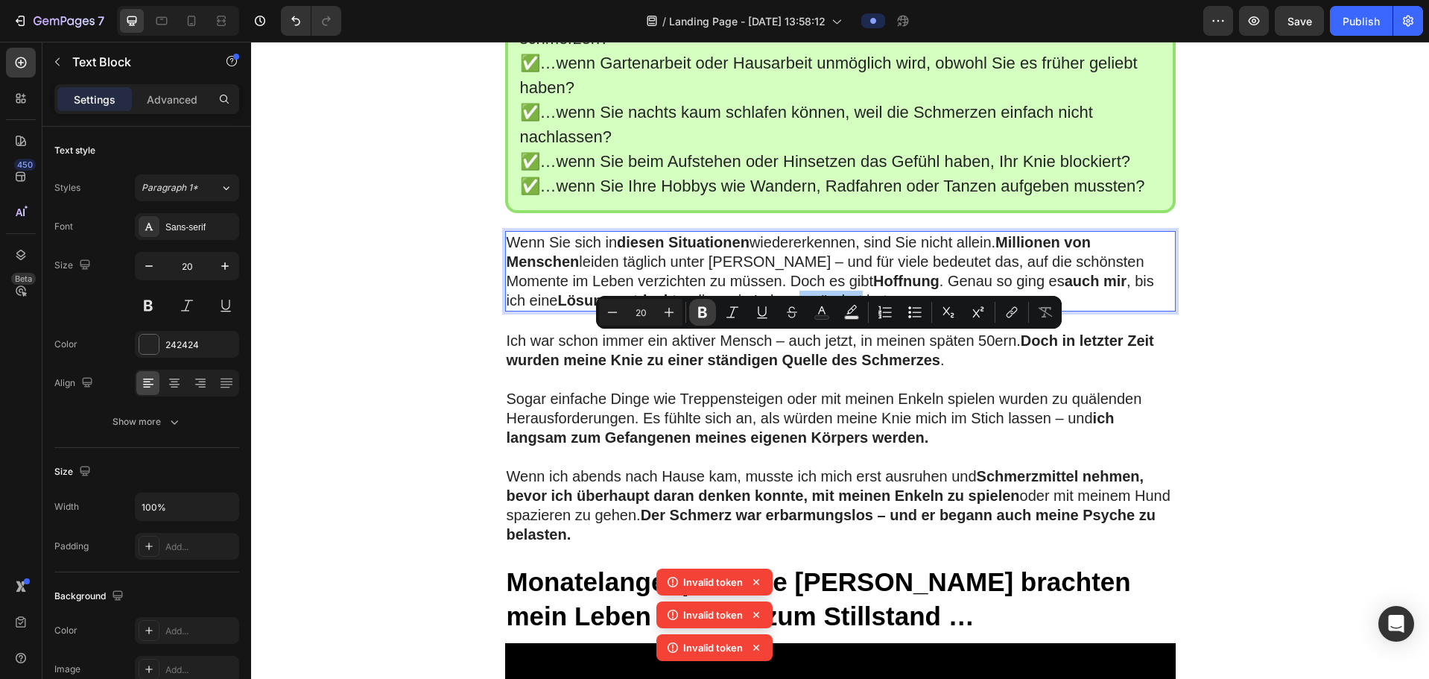
click at [711, 308] on button "Bold" at bounding box center [702, 312] width 27 height 27
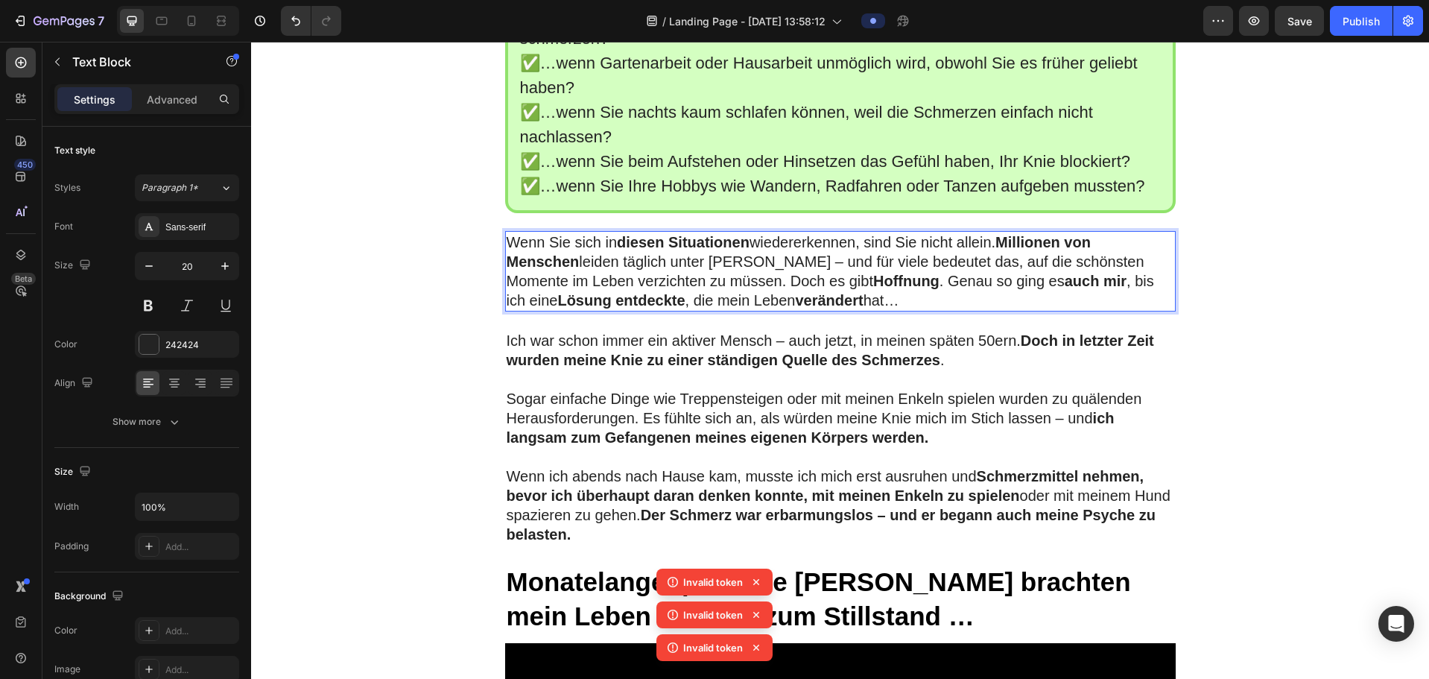
click at [899, 310] on p "Wenn Sie sich in diesen Situationen wiedererkennen, sind Sie nicht allein. Mill…" at bounding box center [840, 270] width 667 height 77
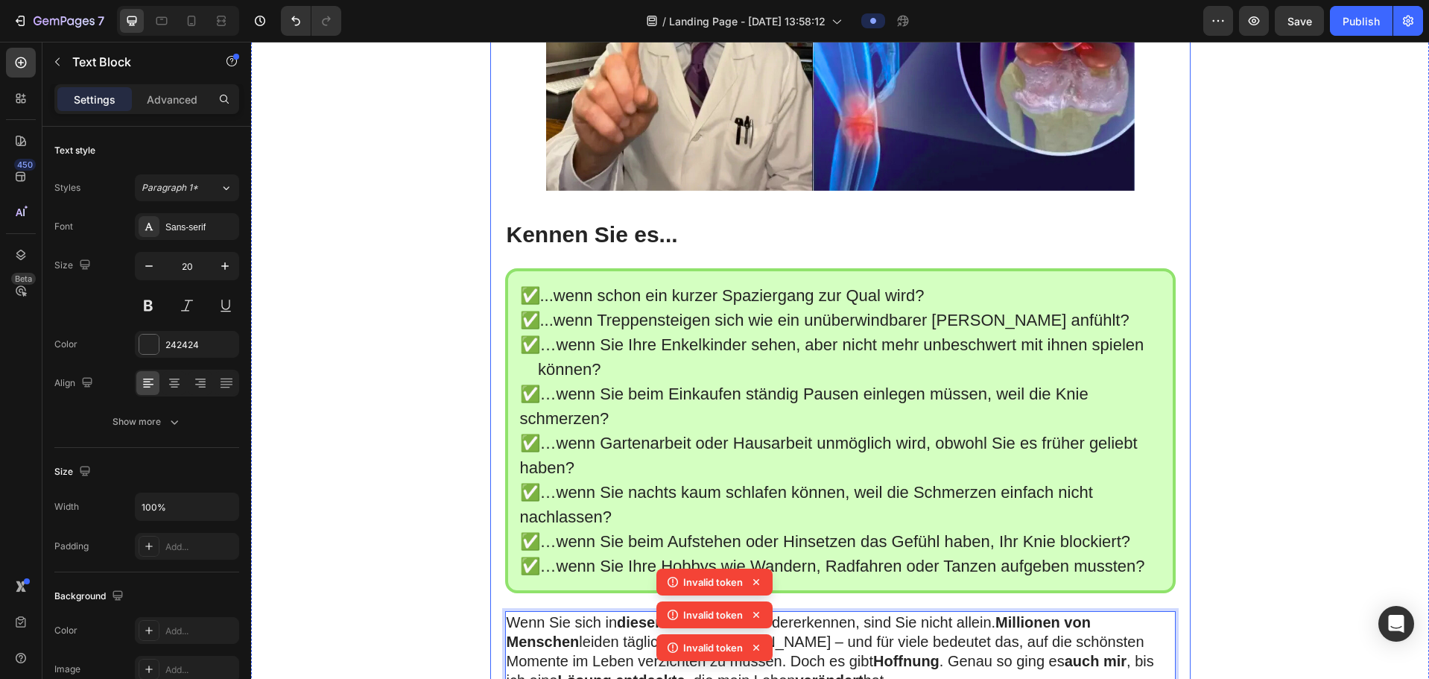
scroll to position [596, 0]
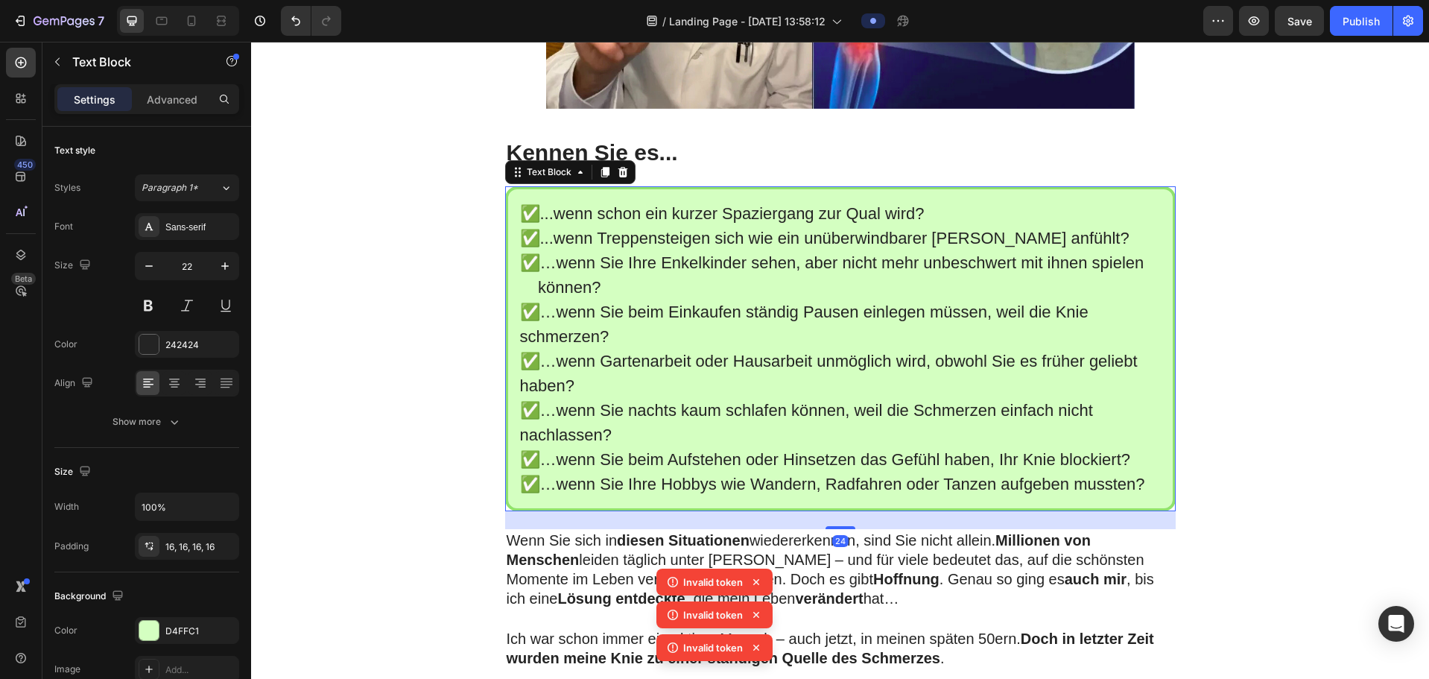
click at [553, 226] on p "✅...wenn schon ein kurzer Spaziergang zur Qual wird?" at bounding box center [840, 213] width 641 height 25
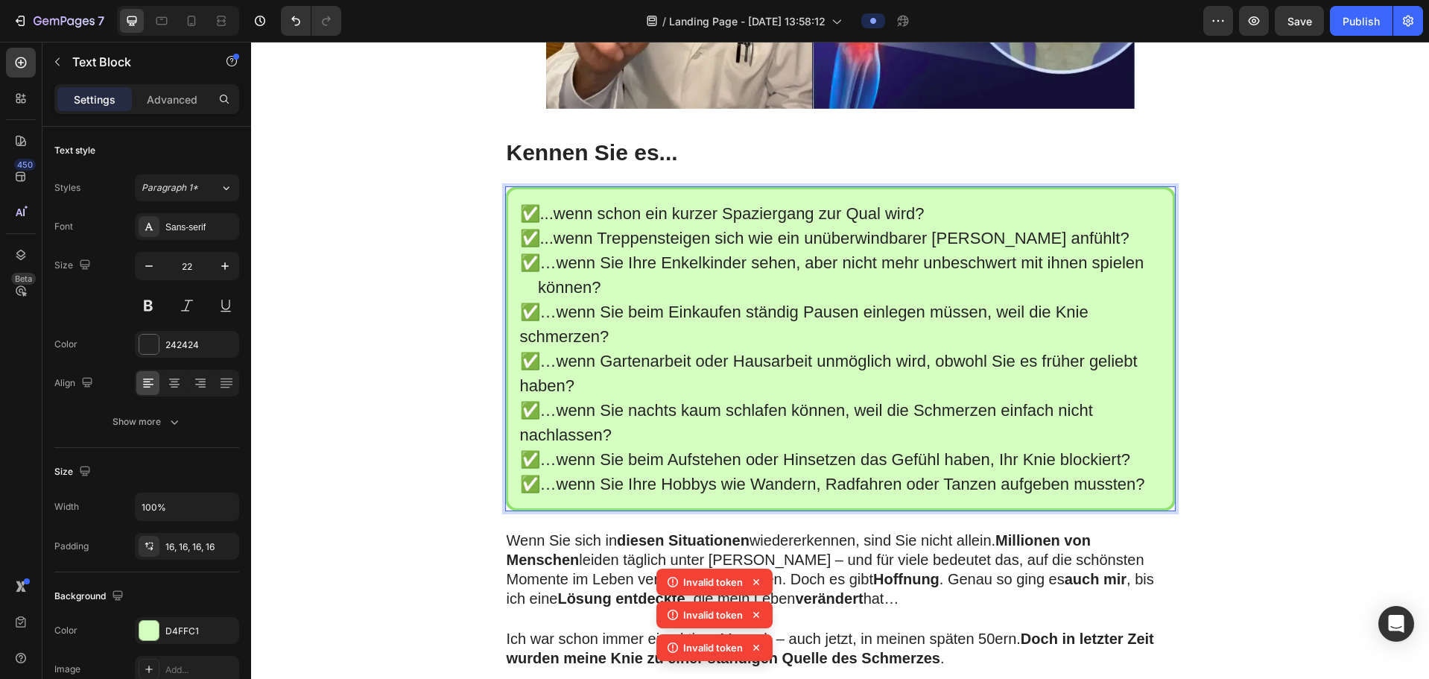
click at [899, 388] on p "✅…wenn Sie Ihre Hobbys wie Wandern, Radfahren oder Tanzen aufgeben mussten?" at bounding box center [840, 484] width 641 height 25
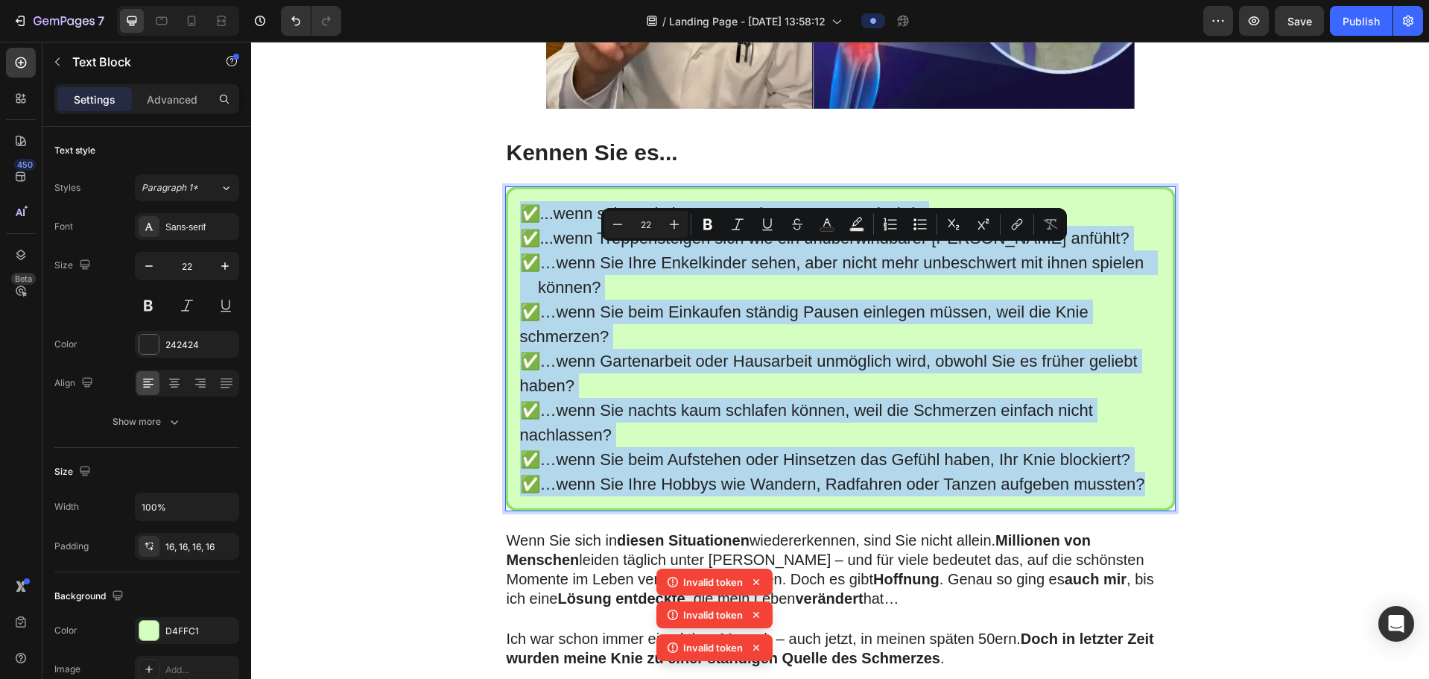
drag, startPoint x: 1143, startPoint y: 527, endPoint x: 505, endPoint y: 244, distance: 698.3
click at [505, 244] on div "✅...wenn schon ein kurzer Spaziergang zur Qual wird? ✅...wenn Treppensteigen si…" at bounding box center [840, 348] width 670 height 325
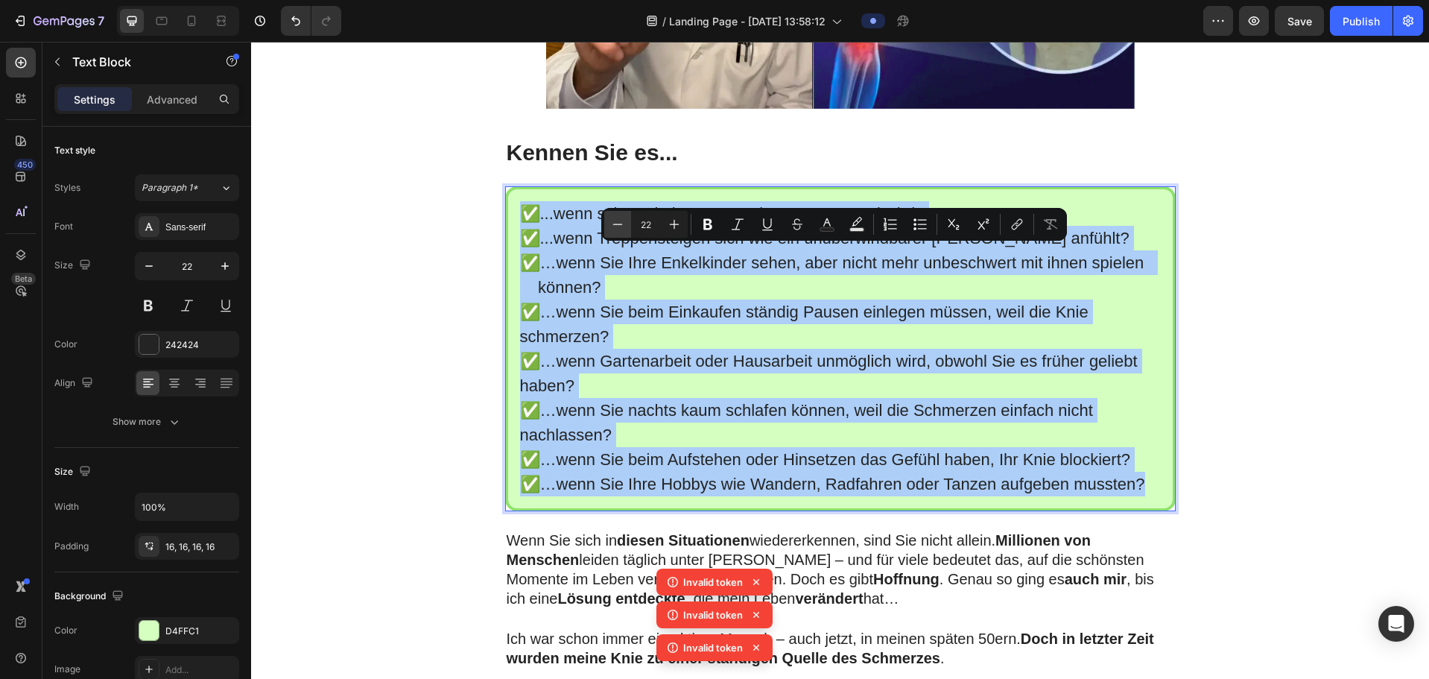
click at [617, 228] on icon "Editor contextual toolbar" at bounding box center [617, 224] width 15 height 15
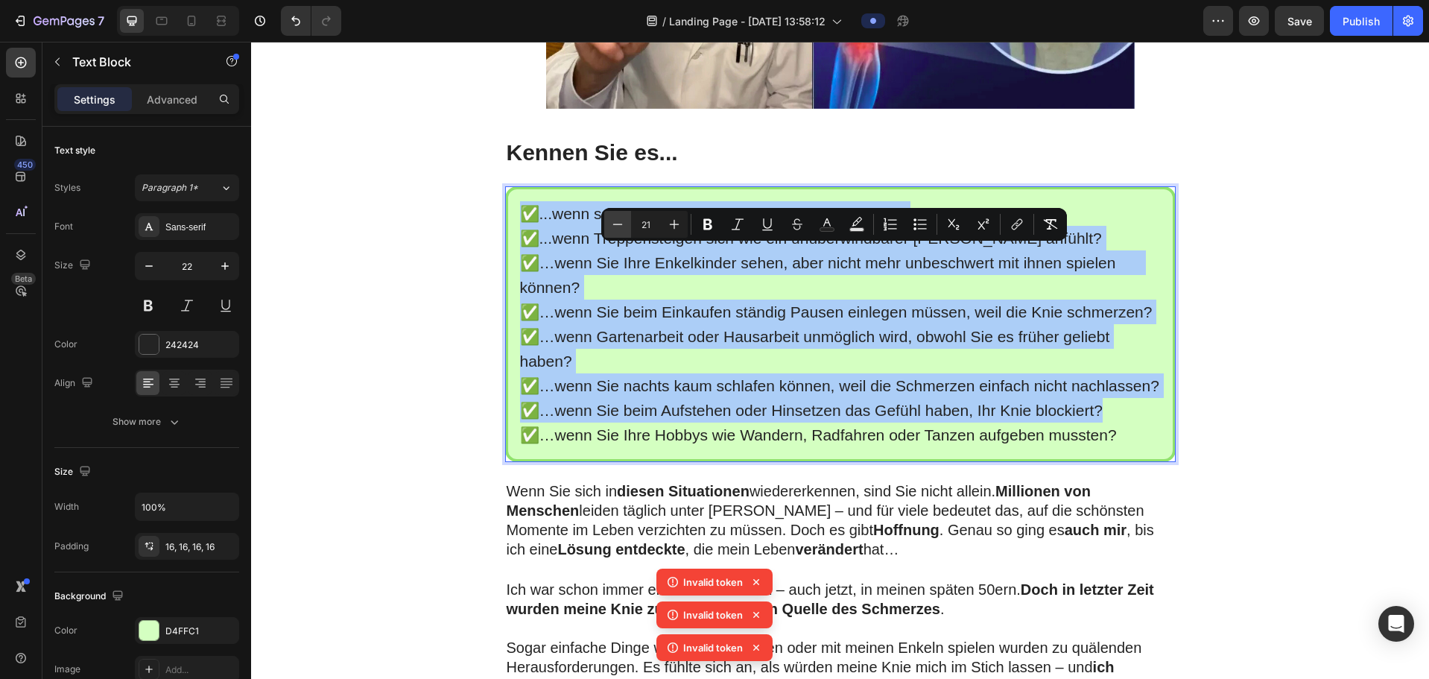
click at [617, 228] on icon "Editor contextual toolbar" at bounding box center [617, 224] width 15 height 15
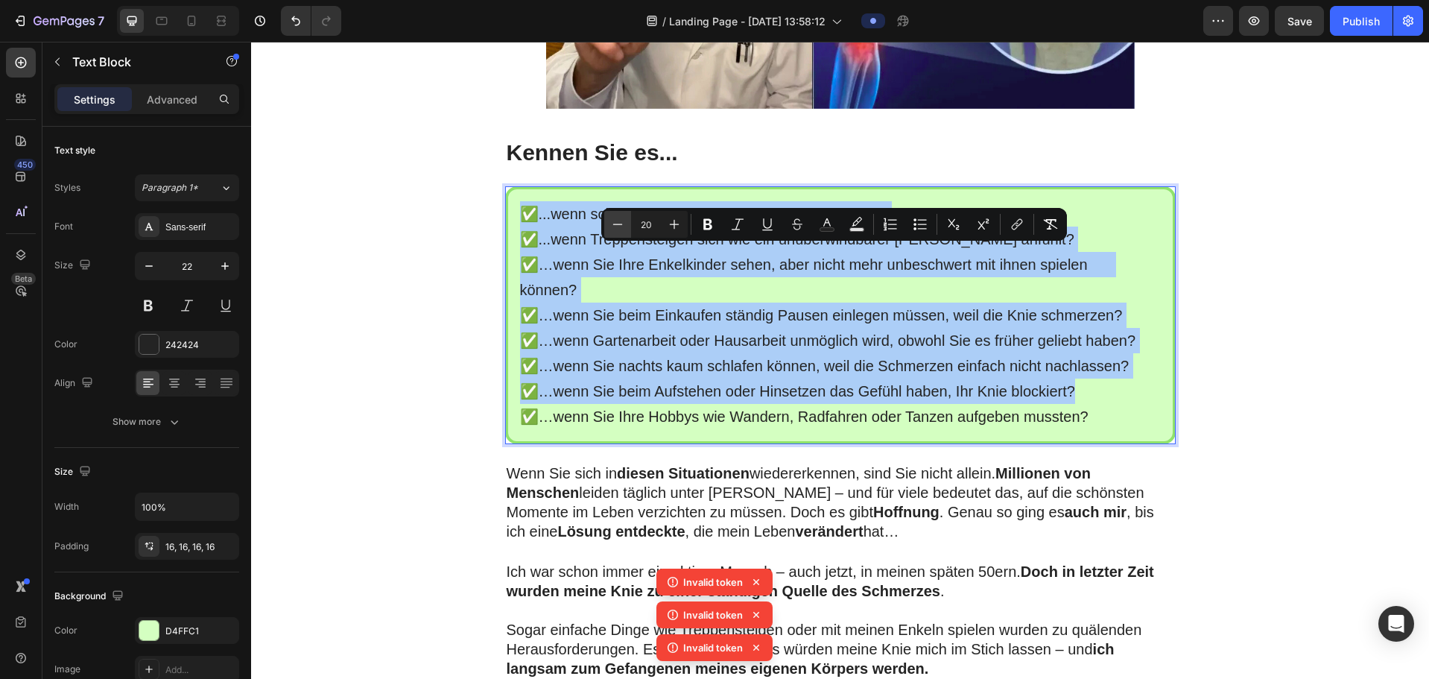
click at [617, 227] on icon "Editor contextual toolbar" at bounding box center [617, 224] width 15 height 15
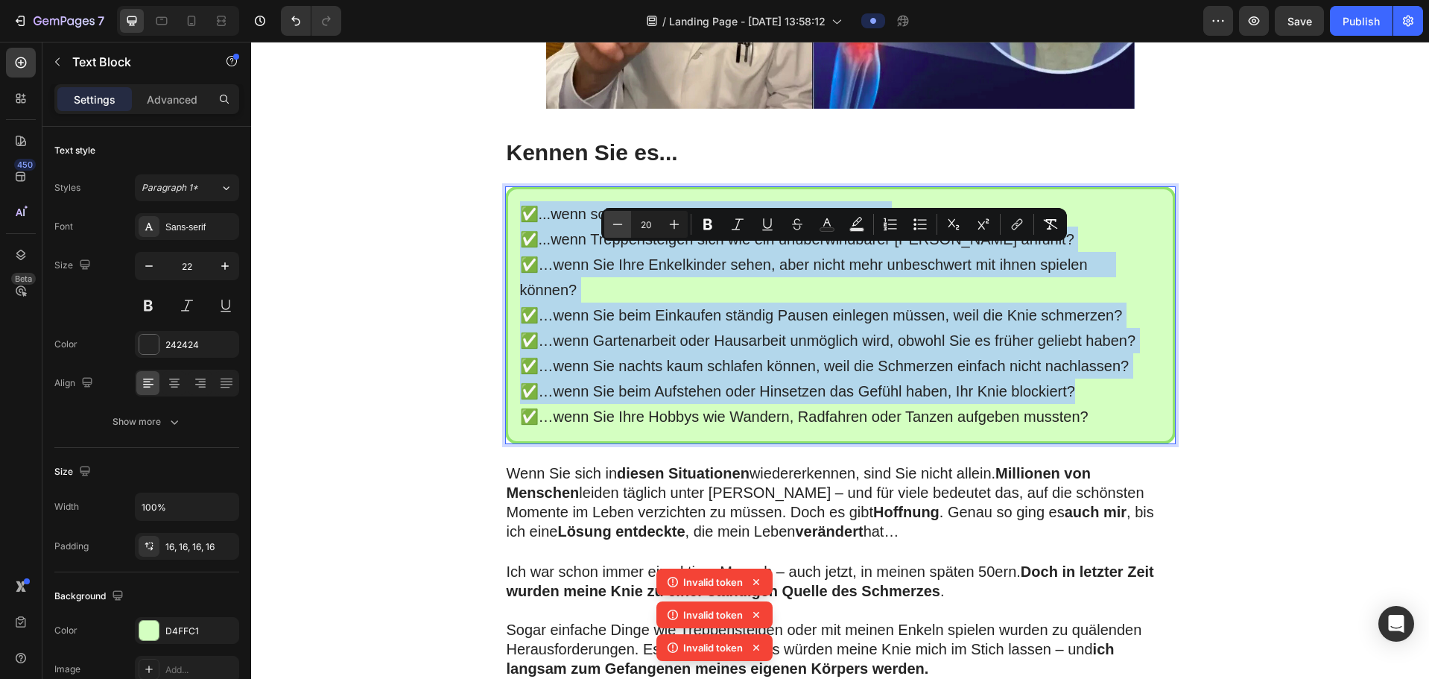
type input "19"
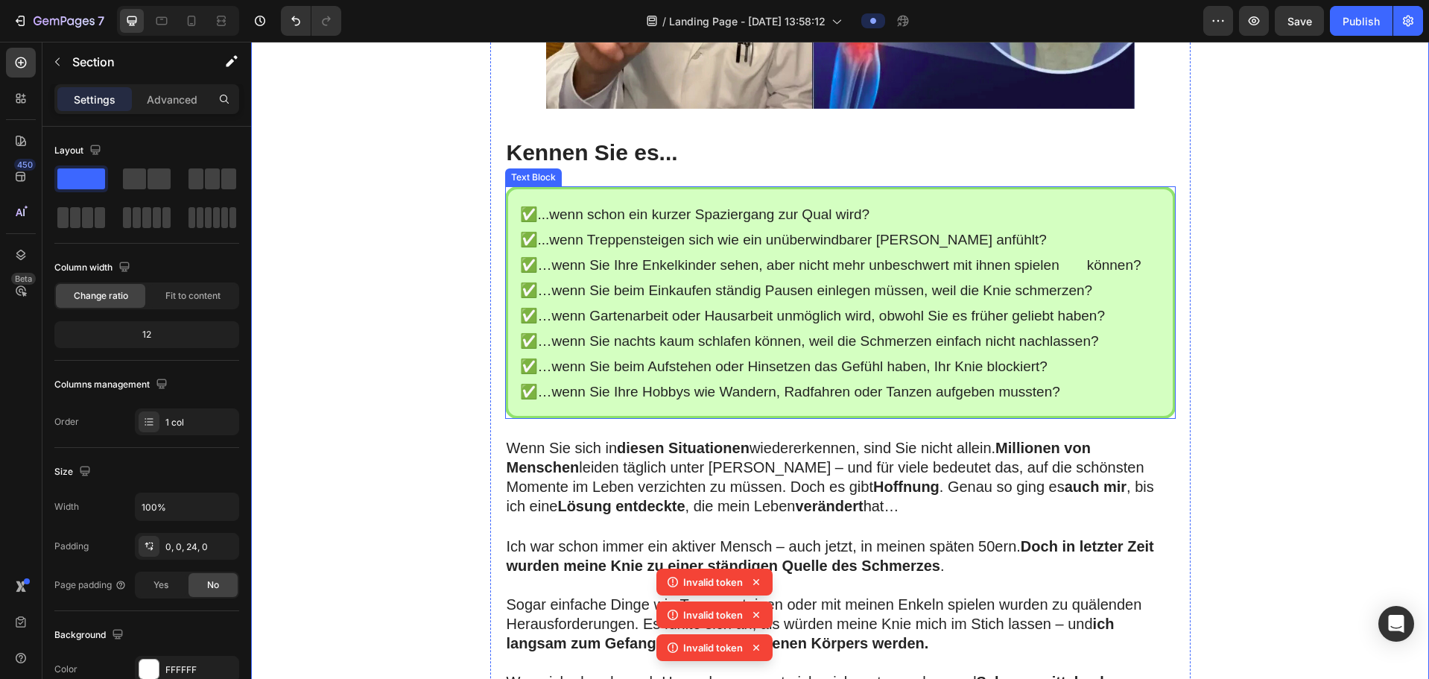
click at [899, 273] on span "✅…wenn Sie Ihre Enkelkinder sehen, aber nicht mehr unbeschwert mit ihnen spiele…" at bounding box center [830, 265] width 621 height 16
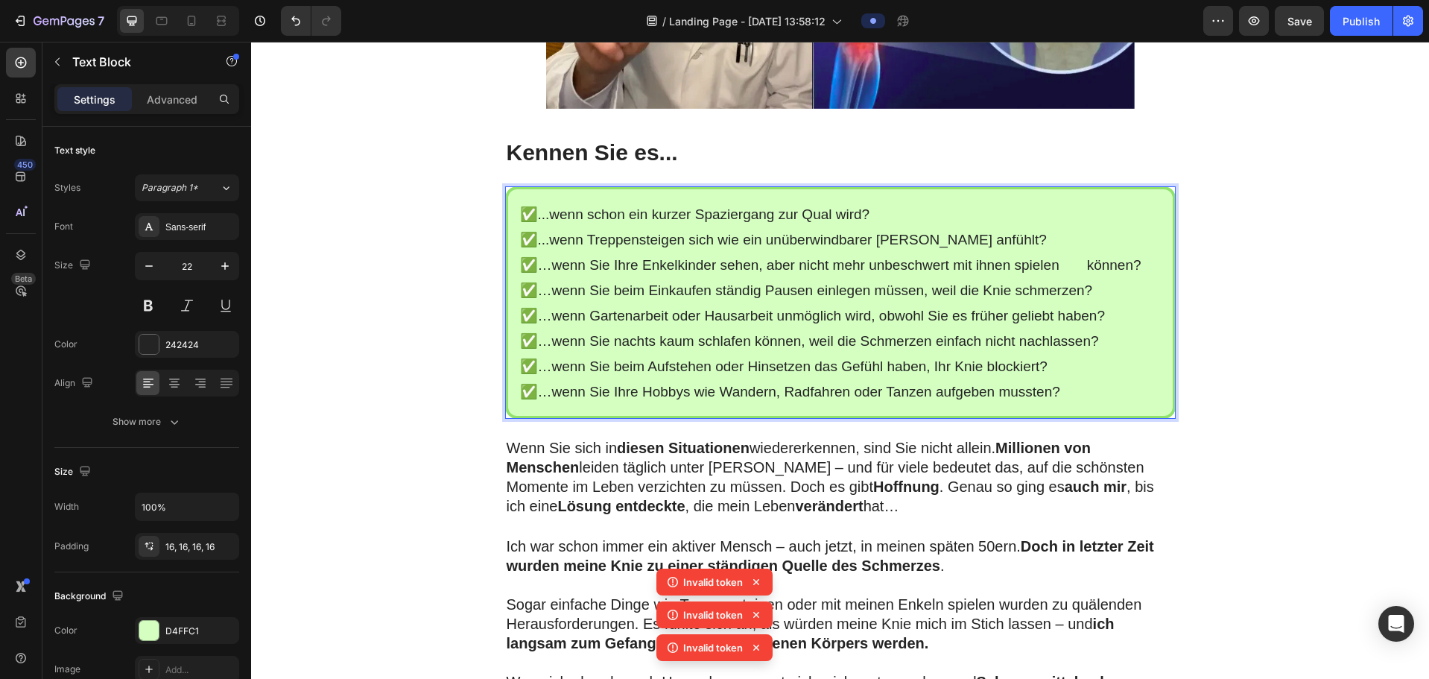
click at [899, 273] on span "✅…wenn Sie Ihre Enkelkinder sehen, aber nicht mehr unbeschwert mit ihnen spiele…" at bounding box center [830, 265] width 621 height 16
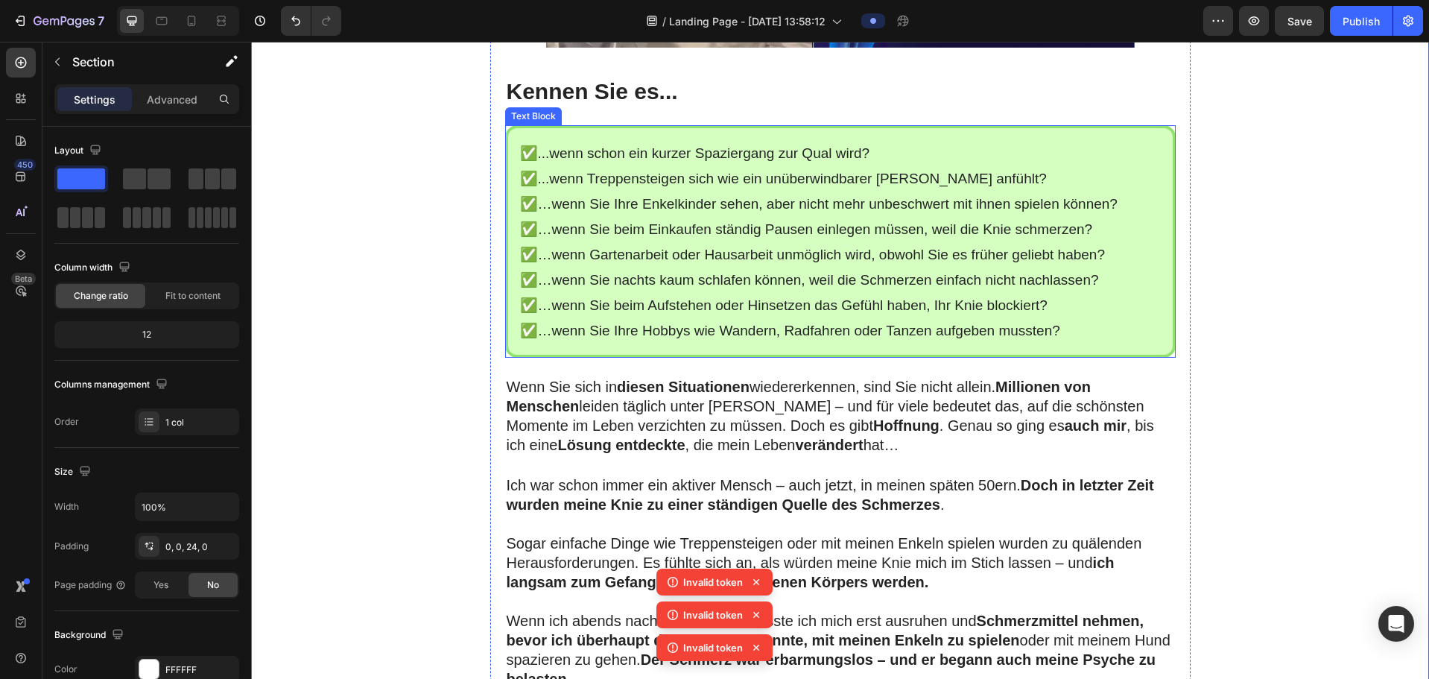
scroll to position [745, 0]
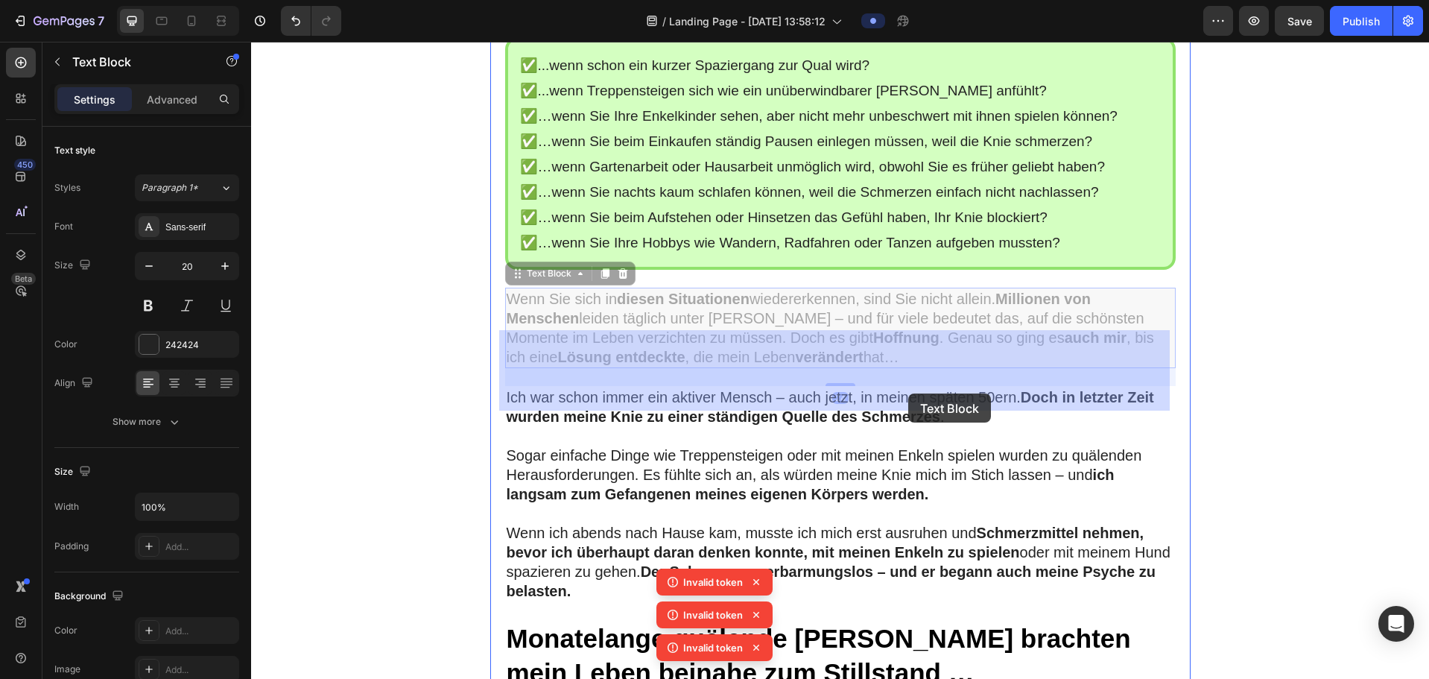
drag, startPoint x: 918, startPoint y: 403, endPoint x: 908, endPoint y: 393, distance: 13.7
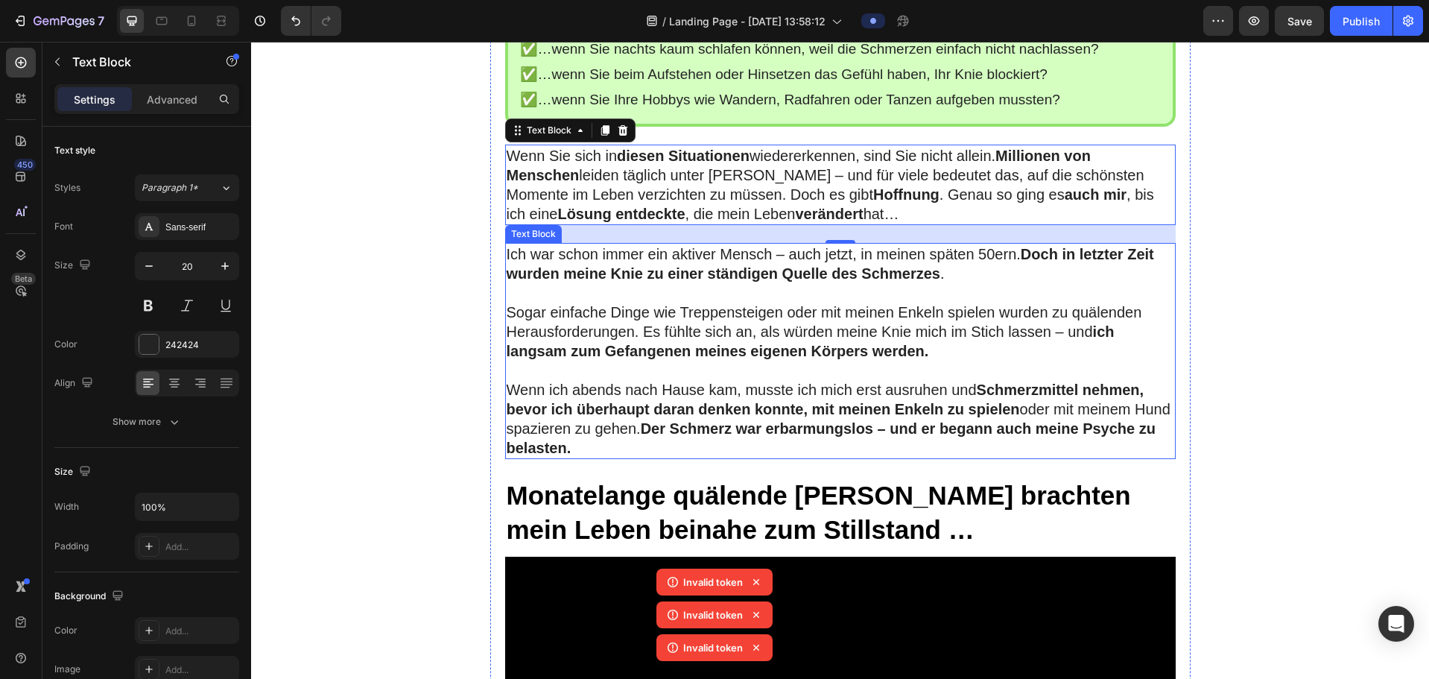
scroll to position [968, 0]
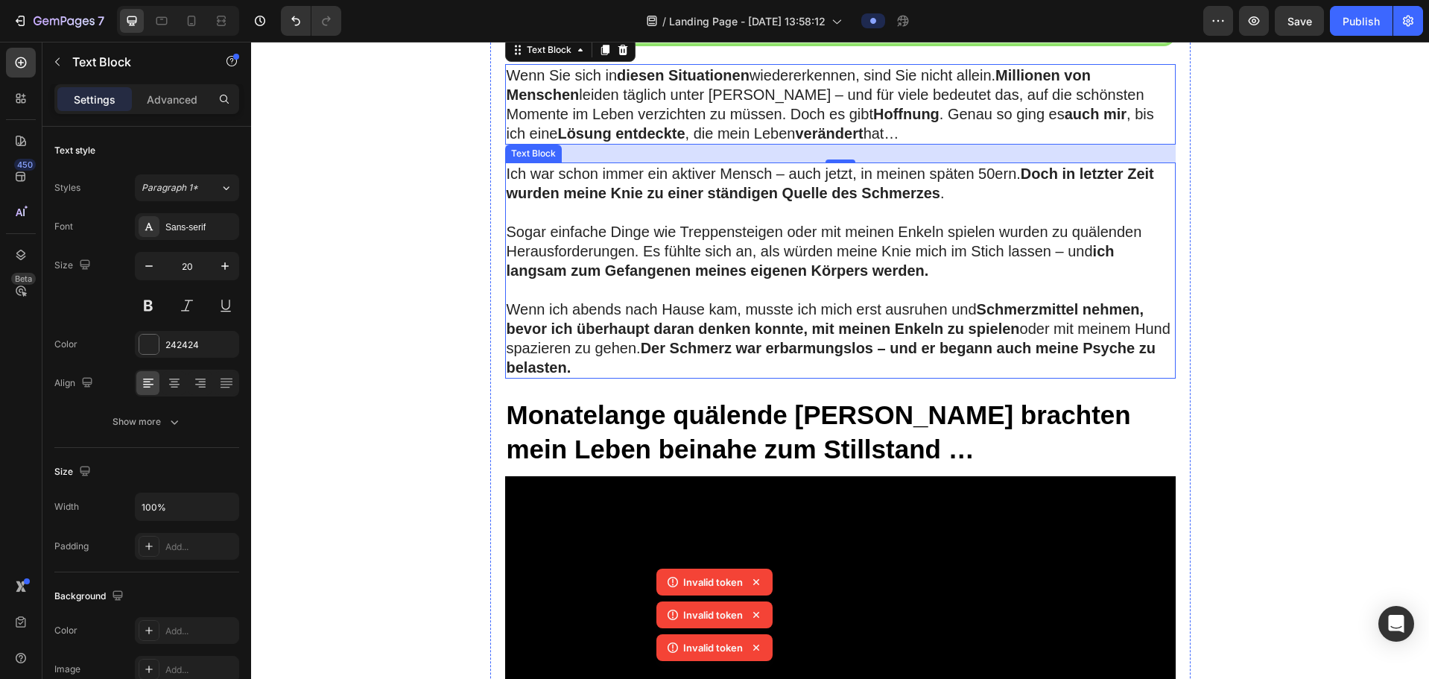
click at [660, 377] on p "Wenn ich abends nach [PERSON_NAME], musste ich mich erst ausruhen und Schmerzmi…" at bounding box center [840, 337] width 667 height 77
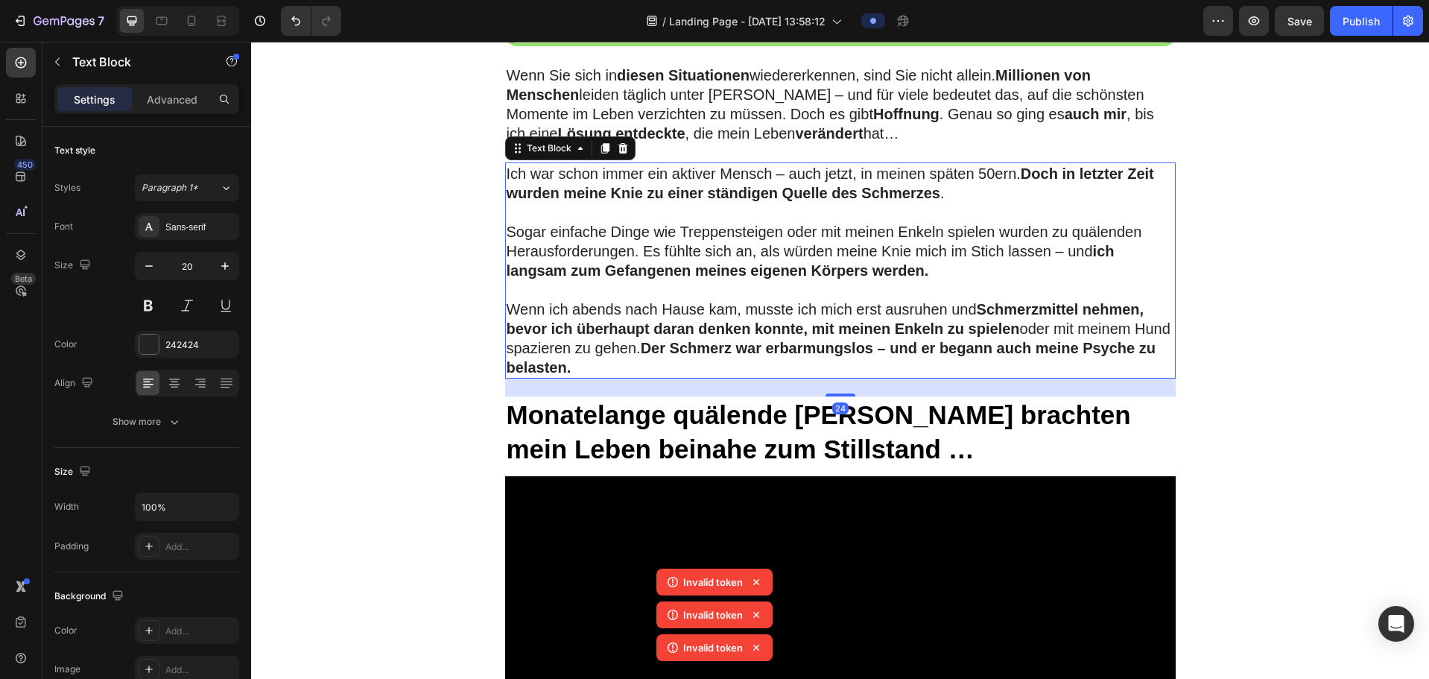
click at [660, 377] on p "Wenn ich abends nach [PERSON_NAME], musste ich mich erst ausruhen und Schmerzmi…" at bounding box center [840, 337] width 667 height 77
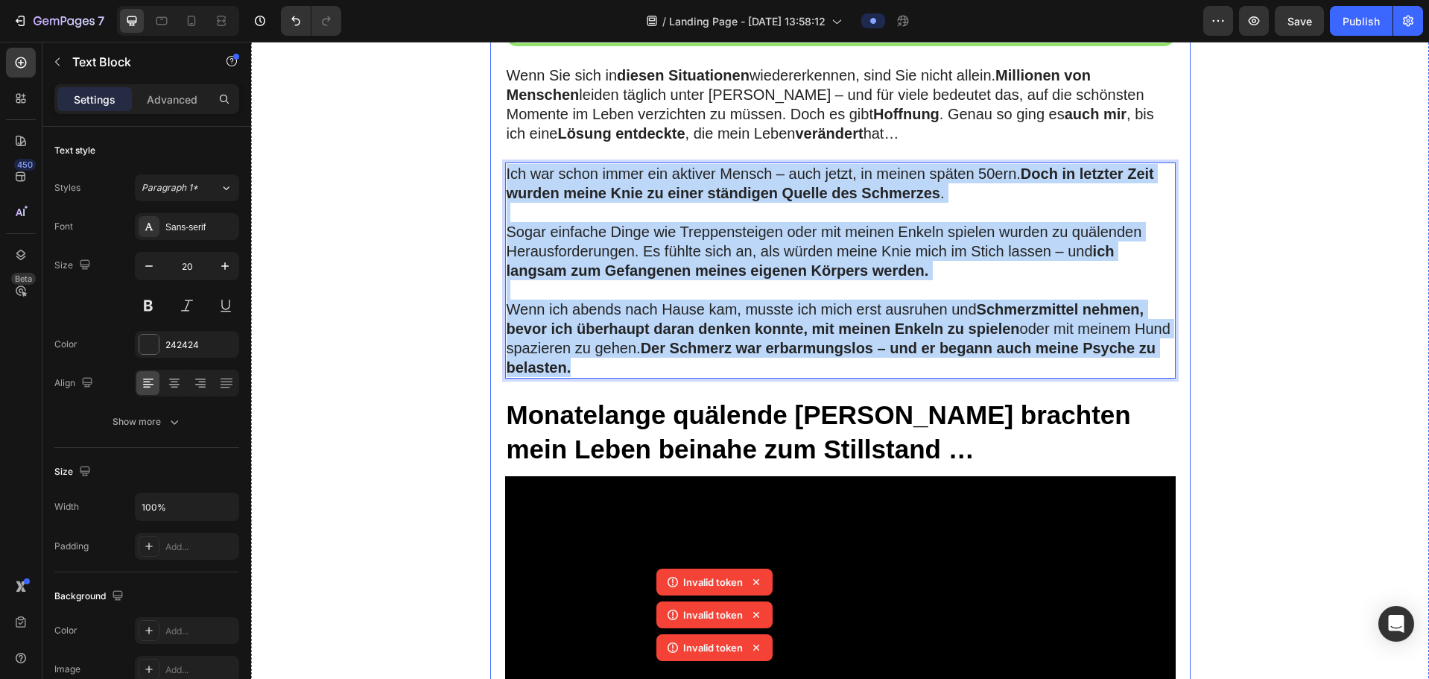
drag, startPoint x: 655, startPoint y: 408, endPoint x: 489, endPoint y: 206, distance: 262.0
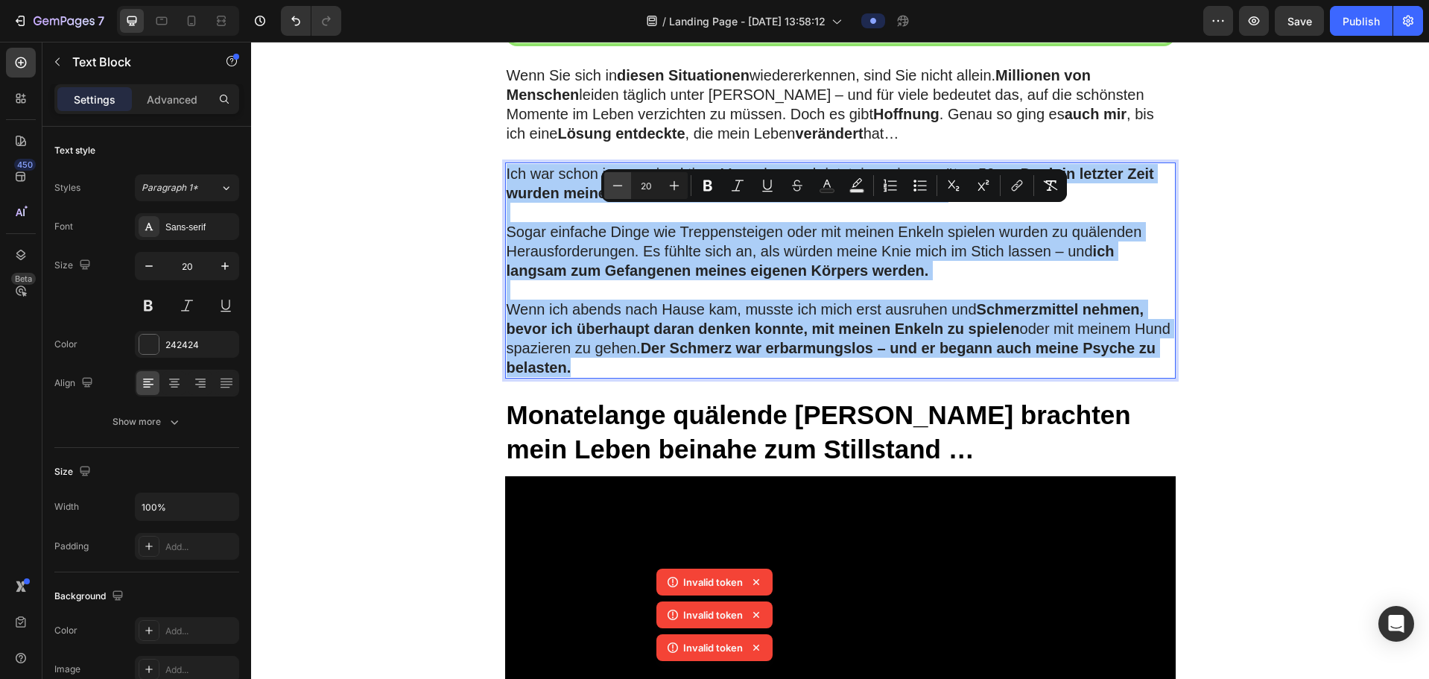
click at [612, 180] on icon "Editor contextual toolbar" at bounding box center [617, 185] width 15 height 15
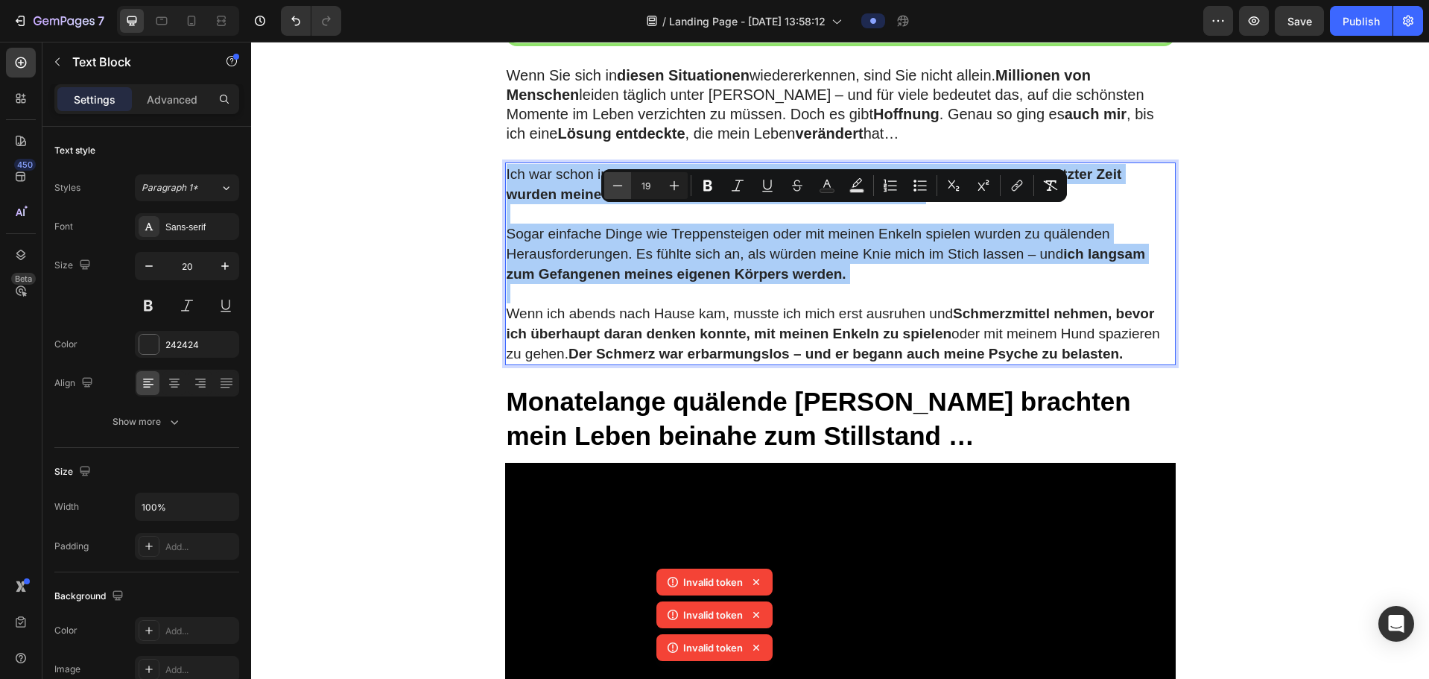
click at [612, 180] on icon "Editor contextual toolbar" at bounding box center [617, 185] width 15 height 15
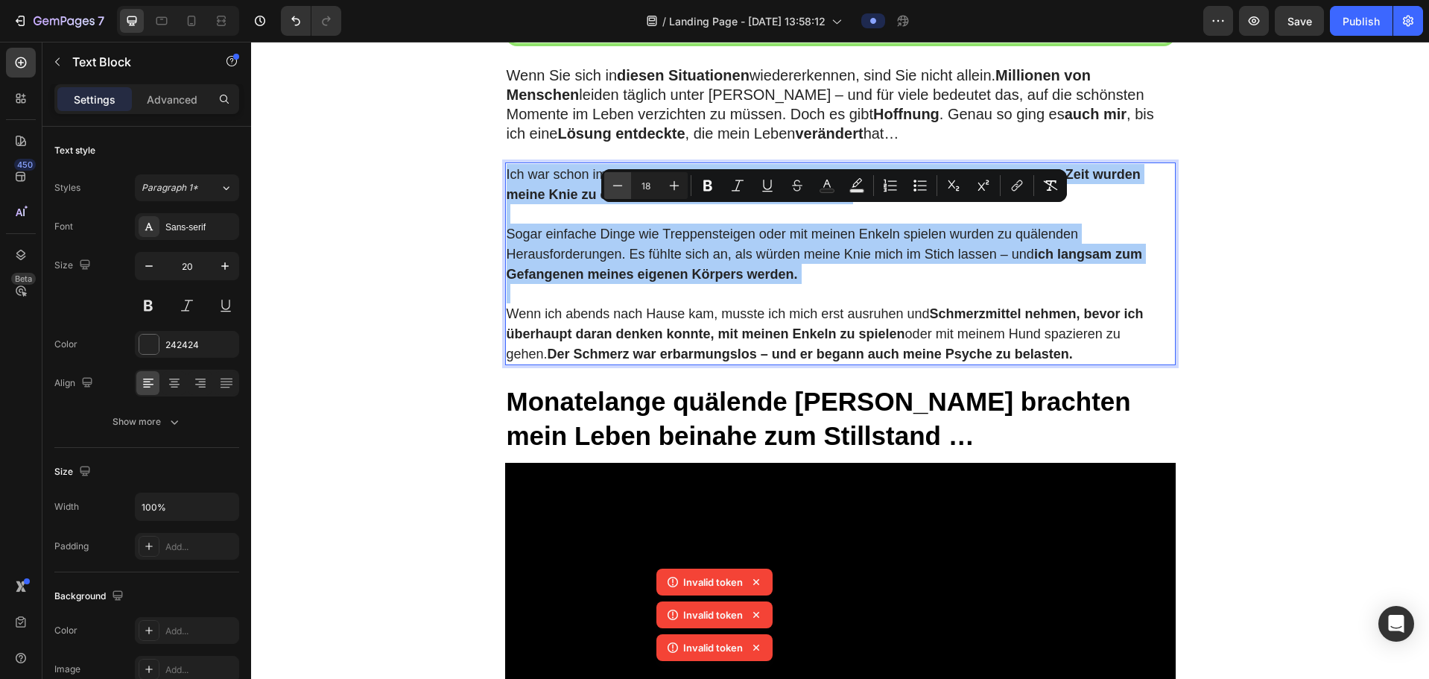
click at [612, 180] on icon "Editor contextual toolbar" at bounding box center [617, 185] width 15 height 15
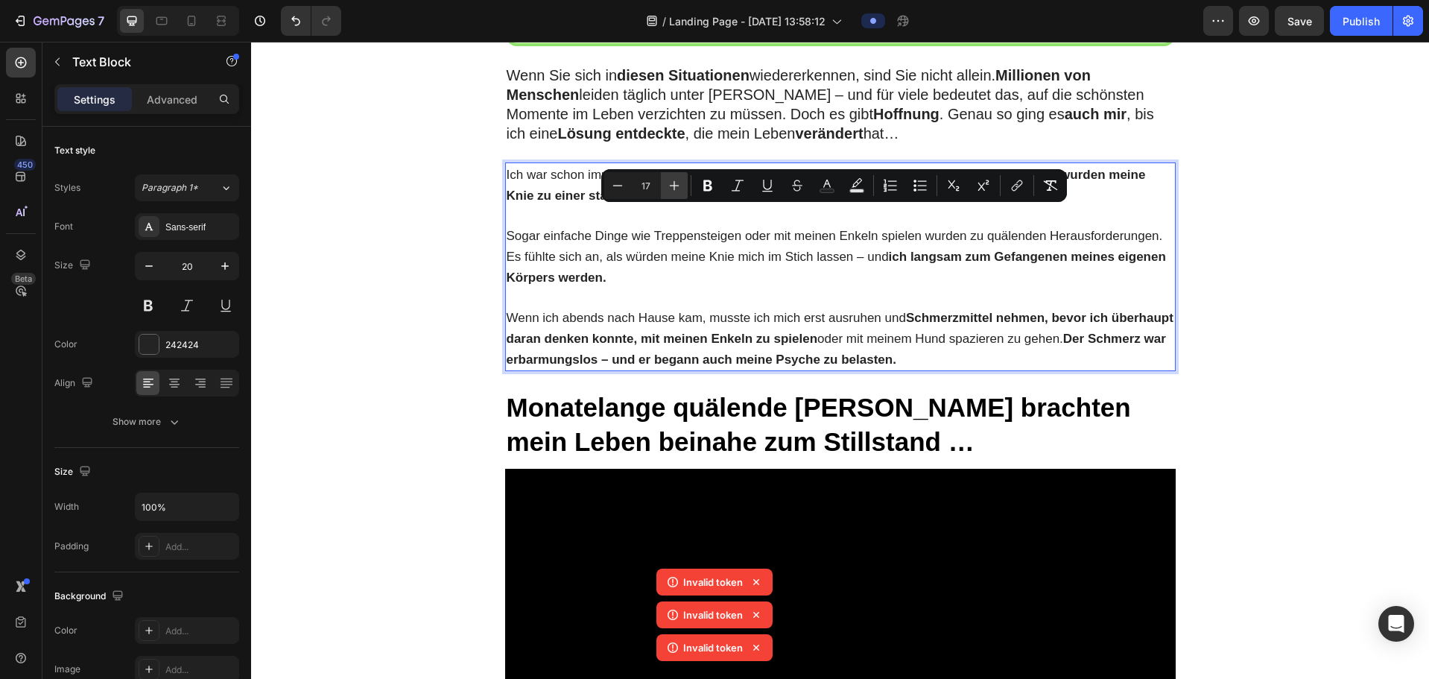
click at [673, 191] on icon "Editor contextual toolbar" at bounding box center [674, 185] width 15 height 15
type input "18"
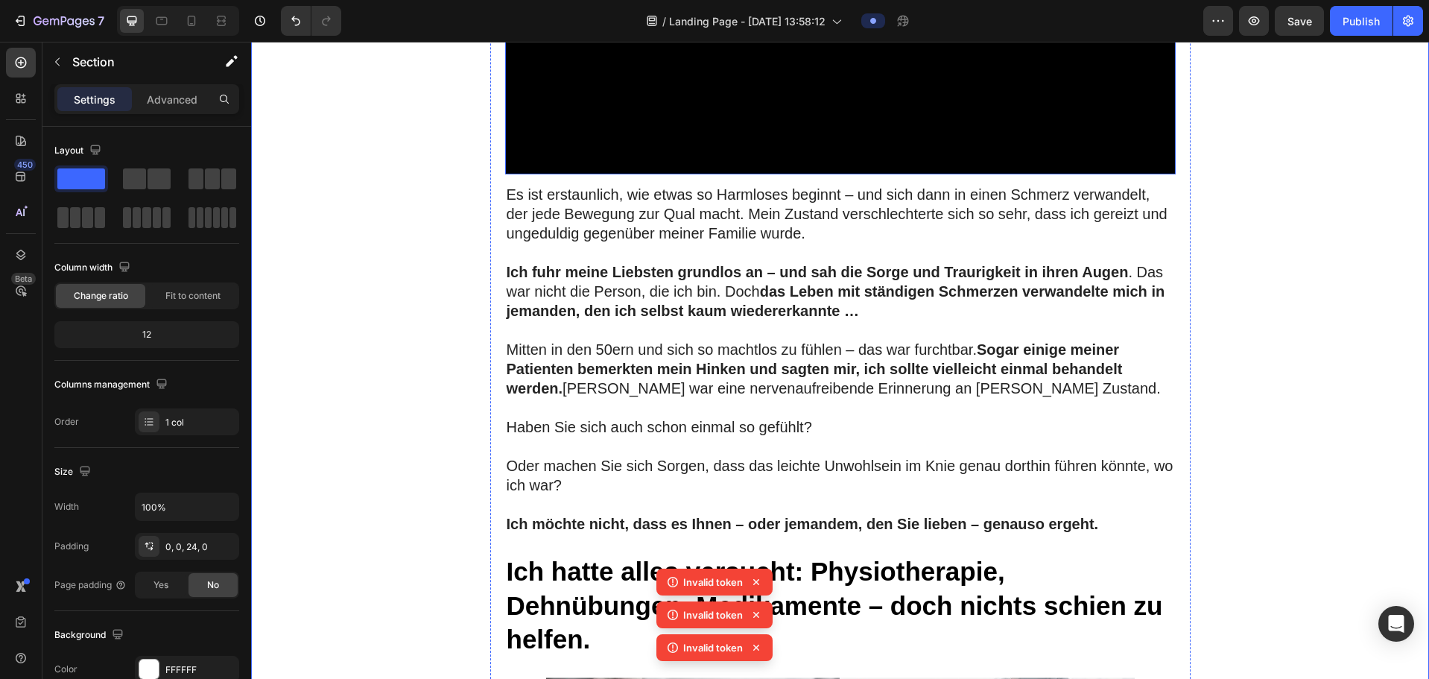
scroll to position [1639, 0]
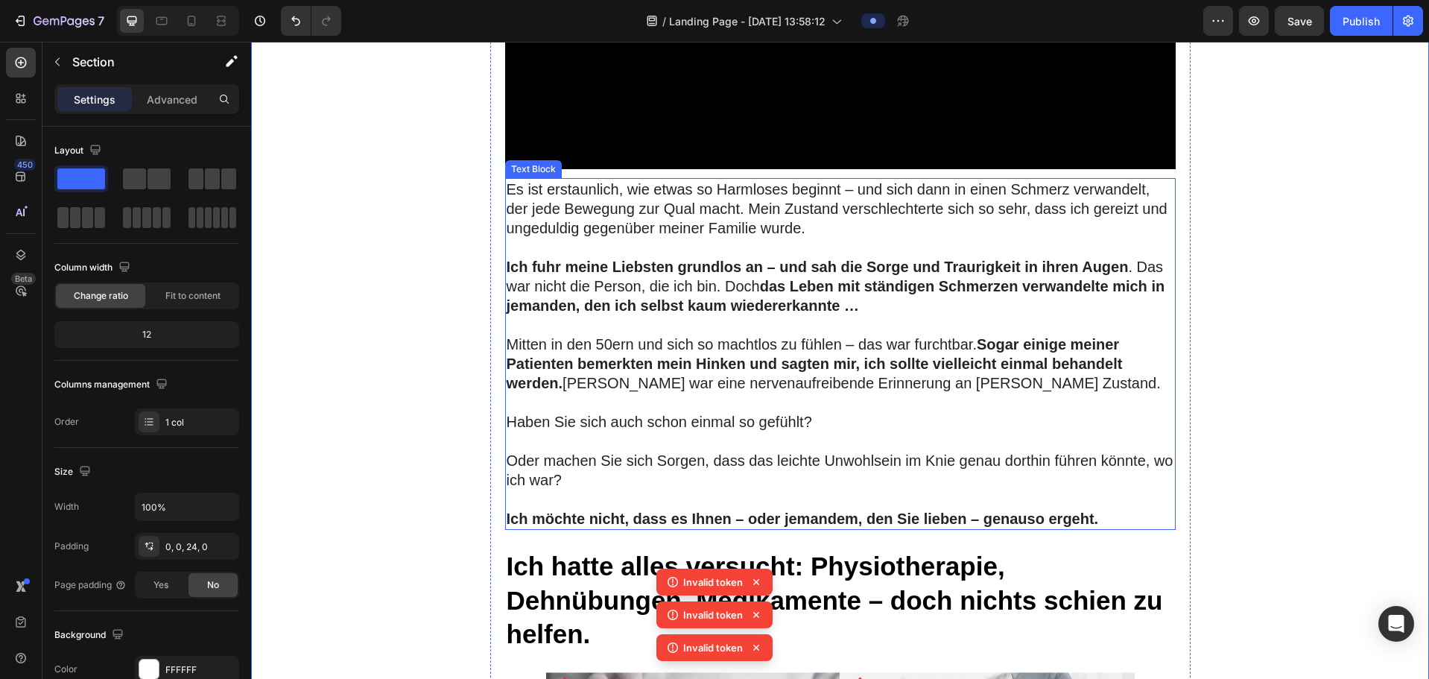
click at [547, 238] on p "Es ist erstaunlich, wie etwas so Harmloses beginnt – und sich dann in einen Sch…" at bounding box center [840, 209] width 667 height 58
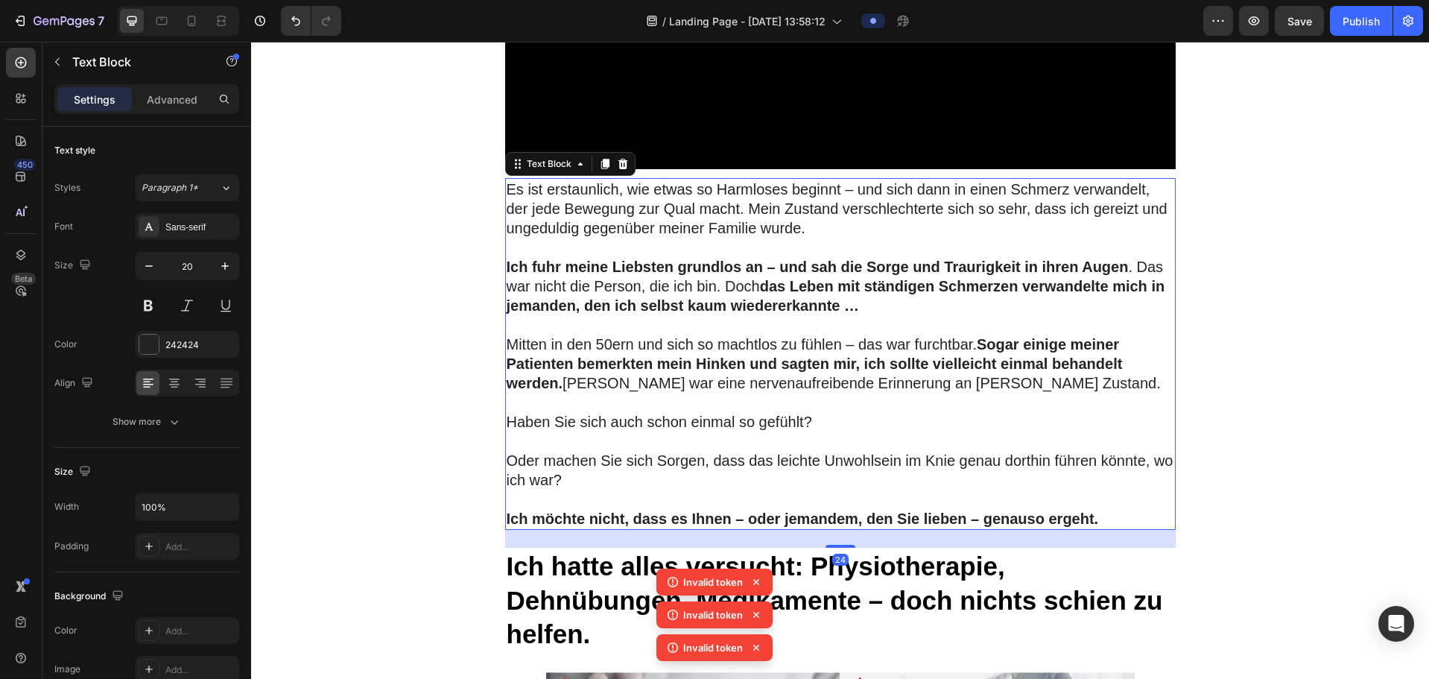
click at [612, 334] on p "Rich Text Editor. Editing area: main" at bounding box center [840, 324] width 667 height 19
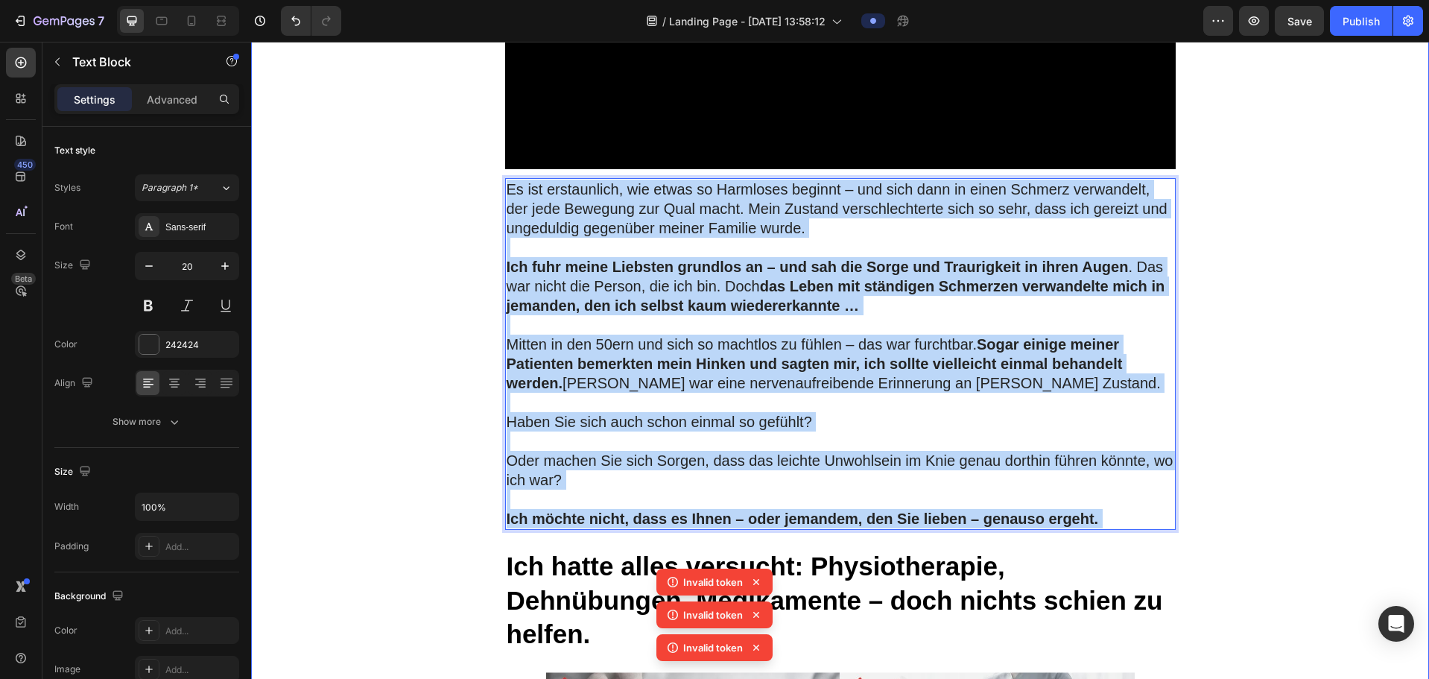
drag, startPoint x: 1103, startPoint y: 560, endPoint x: 464, endPoint y: 220, distance: 724.1
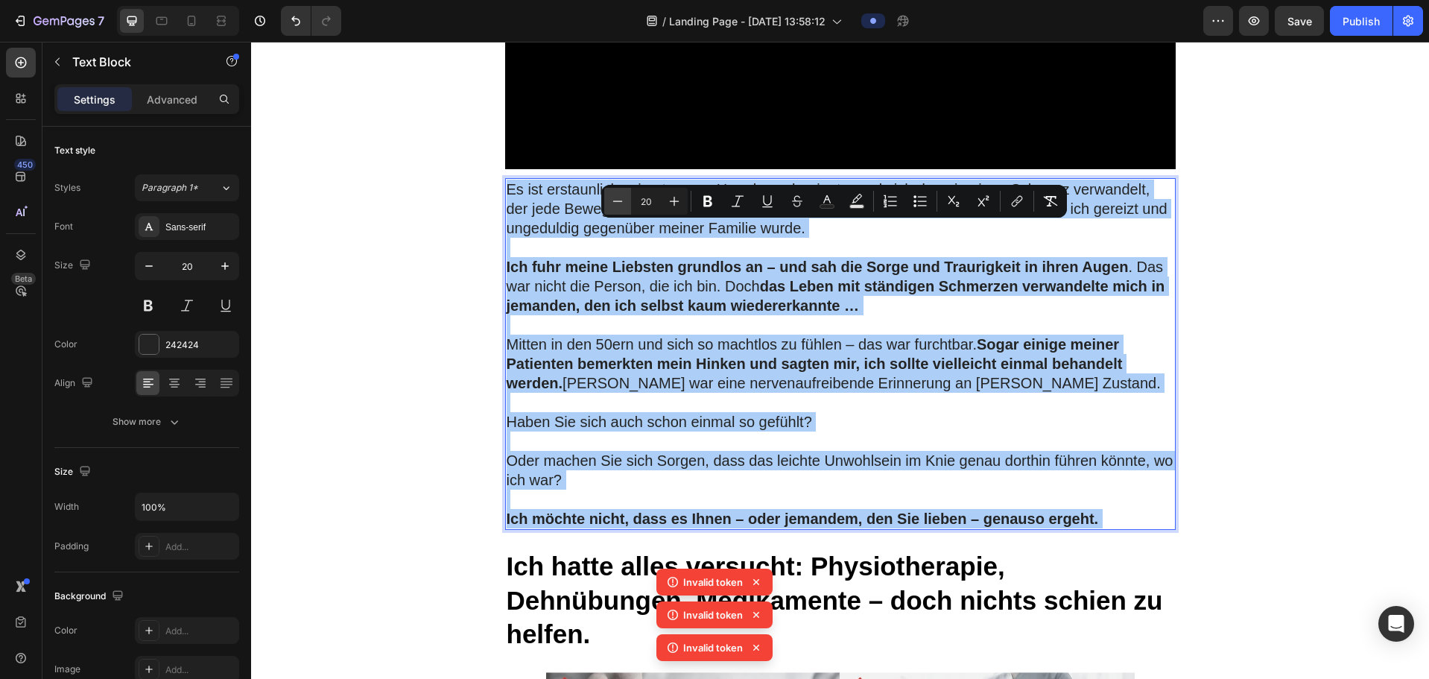
click at [620, 200] on icon "Editor contextual toolbar" at bounding box center [617, 201] width 15 height 15
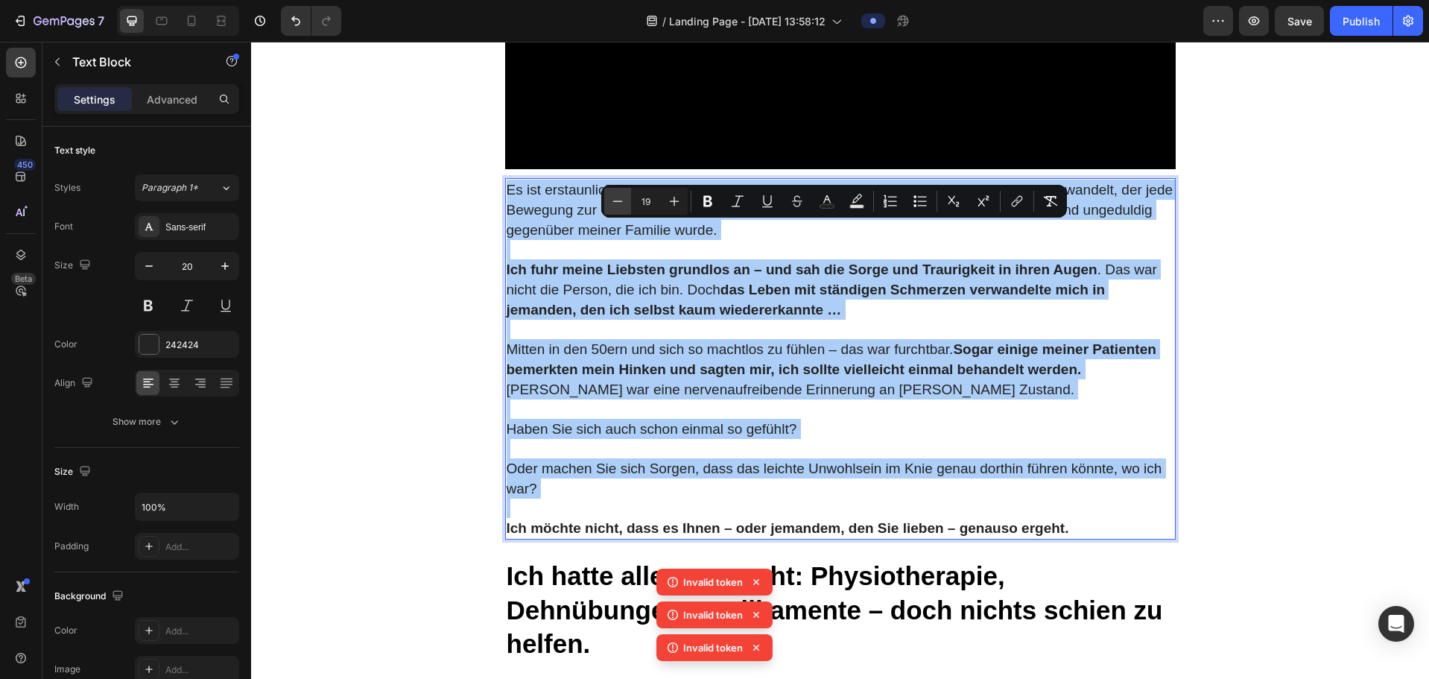
click at [620, 200] on icon "Editor contextual toolbar" at bounding box center [617, 201] width 15 height 15
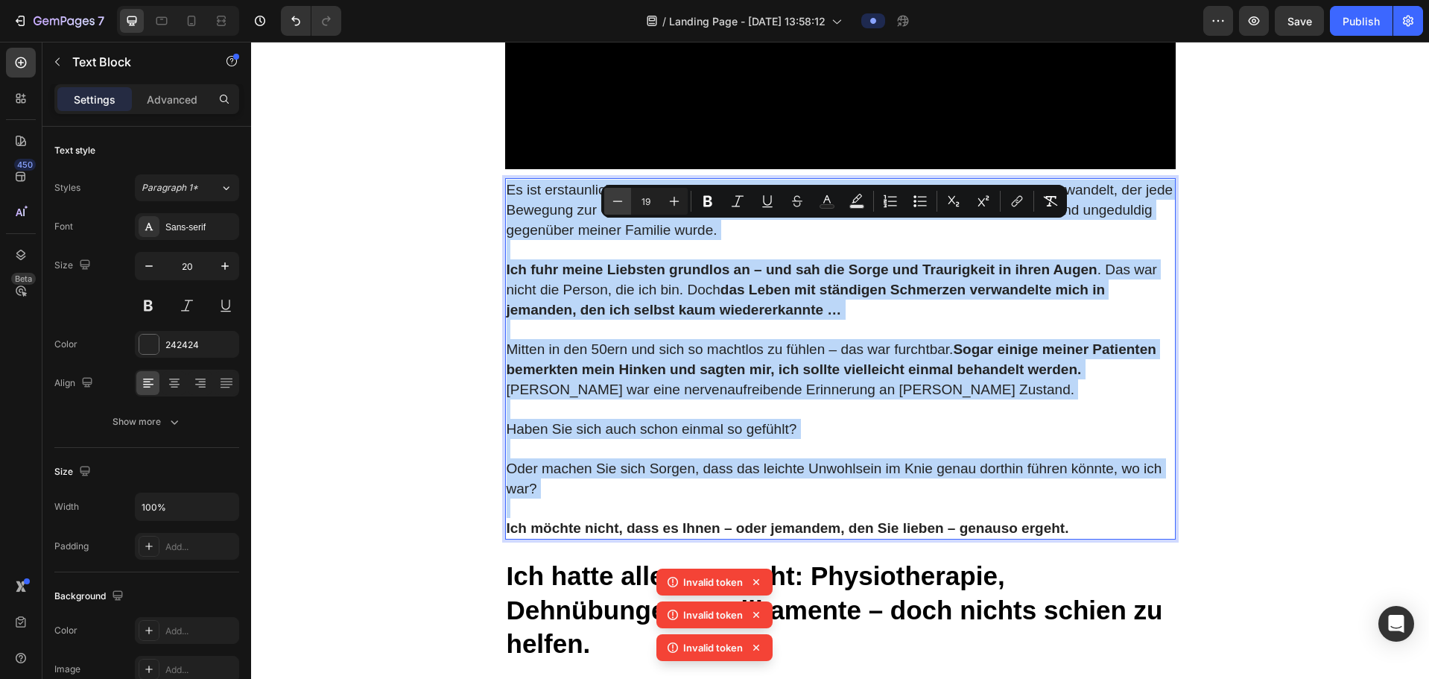
type input "18"
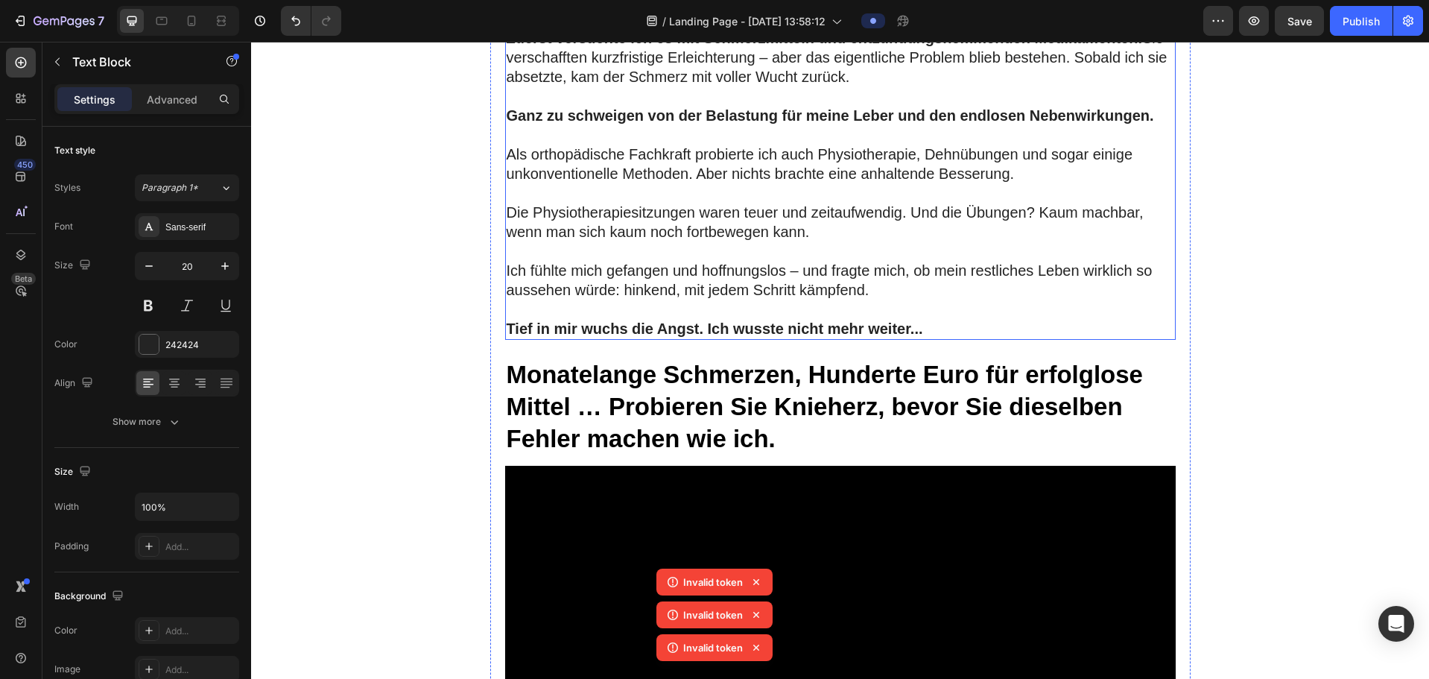
scroll to position [2682, 0]
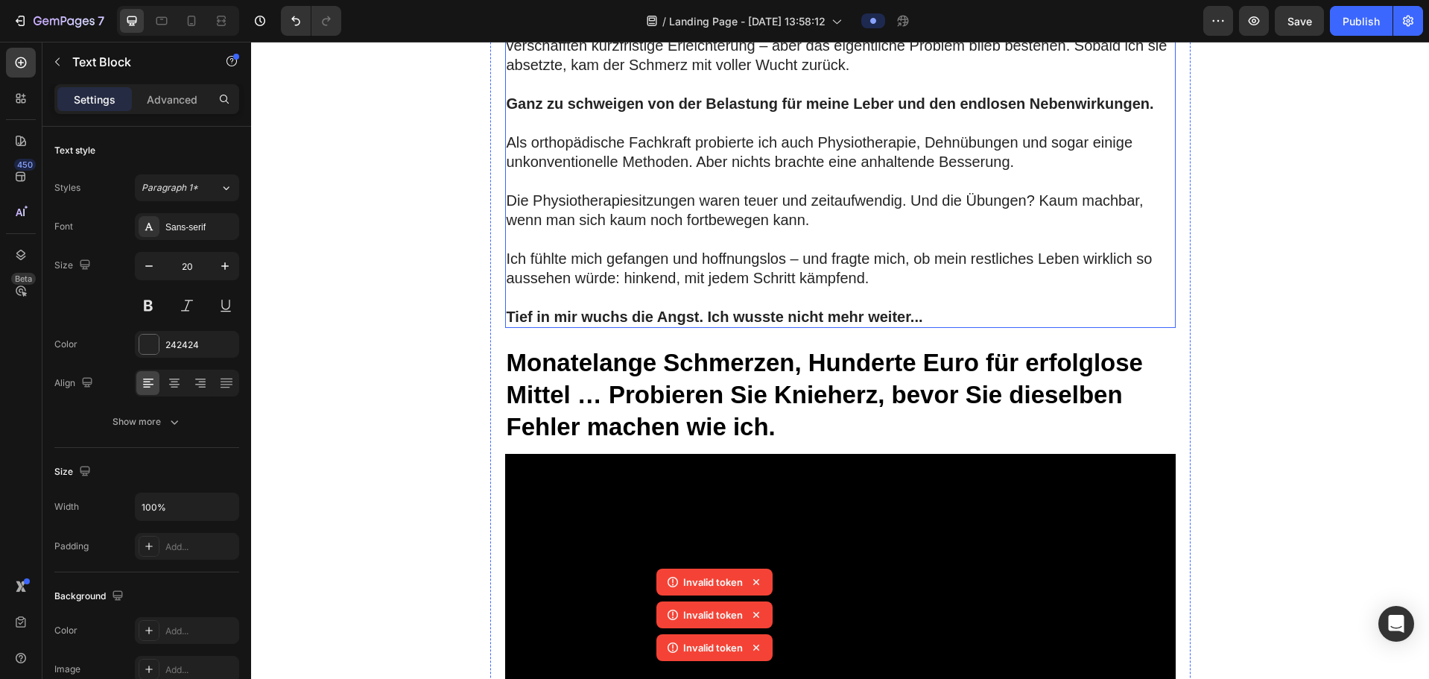
click at [899, 307] on p at bounding box center [840, 297] width 667 height 19
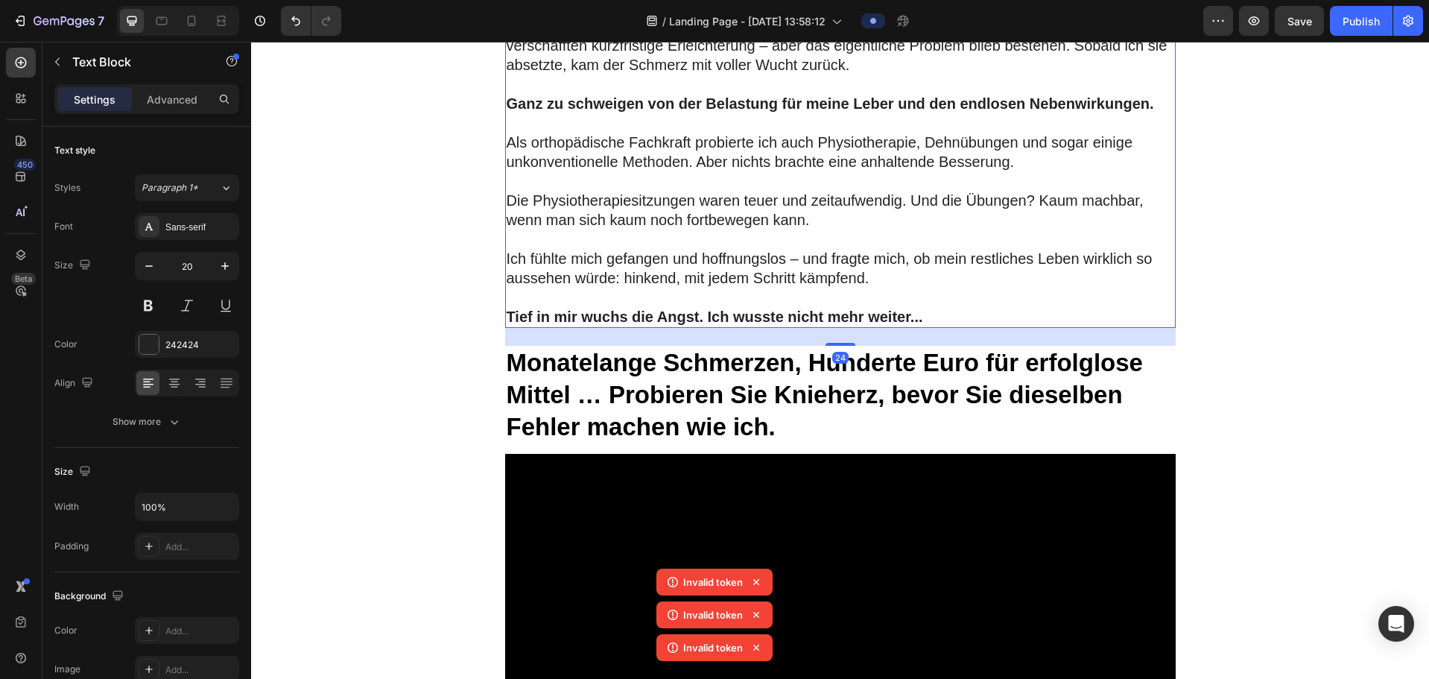
click at [899, 326] on p "Tief in mir wuchs die Angst. Ich wusste nicht mehr weiter..." at bounding box center [840, 316] width 667 height 19
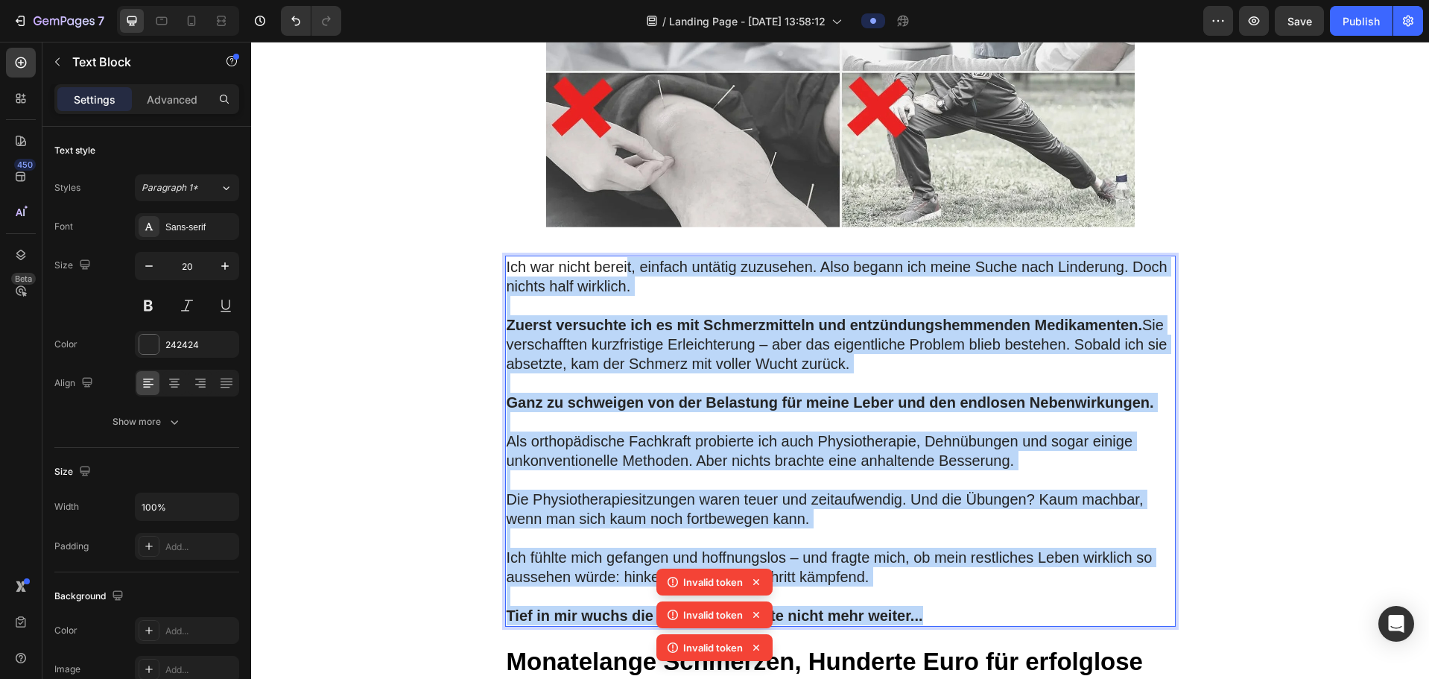
scroll to position [2309, 0]
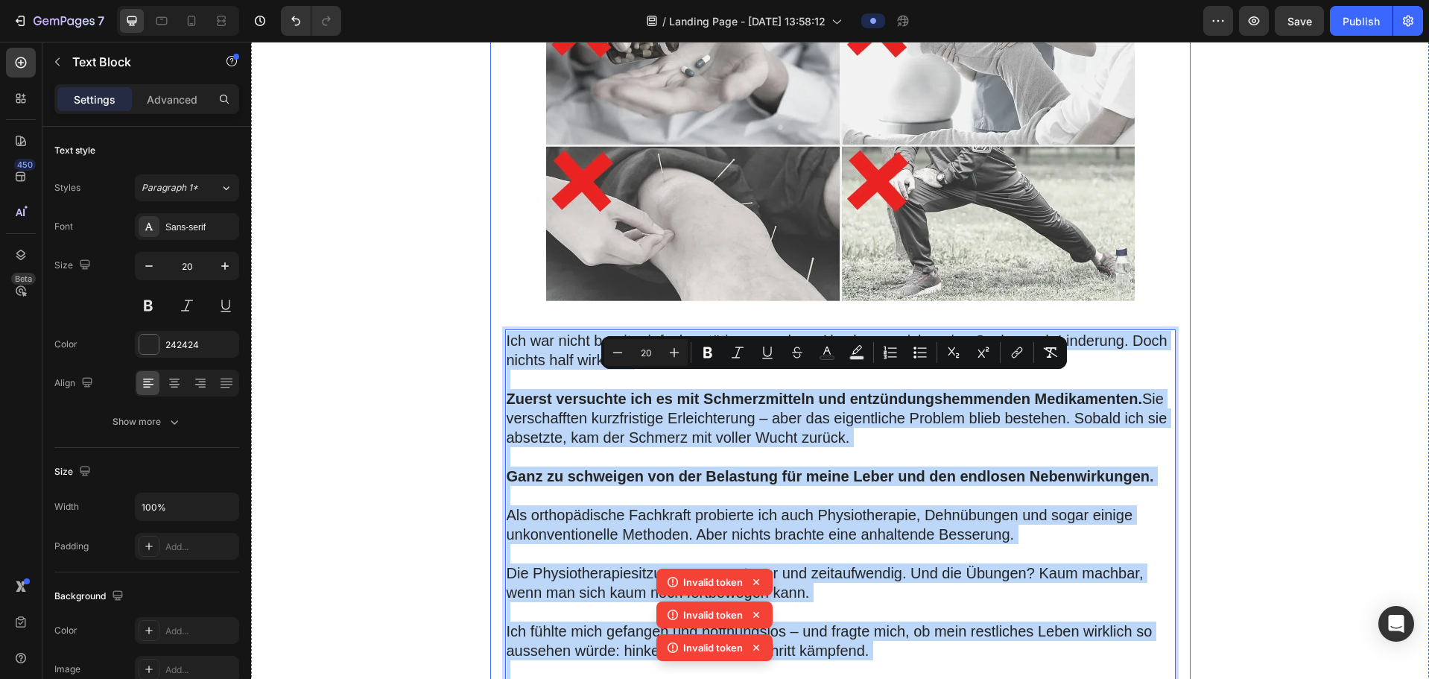
drag, startPoint x: 933, startPoint y: 355, endPoint x: 488, endPoint y: 379, distance: 446.1
click at [490, 379] on div "Stellen Sie sich vor, Sie könnten Knieschmerzen endlich hinter sich lassen – oh…" at bounding box center [840, 380] width 700 height 5048
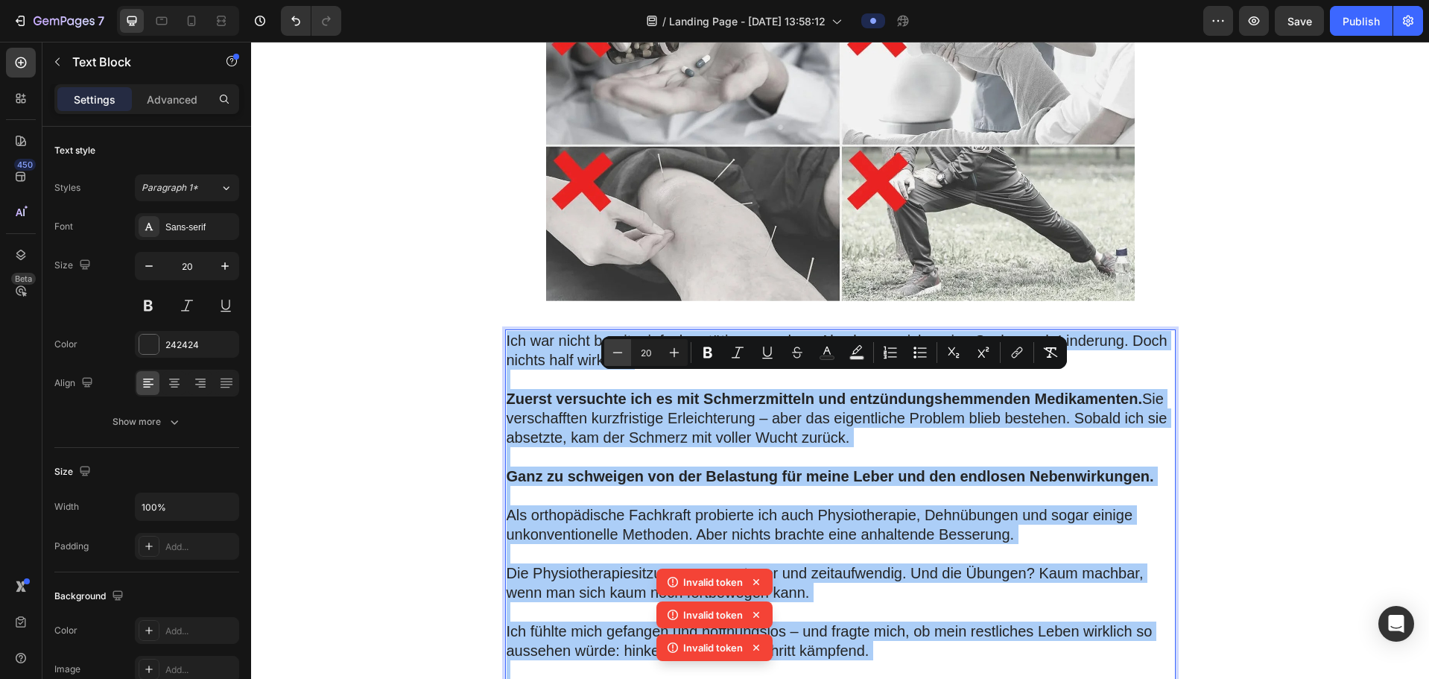
click at [609, 343] on button "Minus" at bounding box center [617, 352] width 27 height 27
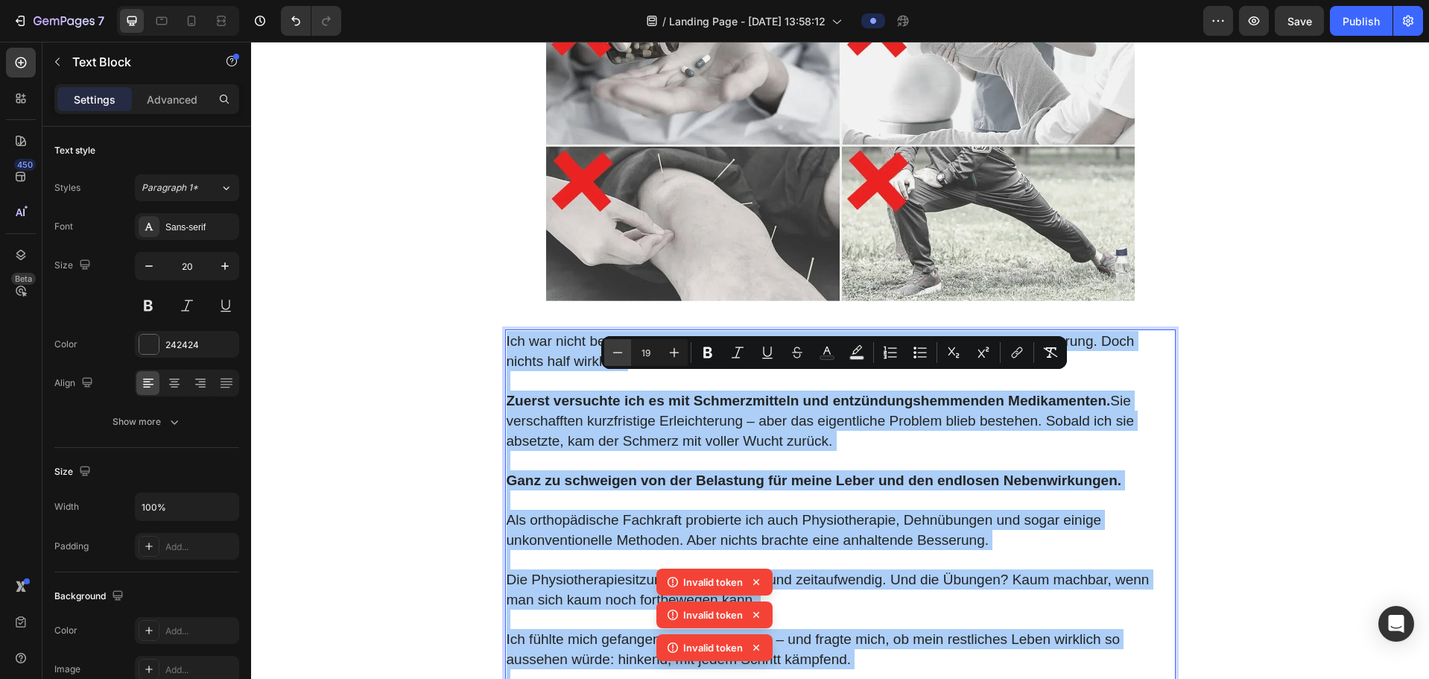
click at [609, 343] on button "Minus" at bounding box center [617, 352] width 27 height 27
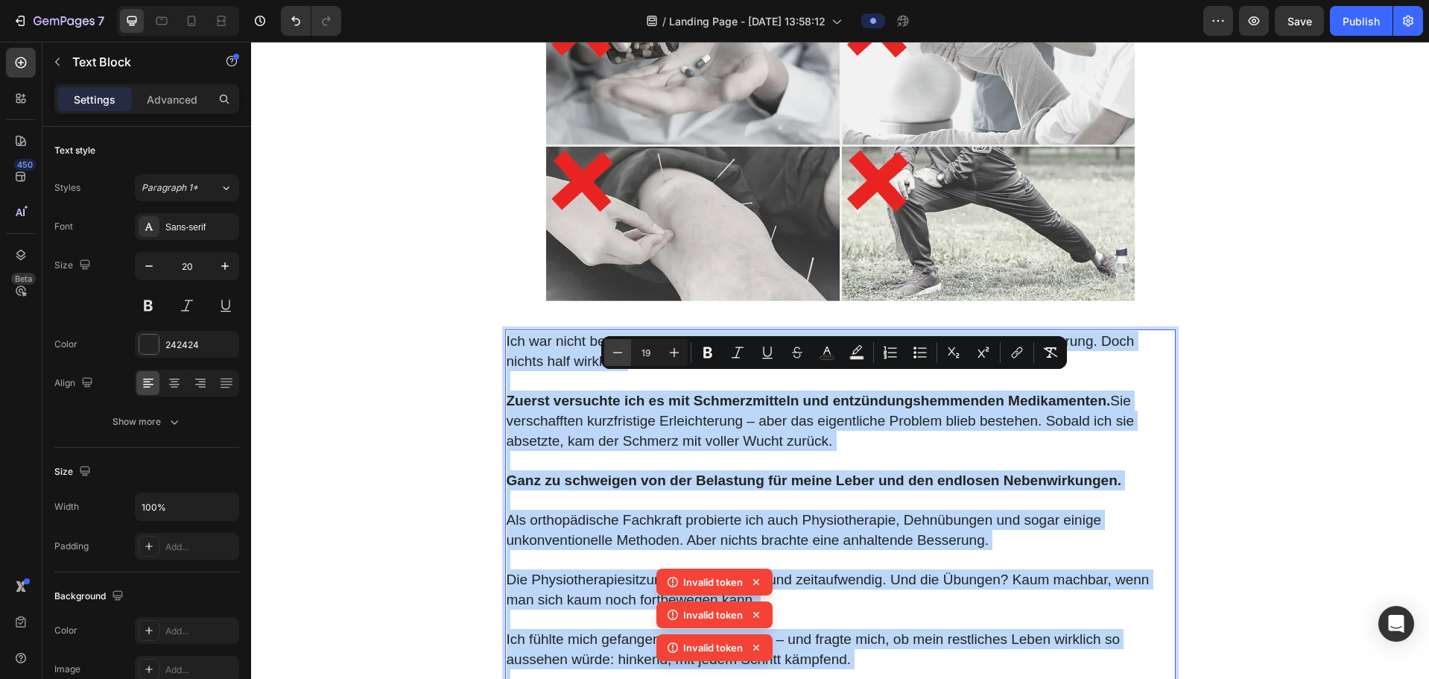
type input "18"
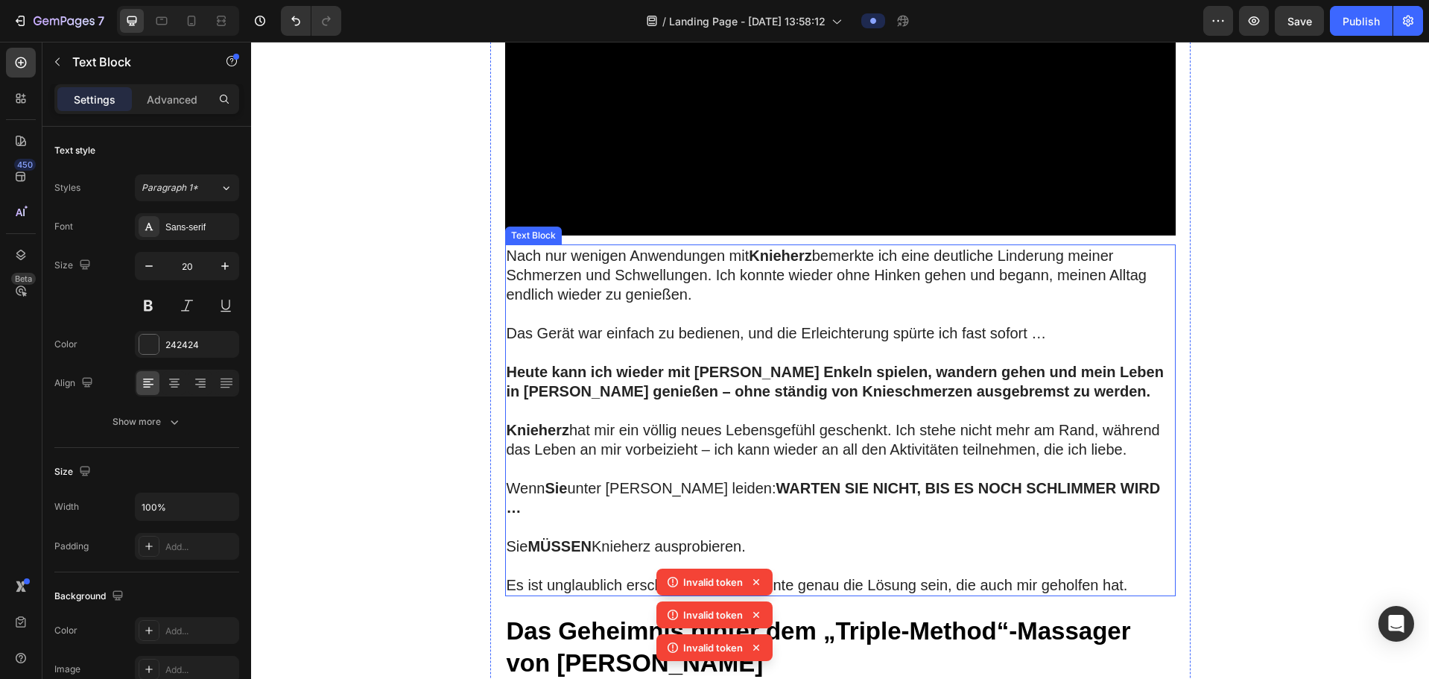
scroll to position [3352, 0]
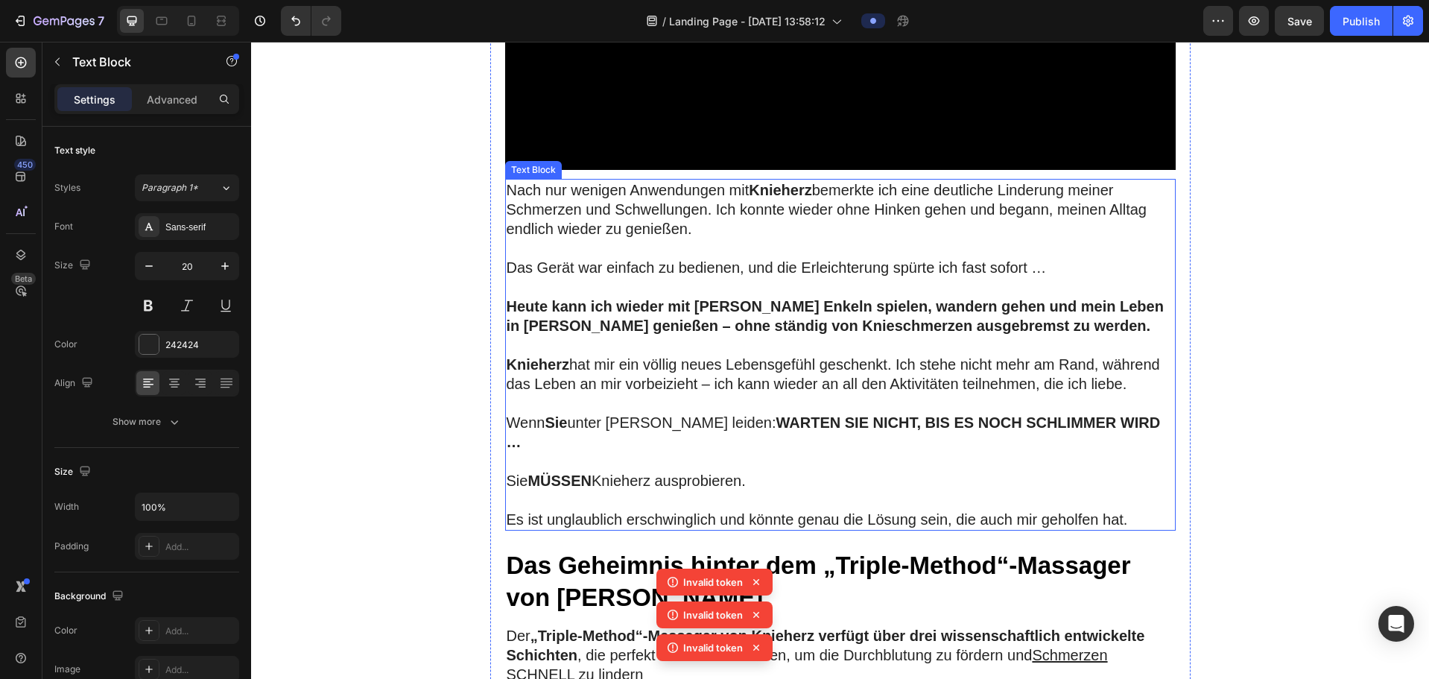
click at [729, 388] on p "[PERSON_NAME] hat mir ein völlig neues Lebensgefühl geschenkt. Ich stehe nicht …" at bounding box center [840, 374] width 667 height 39
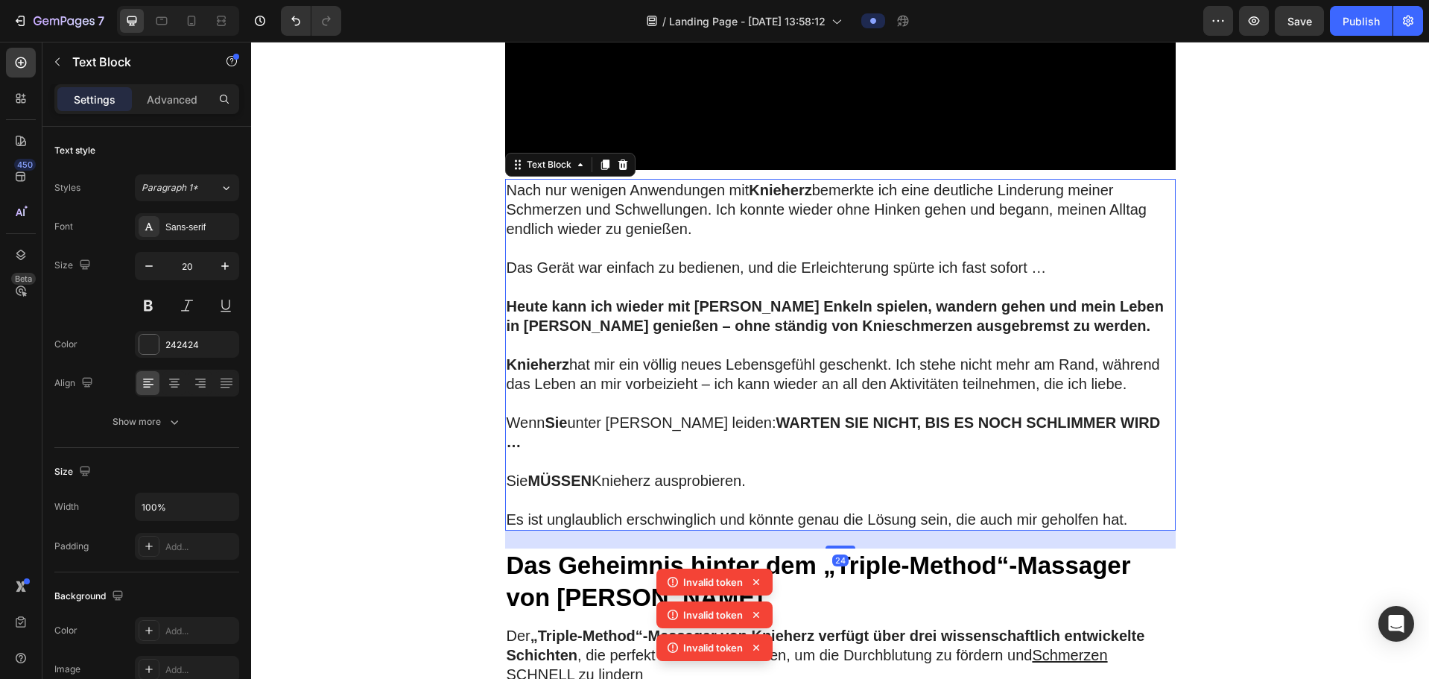
click at [899, 388] on p "Es ist unglaublich erschwinglich und könnte genau die Lösung sein, die auch mir…" at bounding box center [840, 518] width 667 height 19
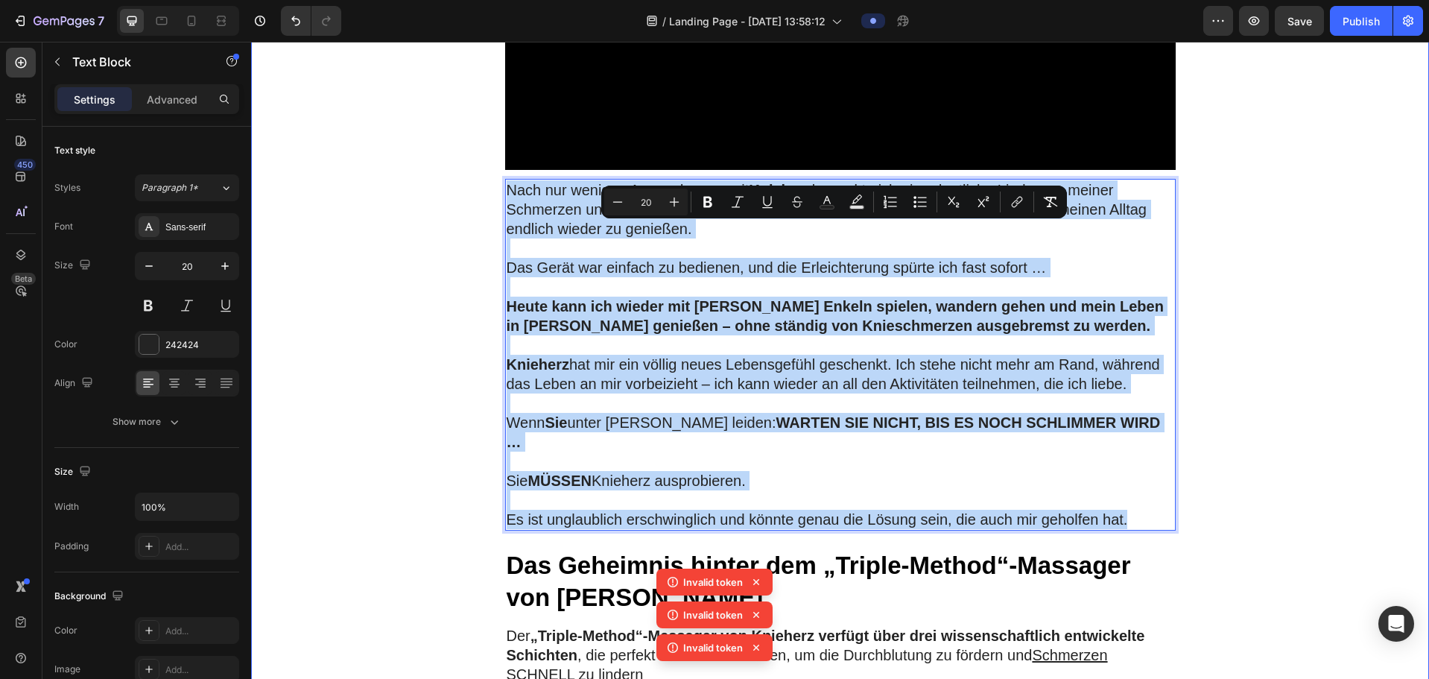
drag, startPoint x: 1133, startPoint y: 537, endPoint x: 480, endPoint y: 213, distance: 729.2
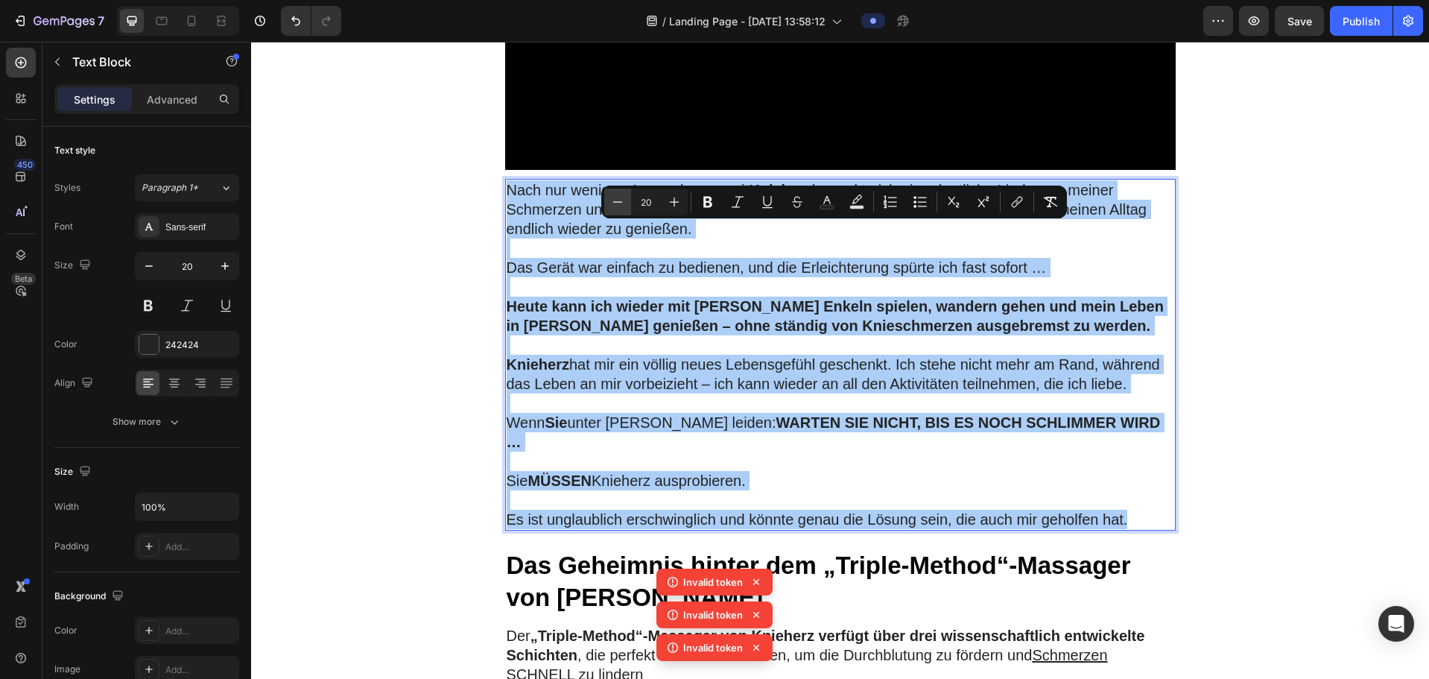
click at [617, 202] on icon "Editor contextual toolbar" at bounding box center [618, 201] width 10 height 1
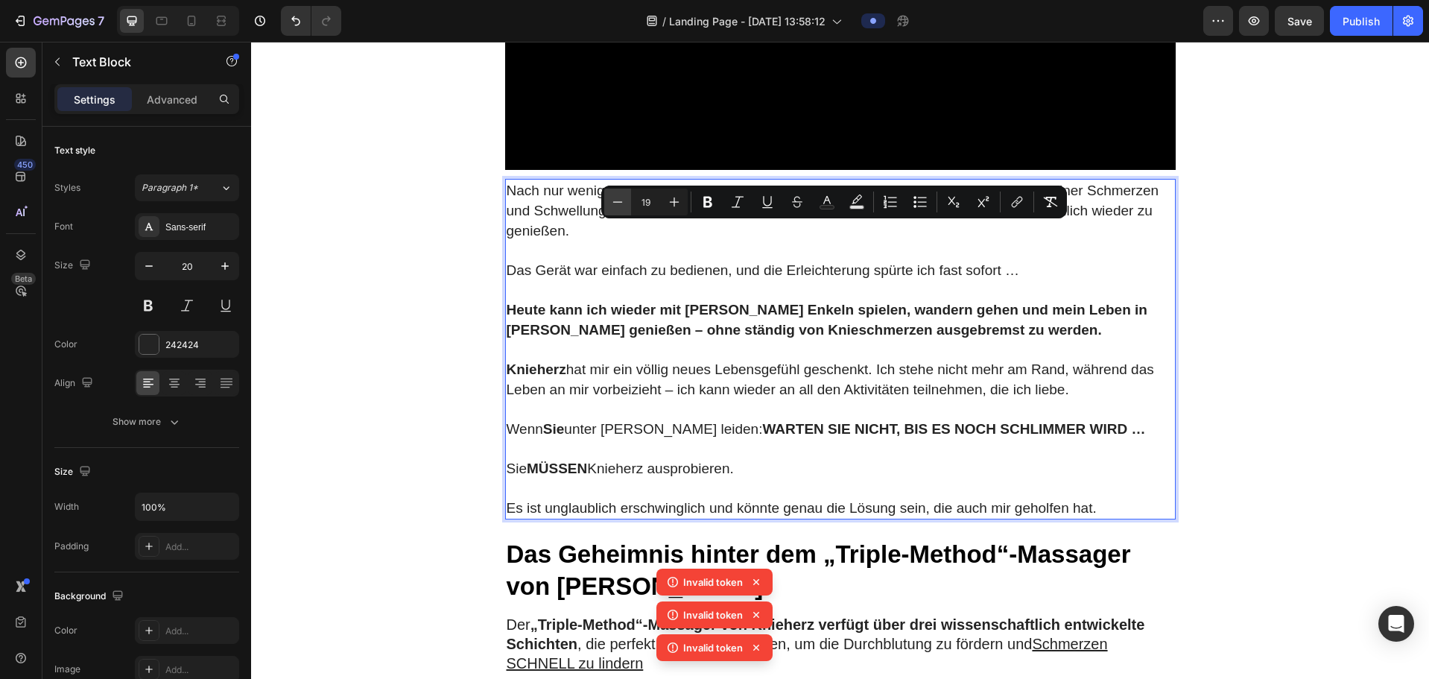
click at [617, 202] on icon "Editor contextual toolbar" at bounding box center [618, 201] width 10 height 1
type input "18"
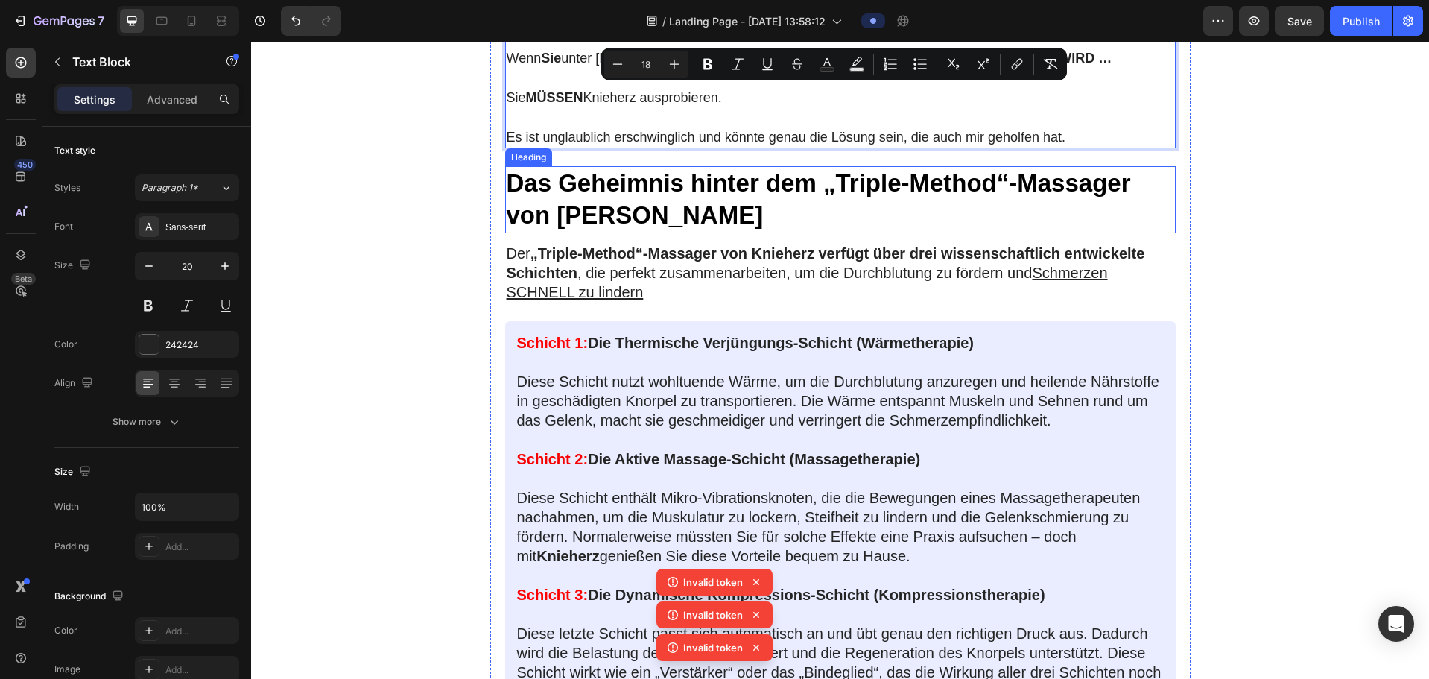
scroll to position [3724, 0]
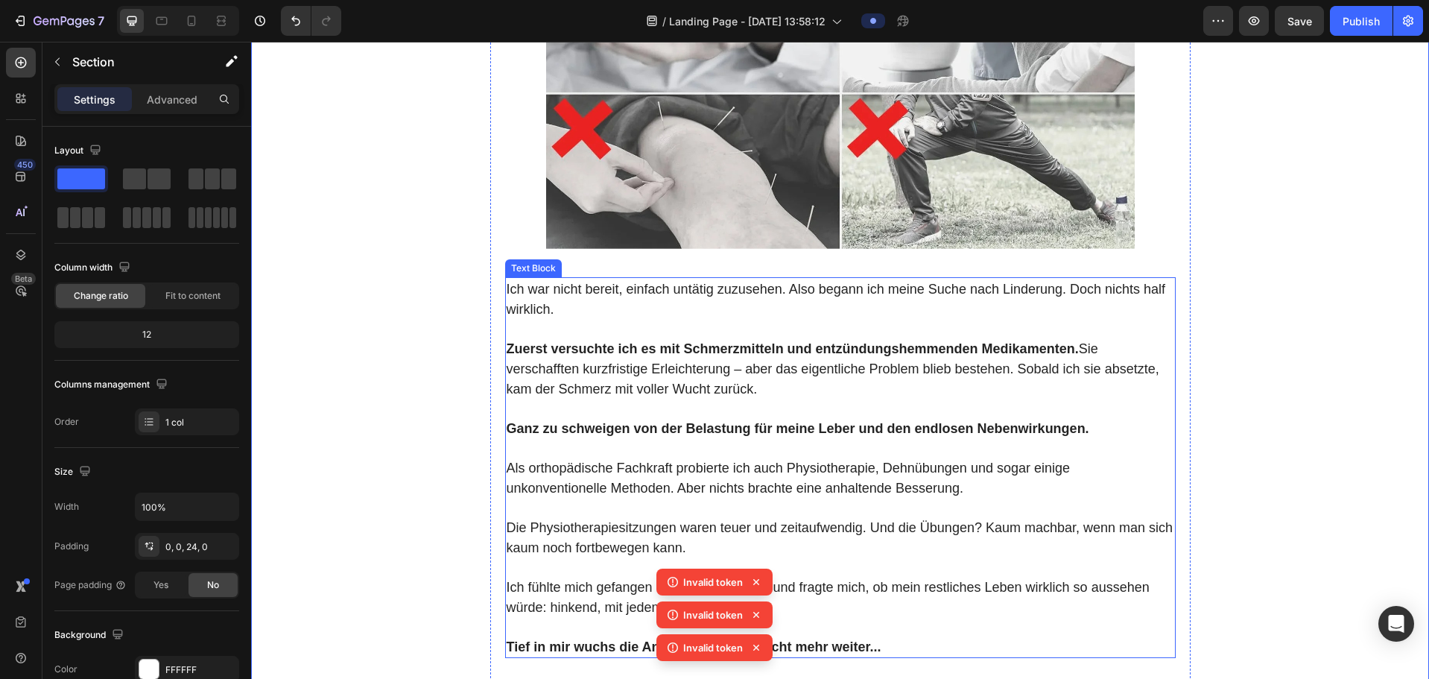
scroll to position [2384, 0]
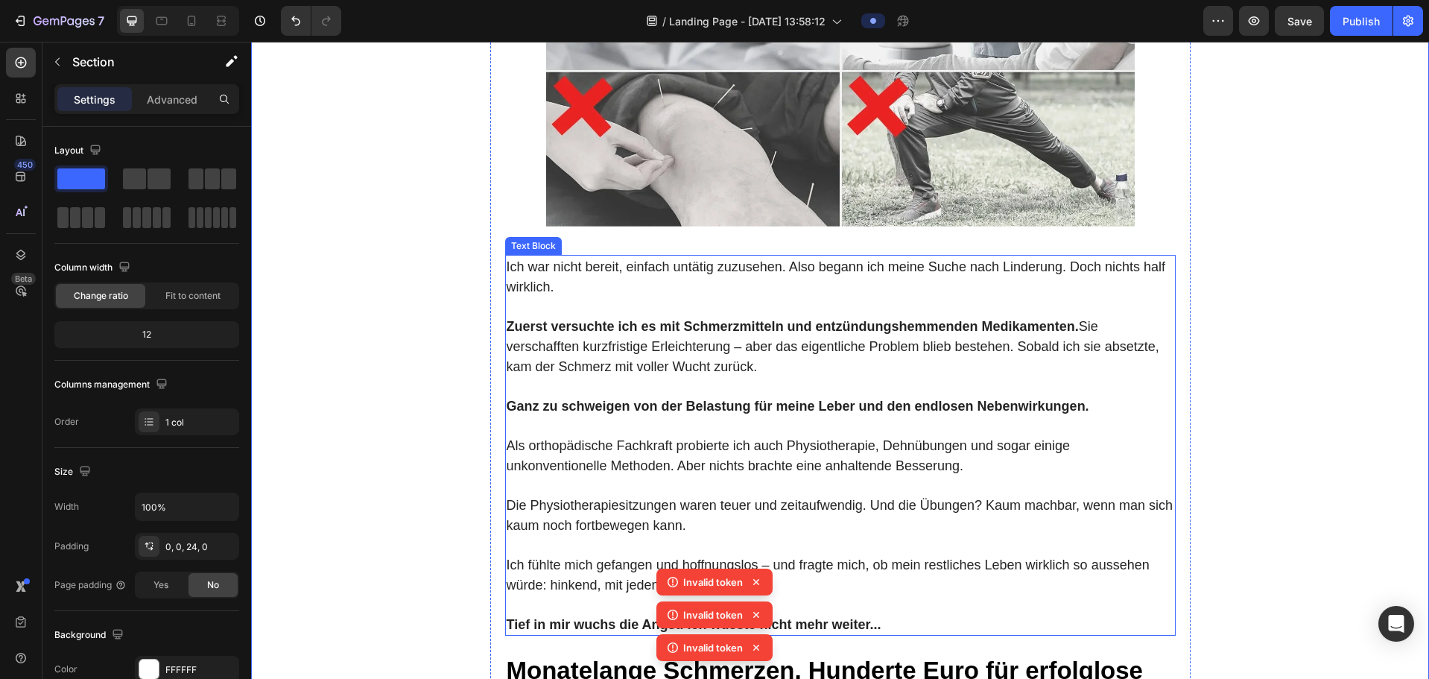
click at [580, 316] on p "Rich Text Editor. Editing area: main" at bounding box center [840, 305] width 667 height 19
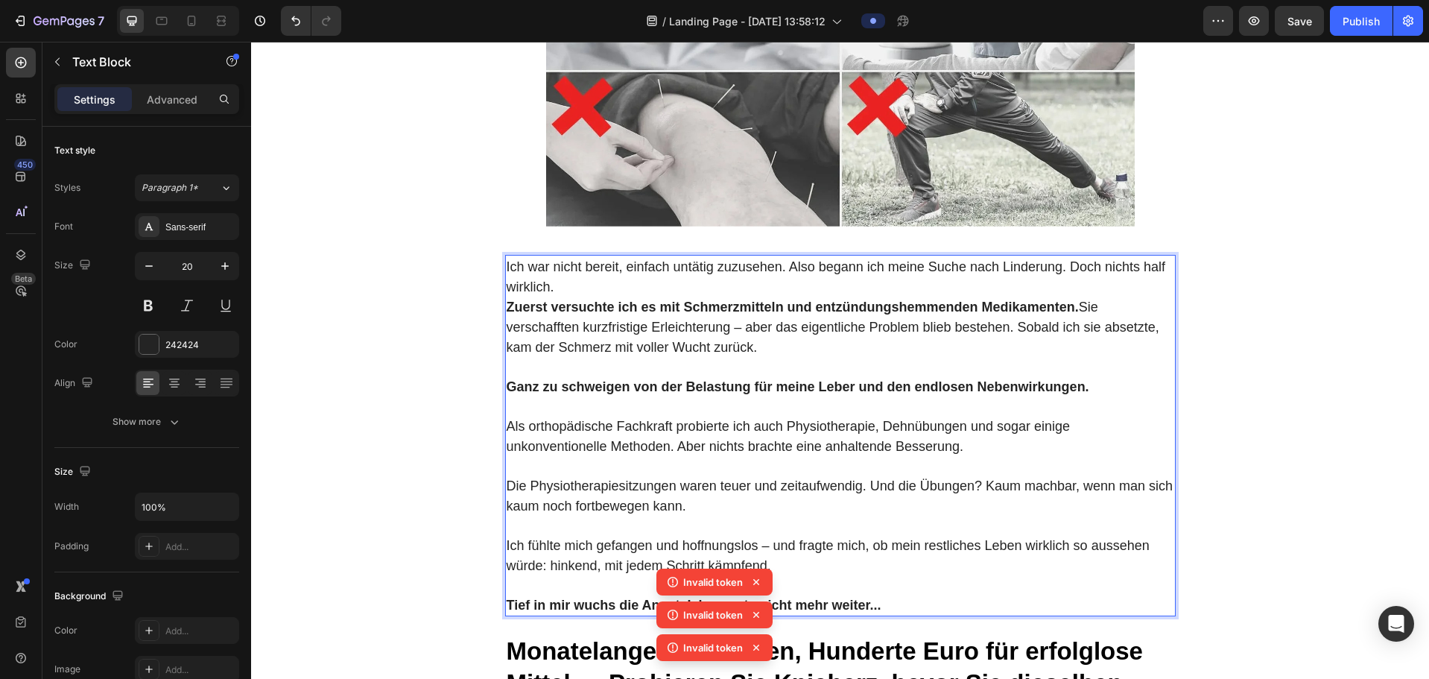
click at [527, 376] on p "Rich Text Editor. Editing area: main" at bounding box center [840, 366] width 667 height 19
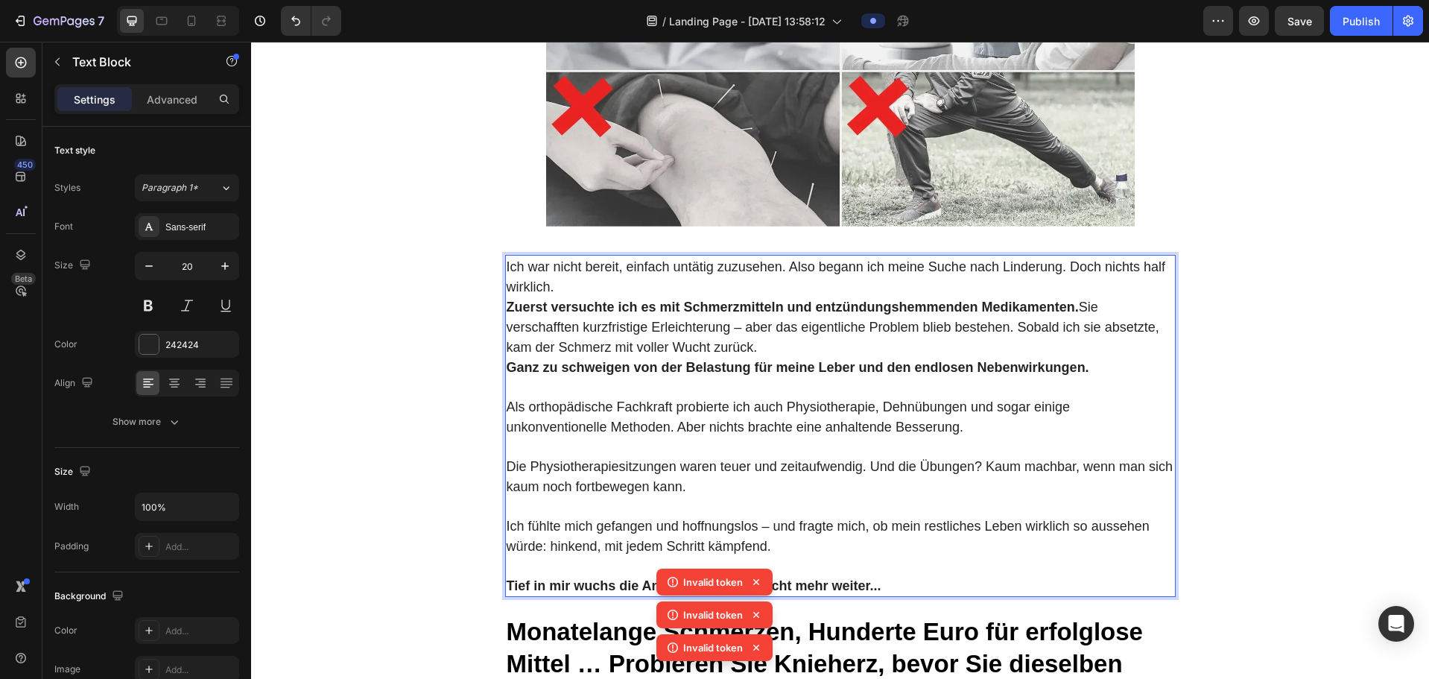
click at [509, 388] on p "Rich Text Editor. Editing area: main" at bounding box center [840, 386] width 667 height 19
click at [761, 357] on p "Zuerst versuchte ich es mit Schmerzmitteln und entzündungshemmenden Medikamente…" at bounding box center [840, 326] width 667 height 60
click at [525, 388] on p "Rich Text Editor. Editing area: main" at bounding box center [840, 445] width 667 height 19
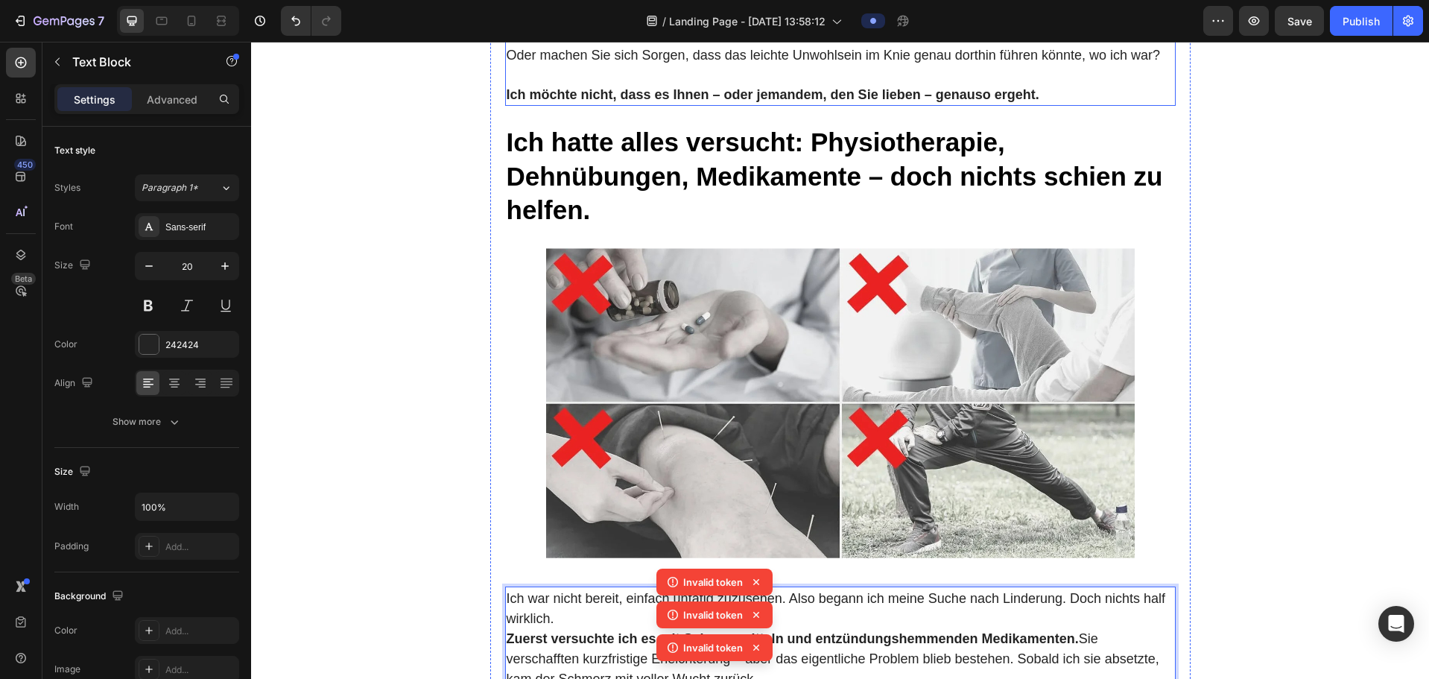
scroll to position [1788, 0]
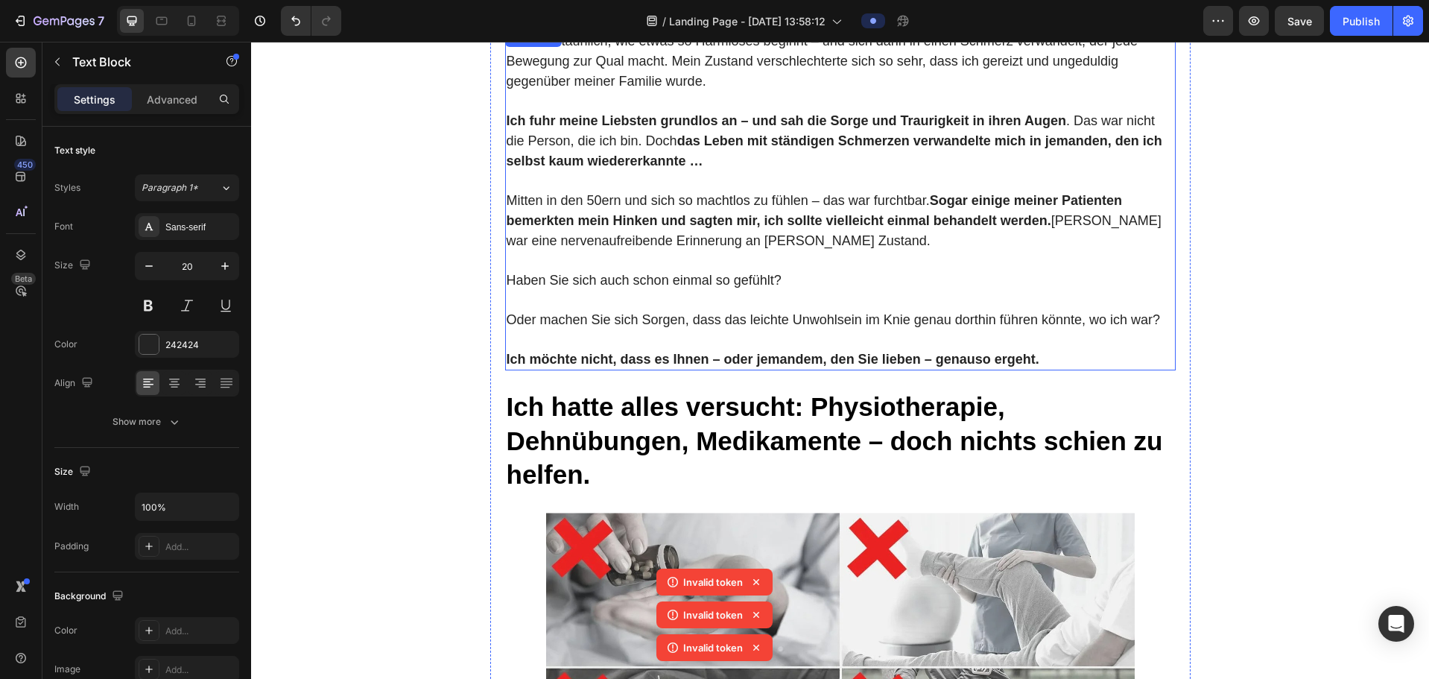
click at [518, 309] on p "Rich Text Editor. Editing area: main" at bounding box center [840, 299] width 667 height 19
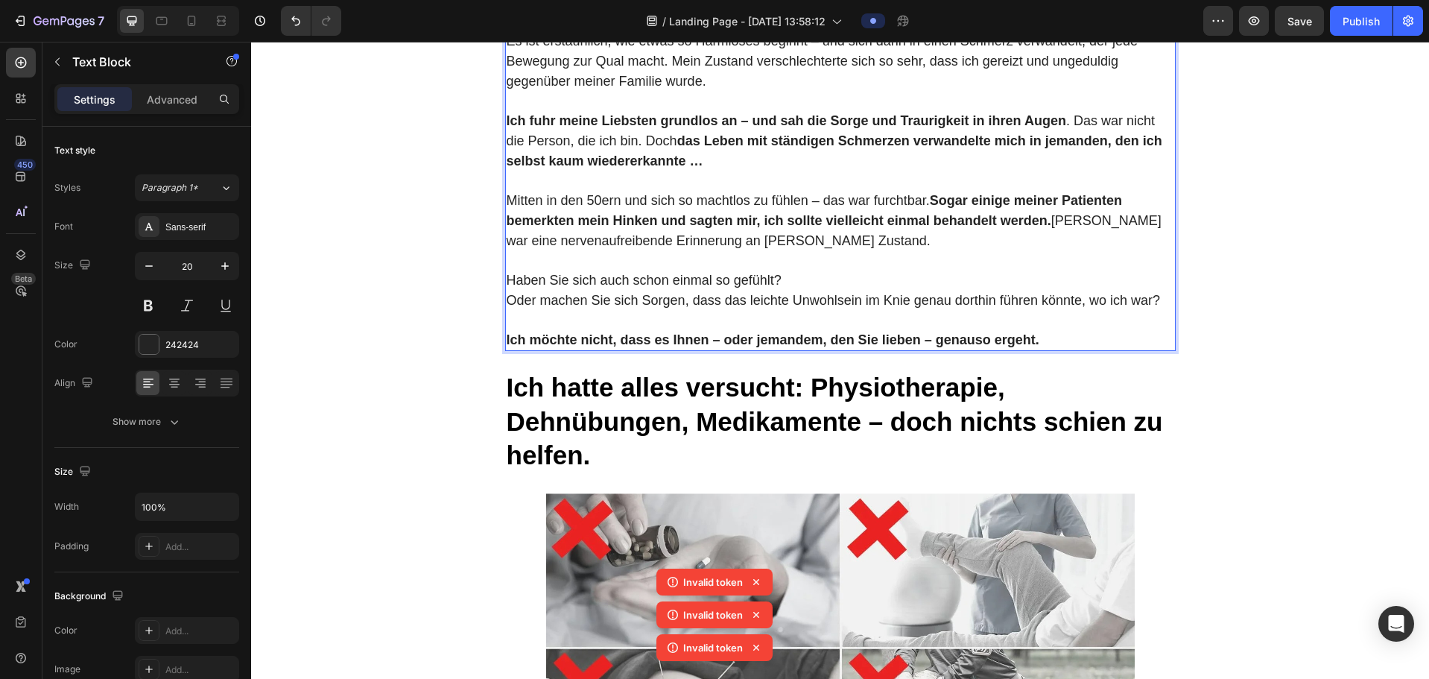
click at [536, 270] on p "Rich Text Editor. Editing area: main" at bounding box center [840, 259] width 667 height 19
click at [565, 330] on p "Rich Text Editor. Editing area: main" at bounding box center [840, 320] width 667 height 19
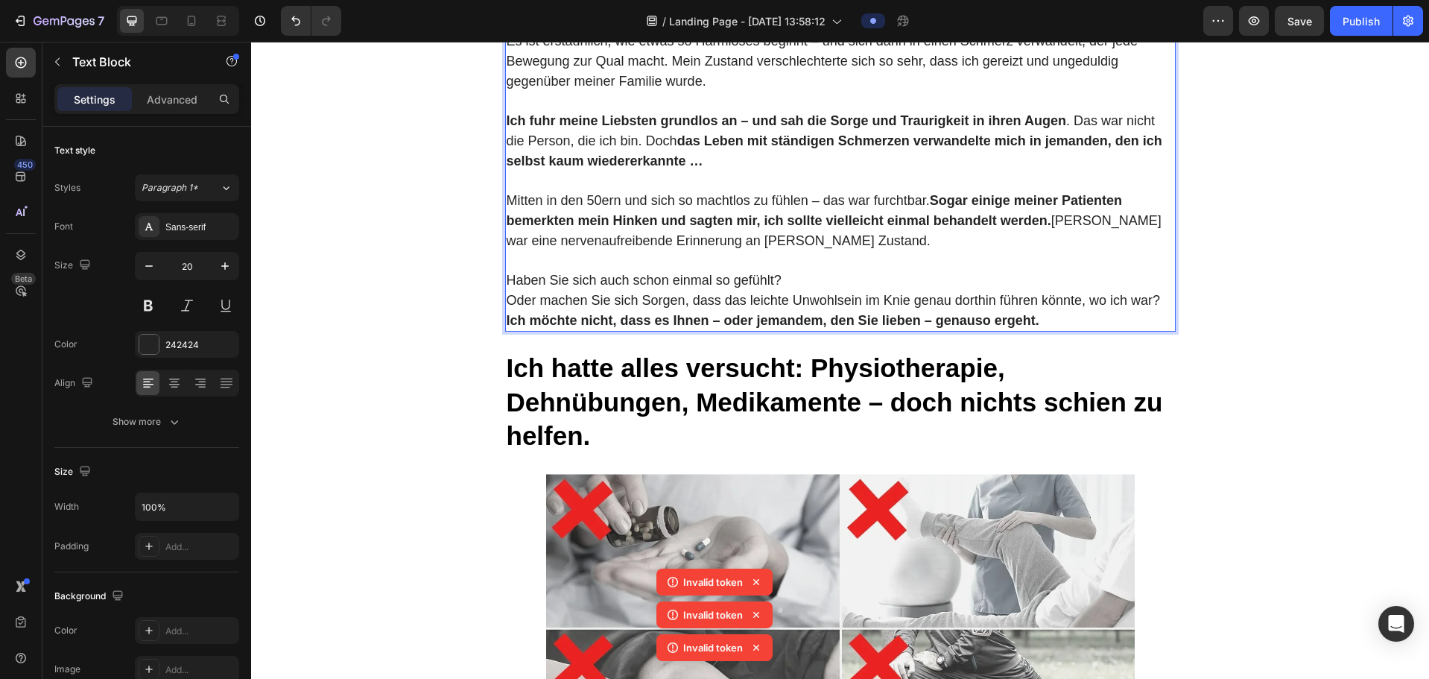
scroll to position [1639, 0]
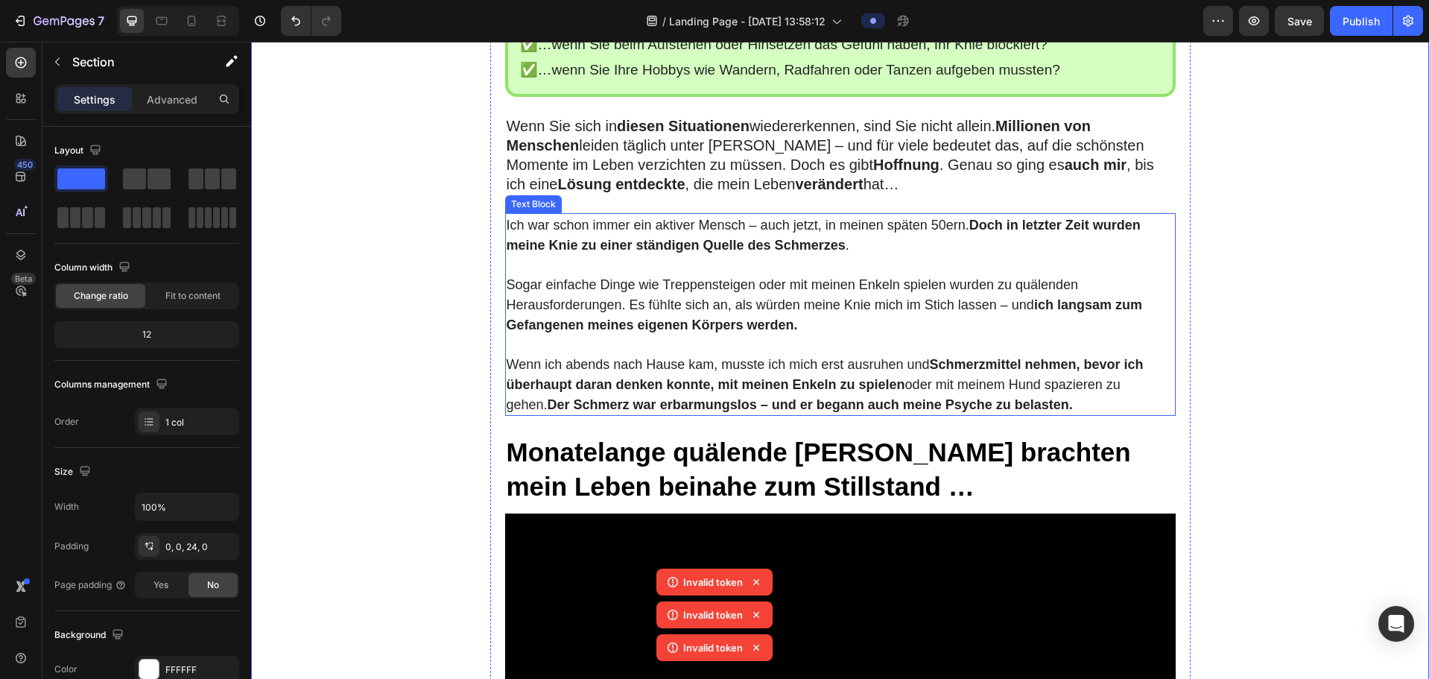
scroll to position [819, 0]
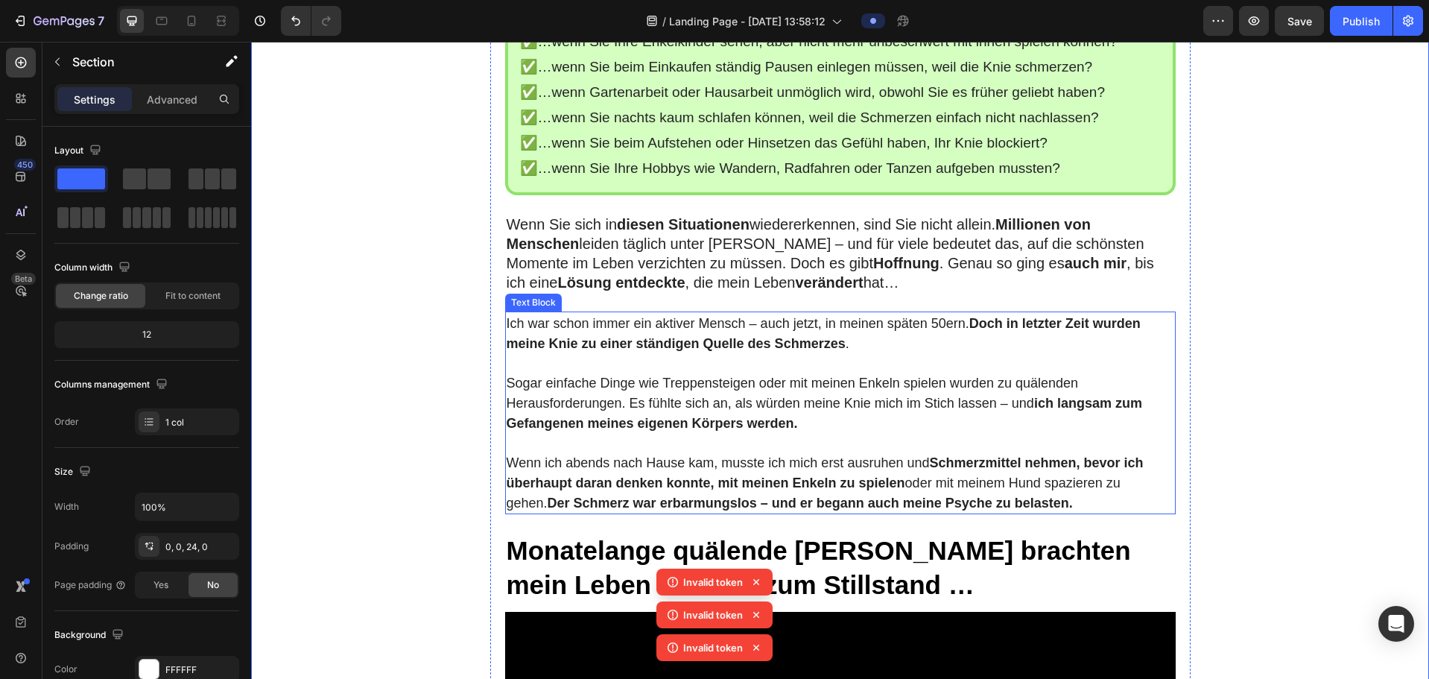
click at [533, 372] on p "Rich Text Editor. Editing area: main" at bounding box center [840, 362] width 667 height 19
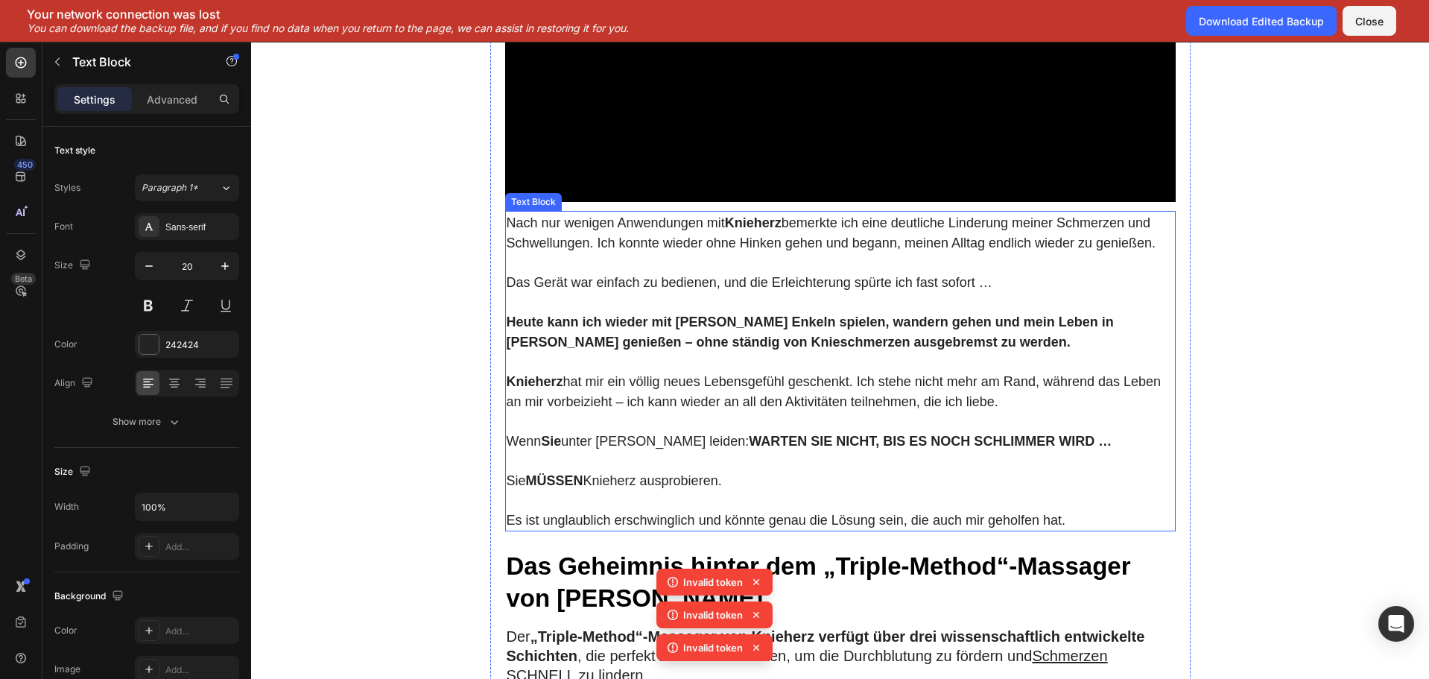
scroll to position [3203, 0]
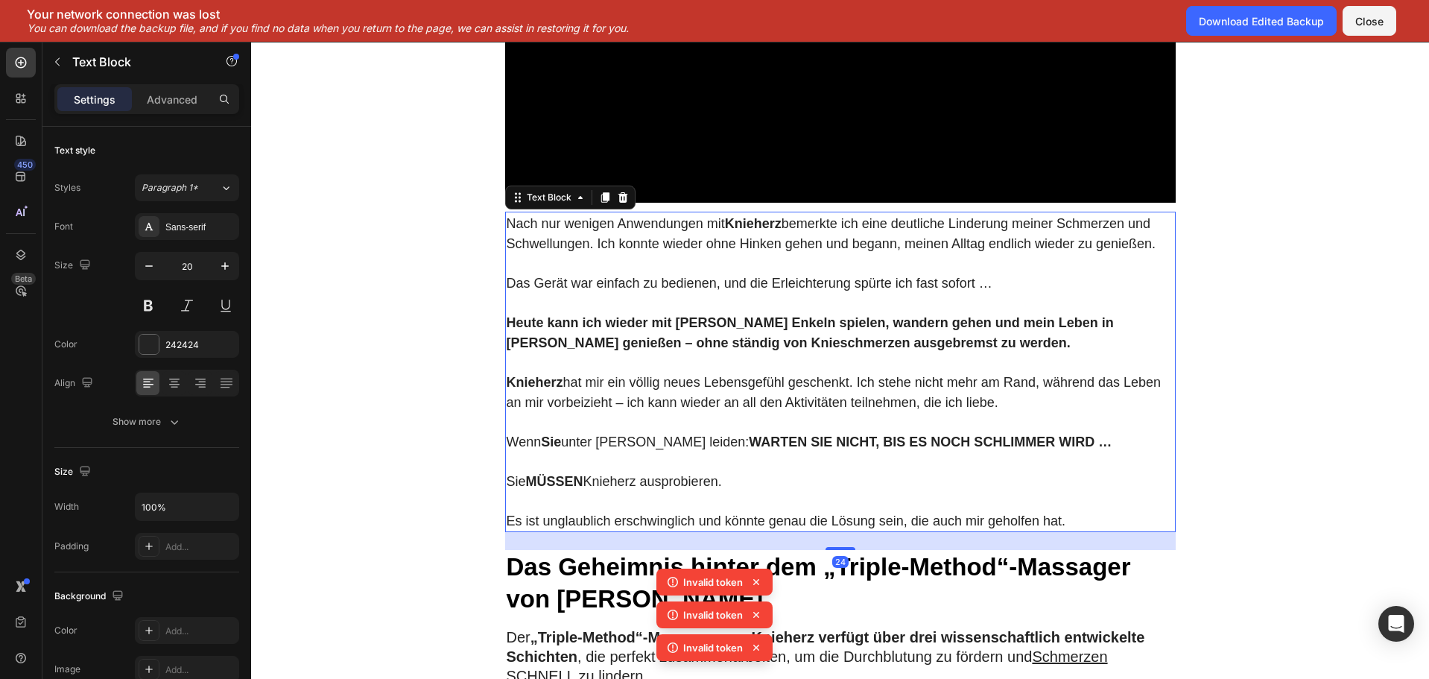
click at [537, 388] on p "Rich Text Editor. Editing area: main" at bounding box center [840, 500] width 667 height 19
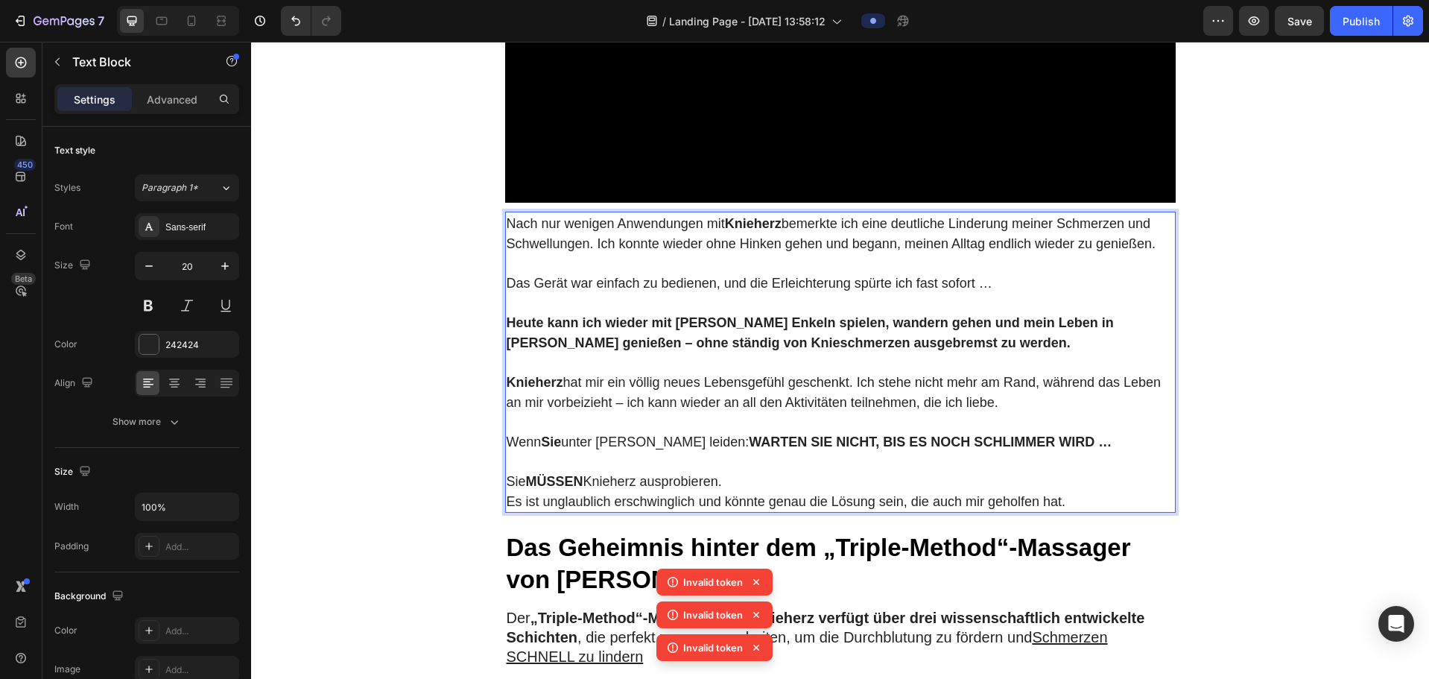
click at [521, 388] on p "Rich Text Editor. Editing area: main" at bounding box center [840, 460] width 667 height 19
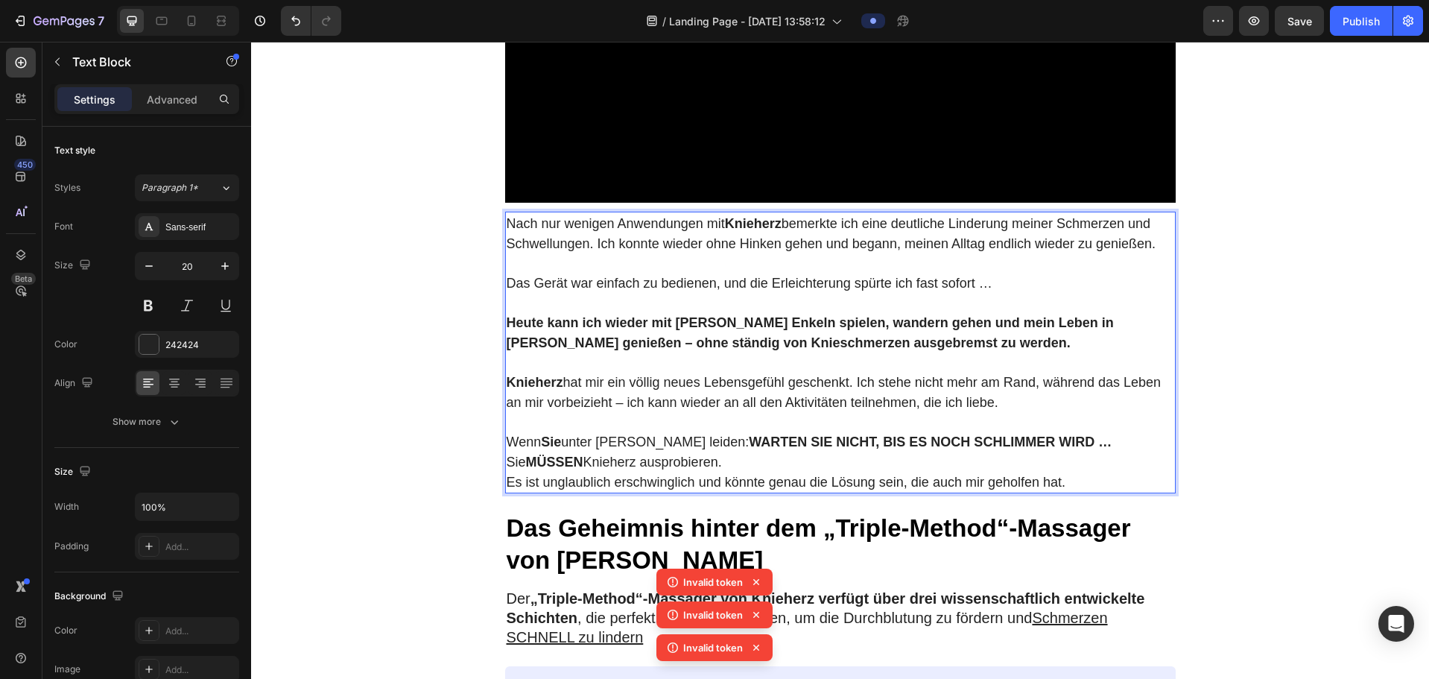
click at [733, 388] on p "Sie MÜSSEN Knieherz ausprobieren." at bounding box center [840, 461] width 667 height 20
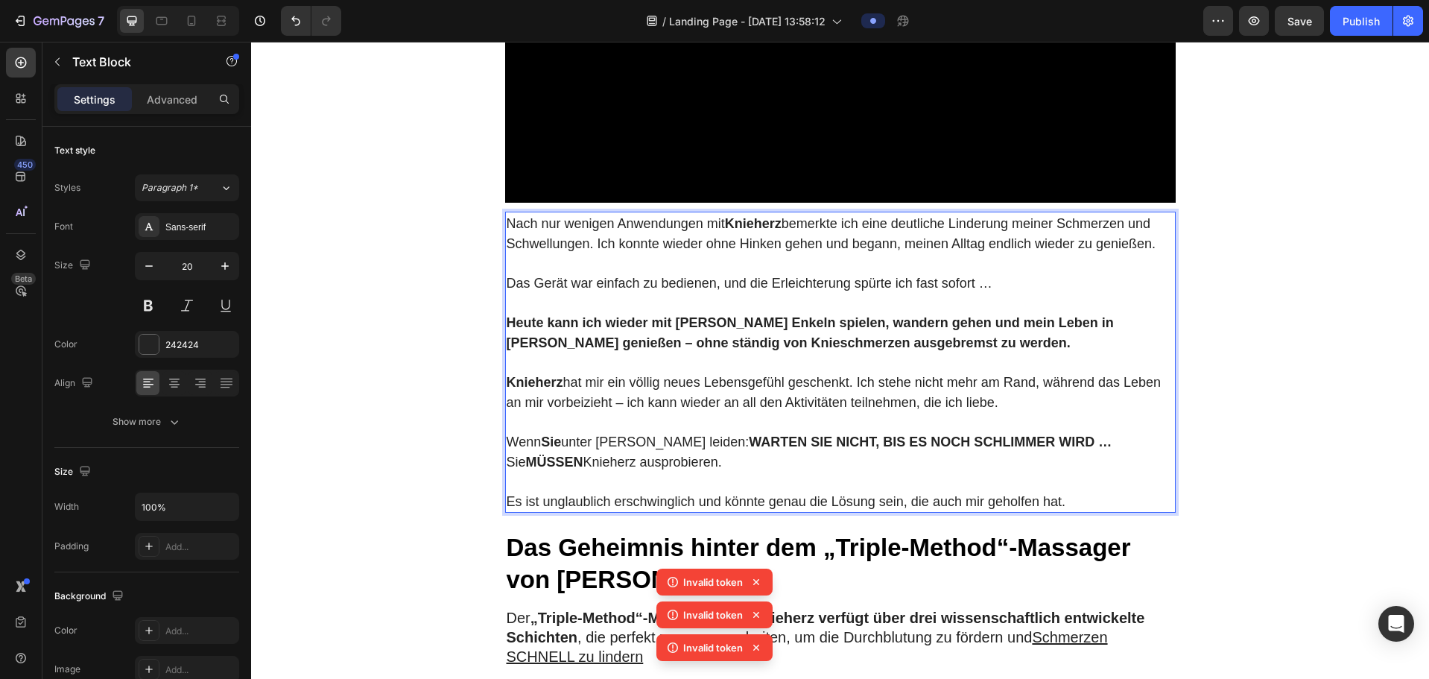
click at [518, 372] on p "Rich Text Editor. Editing area: main" at bounding box center [840, 361] width 667 height 19
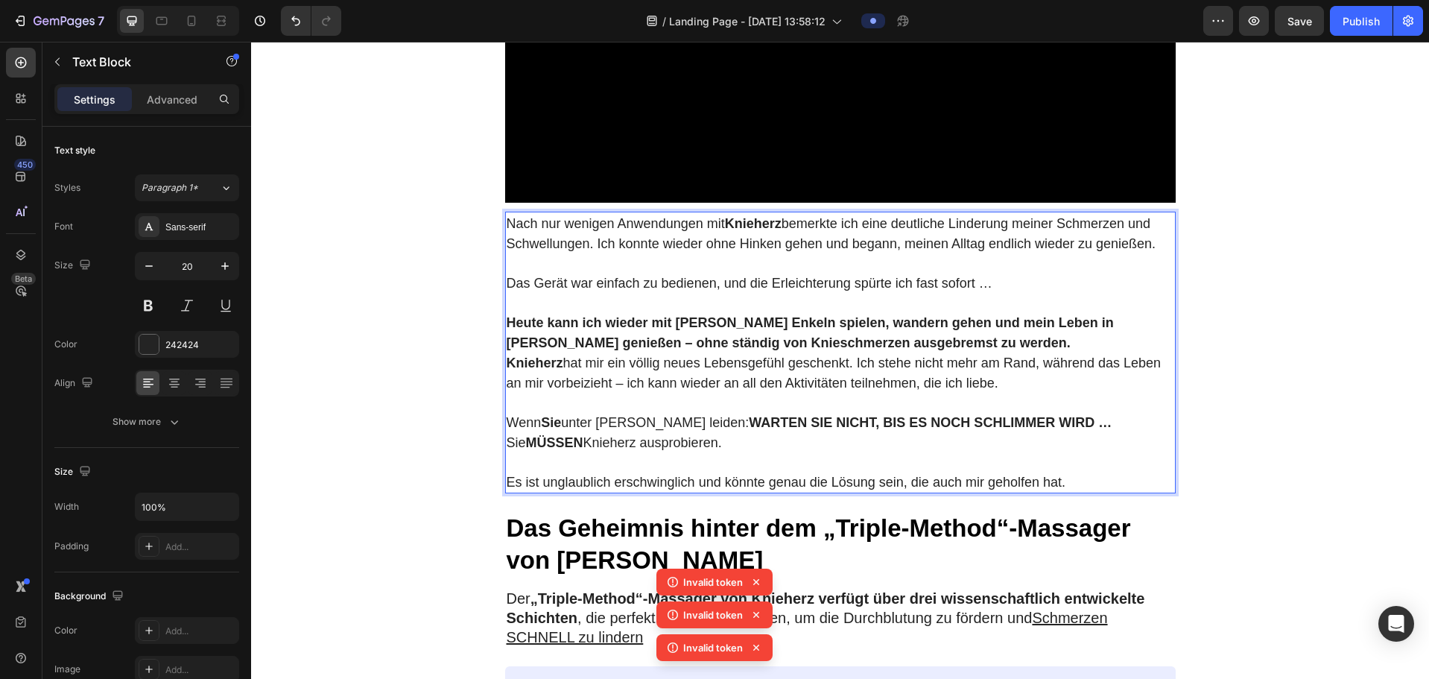
click at [511, 273] on p "Rich Text Editor. Editing area: main" at bounding box center [840, 262] width 667 height 19
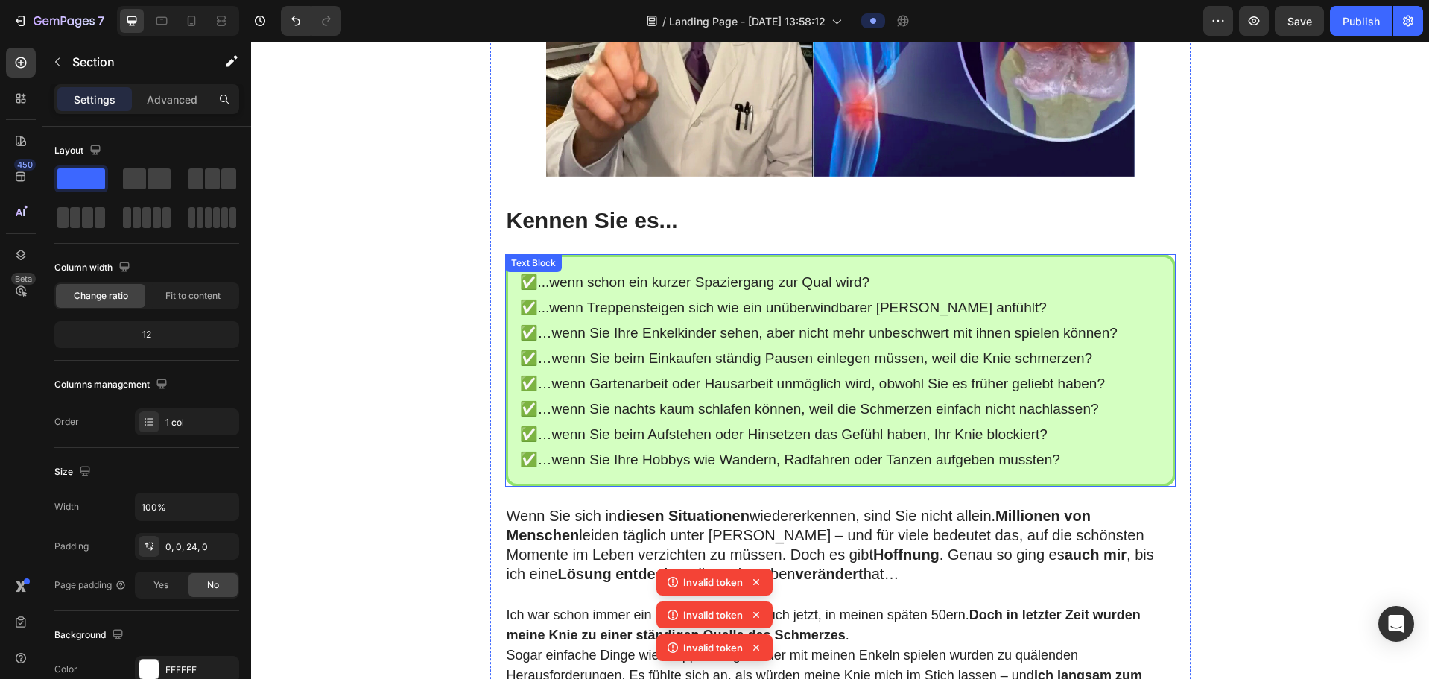
scroll to position [521, 0]
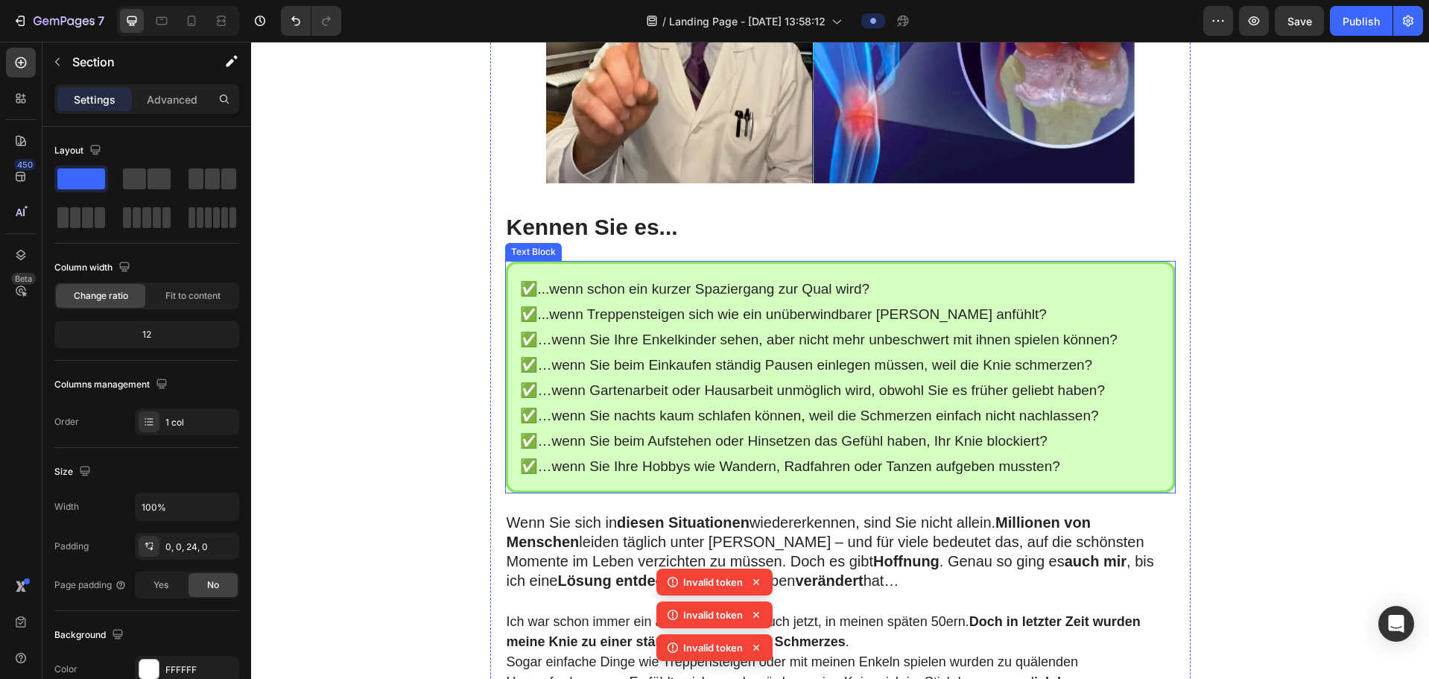
click at [532, 296] on span "✅...wenn schon ein kurzer Spaziergang zur Qual wird?" at bounding box center [695, 289] width 350 height 16
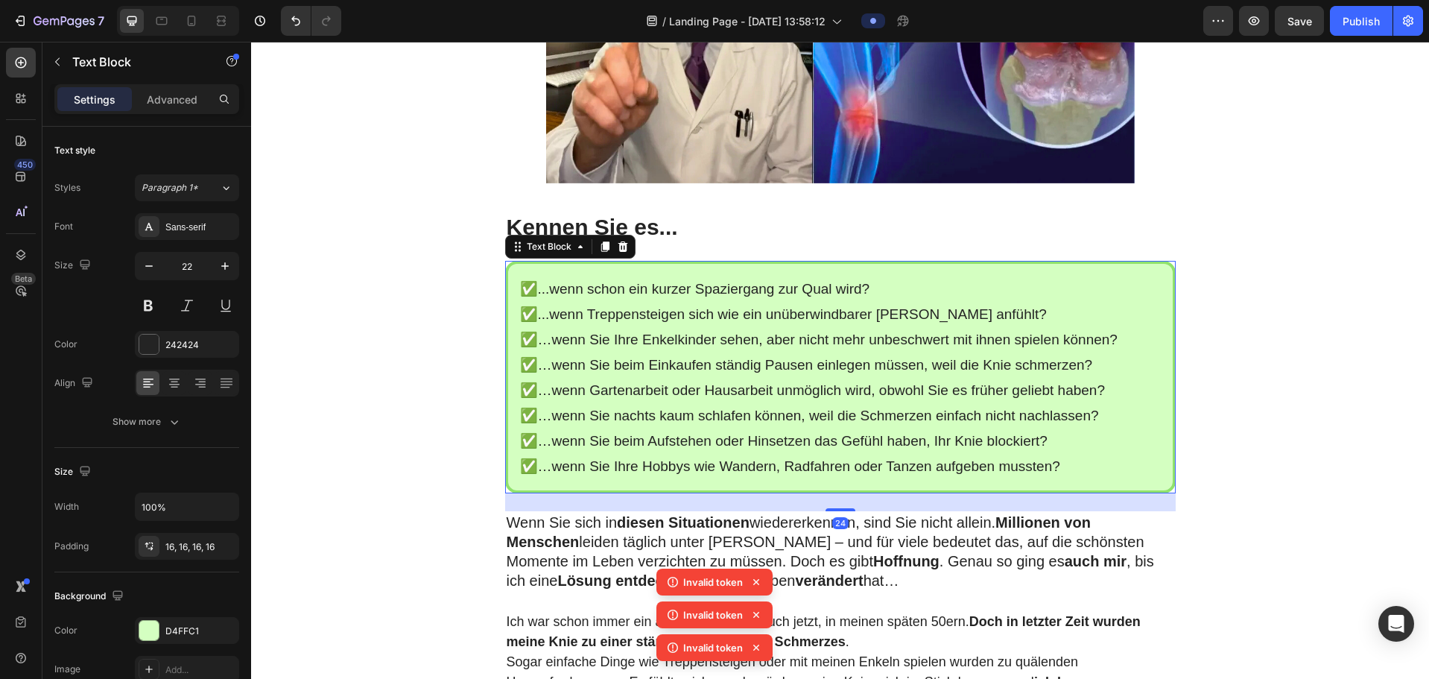
click at [532, 296] on span "✅...wenn schon ein kurzer Spaziergang zur Qual wird?" at bounding box center [695, 289] width 350 height 16
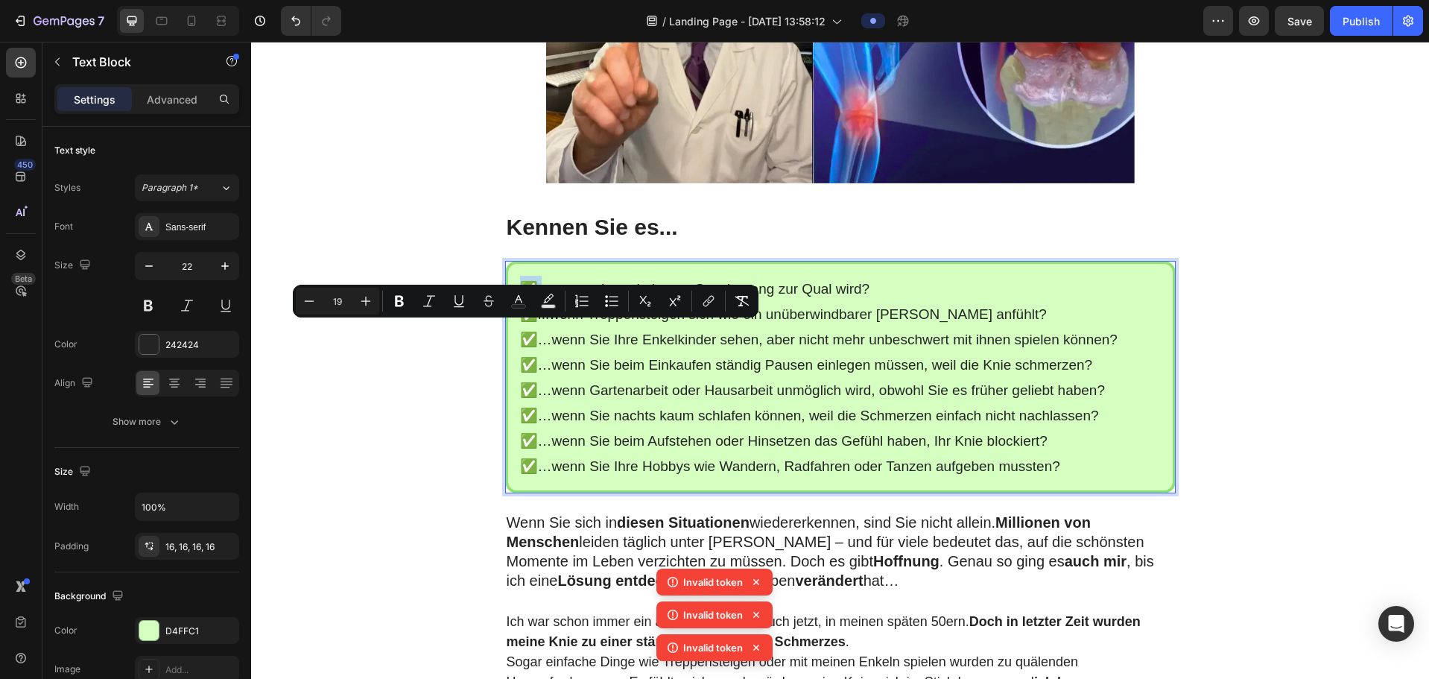
drag, startPoint x: 532, startPoint y: 331, endPoint x: 522, endPoint y: 331, distance: 9.7
click at [522, 296] on span "✅...wenn schon ein kurzer Spaziergang zur Qual wird?" at bounding box center [695, 289] width 350 height 16
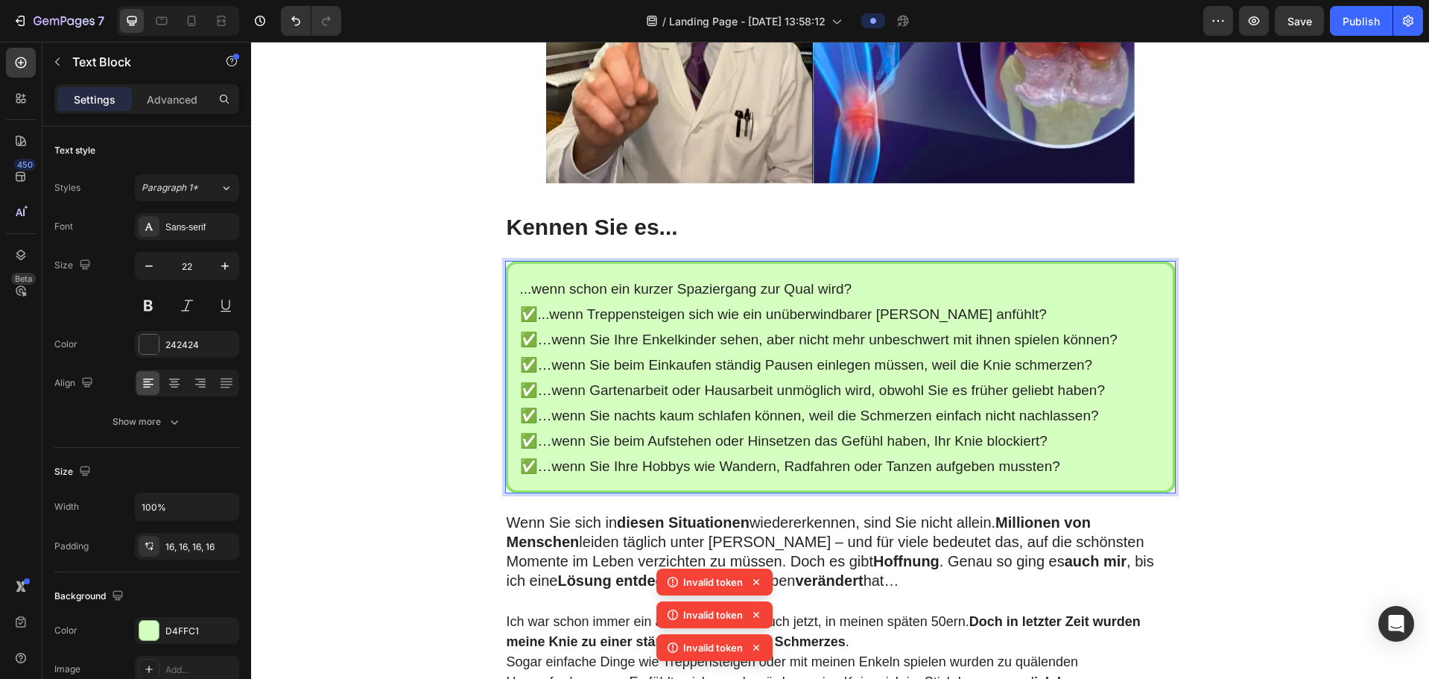
click at [531, 322] on span "✅...wenn Treppensteigen sich wie ein unüberwindbarer [PERSON_NAME] anfühlt?" at bounding box center [783, 314] width 527 height 16
click at [531, 347] on span "✅…wenn Sie Ihre Enkelkinder sehen, aber nicht mehr unbeschwert mit ihnen spiele…" at bounding box center [818, 339] width 597 height 16
click at [531, 372] on span "✅…wenn Sie beim Einkaufen ständig Pausen einlegen müssen, weil die Knie schmerz…" at bounding box center [806, 365] width 573 height 16
click at [534, 388] on span "✅…wenn Gartenarbeit oder Hausarbeit unmöglich wird, obwohl Sie es früher gelieb…" at bounding box center [812, 390] width 585 height 16
click at [532, 388] on span "✅…wenn Sie nachts kaum schlafen können, weil die Schmerzen einfach nicht nachla…" at bounding box center [809, 415] width 579 height 16
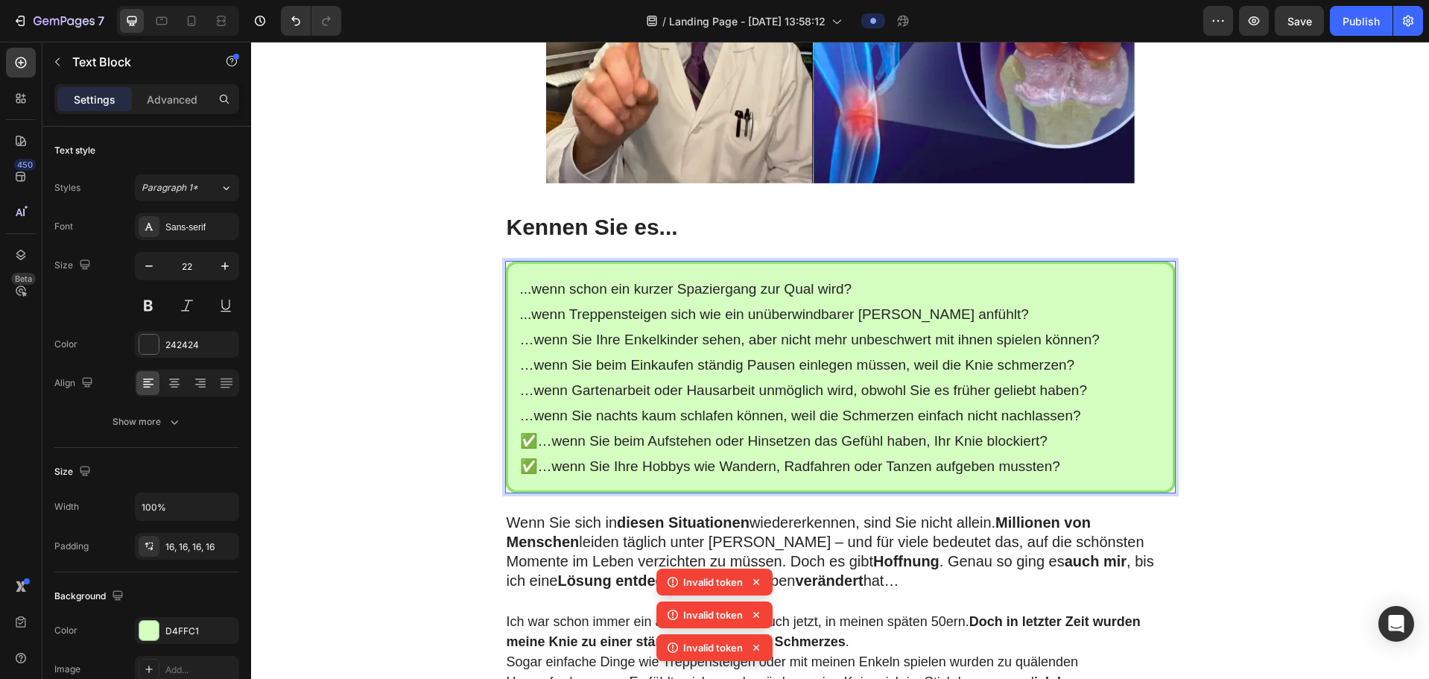
click at [531, 388] on span "✅…wenn Sie beim Aufstehen oder Hinsetzen das Gefühl haben, Ihr Knie blockiert?" at bounding box center [783, 441] width 527 height 16
click at [534, 388] on span "✅…wenn Sie Ihre Hobbys wie Wandern, Radfahren oder Tanzen aufgeben mussten?" at bounding box center [790, 466] width 540 height 16
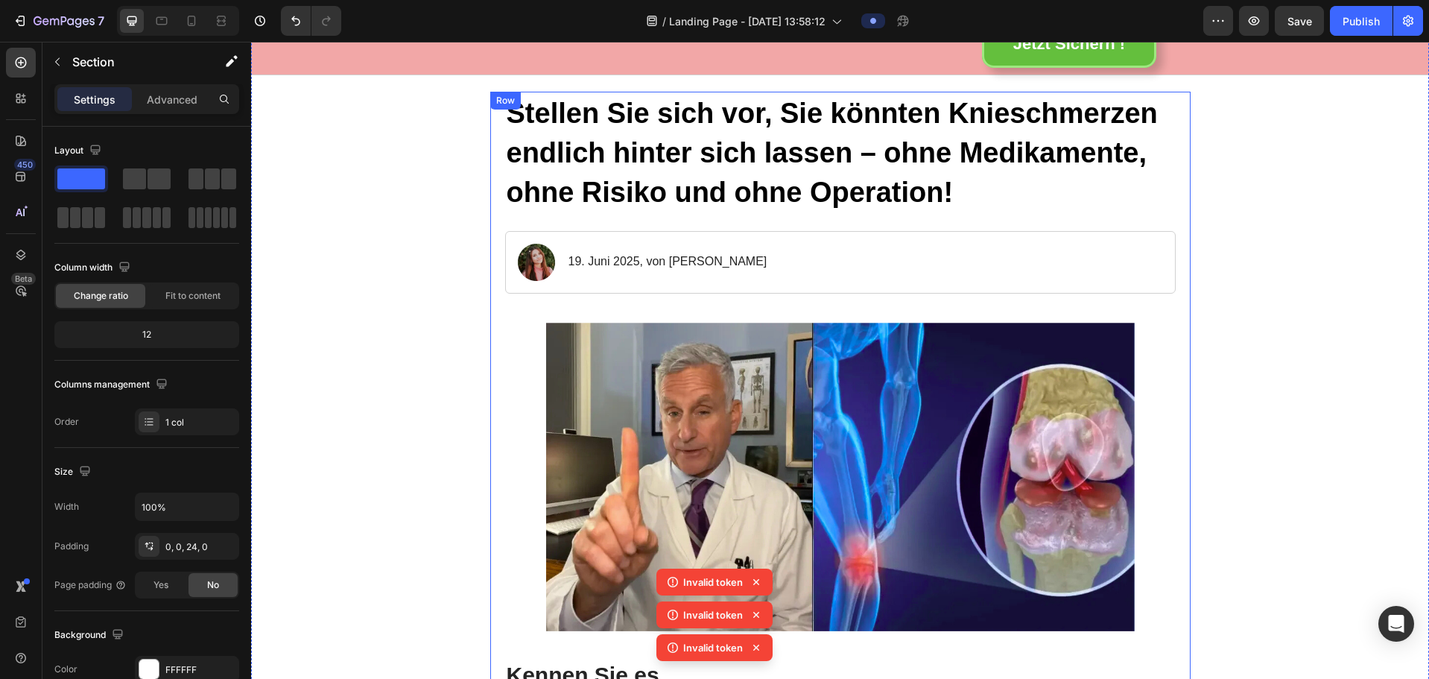
scroll to position [0, 0]
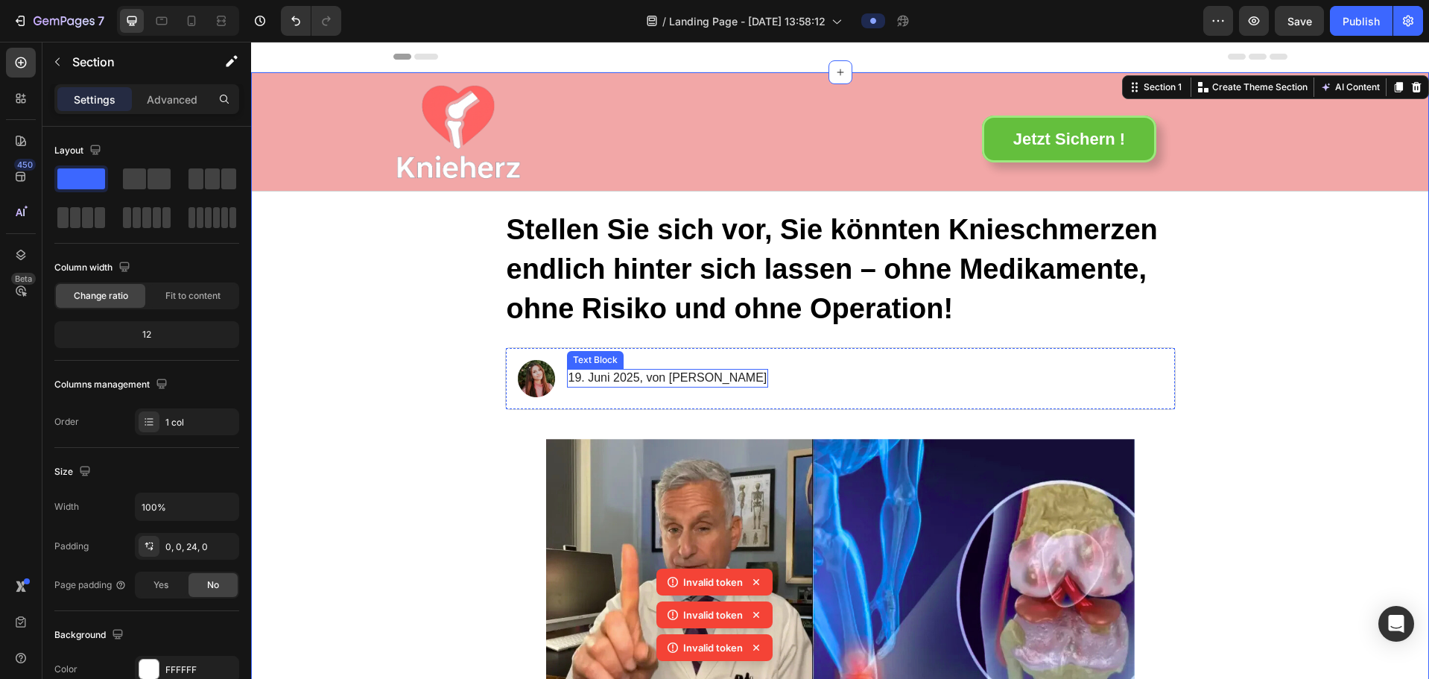
click at [634, 380] on p "19. Juni 2025, von [PERSON_NAME]" at bounding box center [667, 378] width 199 height 16
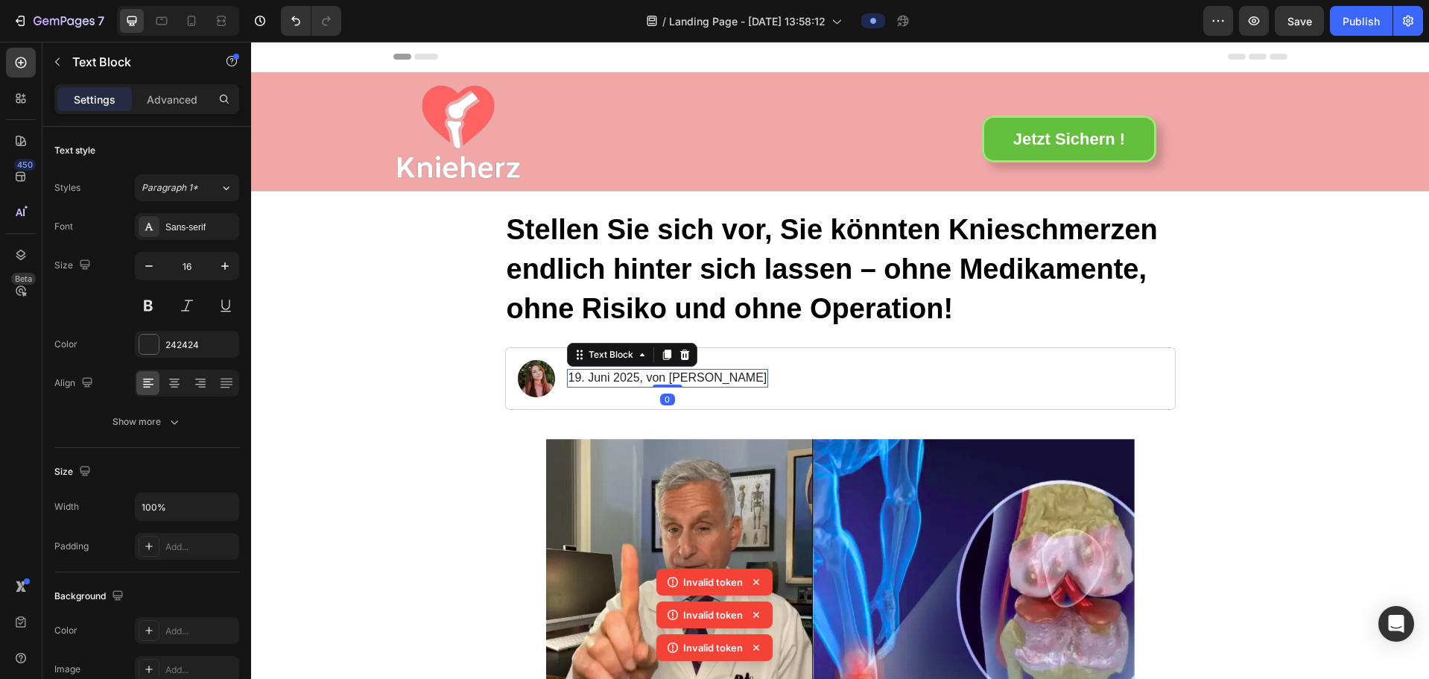
click at [632, 379] on p "19. Juni 2025, von [PERSON_NAME]" at bounding box center [667, 378] width 199 height 16
